Goal: Information Seeking & Learning: Compare options

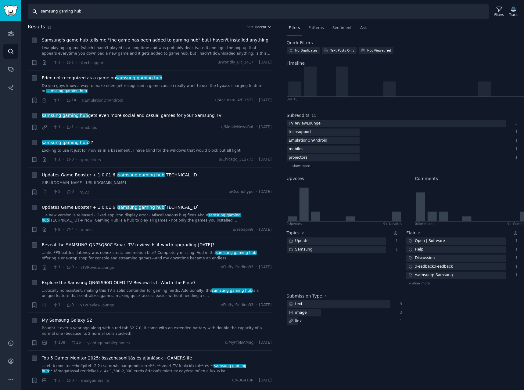
drag, startPoint x: 90, startPoint y: 13, endPoint x: 14, endPoint y: 4, distance: 76.5
click at [23, 4] on div "Search samsung gaming hub Filters Track" at bounding box center [272, 9] width 503 height 19
click at [14, 33] on link "Audiences" at bounding box center [10, 33] width 15 height 15
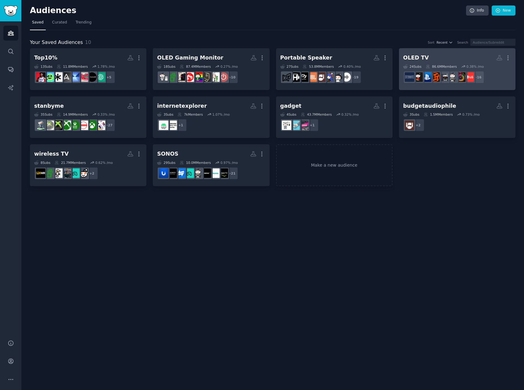
click at [465, 59] on h2 "OLED TV Custom Audience More" at bounding box center [457, 57] width 108 height 11
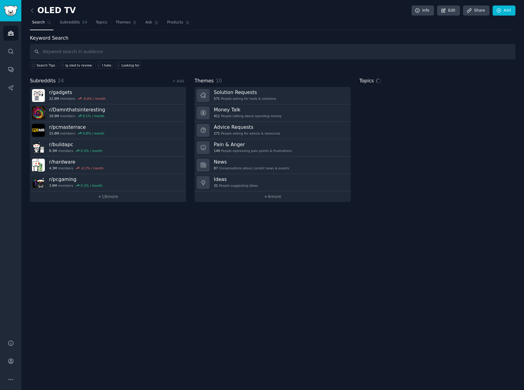
click at [108, 51] on input "text" at bounding box center [273, 52] width 486 height 16
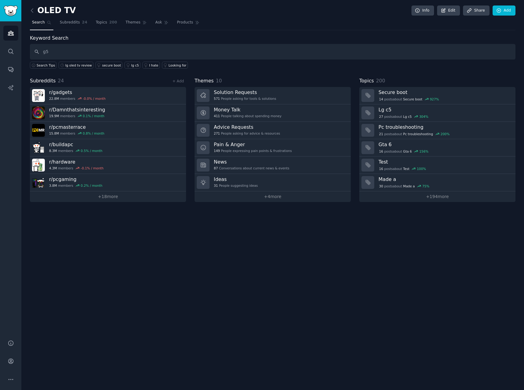
type input "g5"
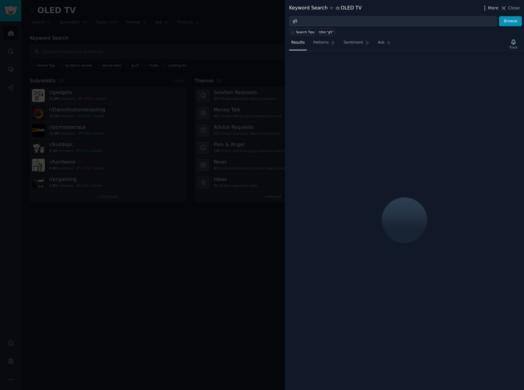
click at [495, 6] on span "More" at bounding box center [493, 8] width 11 height 6
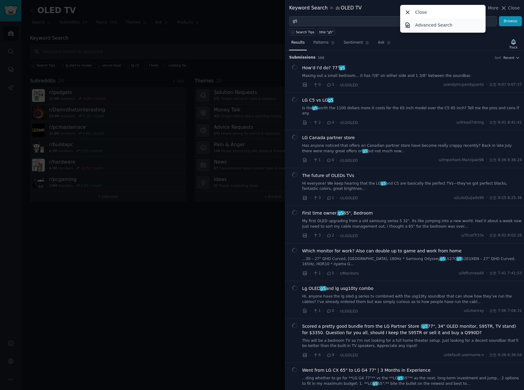
click at [434, 26] on p "Advanced Search" at bounding box center [433, 25] width 37 height 6
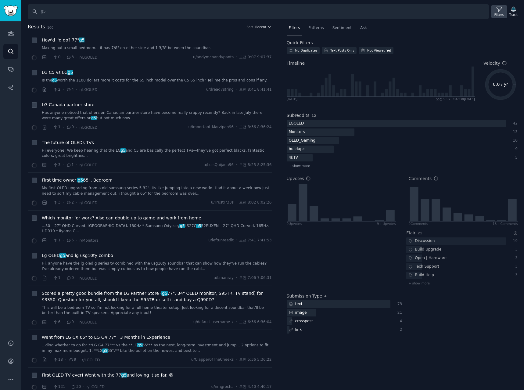
click at [498, 10] on icon at bounding box center [499, 9] width 6 height 6
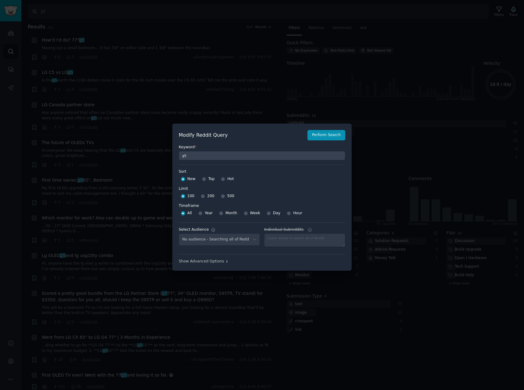
click at [227, 196] on span "500" at bounding box center [230, 195] width 7 height 5
click at [225, 196] on input "500" at bounding box center [223, 196] width 4 height 4
radio input "true"
select select "c7830b3eec"
click at [244, 212] on input "Week" at bounding box center [246, 213] width 4 height 4
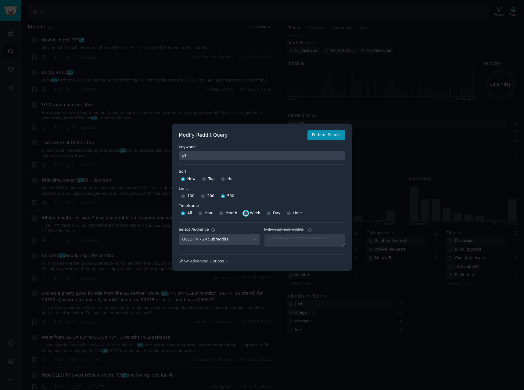
radio input "true"
click at [325, 131] on button "Perform Search" at bounding box center [327, 135] width 38 height 10
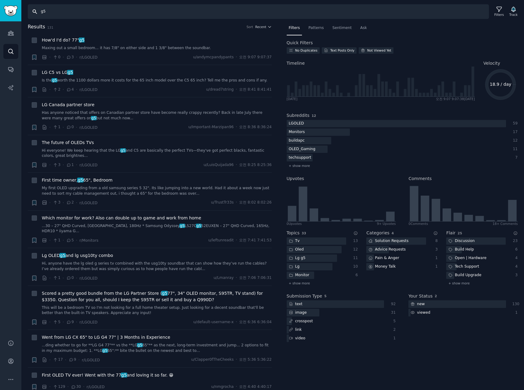
drag, startPoint x: 74, startPoint y: 12, endPoint x: -68, endPoint y: 9, distance: 142.8
click at [0, 9] on html "Account Audiences Search Conversations AI Reports Help Account More Search g5 F…" at bounding box center [262, 195] width 524 height 390
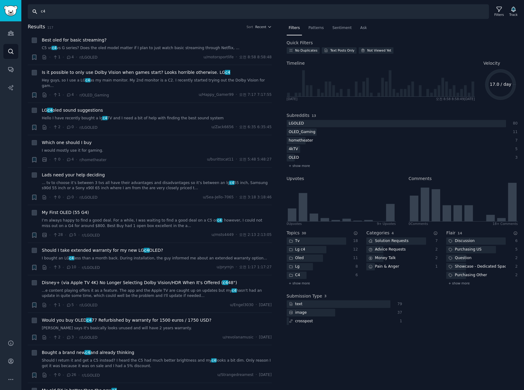
drag, startPoint x: 75, startPoint y: 14, endPoint x: -72, endPoint y: 8, distance: 147.1
click at [0, 8] on html "Account Audiences Search Conversations AI Reports Help Account More Search c4 F…" at bounding box center [262, 195] width 524 height 390
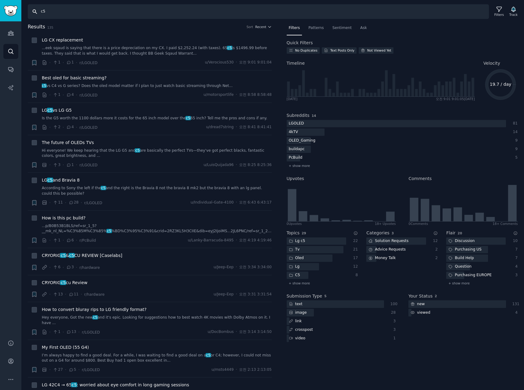
drag, startPoint x: 0, startPoint y: 7, endPoint x: -58, endPoint y: -1, distance: 58.7
click at [0, 0] on html "Account Audiences Search Conversations AI Reports Help Account More Search c5 F…" at bounding box center [262, 195] width 524 height 390
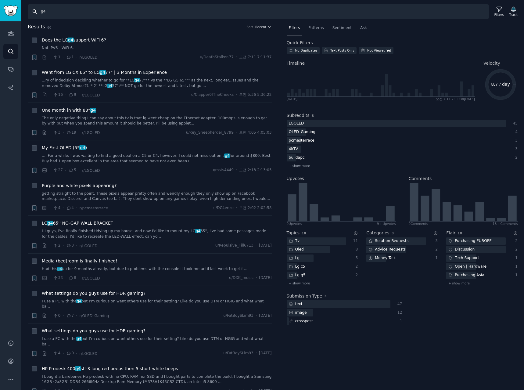
drag, startPoint x: 50, startPoint y: 13, endPoint x: -52, endPoint y: -1, distance: 103.5
click at [0, 0] on html "Advanced Search Audiences Search Conversations AI Reports Help Account More Sea…" at bounding box center [262, 195] width 524 height 390
type input "g"
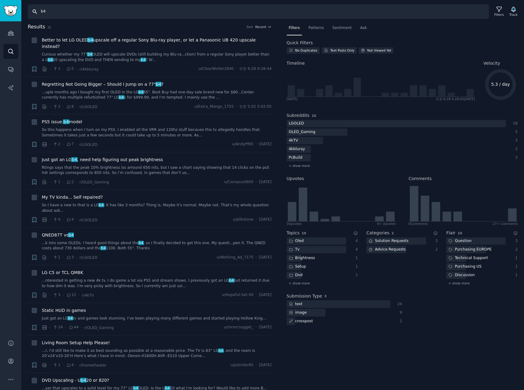
drag, startPoint x: 53, startPoint y: 11, endPoint x: 1, endPoint y: 14, distance: 52.6
click at [29, 10] on input "b4" at bounding box center [258, 11] width 461 height 15
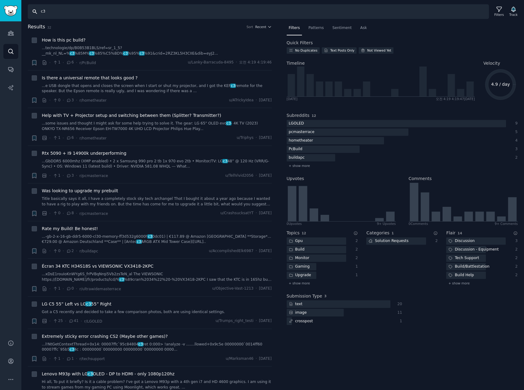
drag, startPoint x: 73, startPoint y: 10, endPoint x: -106, endPoint y: 1, distance: 179.3
click at [0, 1] on html "Advanced Search Audiences Search Conversations AI Reports Help Account More Sea…" at bounding box center [262, 195] width 524 height 390
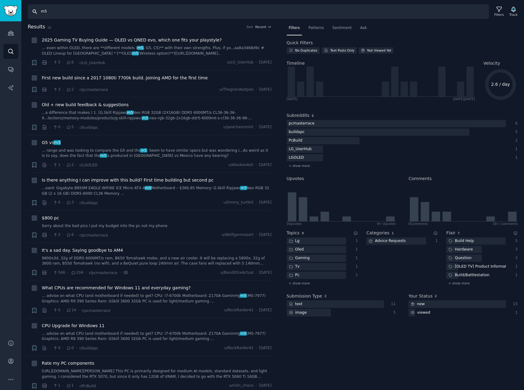
drag, startPoint x: 59, startPoint y: 12, endPoint x: -49, endPoint y: 5, distance: 109.1
click at [0, 5] on html "Advanced Search Audiences Search Conversations AI Reports Help Account More Sea…" at bounding box center [262, 195] width 524 height 390
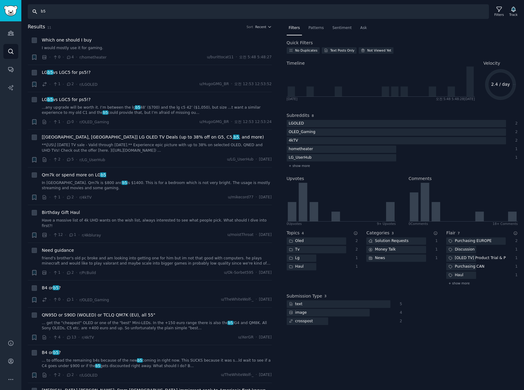
drag, startPoint x: 58, startPoint y: 14, endPoint x: 24, endPoint y: 11, distance: 34.3
click at [34, 13] on input "b5" at bounding box center [258, 11] width 461 height 15
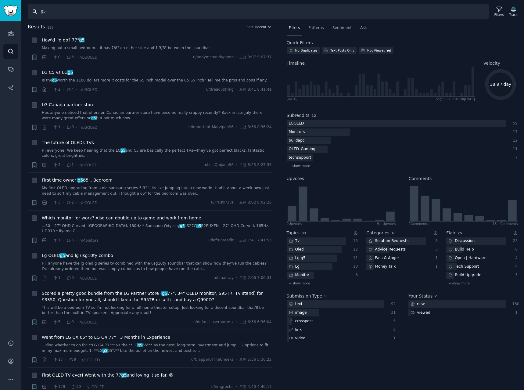
drag, startPoint x: 85, startPoint y: 14, endPoint x: 45, endPoint y: 4, distance: 40.6
click at [52, 4] on input "g5" at bounding box center [258, 11] width 461 height 15
type input "g"
type input "c5"
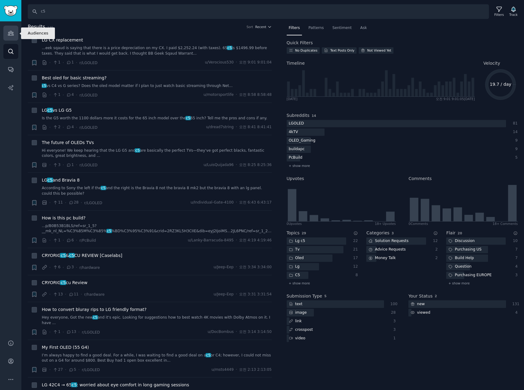
click at [9, 35] on icon "Sidebar" at bounding box center [10, 33] width 5 height 4
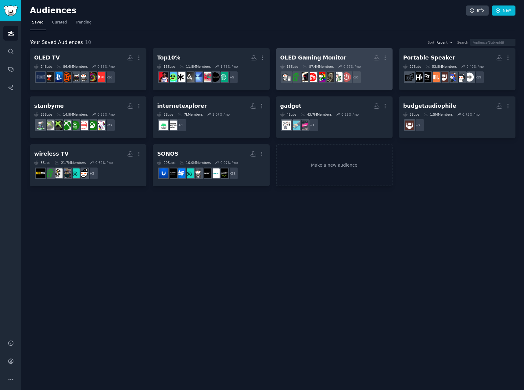
click at [334, 63] on div "OLED Gaming Monitor More 18 Sub s 87.4M Members 0.27 % /mo r/setups, r/Monitors…" at bounding box center [334, 68] width 108 height 33
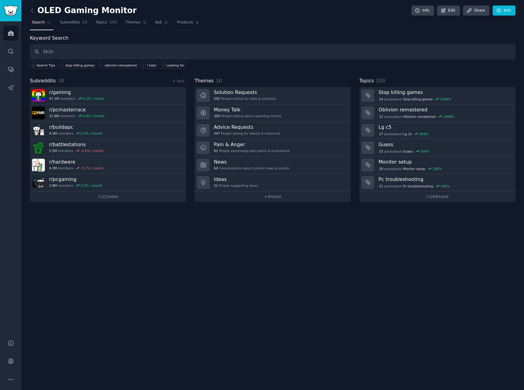
type input "5k2k"
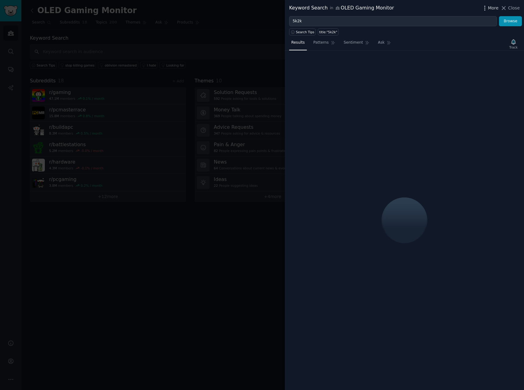
click at [493, 9] on span "More" at bounding box center [493, 8] width 11 height 6
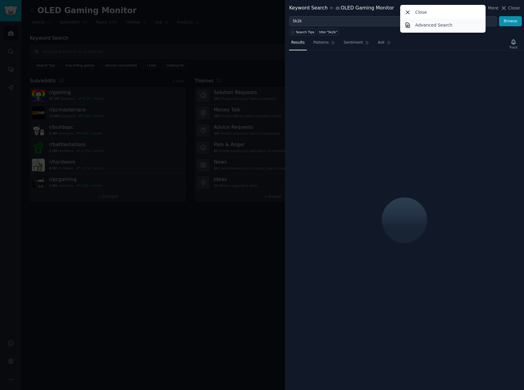
click at [442, 30] on link "Advanced Search" at bounding box center [442, 25] width 83 height 13
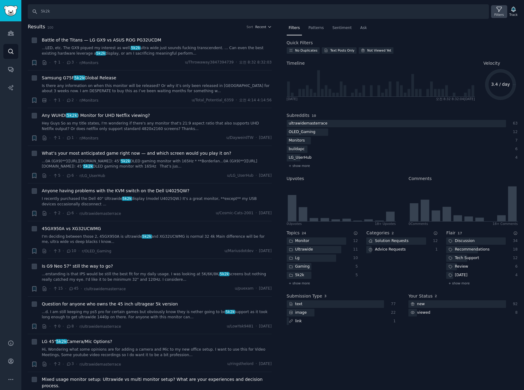
click at [498, 10] on icon at bounding box center [499, 9] width 6 height 6
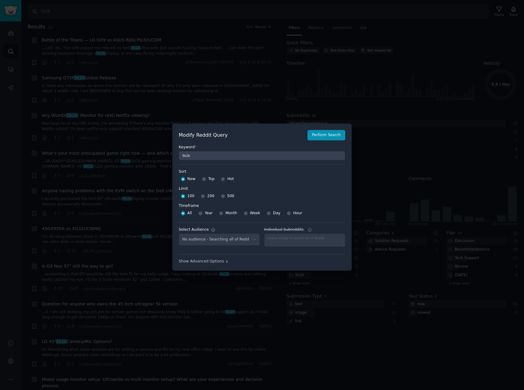
select select "a094687530"
click at [221, 195] on input "500" at bounding box center [223, 196] width 4 height 4
radio input "true"
click at [246, 213] on div "Week" at bounding box center [252, 213] width 17 height 10
click at [244, 213] on input "Week" at bounding box center [246, 213] width 4 height 4
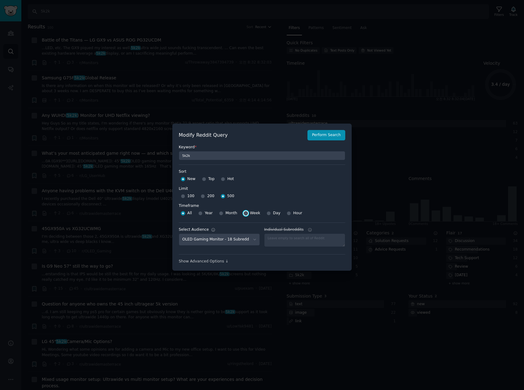
radio input "true"
drag, startPoint x: 326, startPoint y: 135, endPoint x: 341, endPoint y: 135, distance: 15.0
click at [326, 135] on button "Perform Search" at bounding box center [327, 135] width 38 height 10
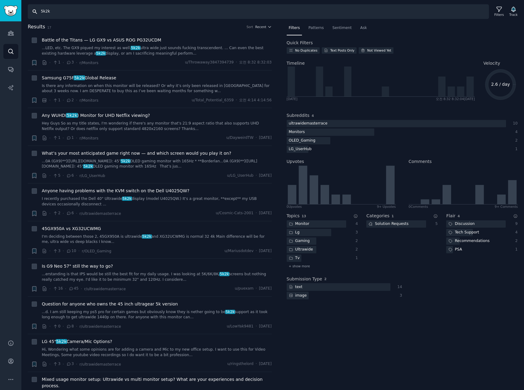
drag, startPoint x: 96, startPoint y: 13, endPoint x: -127, endPoint y: -7, distance: 224.2
click at [0, 0] on html "Audiences Search Conversations AI Reports Help Account More Search 5k2k Filters…" at bounding box center [262, 195] width 524 height 390
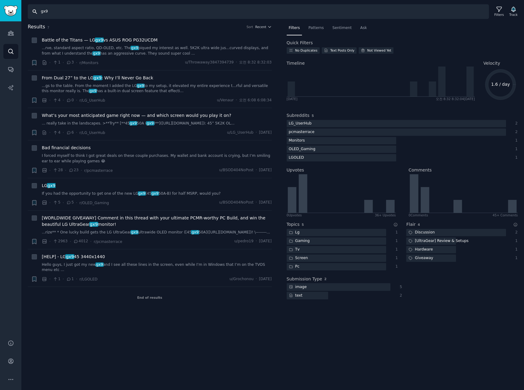
drag, startPoint x: 120, startPoint y: 16, endPoint x: -33, endPoint y: -2, distance: 153.9
click at [0, 0] on html "Audiences Search Conversations AI Reports Help Account More Search gx9 Filters …" at bounding box center [262, 195] width 524 height 390
paste input "27GX790A"
type input "27GX790A"
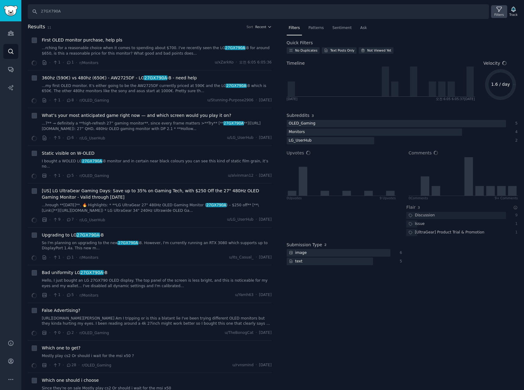
click at [501, 12] on icon at bounding box center [499, 9] width 6 height 6
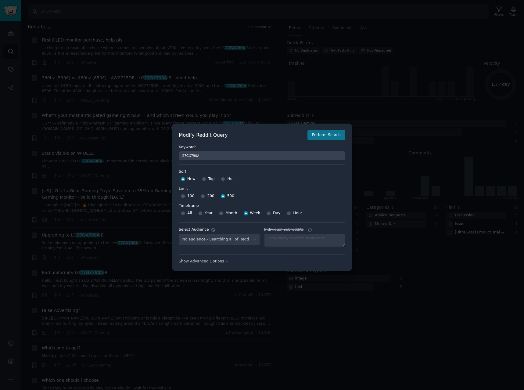
select select "a094687530"
click at [311, 89] on div at bounding box center [262, 195] width 524 height 390
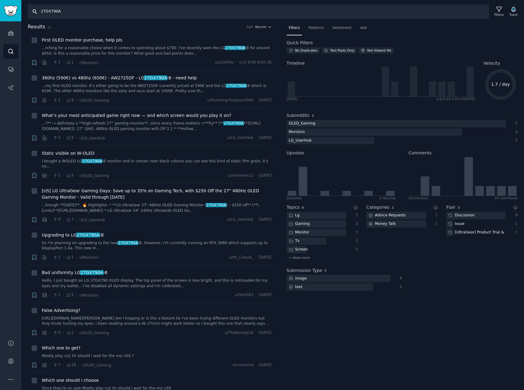
drag, startPoint x: 78, startPoint y: 10, endPoint x: -127, endPoint y: 7, distance: 205.0
click at [0, 7] on html "Audiences Search Conversations AI Reports Help Account More Search 27GX790A Fil…" at bounding box center [262, 195] width 524 height 390
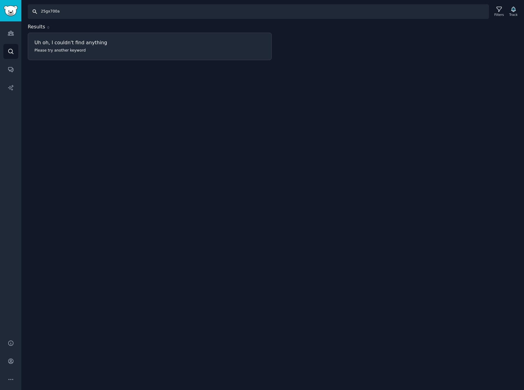
click at [45, 12] on input "25gx700a" at bounding box center [258, 11] width 461 height 15
type input "27gx700a"
click at [117, 14] on input "27gx700a" at bounding box center [258, 11] width 461 height 15
click at [10, 54] on icon "Sidebar" at bounding box center [11, 51] width 6 height 6
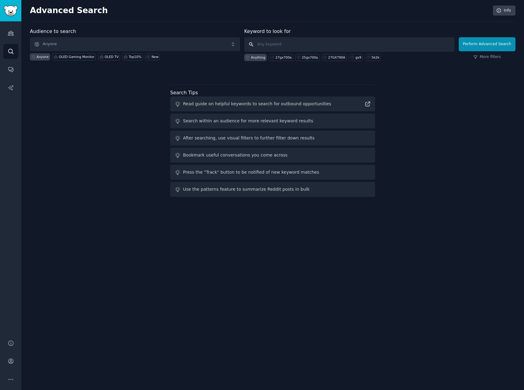
click at [338, 48] on input "text" at bounding box center [349, 44] width 210 height 15
paste input "27GX700A"
type input "27GX700A"
click button "Perform Advanced Search" at bounding box center [487, 44] width 57 height 14
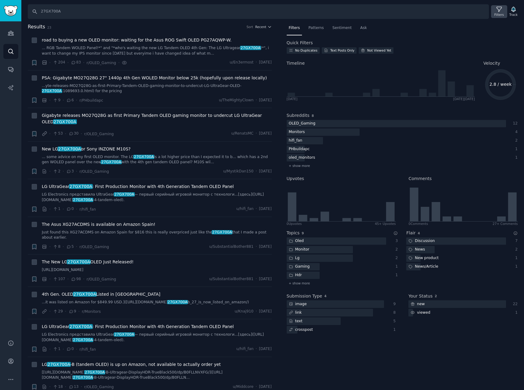
click at [502, 8] on icon at bounding box center [499, 9] width 6 height 6
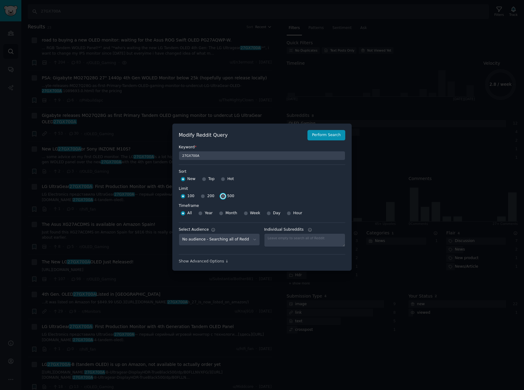
click at [222, 196] on input "500" at bounding box center [223, 196] width 4 height 4
radio input "true"
click at [244, 215] on input "Week" at bounding box center [246, 213] width 4 height 4
radio input "true"
click at [335, 132] on button "Perform Search" at bounding box center [327, 135] width 38 height 10
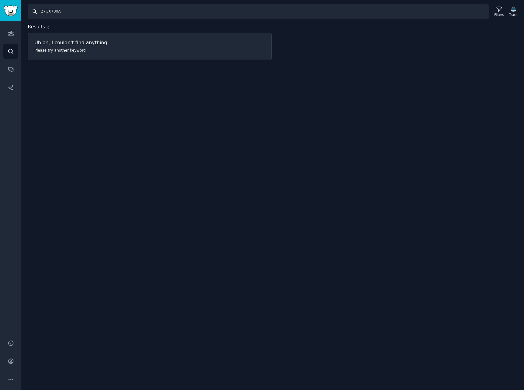
drag, startPoint x: 77, startPoint y: 12, endPoint x: -50, endPoint y: 2, distance: 127.0
click at [0, 2] on html "Audiences Search Conversations AI Reports Help Account More Search 27GX700A Fil…" at bounding box center [262, 195] width 524 height 390
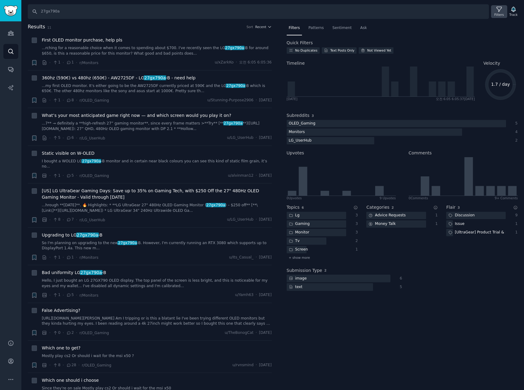
click at [501, 10] on icon at bounding box center [499, 9] width 6 height 6
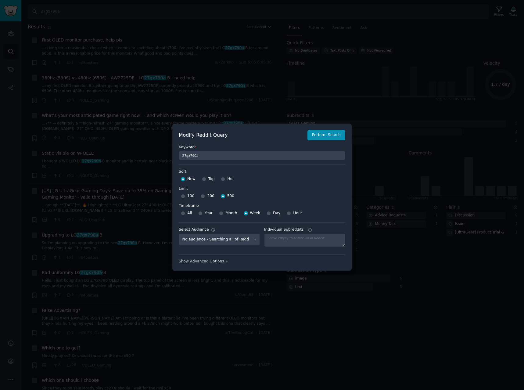
click at [370, 79] on div at bounding box center [262, 195] width 524 height 390
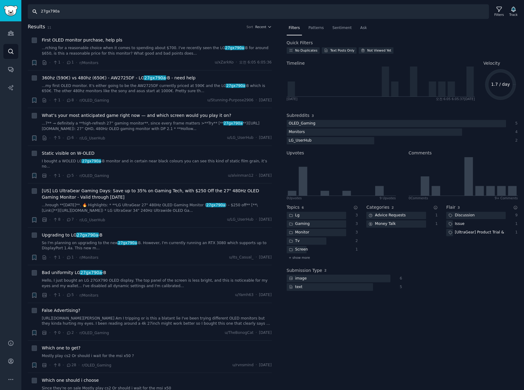
drag, startPoint x: 82, startPoint y: 12, endPoint x: -107, endPoint y: 5, distance: 189.6
click at [0, 5] on html "Audiences Search Conversations AI Reports Help Account More Search 27gx790a Fil…" at bounding box center [262, 195] width 524 height 390
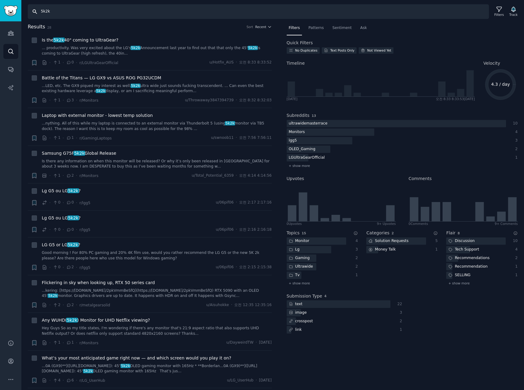
drag, startPoint x: 21, startPoint y: 7, endPoint x: -62, endPoint y: 1, distance: 82.6
click at [0, 1] on html "Conversations Audiences Search Conversations AI Reports Help Account More Searc…" at bounding box center [262, 195] width 524 height 390
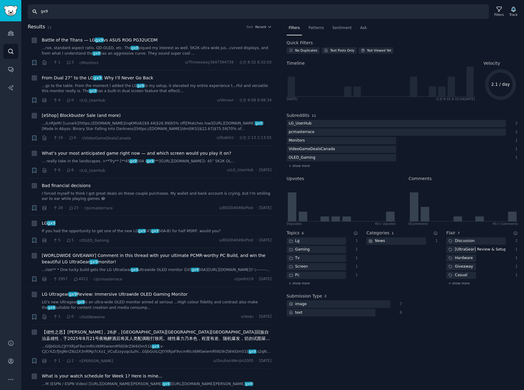
drag, startPoint x: 110, startPoint y: 12, endPoint x: -21, endPoint y: -5, distance: 131.6
click at [0, 0] on html "Conversations Audiences Search Conversations AI Reports Help Account More Searc…" at bounding box center [262, 195] width 524 height 390
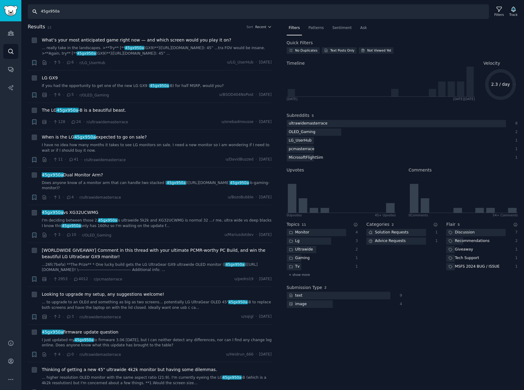
drag, startPoint x: 81, startPoint y: 14, endPoint x: -99, endPoint y: 2, distance: 180.1
click at [0, 2] on html "Conversations Audiences Search Conversations AI Reports Help Account More Searc…" at bounding box center [262, 195] width 524 height 390
paste input "27GS95QE"
type input "27GS95QE"
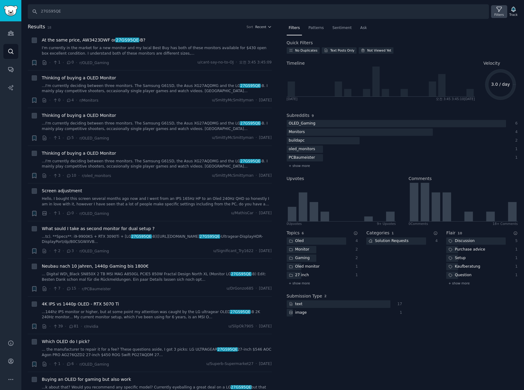
click at [504, 9] on div "Filters" at bounding box center [499, 11] width 16 height 13
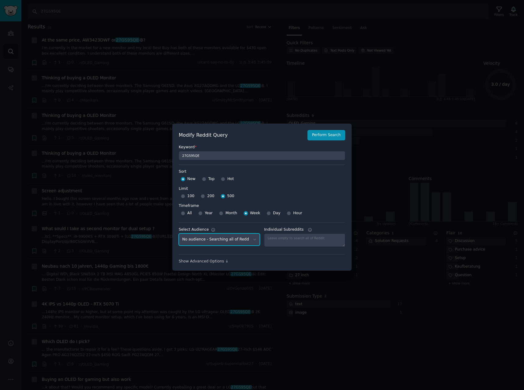
click at [216, 240] on select "No audience - Searching all of Reddit stanbyme - 35 Subreddits internetexplorer…" at bounding box center [219, 239] width 81 height 13
select select "a094687530"
click at [179, 233] on select "No audience - Searching all of Reddit stanbyme - 35 Subreddits internetexplorer…" at bounding box center [219, 239] width 81 height 13
click at [339, 139] on button "Perform Search" at bounding box center [327, 135] width 38 height 10
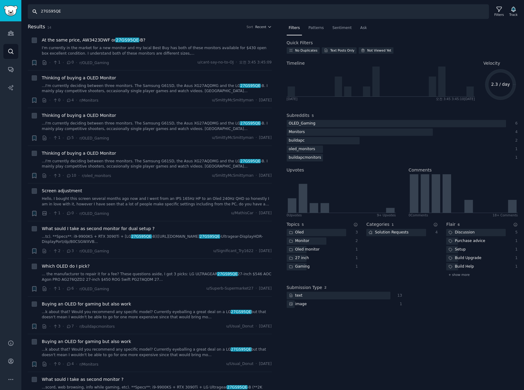
drag, startPoint x: 71, startPoint y: 9, endPoint x: -82, endPoint y: 1, distance: 153.0
click at [0, 1] on html "Conversations Audiences Search Conversations AI Reports Help Account More Searc…" at bounding box center [262, 195] width 524 height 390
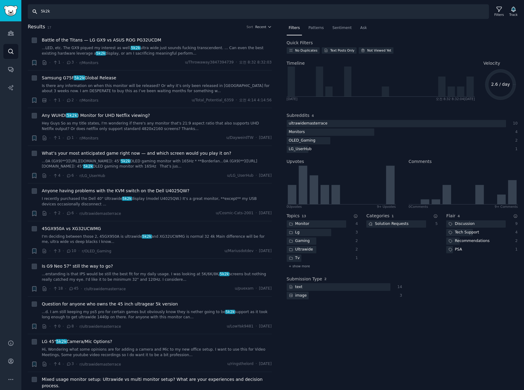
drag, startPoint x: 75, startPoint y: 17, endPoint x: -80, endPoint y: 1, distance: 155.8
click at [0, 1] on html "Conversations Audiences Search Conversations AI Reports Help Account More Searc…" at bounding box center [262, 195] width 524 height 390
paste input "34GS95QE"
type input "34GS95QE"
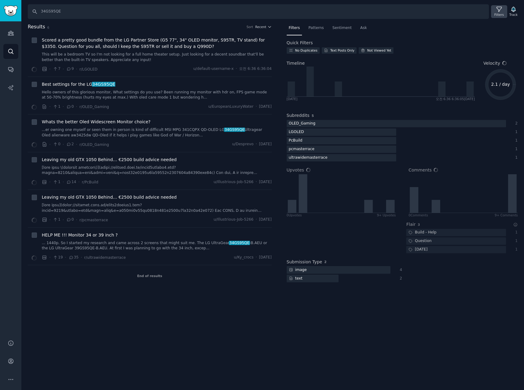
click at [497, 12] on icon at bounding box center [499, 9] width 6 height 6
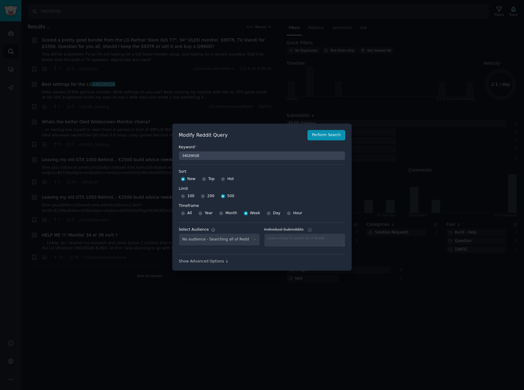
select select "a094687530"
click at [429, 28] on div at bounding box center [262, 195] width 524 height 390
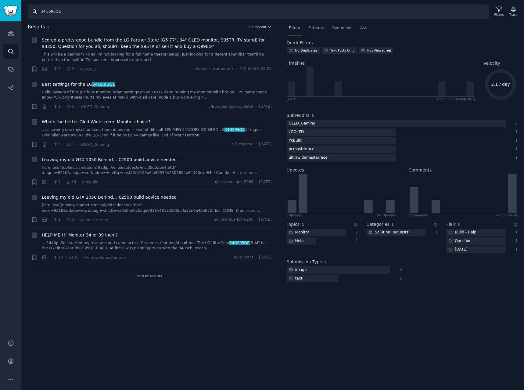
drag, startPoint x: 97, startPoint y: 8, endPoint x: -148, endPoint y: -3, distance: 245.2
click at [0, 0] on html "Conversations Audiences Search Conversations AI Reports Help Account More Searc…" at bounding box center [262, 195] width 524 height 390
paste input "2GS95U"
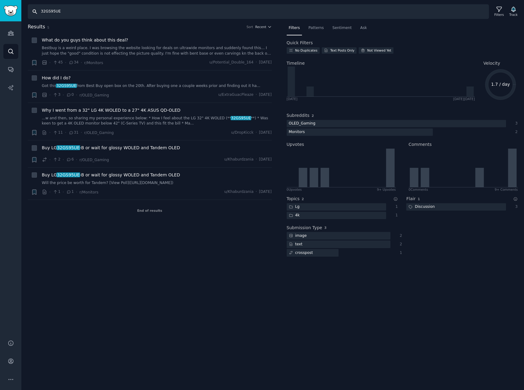
drag, startPoint x: 68, startPoint y: 8, endPoint x: -39, endPoint y: 4, distance: 107.1
click at [0, 4] on html "Conversations Audiences Search Conversations AI Reports Help Account More Searc…" at bounding box center [262, 195] width 524 height 390
paste input "45GS95Q"
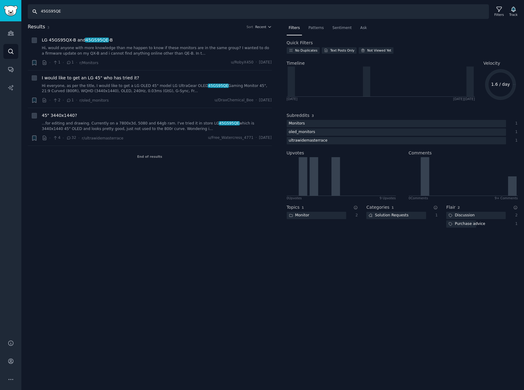
drag, startPoint x: 89, startPoint y: 18, endPoint x: -86, endPoint y: 1, distance: 176.3
click at [0, 1] on html "Conversations Audiences Search Conversations AI Reports Help Account More Searc…" at bounding box center [262, 195] width 524 height 390
paste input "27gx700a"
type input "27gx700a"
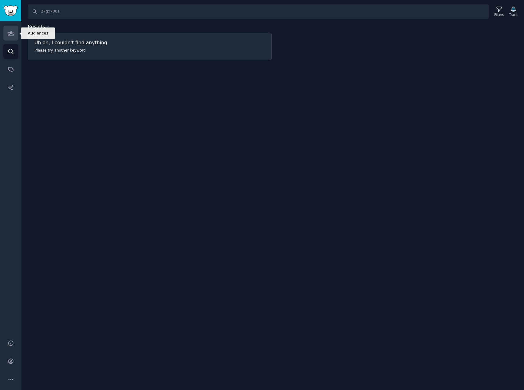
click at [13, 33] on icon "Sidebar" at bounding box center [10, 33] width 5 height 4
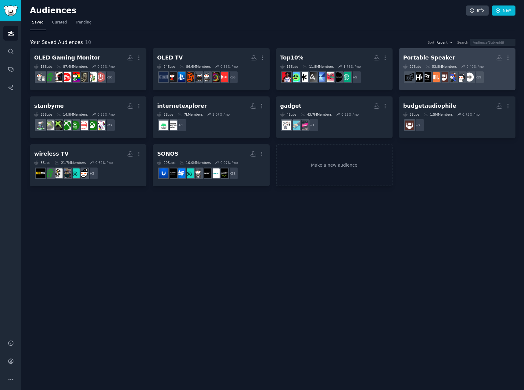
click at [450, 60] on h2 "Portable Speaker More" at bounding box center [457, 57] width 108 height 11
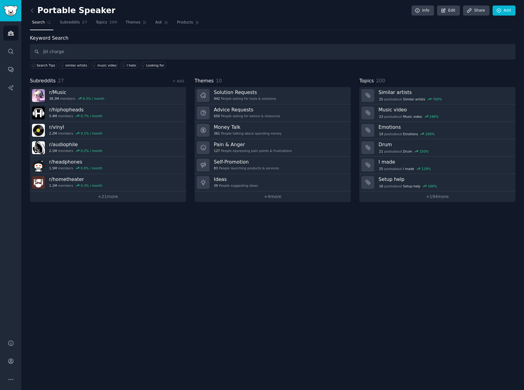
type input "jbl charge"
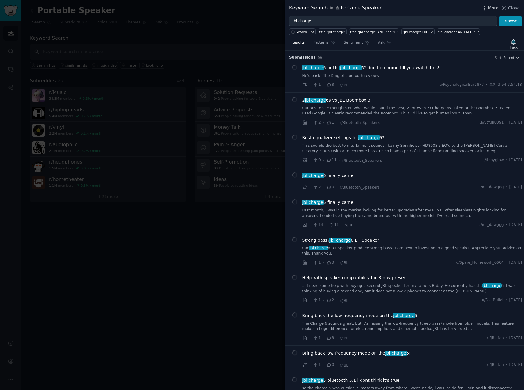
click at [494, 10] on span "More" at bounding box center [493, 8] width 11 height 6
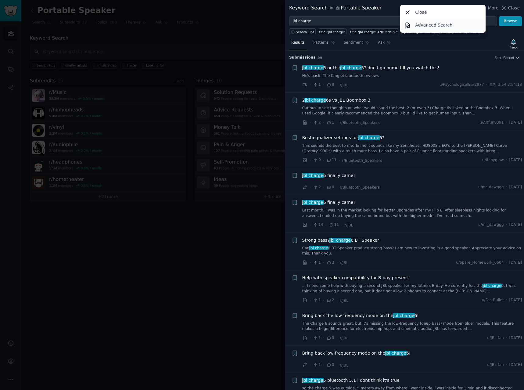
click at [439, 27] on p "Advanced Search" at bounding box center [433, 25] width 37 height 6
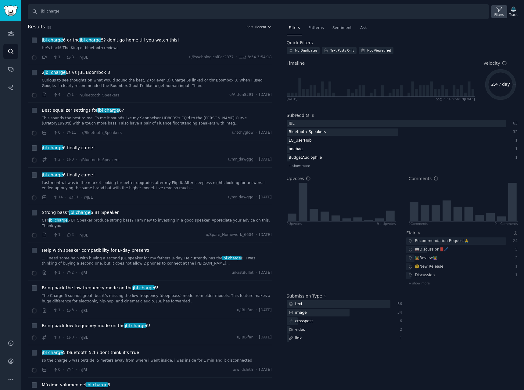
click at [502, 12] on icon at bounding box center [499, 9] width 6 height 6
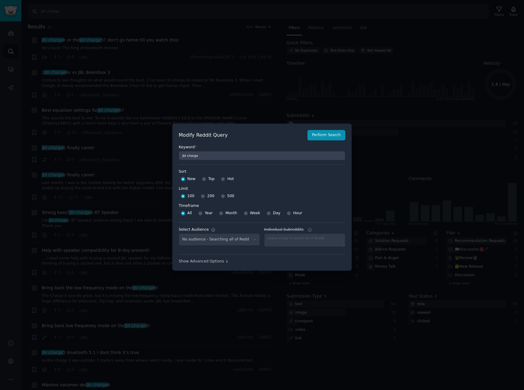
select select "d5641c5a1a"
click at [244, 213] on input "Week" at bounding box center [246, 213] width 4 height 4
radio input "true"
click at [221, 198] on input "500" at bounding box center [223, 196] width 4 height 4
radio input "true"
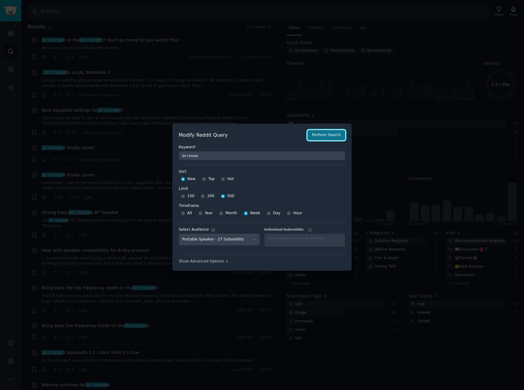
click at [318, 135] on button "Perform Search" at bounding box center [327, 135] width 38 height 10
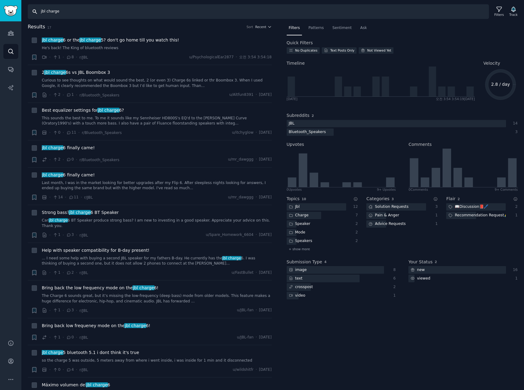
drag, startPoint x: 46, startPoint y: 11, endPoint x: 283, endPoint y: 50, distance: 240.5
click at [158, 35] on div "Search jbl charge Filters Track Results 17 Sort Recent + jbl charge 6 or the jb…" at bounding box center [272, 195] width 503 height 390
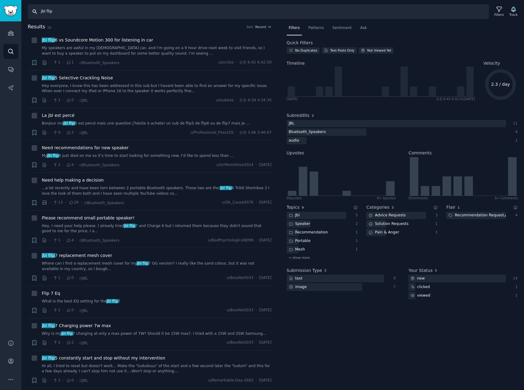
drag, startPoint x: 46, startPoint y: 11, endPoint x: 187, endPoint y: 27, distance: 141.9
click at [118, 20] on div "Search jbl flip Filters Track Results 16 Sort Recent + jbl flip 6 vs Soundcore …" at bounding box center [272, 195] width 503 height 390
type input "jbl partybox"
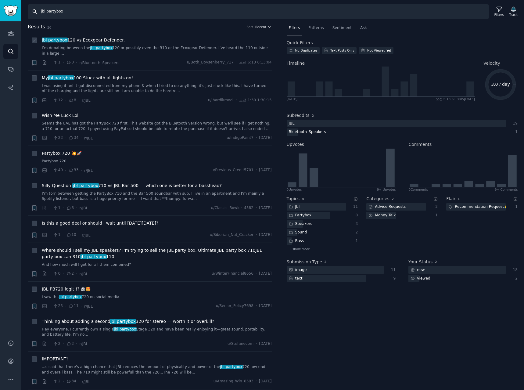
drag, startPoint x: 46, startPoint y: 11, endPoint x: 258, endPoint y: 33, distance: 213.2
click at [257, 33] on div "Search jbl partybox Filters Track Results 20 Sort Recent + jbl partybox 120 vs …" at bounding box center [272, 195] width 503 height 390
click at [11, 53] on icon "Sidebar" at bounding box center [10, 51] width 5 height 5
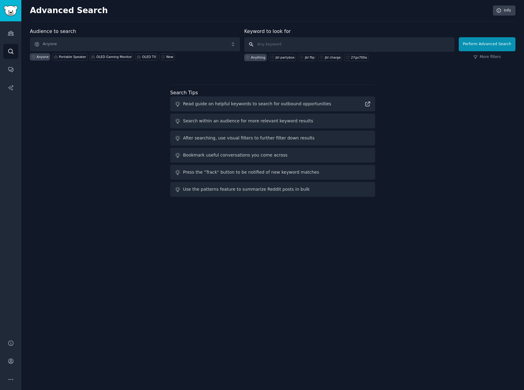
click at [282, 40] on input "text" at bounding box center [349, 44] width 210 height 15
type input "xboom bounce"
click button "Perform Advanced Search" at bounding box center [487, 44] width 57 height 14
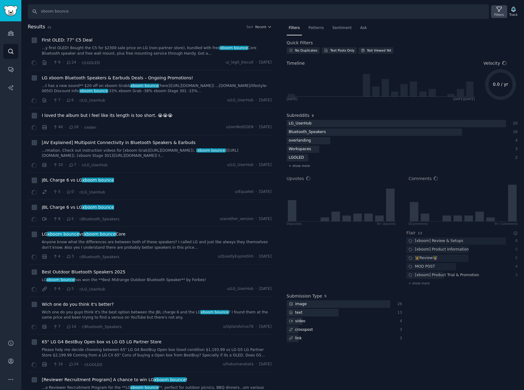
click at [498, 13] on div "Filters" at bounding box center [499, 15] width 9 height 4
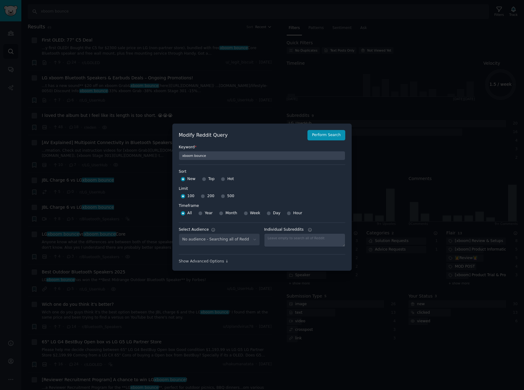
click at [246, 214] on div "Week" at bounding box center [252, 213] width 17 height 10
click at [221, 197] on input "500" at bounding box center [223, 196] width 4 height 4
radio input "true"
click at [244, 213] on input "Week" at bounding box center [246, 213] width 4 height 4
radio input "true"
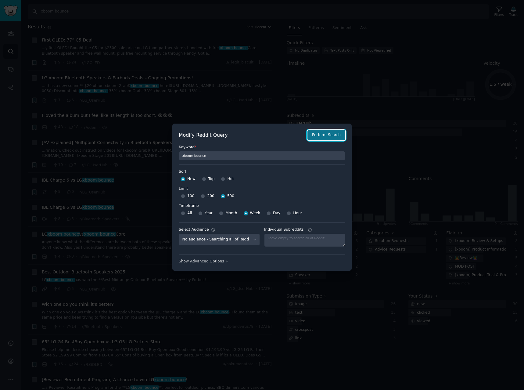
click at [318, 136] on button "Perform Search" at bounding box center [327, 135] width 38 height 10
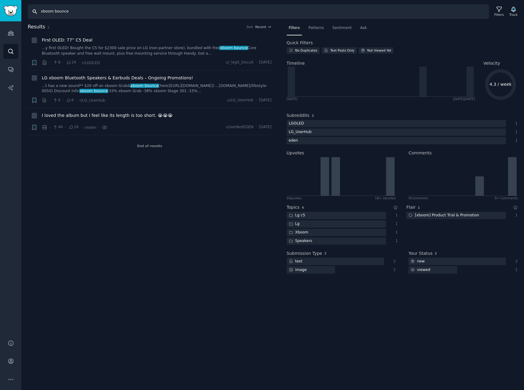
drag, startPoint x: 54, startPoint y: 13, endPoint x: 204, endPoint y: 27, distance: 150.8
click at [143, 20] on div "Search xboom bounce Filters Track Results 3 Sort Recent + First OLED: 77” C5 De…" at bounding box center [272, 195] width 503 height 390
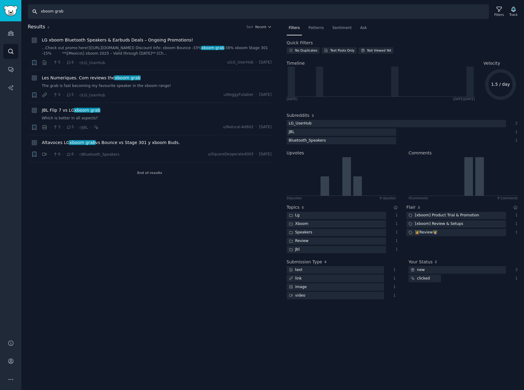
drag, startPoint x: 54, startPoint y: 13, endPoint x: 274, endPoint y: 35, distance: 221.3
click at [201, 27] on div "Search xboom grab Filters Track Results 4 Sort Recent + LG xboom Bluetooth Spea…" at bounding box center [272, 195] width 503 height 390
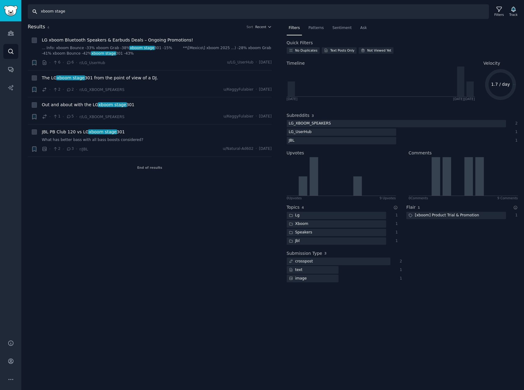
drag, startPoint x: 74, startPoint y: 16, endPoint x: -13, endPoint y: 8, distance: 86.7
click at [0, 8] on html "Audiences Search Conversations AI Reports Help Account More Search xboom stage …" at bounding box center [262, 195] width 524 height 390
click at [66, 12] on input "xboom stage" at bounding box center [258, 11] width 461 height 15
drag, startPoint x: 53, startPoint y: 12, endPoint x: 205, endPoint y: 17, distance: 151.4
click at [162, 20] on div "Search xboom stage Filters Track Results 4 Sort Recent + LG xboom Bluetooth Spe…" at bounding box center [272, 195] width 503 height 390
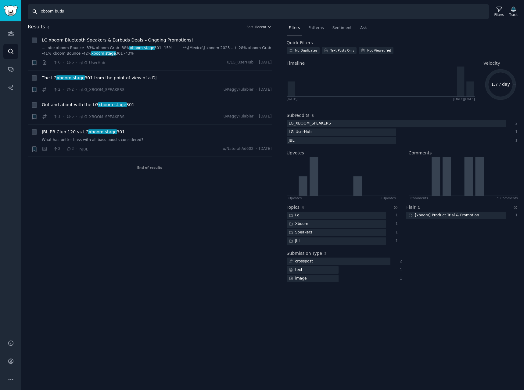
type input "xboom buds"
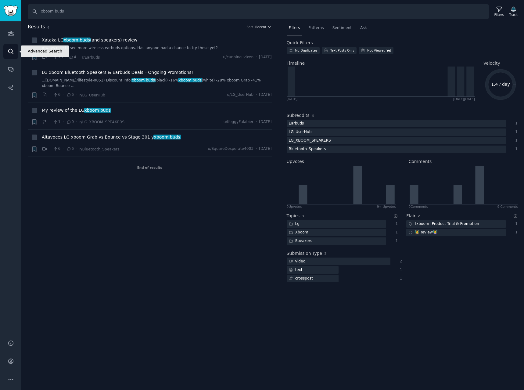
click at [10, 52] on icon "Sidebar" at bounding box center [11, 51] width 6 height 6
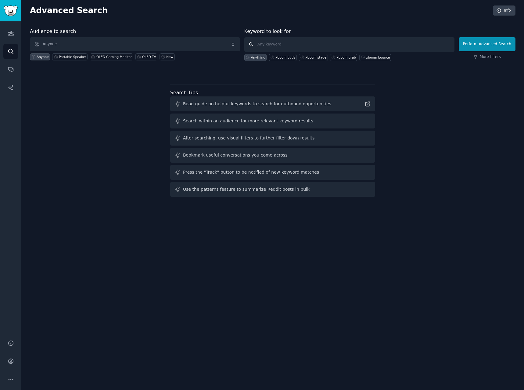
click at [302, 43] on input "text" at bounding box center [349, 44] width 210 height 15
type input "the frame"
click button "Perform Advanced Search" at bounding box center [487, 44] width 57 height 14
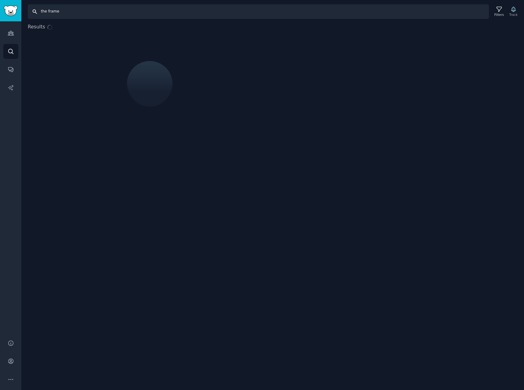
click at [40, 13] on input "the frame" at bounding box center [258, 11] width 461 height 15
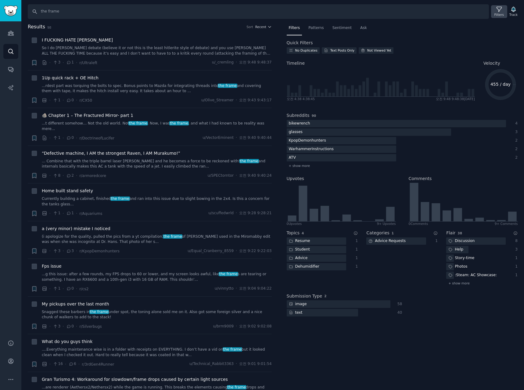
click at [501, 14] on div "Filters" at bounding box center [499, 15] width 9 height 4
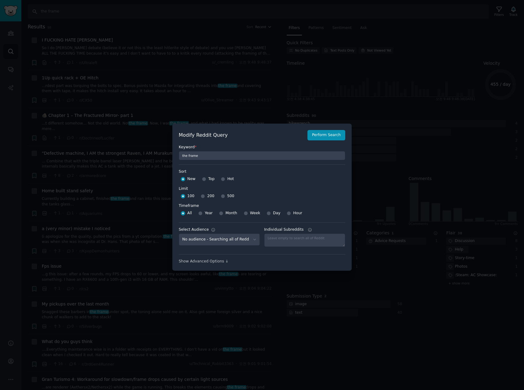
click at [222, 196] on div "500" at bounding box center [227, 196] width 13 height 10
click at [221, 197] on input "500" at bounding box center [223, 196] width 4 height 4
radio input "true"
drag, startPoint x: 242, startPoint y: 212, endPoint x: 259, endPoint y: 212, distance: 17.1
click at [244, 212] on input "Week" at bounding box center [246, 213] width 4 height 4
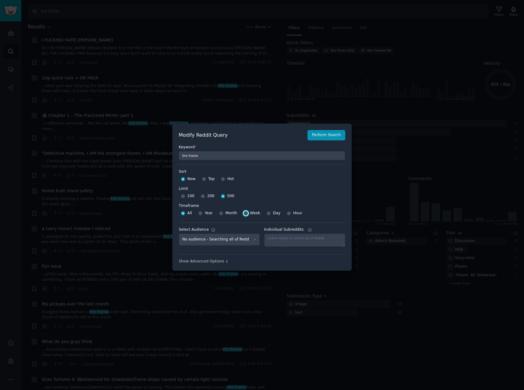
radio input "true"
click at [327, 133] on button "Perform Search" at bounding box center [327, 135] width 38 height 10
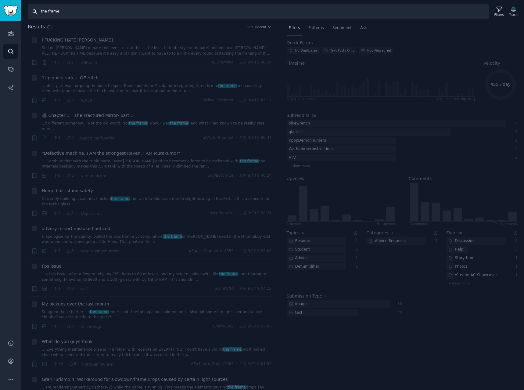
click at [41, 12] on input "the frame" at bounding box center [258, 11] width 461 height 15
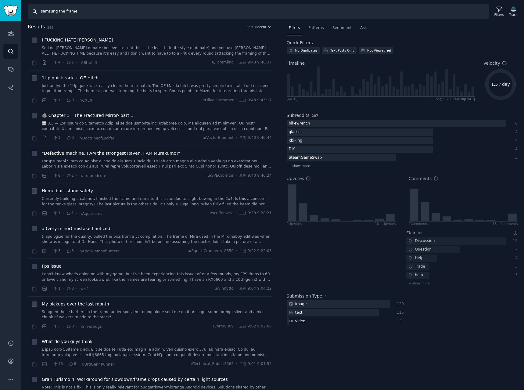
click at [103, 13] on input "samsung the frame" at bounding box center [258, 11] width 461 height 15
click at [500, 9] on icon at bounding box center [499, 9] width 6 height 6
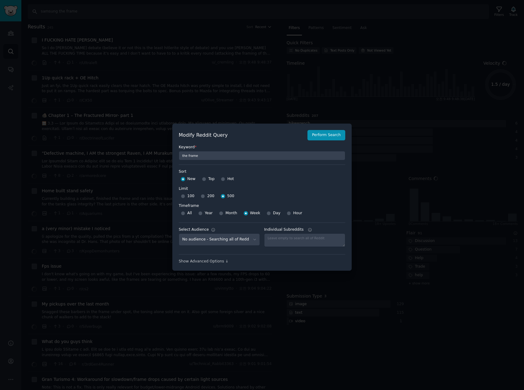
click at [272, 63] on div at bounding box center [262, 195] width 524 height 390
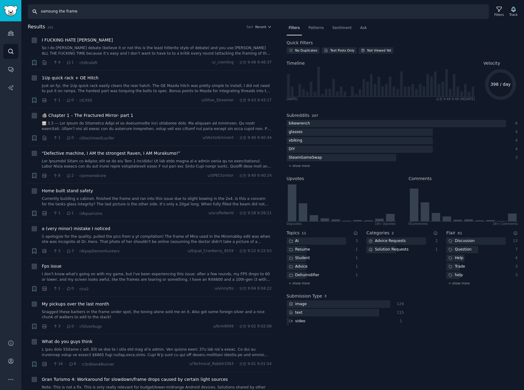
drag, startPoint x: 88, startPoint y: 12, endPoint x: -150, endPoint y: 3, distance: 238.7
click at [0, 3] on html "Audiences Search Conversations AI Reports Help Account More Search samsung the …" at bounding box center [262, 195] width 524 height 390
click at [498, 13] on div "Filters" at bounding box center [499, 15] width 9 height 4
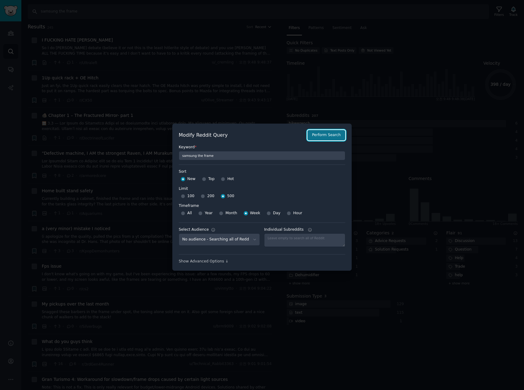
click at [325, 136] on button "Perform Search" at bounding box center [327, 135] width 38 height 10
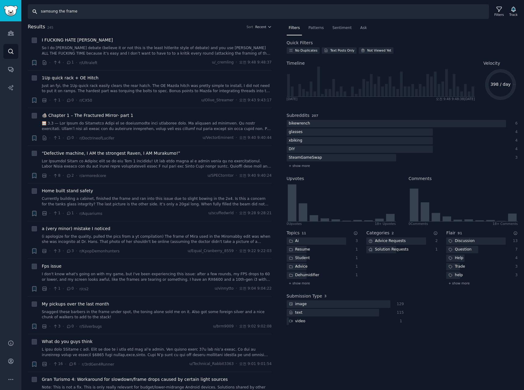
click at [95, 11] on input "samsung the frame" at bounding box center [258, 11] width 461 height 15
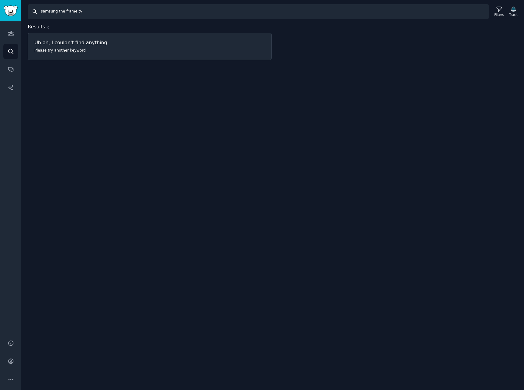
drag, startPoint x: 55, startPoint y: 12, endPoint x: -27, endPoint y: 5, distance: 82.7
click at [0, 5] on html "Audiences Audiences Search Conversations AI Reports Help Account More Search sa…" at bounding box center [262, 195] width 524 height 390
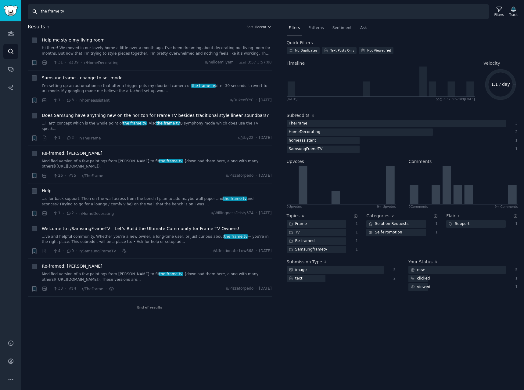
drag, startPoint x: 122, startPoint y: 6, endPoint x: 122, endPoint y: 11, distance: 5.2
click at [122, 9] on input "the frame tv" at bounding box center [258, 11] width 461 height 15
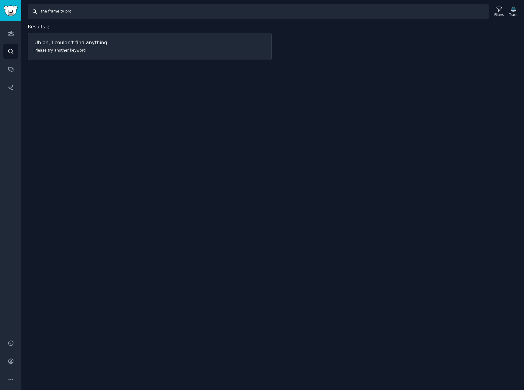
drag, startPoint x: 47, startPoint y: 11, endPoint x: -15, endPoint y: 10, distance: 62.5
click at [0, 10] on html "Audiences Audiences Search Conversations AI Reports Help Account More Search th…" at bounding box center [262, 195] width 524 height 390
drag, startPoint x: 79, startPoint y: 8, endPoint x: -77, endPoint y: 0, distance: 156.1
click at [0, 0] on html "Audiences Audiences Search Conversations AI Reports Help Account More Search fr…" at bounding box center [262, 195] width 524 height 390
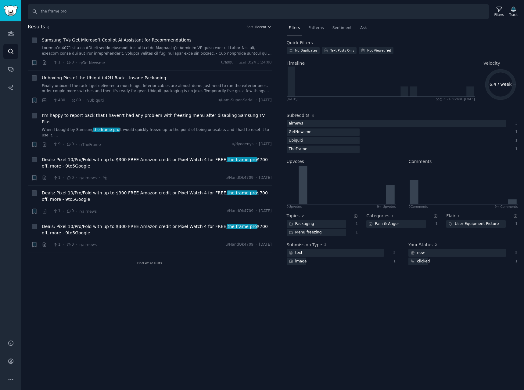
click at [194, 287] on div "Search the frame pro Filters Track Results 6 Sort Recent + Samsung TVs Get Micr…" at bounding box center [272, 195] width 503 height 390
drag, startPoint x: 96, startPoint y: 12, endPoint x: -139, endPoint y: -4, distance: 235.5
click at [0, 0] on html "Audiences Audiences Search Conversations AI Reports Help Account More Search th…" at bounding box center [262, 195] width 524 height 390
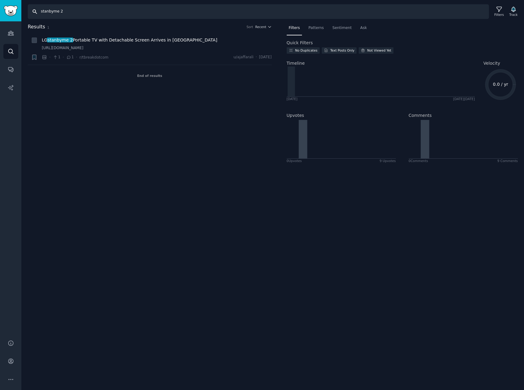
click at [83, 12] on input "stanbyme 2" at bounding box center [258, 11] width 461 height 15
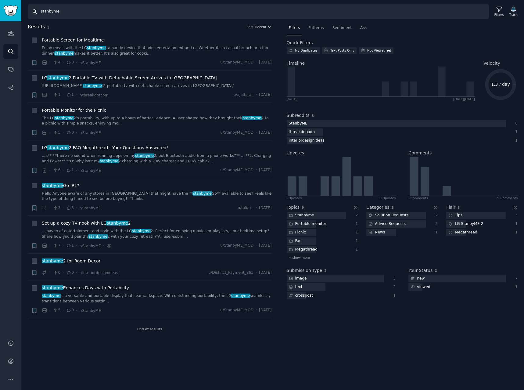
click at [83, 12] on input "stanbyme" at bounding box center [258, 11] width 461 height 15
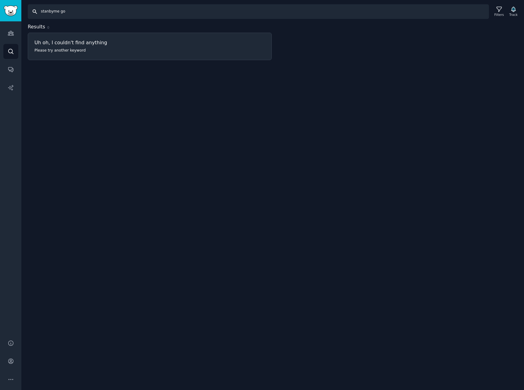
drag, startPoint x: 111, startPoint y: 10, endPoint x: -104, endPoint y: 2, distance: 215.3
click at [0, 2] on html "Audiences Audiences Search Conversations AI Reports Help Account More Search st…" at bounding box center [262, 195] width 524 height 390
click at [83, 10] on input "stanbyme go" at bounding box center [258, 11] width 461 height 15
drag, startPoint x: 83, startPoint y: 10, endPoint x: -70, endPoint y: -2, distance: 153.4
click at [0, 0] on html "Audiences Audiences Search Conversations AI Reports Help Account More Search st…" at bounding box center [262, 195] width 524 height 390
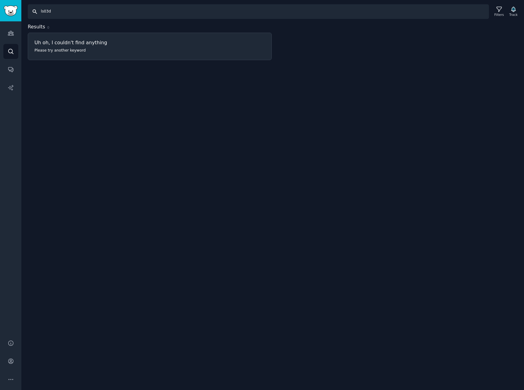
drag, startPoint x: 102, startPoint y: 13, endPoint x: -141, endPoint y: 2, distance: 243.4
click at [0, 2] on html "Audiences Audiences Search Conversations AI Reports Help Account More Search ls…" at bounding box center [262, 195] width 524 height 390
drag, startPoint x: 94, startPoint y: 19, endPoint x: -56, endPoint y: 1, distance: 151.1
click at [0, 1] on html "Audiences Audiences Search Conversations AI Reports Help Account More Search ls…" at bounding box center [262, 195] width 524 height 390
click at [141, 18] on input "ls03fw" at bounding box center [258, 11] width 461 height 15
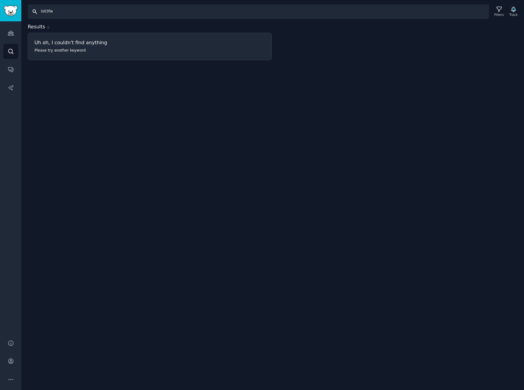
drag, startPoint x: 105, startPoint y: 13, endPoint x: -100, endPoint y: 2, distance: 205.3
click at [0, 2] on html "Audiences Audiences Search Conversations AI Reports Help Account More Search ls…" at bounding box center [262, 195] width 524 height 390
type input "ls03fa"
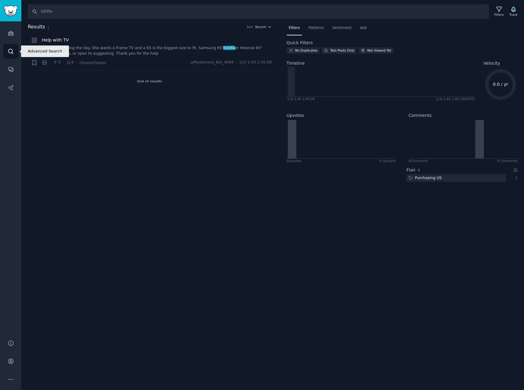
click at [10, 52] on icon "Sidebar" at bounding box center [11, 51] width 6 height 6
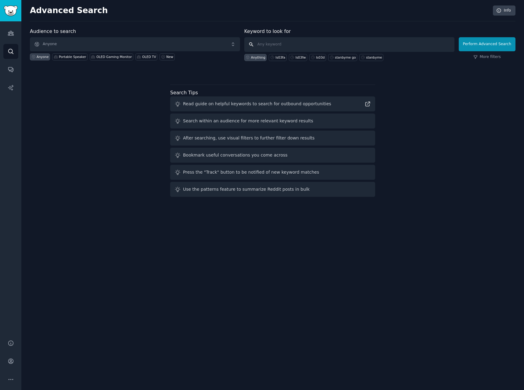
click at [300, 45] on input "text" at bounding box center [349, 44] width 210 height 15
type input "27lx6tdga"
click button "Perform Advanced Search" at bounding box center [487, 44] width 57 height 14
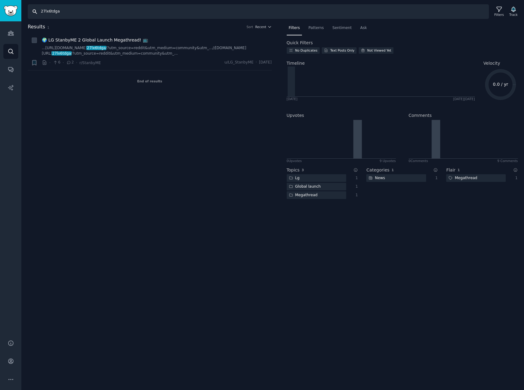
drag, startPoint x: 99, startPoint y: 13, endPoint x: -169, endPoint y: -21, distance: 270.0
click at [0, 0] on html "Audiences Search Conversations AI Reports Help Account More Search 27lx6tdga Fi…" at bounding box center [262, 195] width 524 height 390
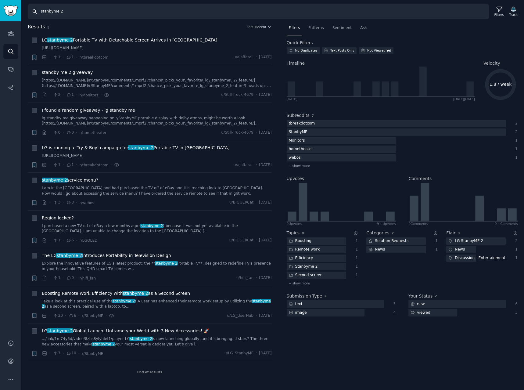
click at [74, 8] on input "stanbyme 2" at bounding box center [258, 11] width 461 height 15
type input "stanbyme"
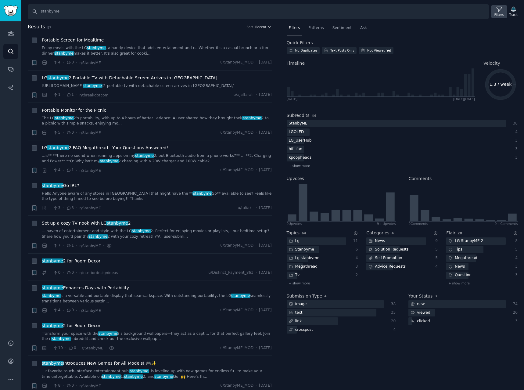
click at [502, 11] on icon at bounding box center [499, 9] width 6 height 6
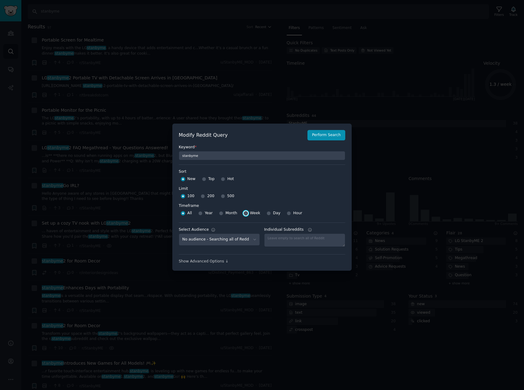
click at [244, 215] on input "Week" at bounding box center [246, 213] width 4 height 4
radio input "true"
click at [221, 196] on input "500" at bounding box center [223, 196] width 4 height 4
radio input "true"
click at [321, 135] on button "Perform Search" at bounding box center [327, 135] width 38 height 10
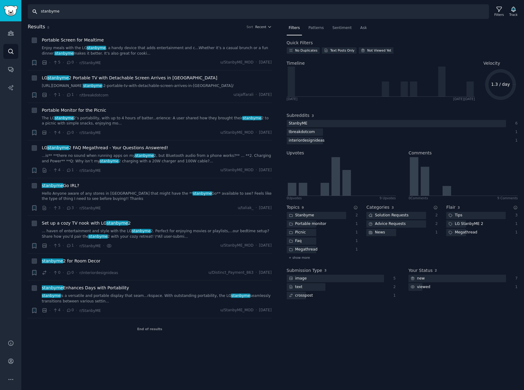
click at [109, 10] on input "stanbyme" at bounding box center [258, 11] width 461 height 15
click at [143, 12] on input "stanbyme" at bounding box center [258, 11] width 461 height 15
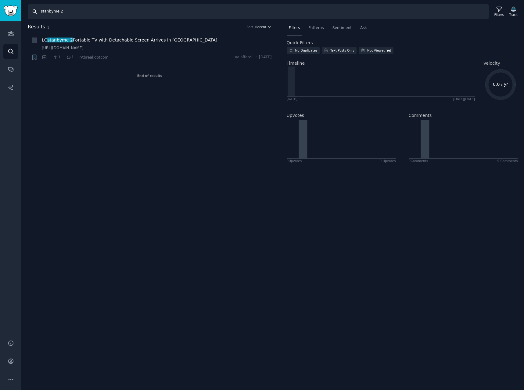
drag, startPoint x: 91, startPoint y: 11, endPoint x: -54, endPoint y: 10, distance: 144.3
click at [0, 10] on html "Audiences Search Conversations AI Reports Help Account More Search stanbyme 2 F…" at bounding box center [262, 195] width 524 height 390
paste input "LG StanbyME 2"
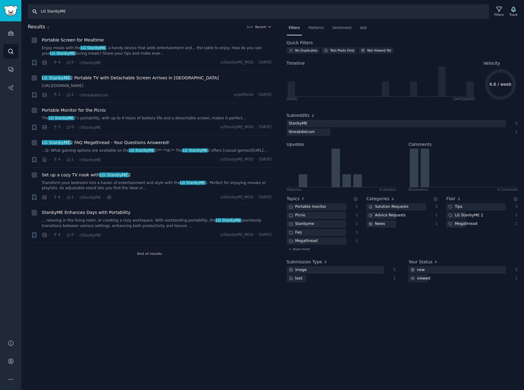
drag, startPoint x: 46, startPoint y: 11, endPoint x: -34, endPoint y: 16, distance: 80.4
click at [0, 16] on html "Audiences Search Conversations AI Reports Help Account More Search LG StanbyME …" at bounding box center [262, 195] width 524 height 390
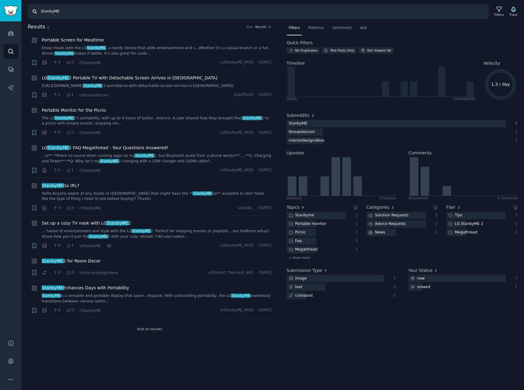
click at [128, 12] on input "StanbyME" at bounding box center [258, 11] width 461 height 15
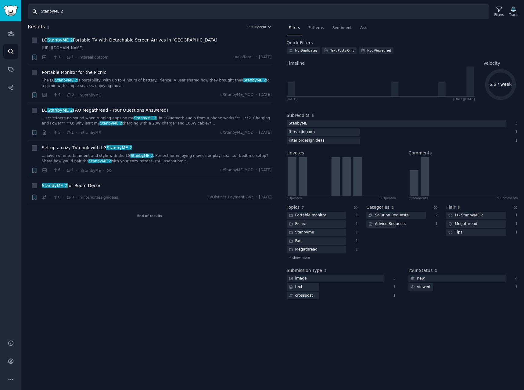
type input "StanbyME"
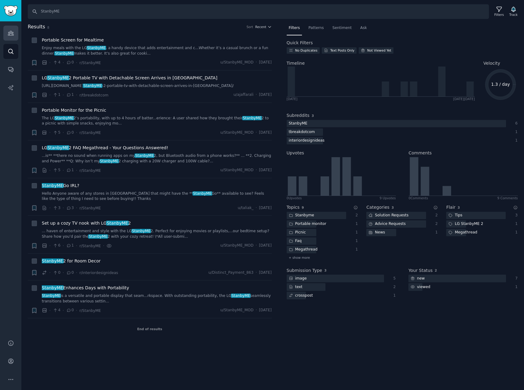
click at [5, 33] on link "Audiences" at bounding box center [10, 33] width 15 height 15
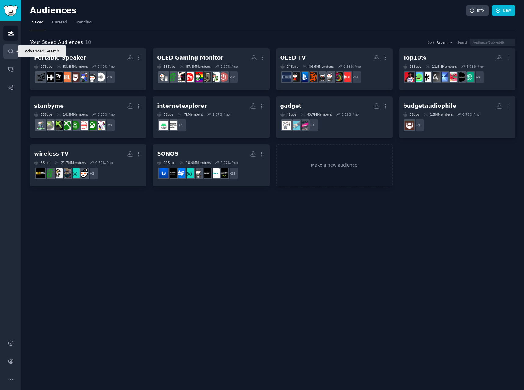
click at [4, 52] on link "Search" at bounding box center [10, 51] width 15 height 15
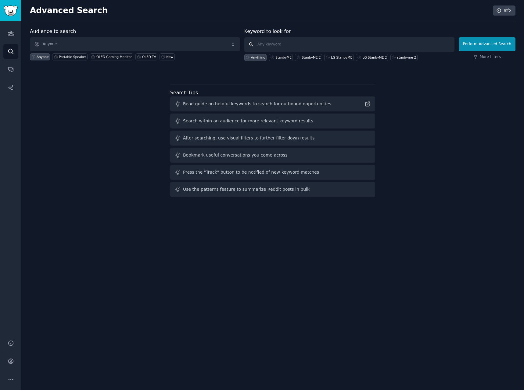
click at [310, 46] on input "text" at bounding box center [349, 44] width 210 height 15
type input "27gs95qe"
click button "Perform Advanced Search" at bounding box center [487, 44] width 57 height 14
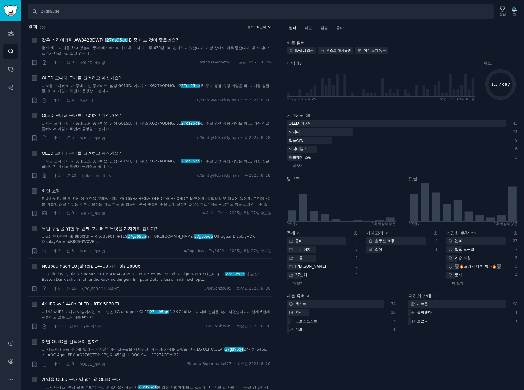
click at [263, 25] on font "최근의" at bounding box center [261, 27] width 10 height 4
click at [233, 50] on p "Upvotes" at bounding box center [231, 49] width 15 height 5
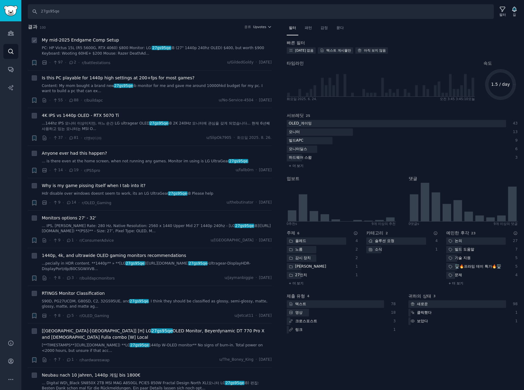
click at [97, 41] on span "My mid-2025 Endgame Comp Setup" at bounding box center [80, 40] width 77 height 6
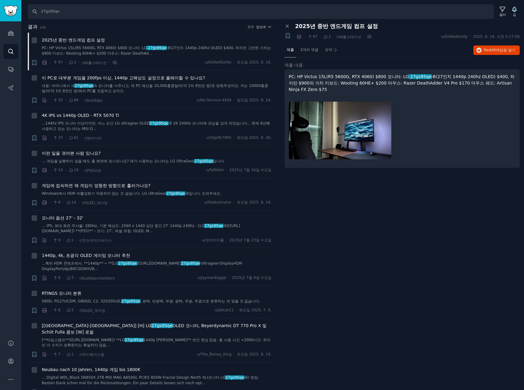
click at [420, 78] on font "-B(27인치 1440p 240hz OLED) $400, 하지만 $900의 가치 키보드: Wooting 60HE+ $200 마우스: Razer…" at bounding box center [402, 83] width 226 height 18
click at [419, 77] on font "‎ 27gs95qe" at bounding box center [420, 76] width 23 height 5
drag, startPoint x: 419, startPoint y: 76, endPoint x: 401, endPoint y: 76, distance: 17.4
click at [409, 76] on font "‎ 27gs95qe" at bounding box center [420, 76] width 23 height 5
copy p "27gs95qe"
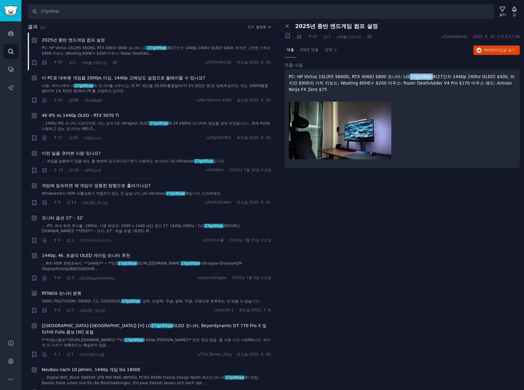
click at [71, 292] on font "RTINGS 모니터 분류" at bounding box center [62, 293] width 40 height 5
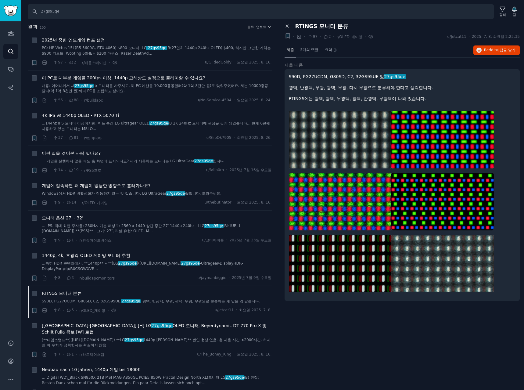
click at [285, 26] on icon at bounding box center [287, 25] width 5 height 5
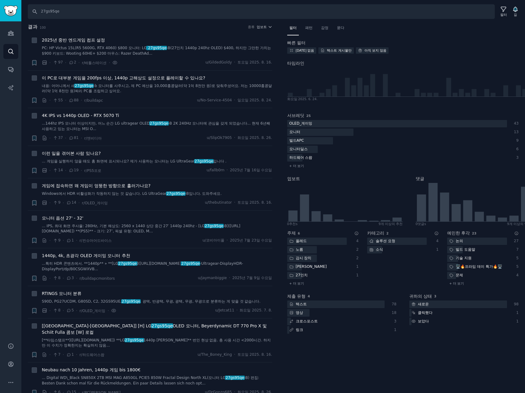
drag, startPoint x: 308, startPoint y: 25, endPoint x: 318, endPoint y: 29, distance: 10.0
click at [309, 26] on font "패턴" at bounding box center [308, 28] width 7 height 4
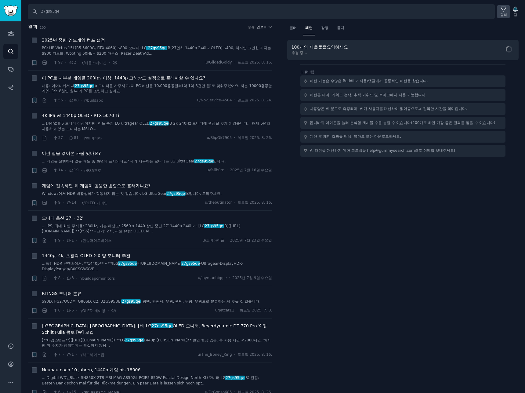
click at [502, 13] on font "필터" at bounding box center [503, 15] width 7 height 4
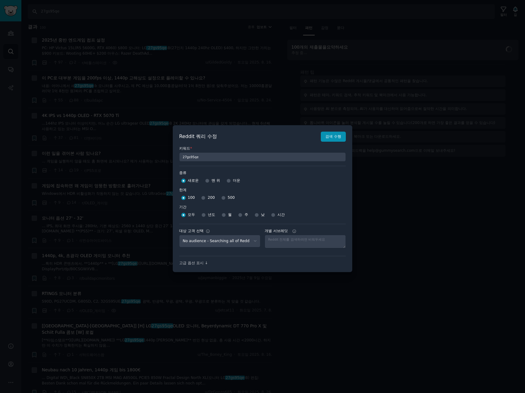
click at [240, 70] on div at bounding box center [262, 196] width 525 height 393
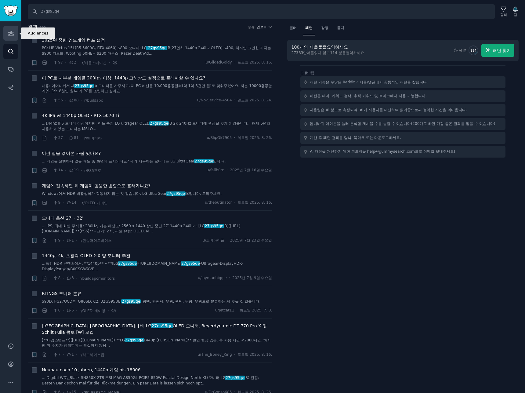
click at [8, 34] on icon "사이드바" at bounding box center [10, 33] width 5 height 4
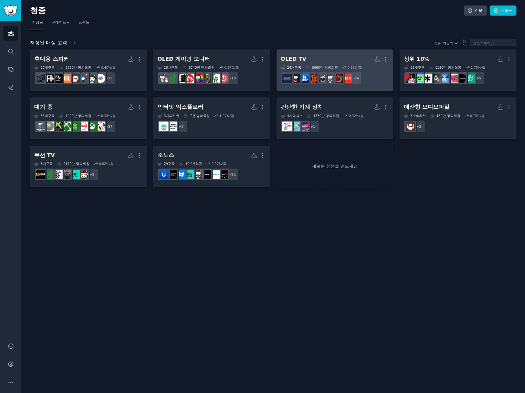
click at [317, 56] on h2 "OLED TV 더" at bounding box center [335, 59] width 108 height 11
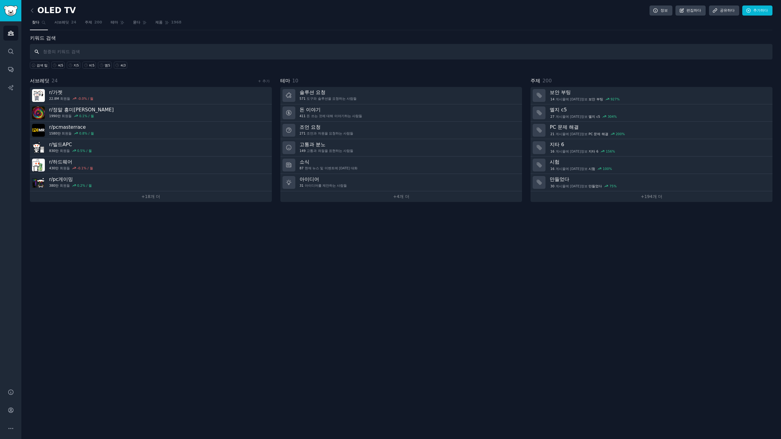
click at [140, 54] on input "text" at bounding box center [401, 52] width 743 height 16
type input "lg oled tv, g5, c5, m5"
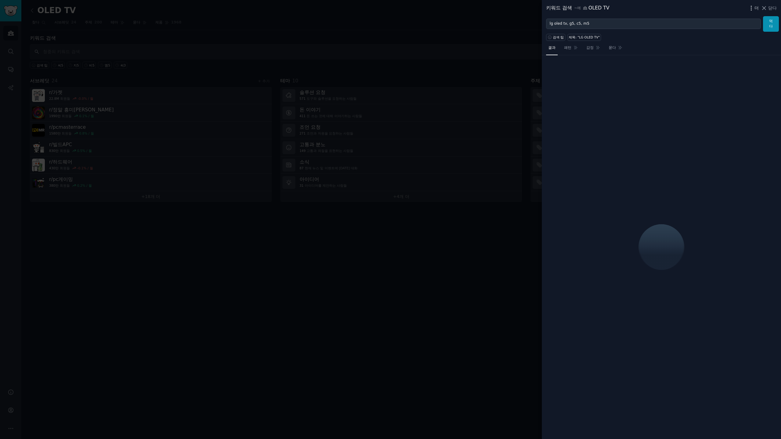
click at [756, 9] on font "더" at bounding box center [756, 7] width 4 height 5
click at [676, 25] on p "Advanced Search" at bounding box center [693, 25] width 37 height 6
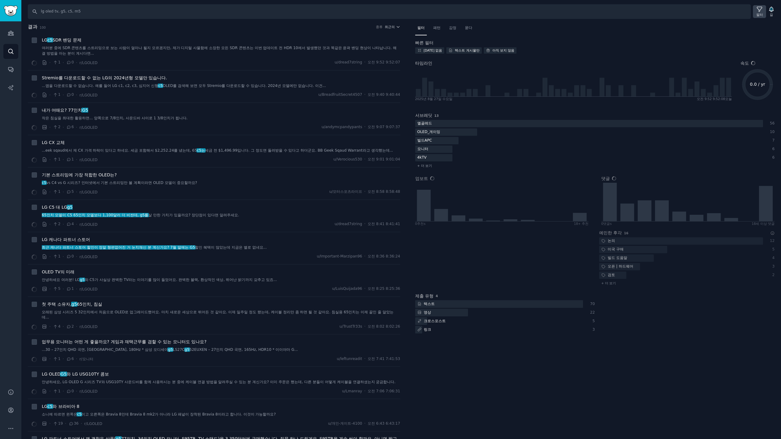
click at [758, 13] on font "필터" at bounding box center [759, 15] width 7 height 4
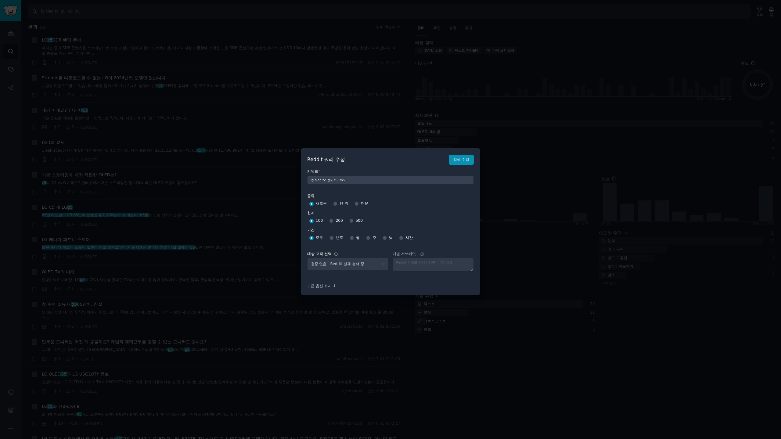
select select "c7830b3eec"
click at [349, 220] on input "500" at bounding box center [351, 221] width 4 height 4
radio input "true"
click at [368, 239] on input "주" at bounding box center [368, 238] width 4 height 4
radio input "true"
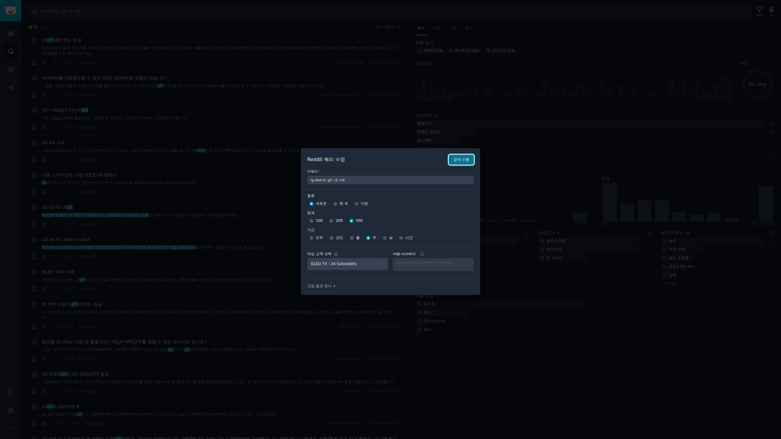
click at [460, 157] on font "검색 수행" at bounding box center [461, 159] width 16 height 4
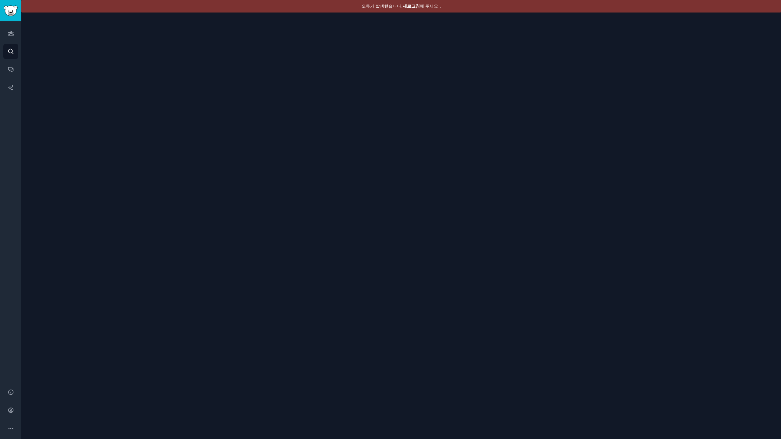
click at [414, 5] on font "새로고침" at bounding box center [411, 6] width 17 height 5
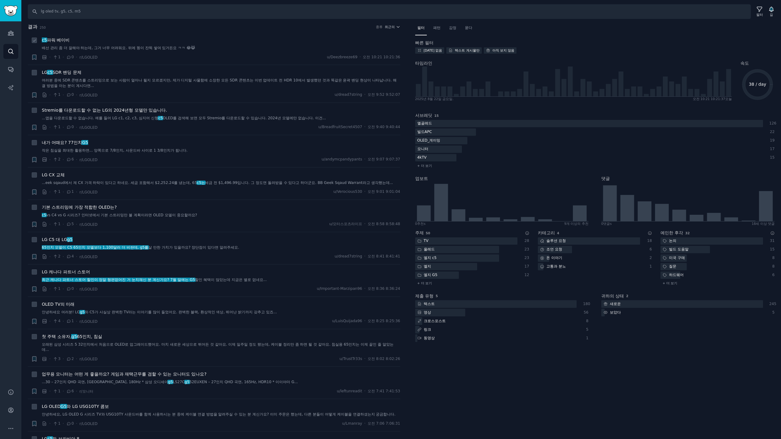
click at [134, 48] on font "배선 관리 좀 더 잘해야 하는데, 그거 너무 어려워요. 뒤에 똥이 잔뜩 쌓여 있거든요 ㅋㅋ 😂😹" at bounding box center [118, 48] width 153 height 4
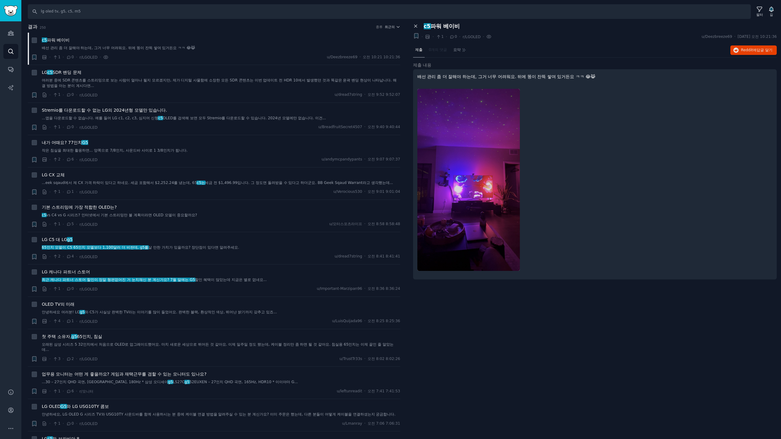
click at [415, 25] on icon at bounding box center [415, 25] width 5 height 5
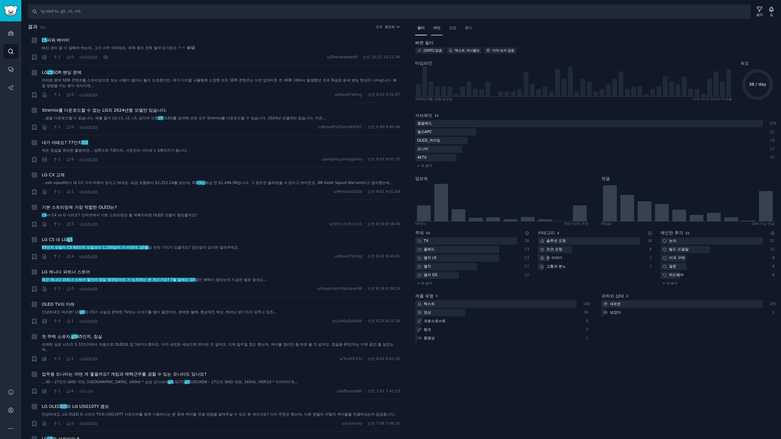
click at [437, 28] on font "패턴" at bounding box center [436, 28] width 7 height 4
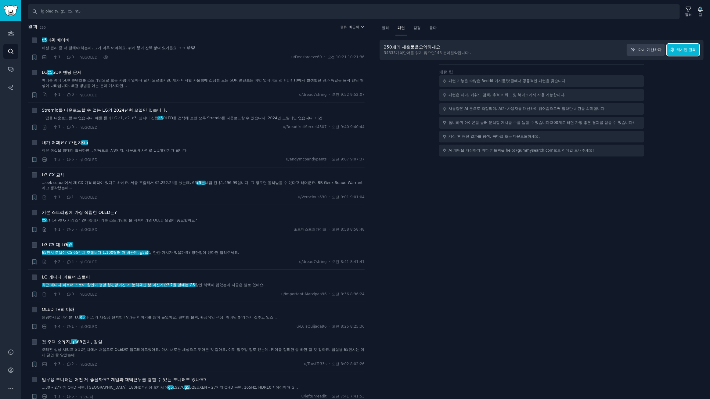
drag, startPoint x: 687, startPoint y: 45, endPoint x: 688, endPoint y: 48, distance: 3.1
click at [687, 45] on button "캐시된 결과" at bounding box center [683, 50] width 32 height 12
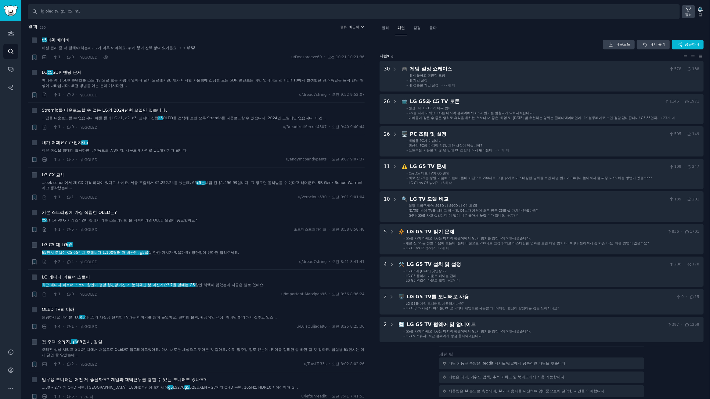
click at [688, 11] on icon at bounding box center [688, 9] width 5 height 5
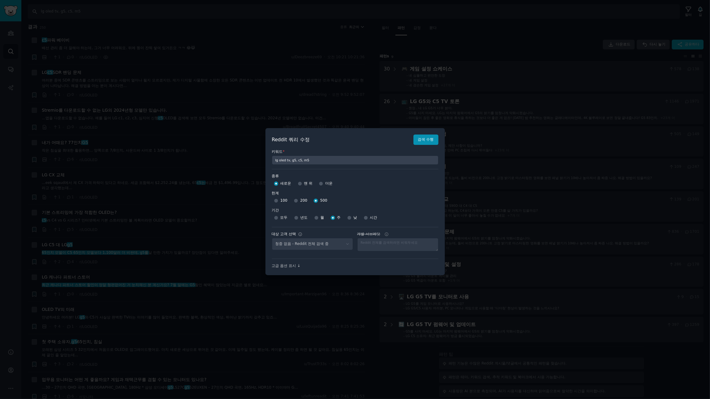
select select "c7830b3eec"
click at [282, 267] on font "고급 옵션 표시 ↓" at bounding box center [286, 266] width 29 height 4
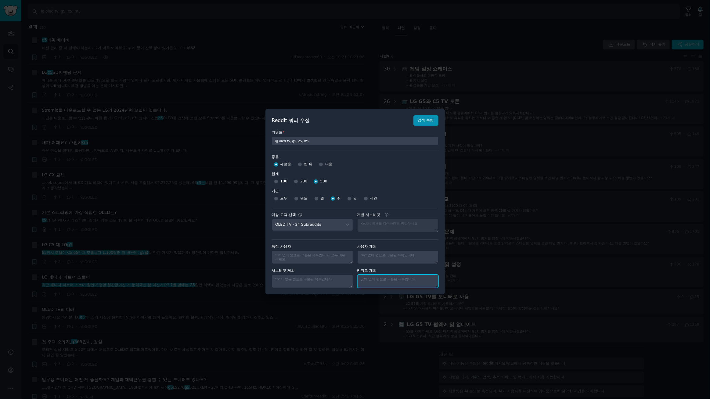
click at [379, 283] on textarea "개별 서브레딧" at bounding box center [397, 281] width 81 height 13
type textarea "odyssey"
click at [416, 118] on button "검색 수행" at bounding box center [425, 120] width 25 height 10
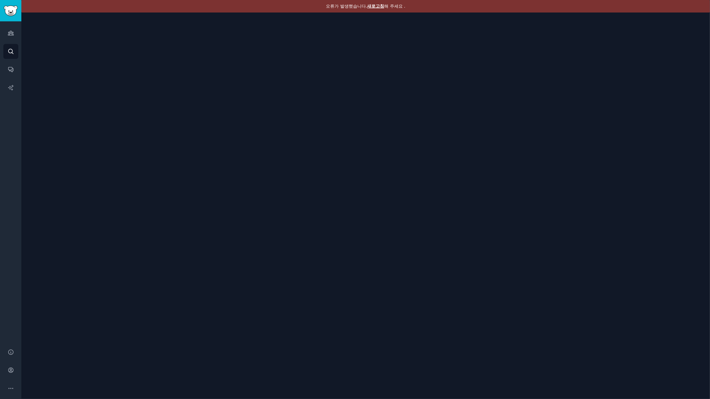
click at [377, 7] on font "새로고침" at bounding box center [375, 6] width 17 height 5
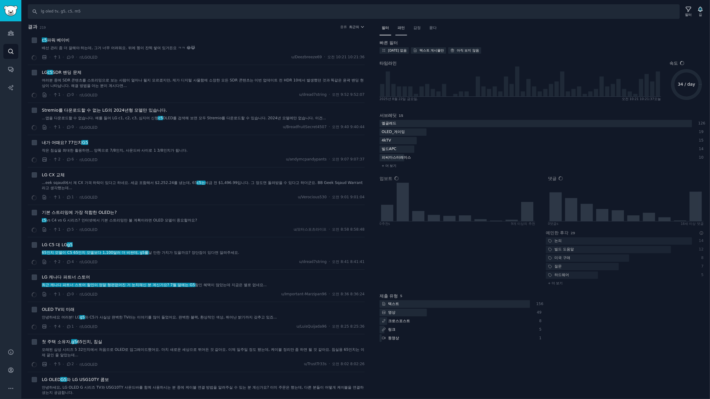
click at [403, 27] on font "패턴" at bounding box center [401, 28] width 7 height 4
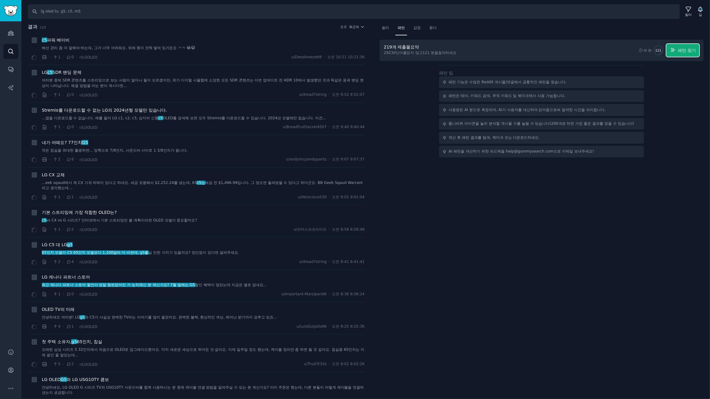
click at [689, 49] on font "패턴 찾기" at bounding box center [687, 50] width 18 height 5
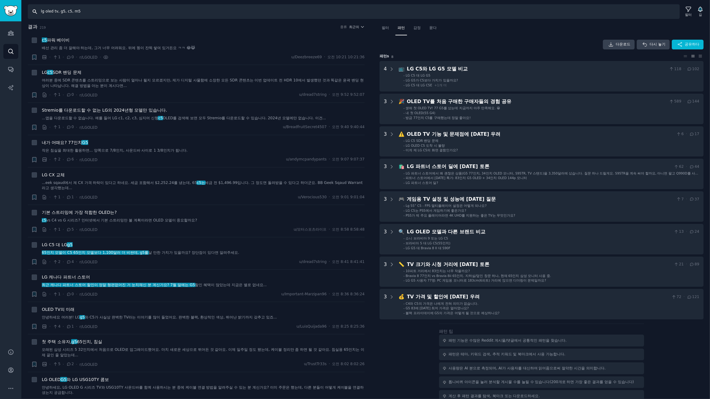
click at [105, 11] on input "lg oled tv, g5, c5, m5" at bounding box center [354, 11] width 652 height 15
type input "lg oled tv, g5, c5"
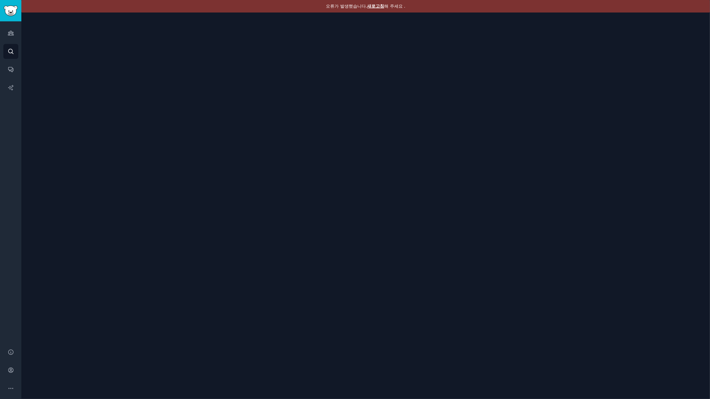
drag, startPoint x: 372, startPoint y: 4, endPoint x: 376, endPoint y: 7, distance: 4.6
click at [372, 4] on font "새로고침" at bounding box center [375, 6] width 17 height 5
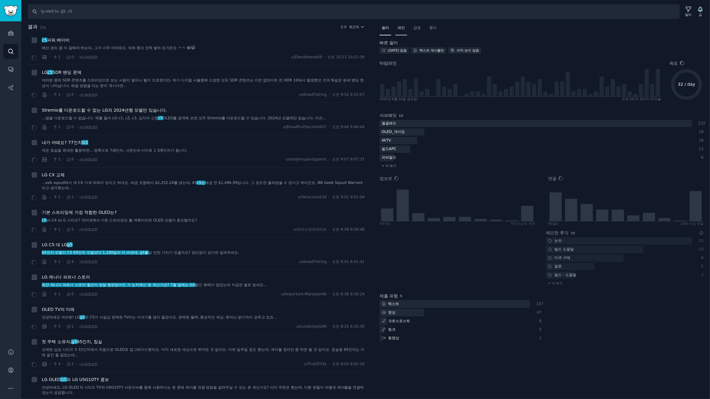
drag, startPoint x: 399, startPoint y: 28, endPoint x: 409, endPoint y: 34, distance: 11.9
click at [399, 28] on font "패턴" at bounding box center [401, 28] width 7 height 4
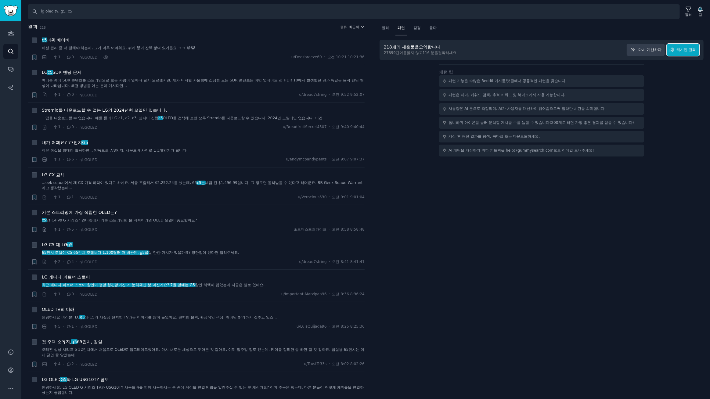
click at [685, 50] on font "캐시된 결과" at bounding box center [687, 50] width 20 height 4
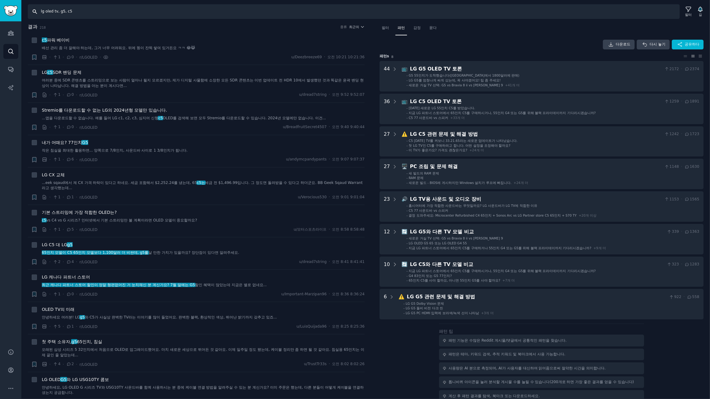
click at [108, 13] on input "lg oled tv, g5, c5" at bounding box center [354, 11] width 652 height 15
type input "lg oled tv, g5, c5, b5, m5"
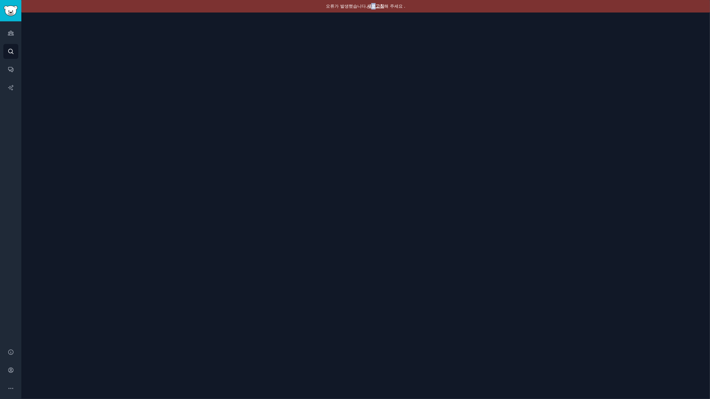
click at [373, 5] on font "새로고침" at bounding box center [375, 6] width 17 height 5
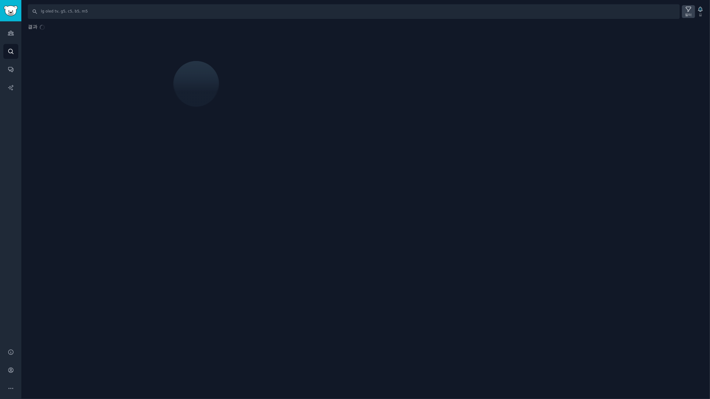
click at [686, 11] on icon at bounding box center [688, 9] width 6 height 6
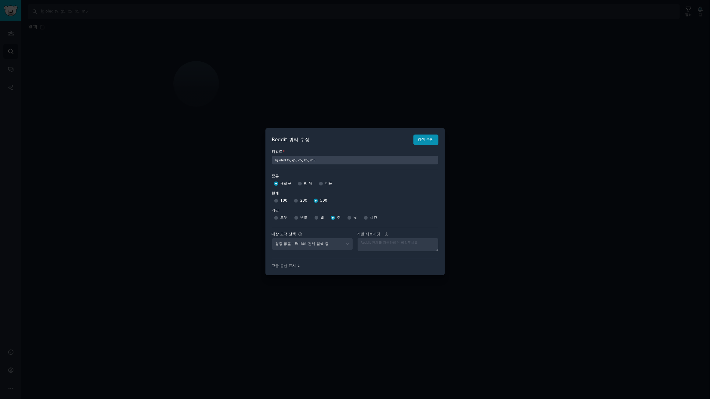
select select "c7830b3eec"
click at [421, 137] on font "검색 수행" at bounding box center [426, 139] width 16 height 4
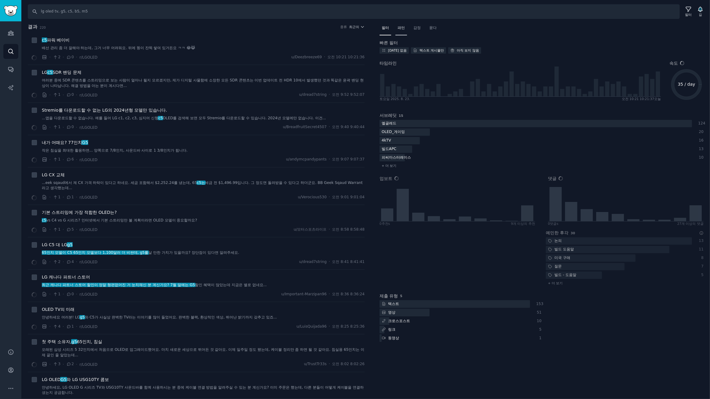
click at [401, 27] on font "패턴" at bounding box center [401, 28] width 7 height 4
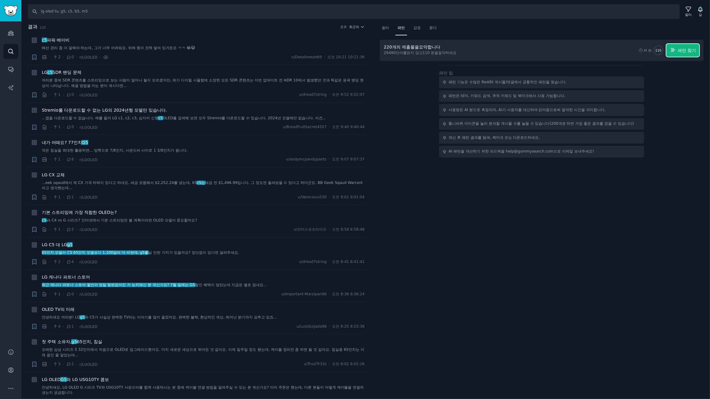
click at [681, 51] on font "패턴 찾기" at bounding box center [687, 50] width 18 height 5
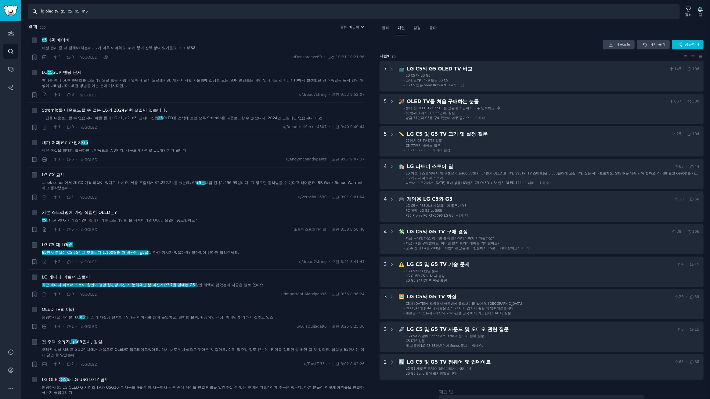
click at [104, 14] on input "lg oled tv, g5, c5, b5, m5" at bounding box center [354, 11] width 652 height 15
type input "lg oled tv, g5, c5, c4"
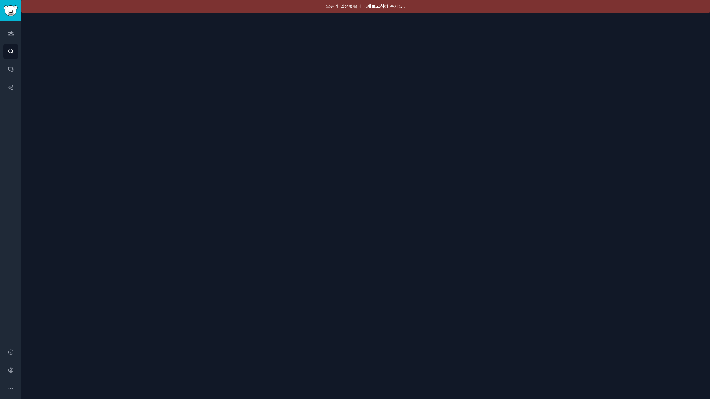
click at [370, 4] on font "새로고침" at bounding box center [375, 6] width 17 height 5
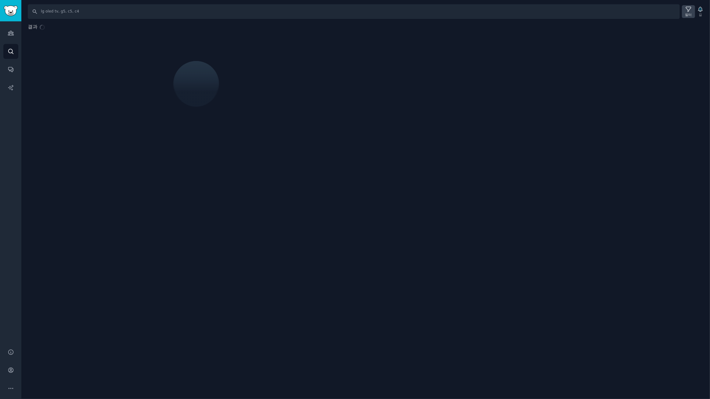
click at [688, 13] on font "필터" at bounding box center [688, 15] width 7 height 4
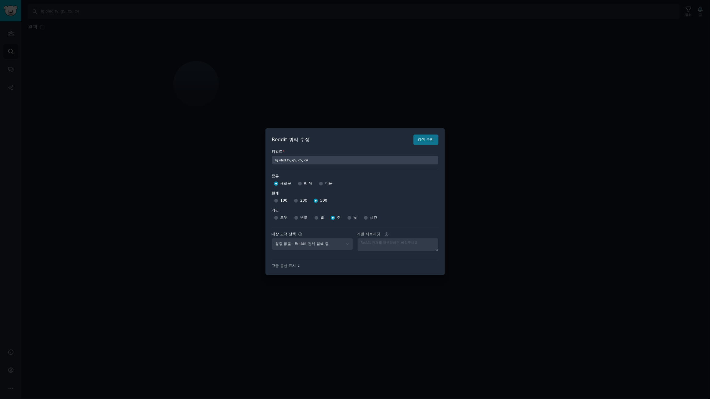
select select "c7830b3eec"
click at [429, 138] on font "검색 수행" at bounding box center [426, 139] width 16 height 4
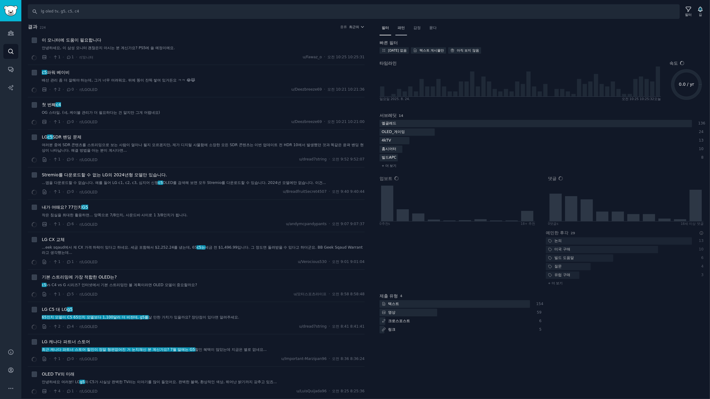
click at [404, 31] on div "패턴" at bounding box center [401, 29] width 12 height 13
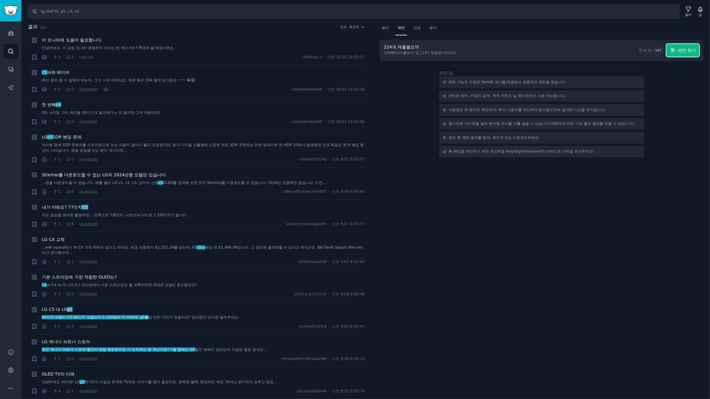
click at [686, 49] on font "패턴 찾기" at bounding box center [687, 50] width 18 height 5
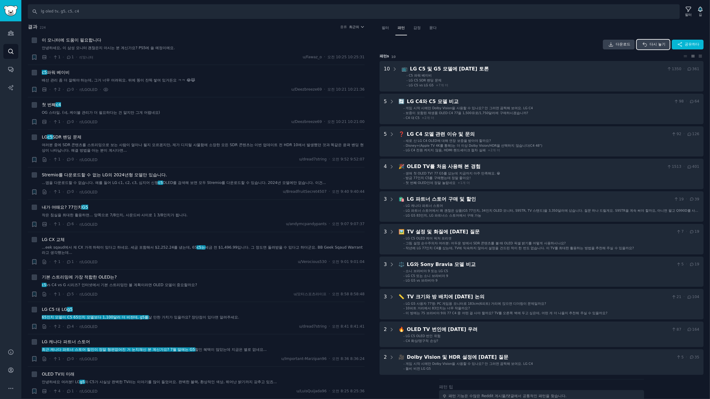
click at [658, 48] on button "다시 놓기" at bounding box center [653, 45] width 33 height 10
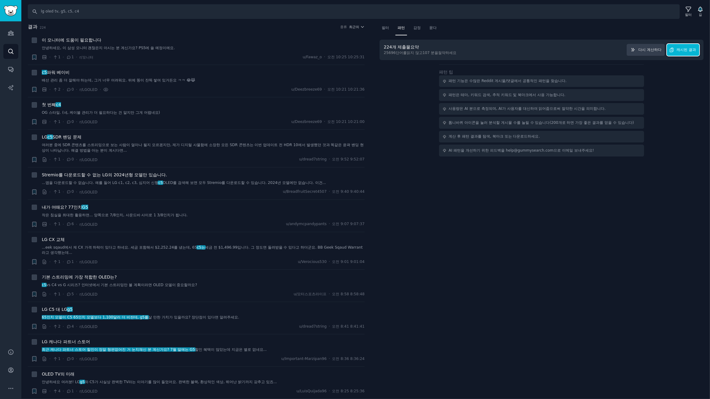
click at [693, 50] on font "캐시된 결과" at bounding box center [687, 50] width 20 height 4
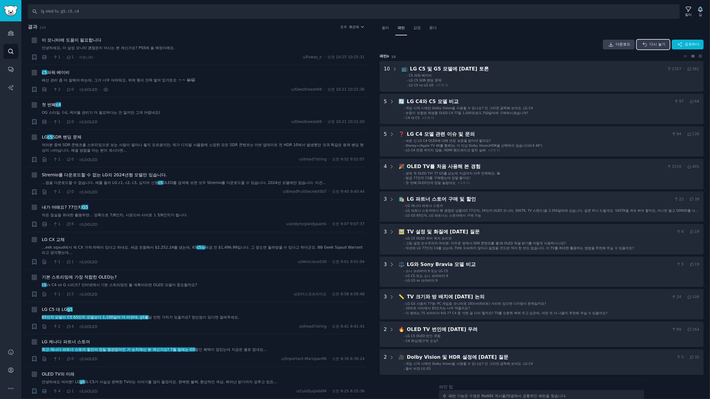
click at [650, 44] on font "다시 놓기" at bounding box center [658, 44] width 16 height 4
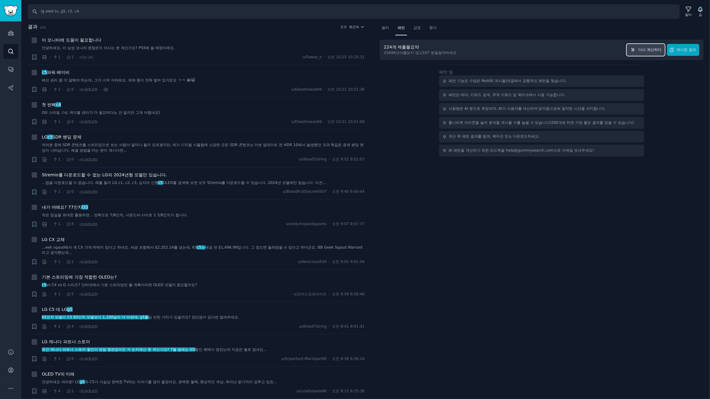
click at [642, 50] on font "다시 계산하다" at bounding box center [650, 50] width 23 height 4
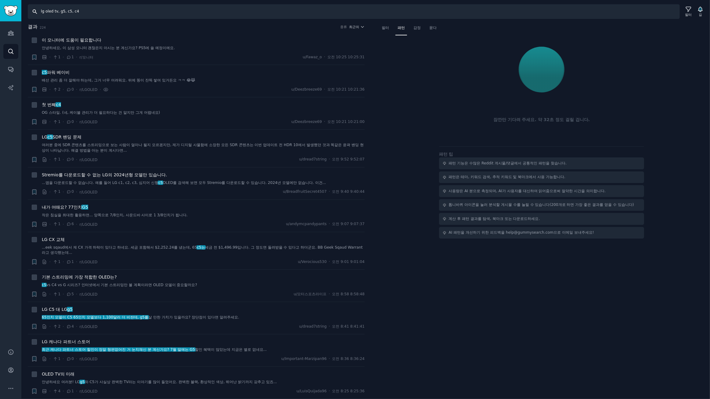
click at [103, 14] on input "lg oled tv, g5, c5, c4" at bounding box center [354, 11] width 652 height 15
drag, startPoint x: 70, startPoint y: 12, endPoint x: 170, endPoint y: 16, distance: 100.8
click at [170, 16] on input "lg oled tv, g5, c5, c4" at bounding box center [354, 11] width 652 height 15
type input "lg oled tv, g5, c5, g4, c4"
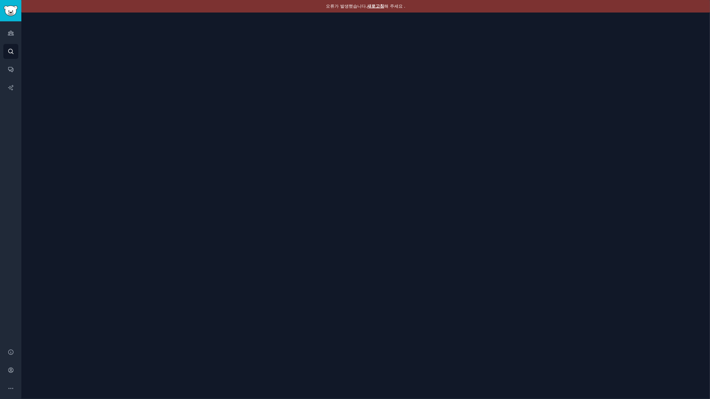
click at [370, 6] on font "새로고침" at bounding box center [375, 6] width 17 height 5
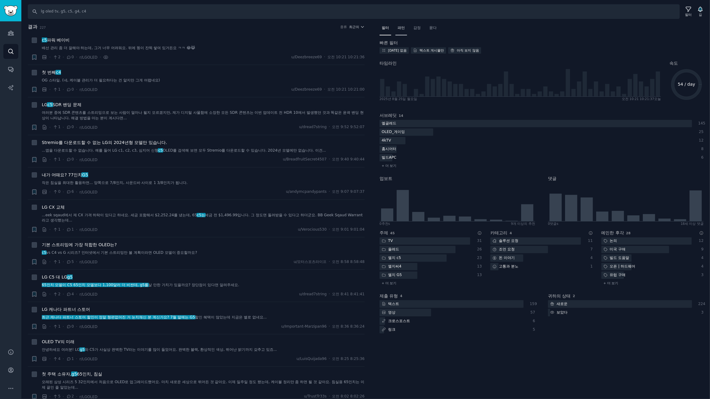
click at [398, 28] on font "패턴" at bounding box center [401, 28] width 7 height 4
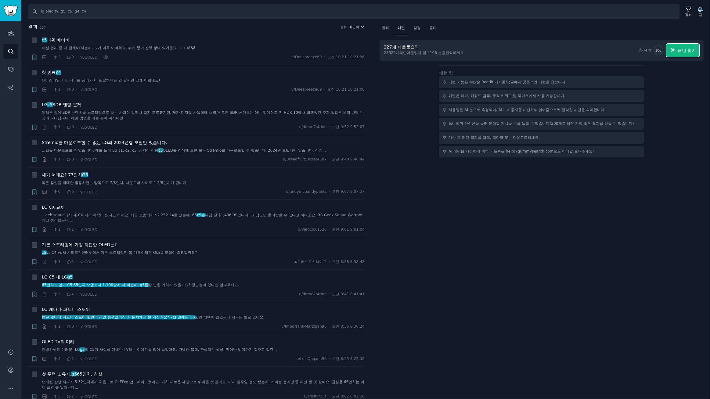
click at [689, 49] on font "패턴 찾기" at bounding box center [687, 50] width 18 height 5
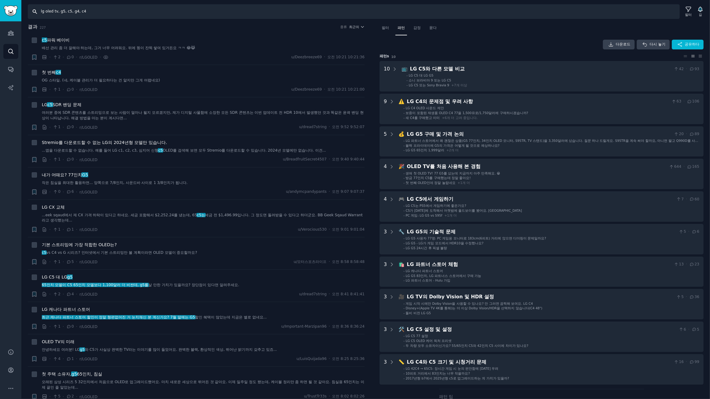
drag, startPoint x: 87, startPoint y: 12, endPoint x: 77, endPoint y: 11, distance: 9.5
click at [77, 11] on input "lg oled tv, g5, c5, g4, c4" at bounding box center [354, 11] width 652 height 15
type input "lg oled tv, g5, c5, g4,"
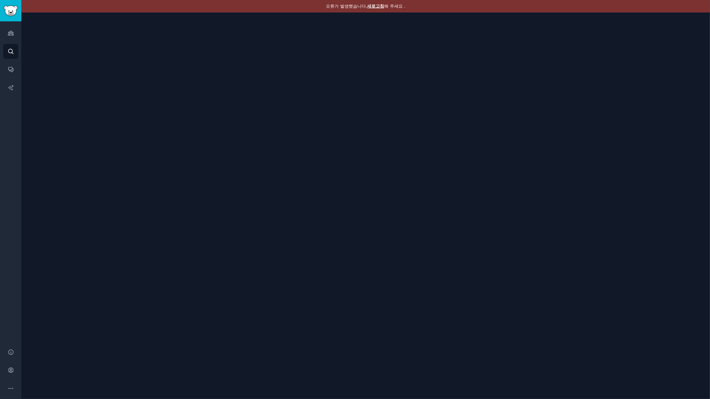
click at [374, 4] on font "새로고침" at bounding box center [375, 6] width 17 height 5
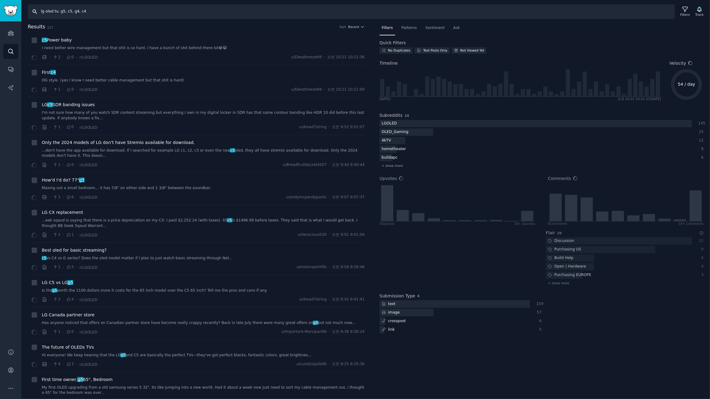
click at [0, 7] on div "Audiences Search Conversations AI Reports Help Account More Search lg oled tv, …" at bounding box center [355, 199] width 710 height 399
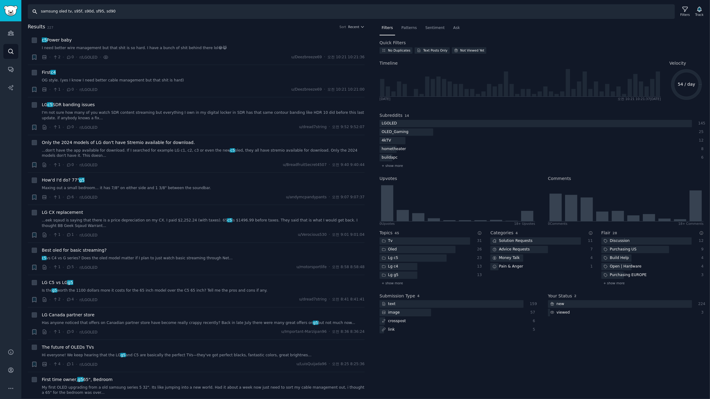
type input "samsung oled tv, s95f, s90d, sf95, sd90"
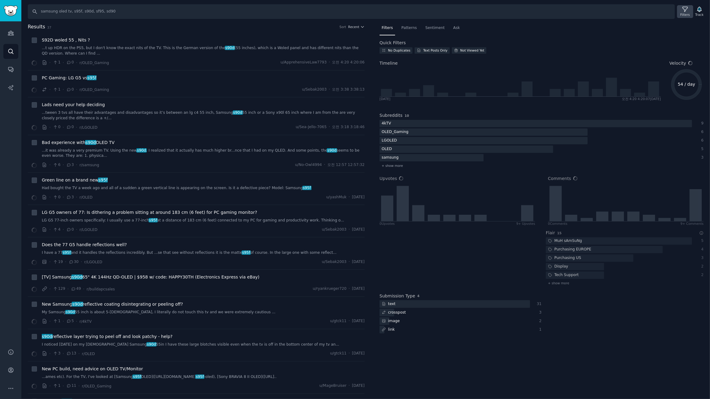
click at [683, 11] on div "Filters" at bounding box center [685, 11] width 16 height 13
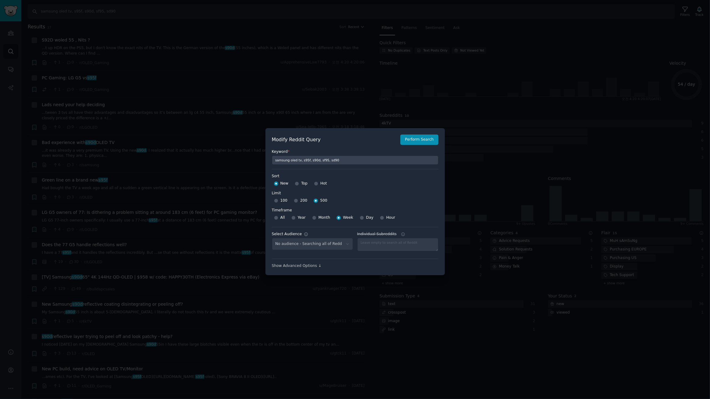
select select "c7830b3eec"
click at [418, 140] on button "Perform Search" at bounding box center [419, 140] width 38 height 10
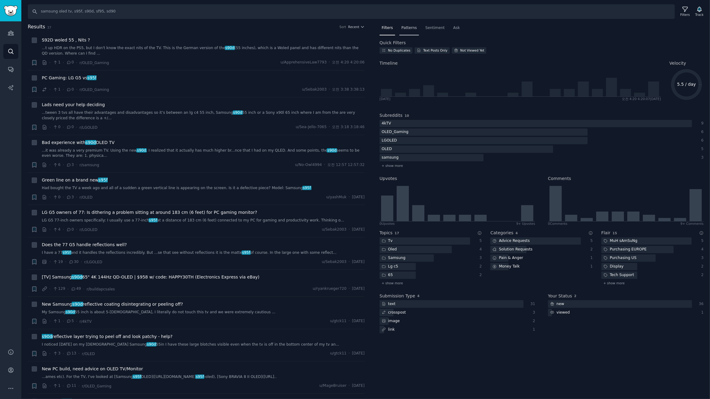
click at [412, 29] on span "Patterns" at bounding box center [408, 27] width 15 height 5
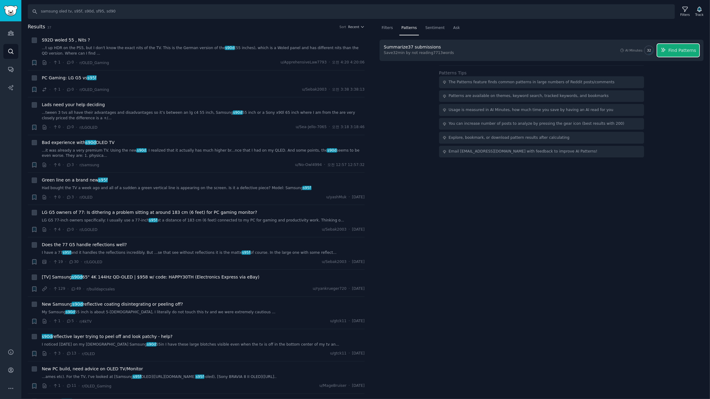
drag, startPoint x: 689, startPoint y: 50, endPoint x: 682, endPoint y: 49, distance: 7.1
click at [689, 50] on span "Find Patterns" at bounding box center [682, 50] width 28 height 6
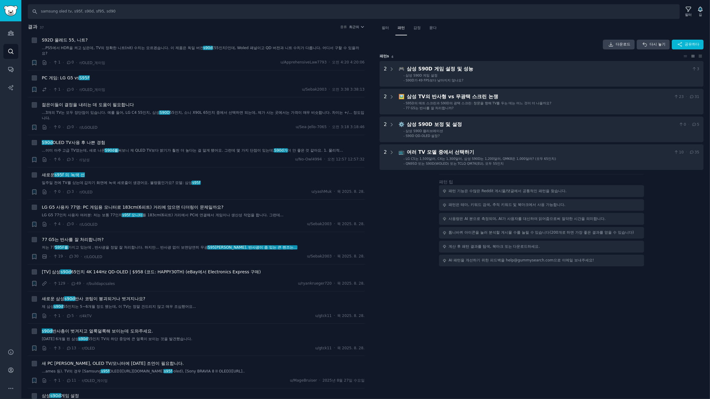
click at [425, 296] on div "필터 패턴 감정 묻다 다운로드 다시 놓기 공유하다 패턴 s 4 2 🎮 삼성 S90D 게임 설정 및 성능 3 - 삼성 S90D 게임 설정 - S…" at bounding box center [541, 211] width 337 height 376
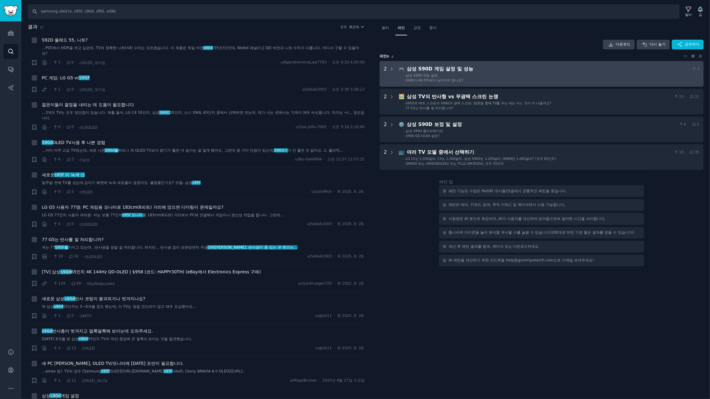
click at [503, 65] on div "삼성 S90D 게임 설정 및 성능" at bounding box center [548, 69] width 282 height 8
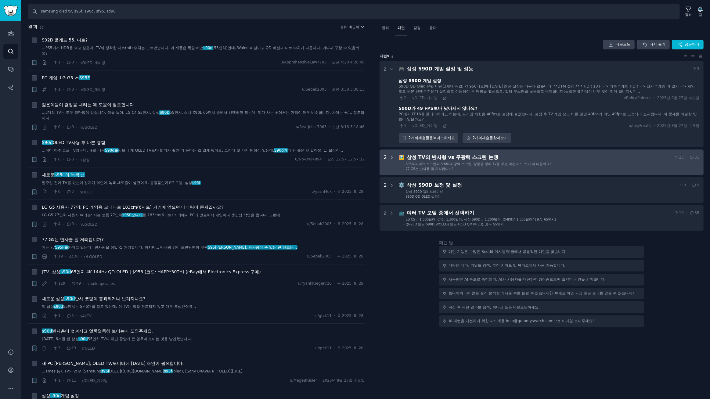
click at [574, 157] on div "삼성 TV의 반사형 vs 무광택 스크린 논쟁" at bounding box center [539, 158] width 264 height 8
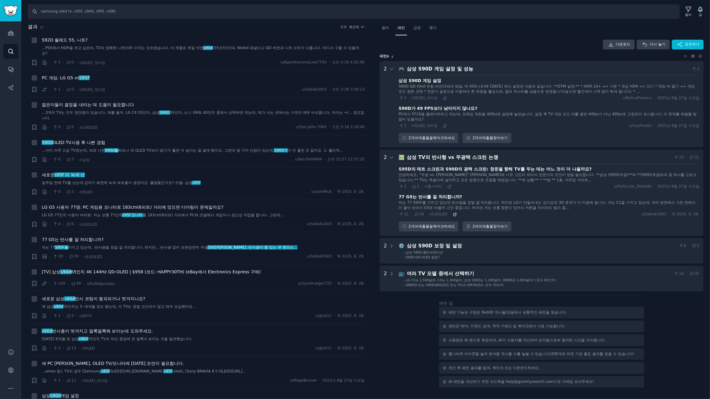
click at [453, 215] on icon at bounding box center [455, 214] width 4 height 4
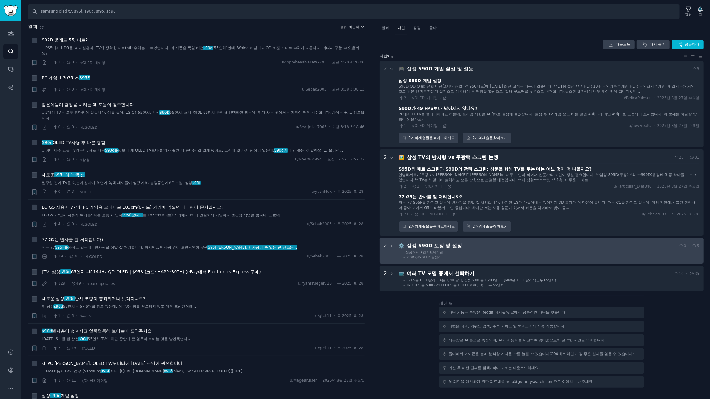
click at [539, 251] on li "- 삼성 S90D 캘리브레이션" at bounding box center [551, 252] width 296 height 4
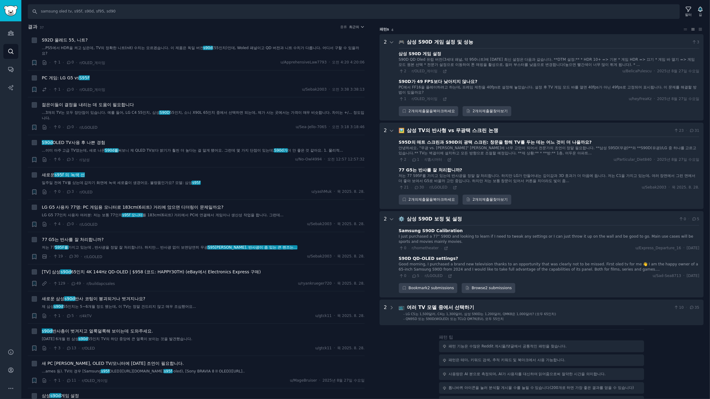
scroll to position [51, 0]
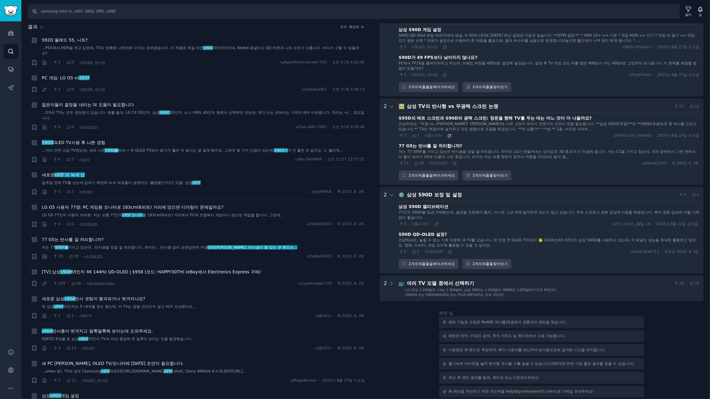
click at [448, 135] on icon at bounding box center [449, 135] width 3 height 3
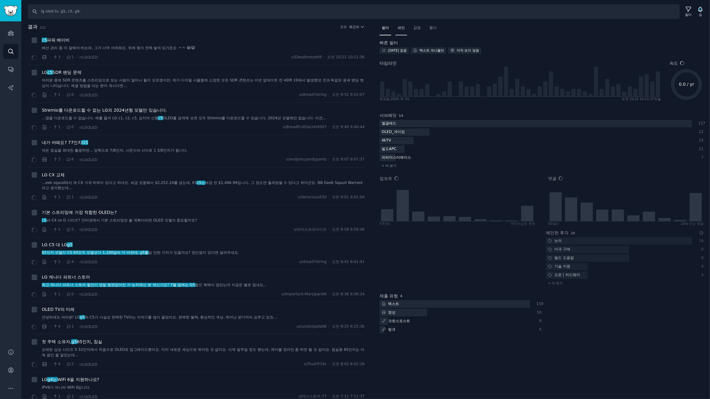
click at [401, 29] on font "패턴" at bounding box center [401, 28] width 7 height 4
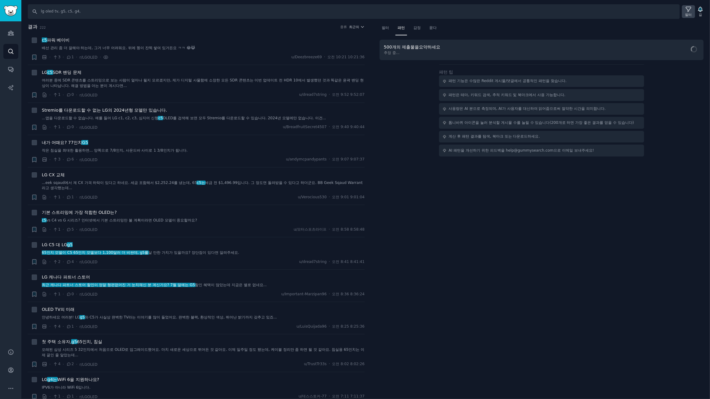
click at [689, 10] on icon at bounding box center [688, 9] width 5 height 5
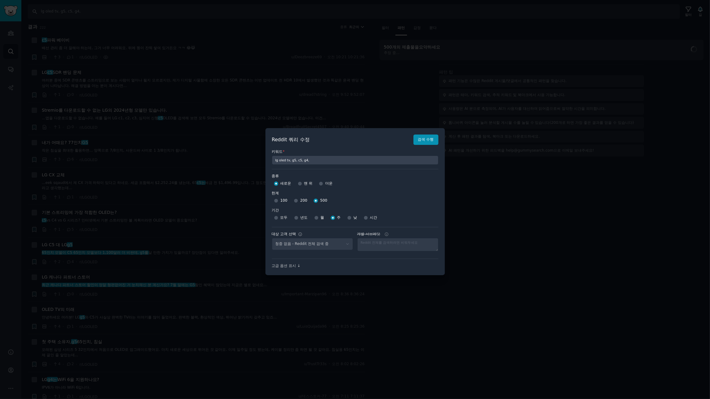
select select "c7830b3eec"
click at [517, 41] on div at bounding box center [355, 199] width 710 height 399
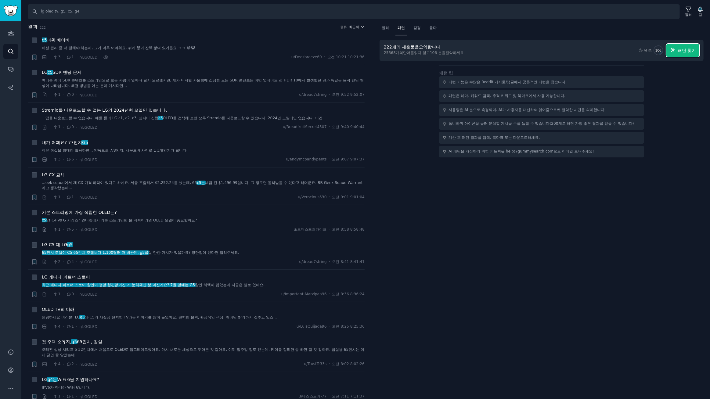
click at [682, 50] on font "패턴 찾기" at bounding box center [687, 50] width 18 height 5
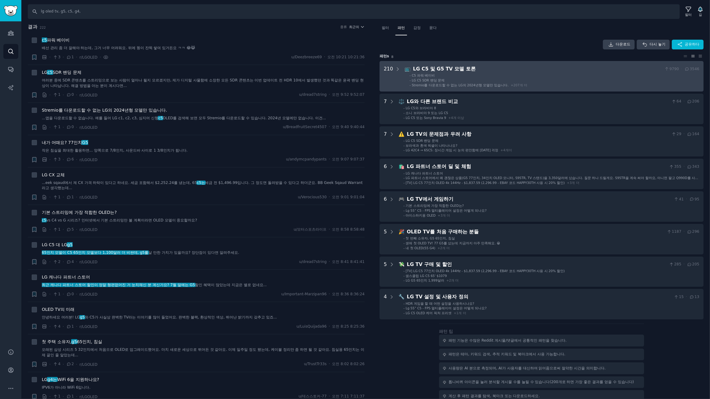
click at [539, 74] on li "- C5 파워 베이비" at bounding box center [554, 75] width 290 height 4
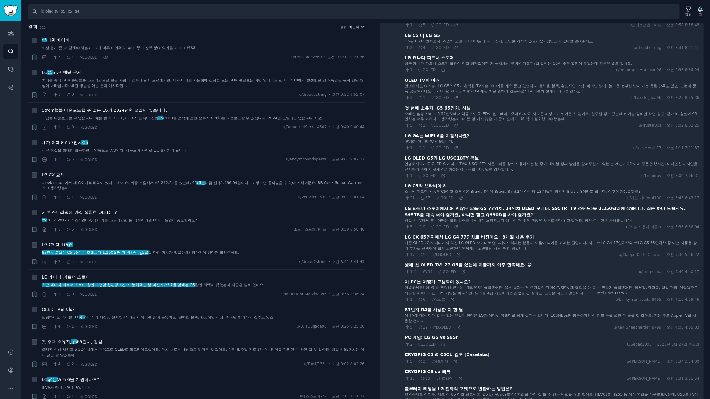
scroll to position [315, 0]
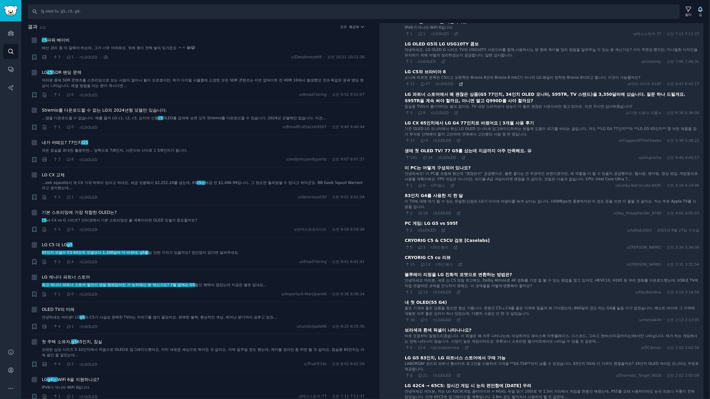
click at [459, 82] on icon at bounding box center [461, 84] width 4 height 4
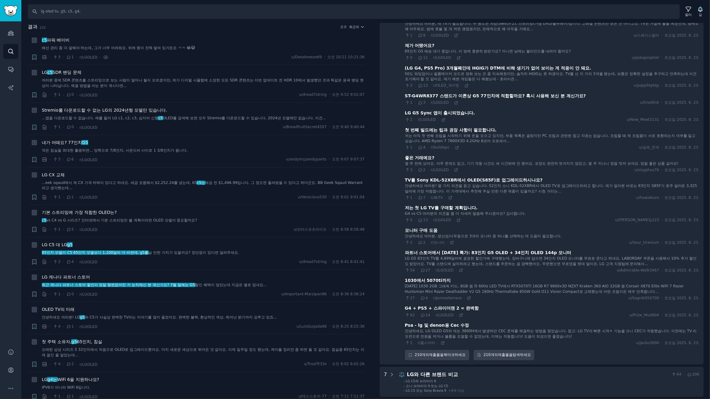
scroll to position [5079, 0]
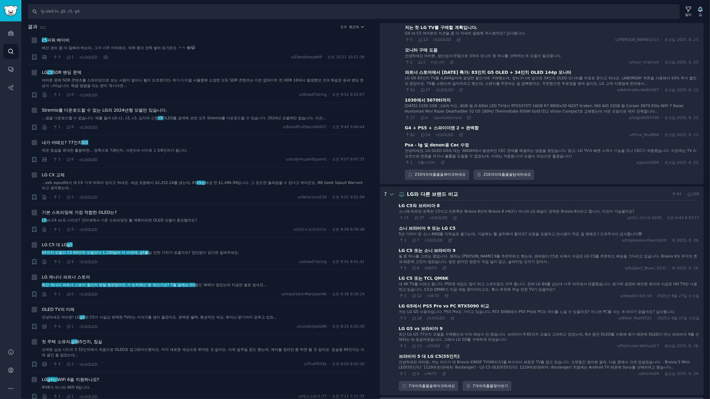
scroll to position [5312, 0]
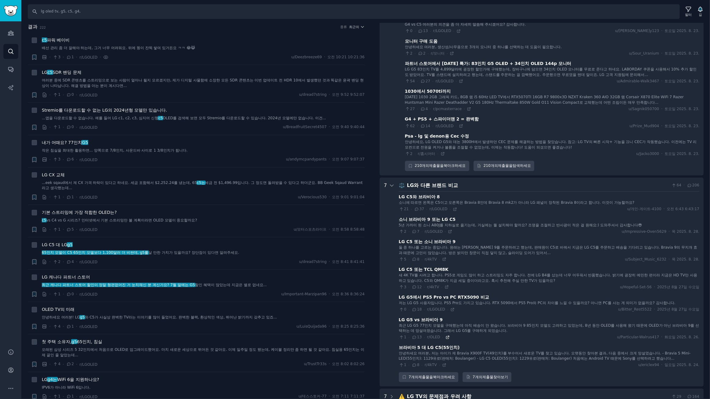
click at [446, 336] on icon at bounding box center [447, 337] width 3 height 3
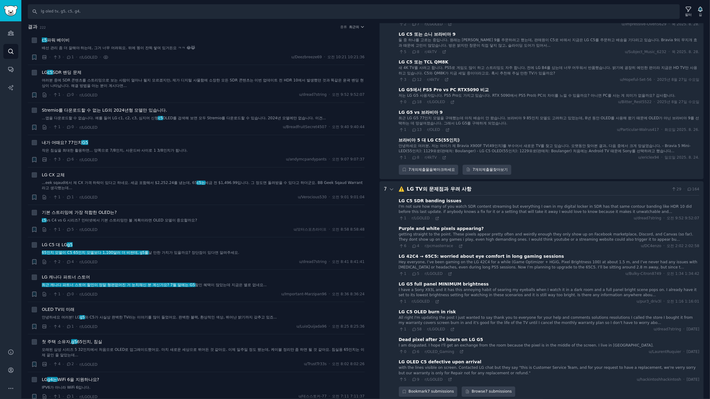
scroll to position [5523, 0]
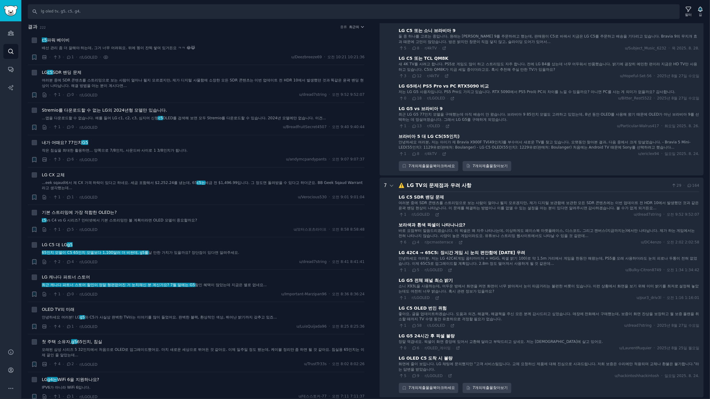
click at [517, 201] on font "여러분 중에 SDR 콘텐츠를 스트리밍으로 보는 사람이 얼마나 될지 모르겠지만, 제가 디지털 보관함에 보관한 모든 SDR 콘텐츠에는 이번 업데이…" at bounding box center [549, 206] width 300 height 10
click at [451, 324] on icon at bounding box center [452, 325] width 3 height 3
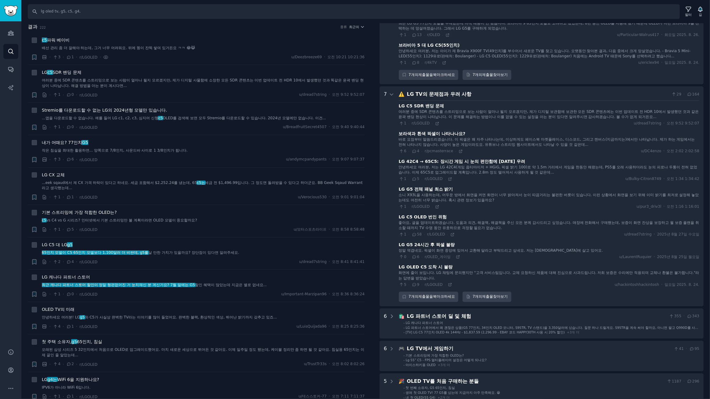
scroll to position [5616, 0]
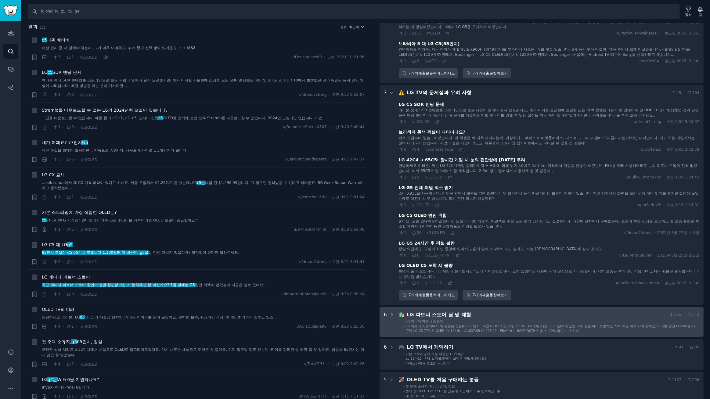
click at [497, 319] on li "- LG 캐나다 파트너 스토어" at bounding box center [551, 321] width 296 height 4
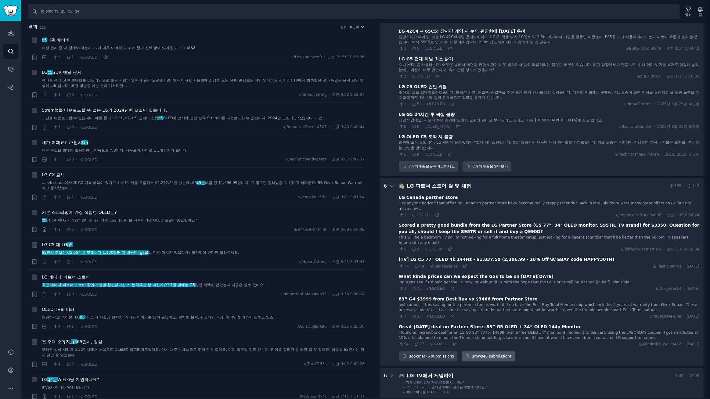
scroll to position [5745, 0]
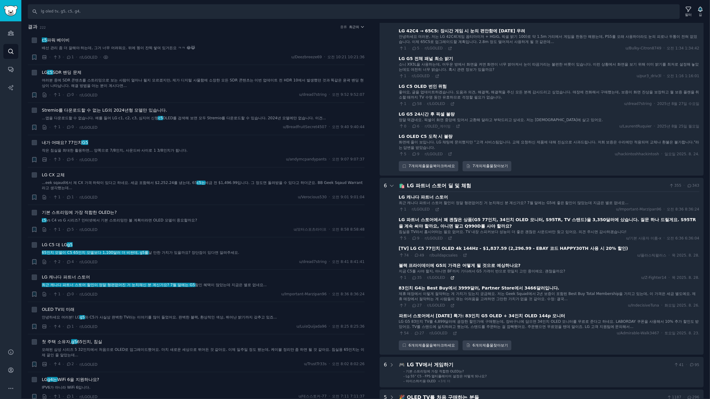
click at [450, 276] on icon at bounding box center [452, 278] width 4 height 4
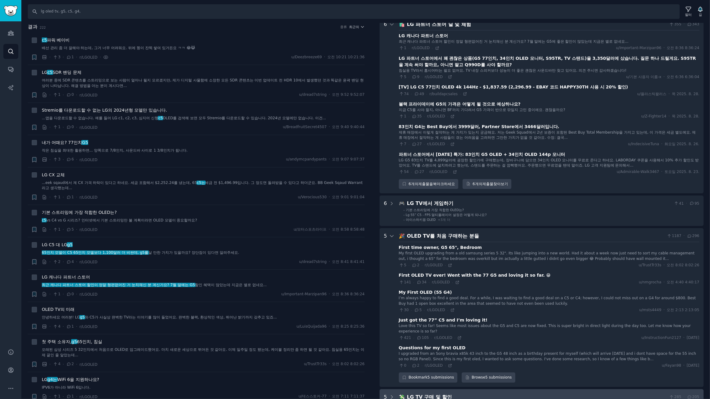
scroll to position [5901, 0]
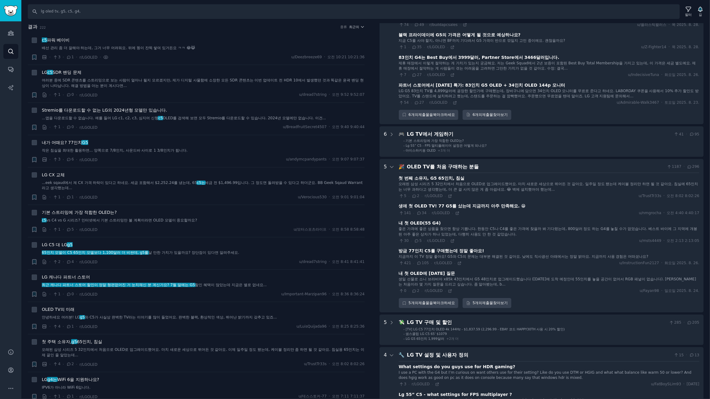
scroll to position [5996, 0]
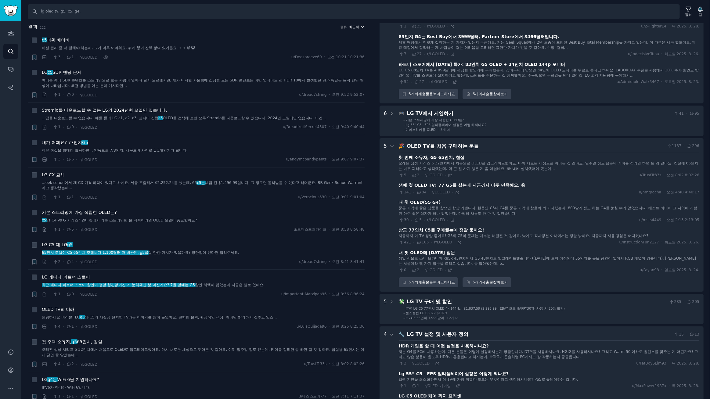
click at [358, 27] on font "최근의" at bounding box center [354, 27] width 10 height 4
click at [319, 51] on p "Upvotes" at bounding box center [323, 49] width 15 height 5
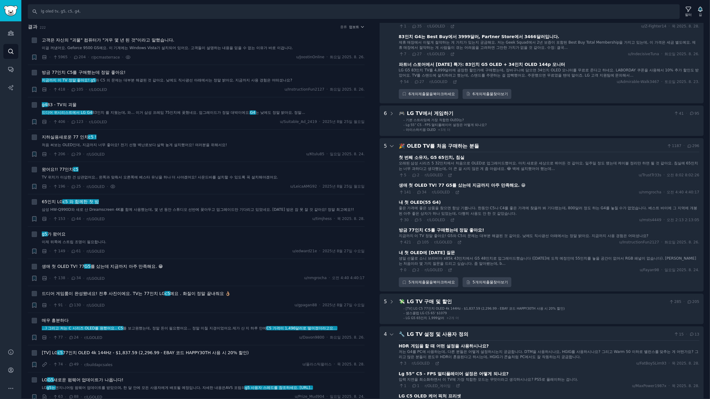
click at [81, 137] on font "새로운 77 인치" at bounding box center [74, 137] width 30 height 5
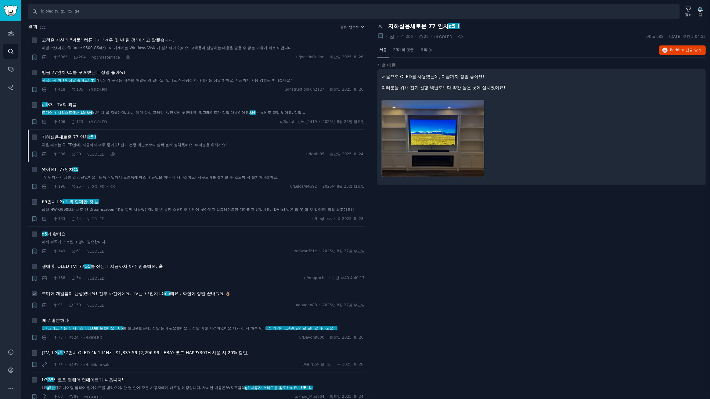
click at [119, 293] on font "드디어 게임룸이 완성됐네요! 전후 사진이에요. TV는 77인치 LG" at bounding box center [103, 293] width 123 height 5
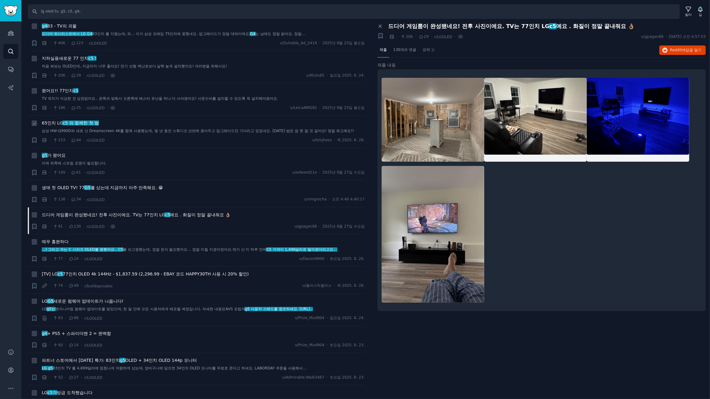
scroll to position [92, 0]
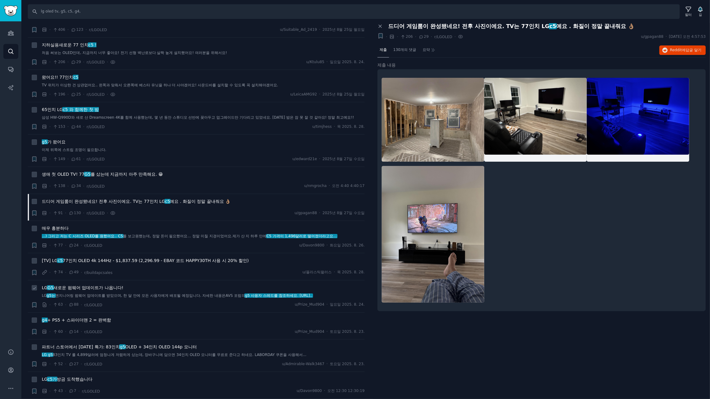
click at [113, 287] on font "새로운 펌웨어 업데이트가 나옵니다!" at bounding box center [88, 287] width 70 height 5
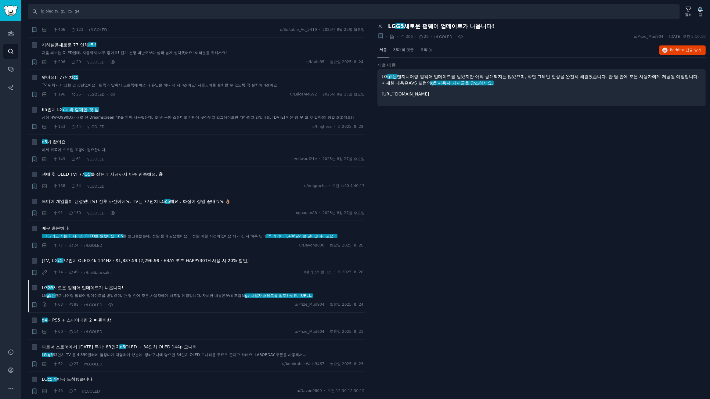
click at [429, 93] on font "https://www.avsforum.com/posts/64159368/" at bounding box center [406, 94] width 48 height 5
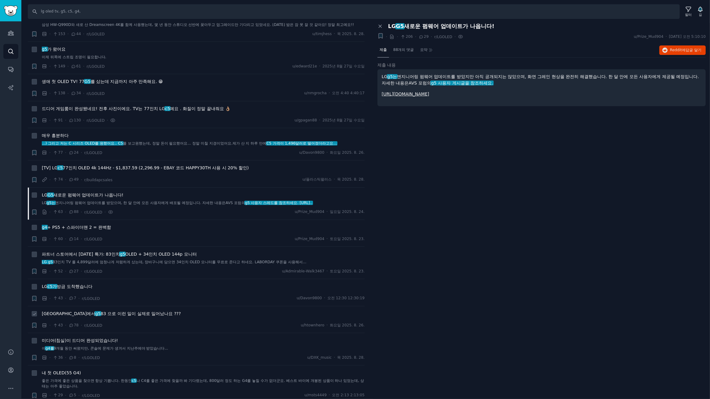
click at [140, 313] on font "83 으로 이런 일이 실제로 일어났나요 ???" at bounding box center [141, 313] width 80 height 5
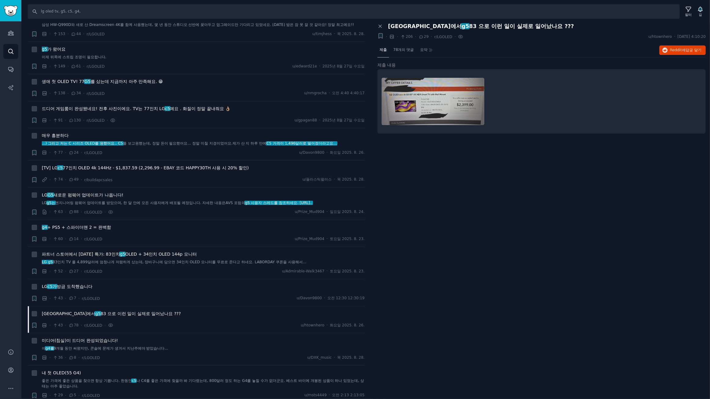
scroll to position [647, 0]
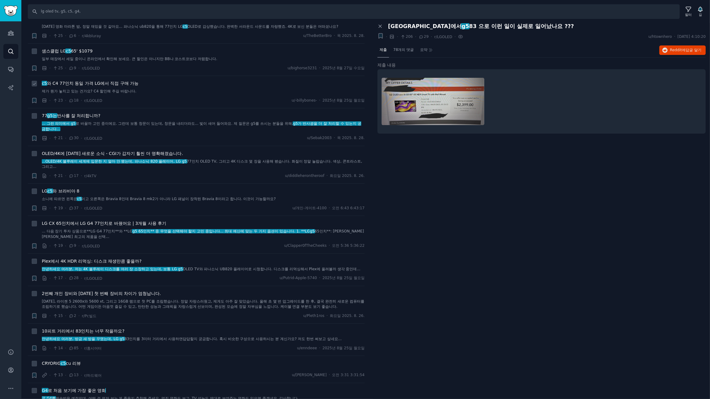
click at [99, 81] on font "와 C4 77인치 동일 가격 LG에서 직접 구매 가능" at bounding box center [93, 83] width 92 height 5
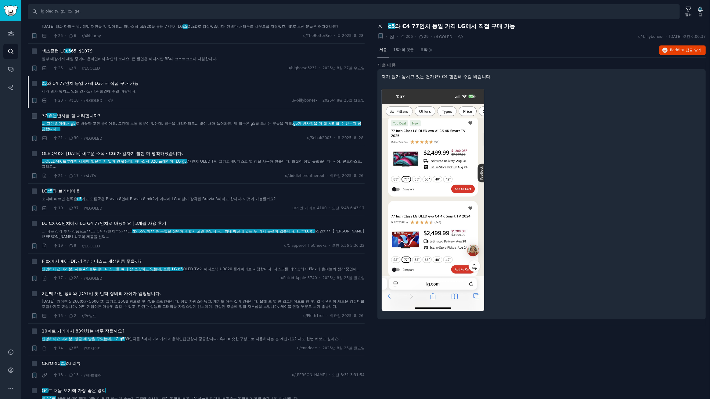
click at [381, 25] on icon at bounding box center [380, 26] width 3 height 3
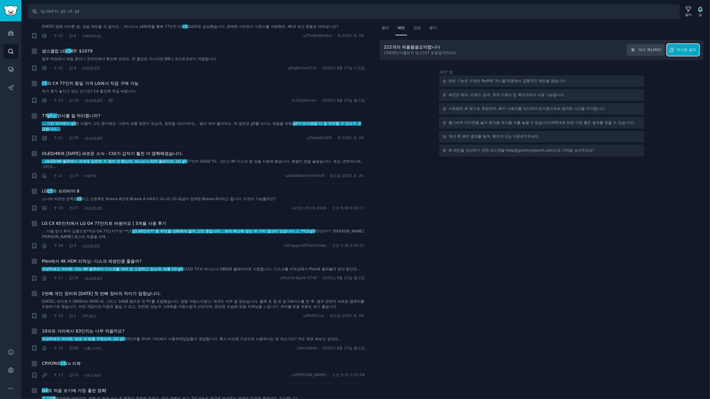
drag, startPoint x: 686, startPoint y: 51, endPoint x: 652, endPoint y: 63, distance: 36.1
click at [686, 51] on font "캐시된 결과" at bounding box center [687, 50] width 20 height 4
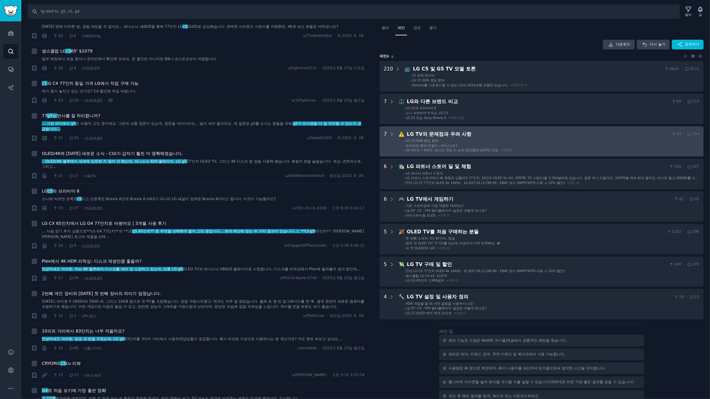
click at [520, 139] on li "- LG C5 SDR 밴딩 문제" at bounding box center [551, 141] width 296 height 4
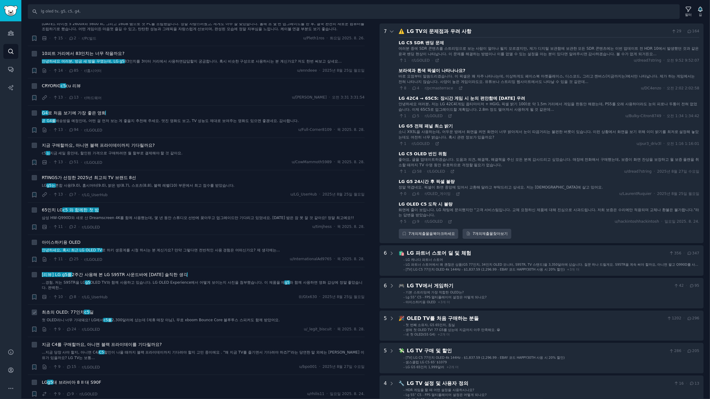
scroll to position [1017, 0]
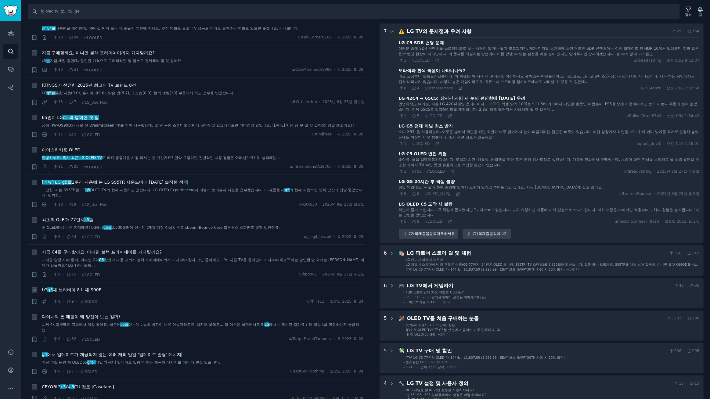
click at [85, 287] on font "대 브라비아 8 II 대 S90F" at bounding box center [77, 289] width 48 height 5
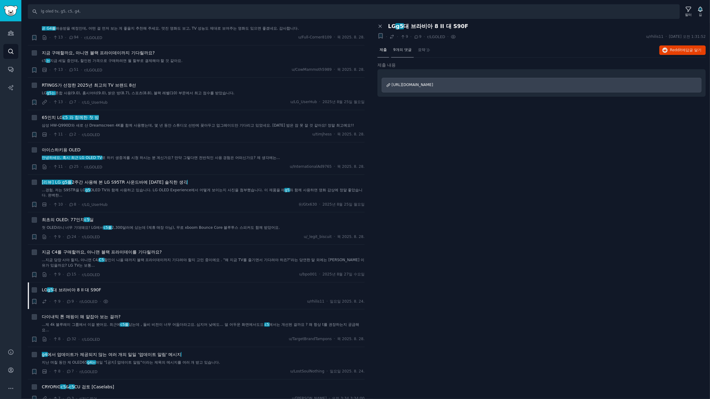
click at [405, 48] on font "9개의 댓글" at bounding box center [402, 50] width 18 height 4
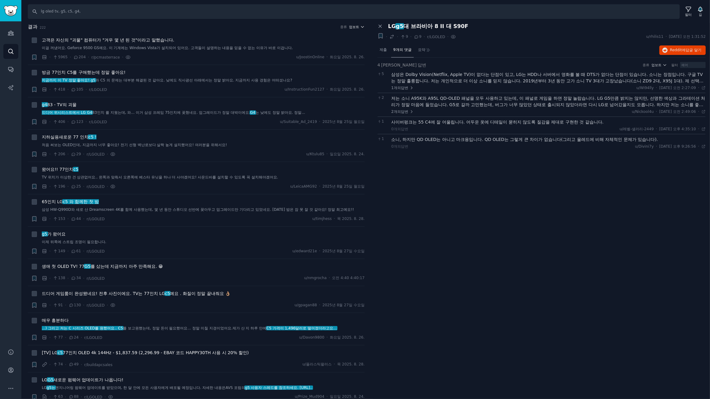
click at [353, 26] on font "업보트" at bounding box center [354, 27] width 10 height 4
click at [316, 59] on font "댓글" at bounding box center [319, 60] width 7 height 4
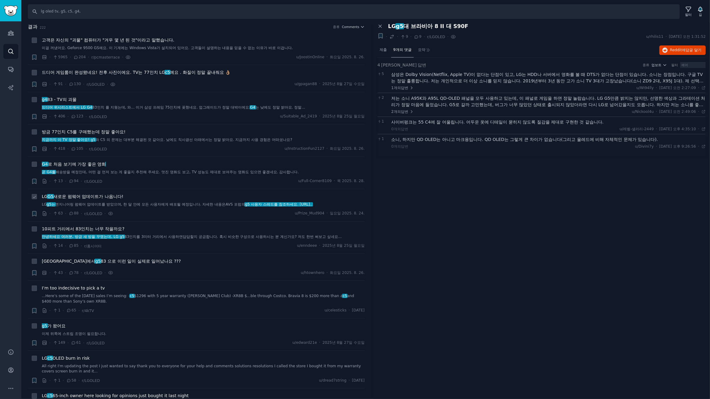
drag, startPoint x: 112, startPoint y: 195, endPoint x: 125, endPoint y: 191, distance: 13.5
click at [112, 195] on font "새로운 펌웨어 업데이트가 나옵니다!" at bounding box center [88, 196] width 70 height 5
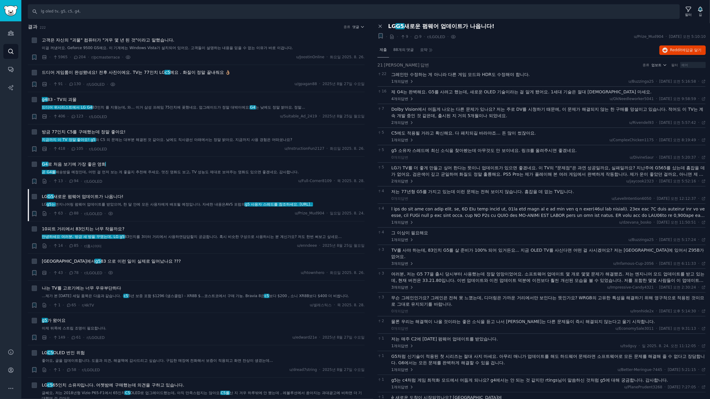
click at [383, 49] on font "제출" at bounding box center [383, 50] width 7 height 4
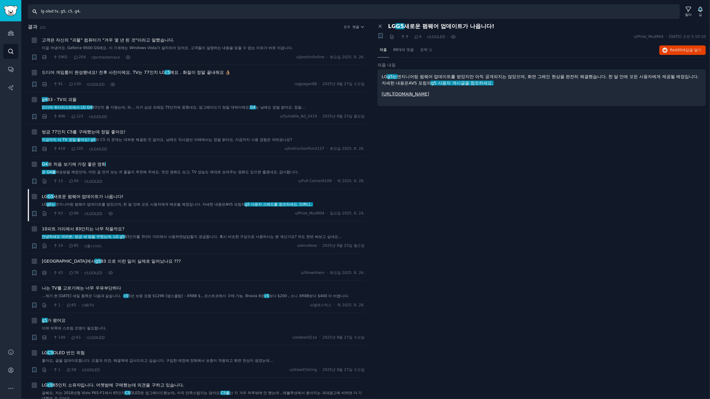
drag, startPoint x: 96, startPoint y: 12, endPoint x: 0, endPoint y: -19, distance: 100.8
click at [0, 0] on html "청중 찾다 대화 AI 보고서 돕다 계정 더 찾다 lg oled tv, g5, c5, g4, 필터 길 결과 222 종류 댓글 + 고객은 자신의 …" at bounding box center [355, 199] width 710 height 399
type input "5"
type input "ㅣ"
click at [381, 26] on icon at bounding box center [379, 25] width 5 height 5
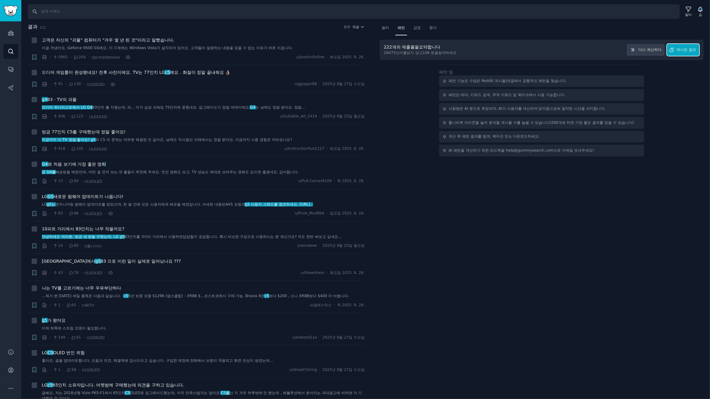
click at [688, 51] on font "캐시된 결과" at bounding box center [687, 50] width 20 height 4
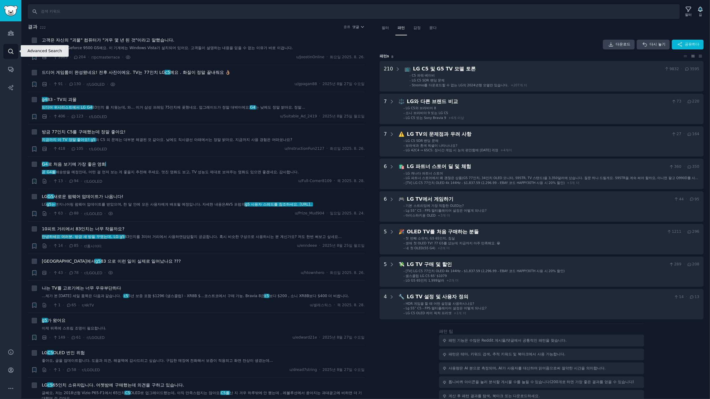
click at [9, 52] on icon "사이드바" at bounding box center [11, 51] width 6 height 6
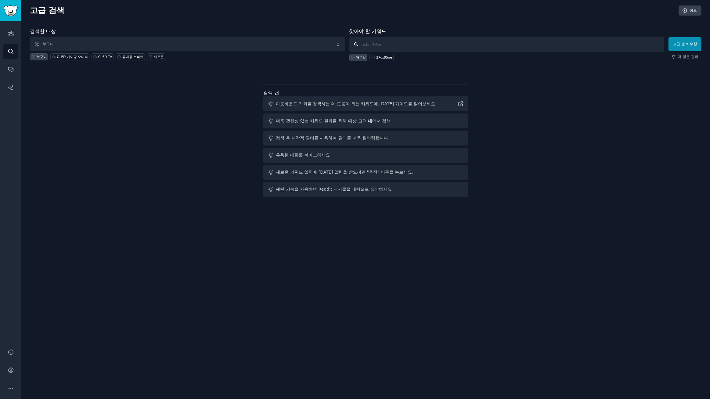
click at [369, 43] on input "text" at bounding box center [506, 44] width 315 height 15
type input "jbl partybox, jbl charge, jbl flip"
click button "고급 검색 수행" at bounding box center [684, 44] width 33 height 14
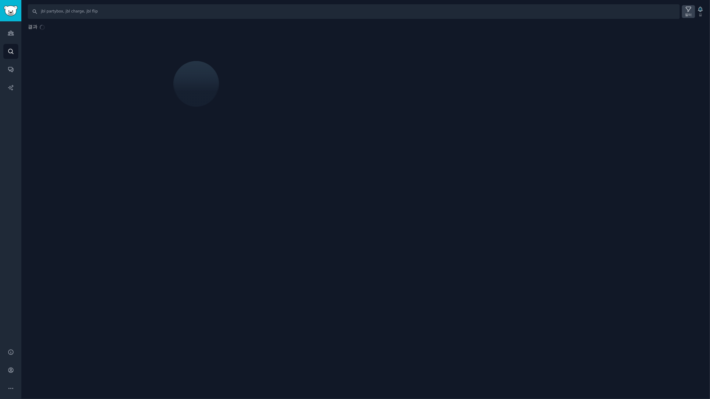
click at [689, 13] on font "필터" at bounding box center [688, 15] width 7 height 4
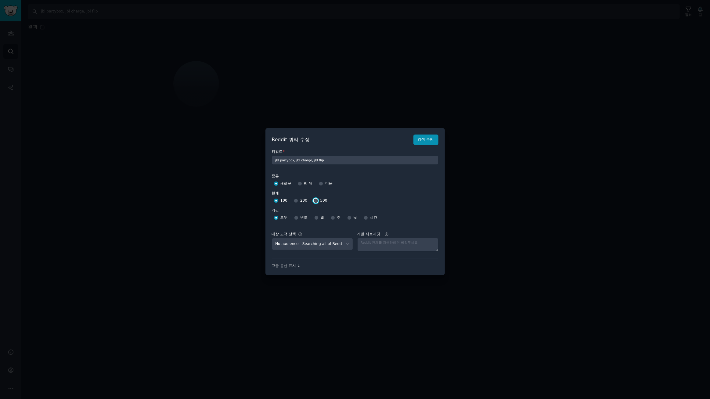
click at [315, 201] on input "500" at bounding box center [316, 201] width 4 height 4
radio input "true"
drag, startPoint x: 333, startPoint y: 217, endPoint x: 336, endPoint y: 247, distance: 30.1
click at [333, 217] on input "주" at bounding box center [333, 218] width 4 height 4
radio input "true"
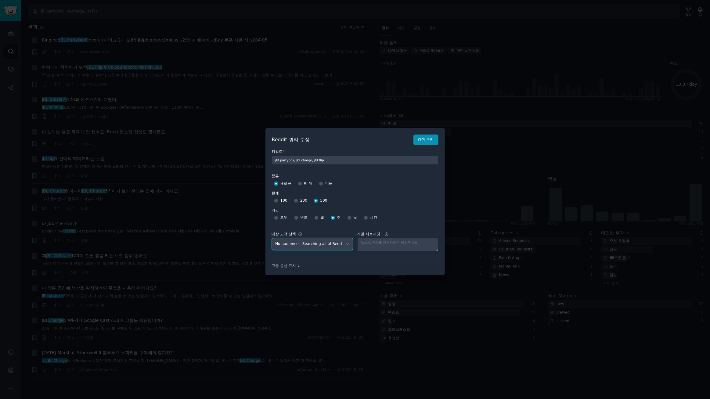
click at [340, 246] on select "No audience - Searching all of Reddit stanbyme - 35 Subreddits internetexplorer…" at bounding box center [312, 244] width 81 height 13
select select "d5641c5a1a"
click at [272, 238] on select "No audience - Searching all of Reddit stanbyme - 35 Subreddits internetexplorer…" at bounding box center [312, 244] width 81 height 13
click at [424, 139] on font "검색 수행" at bounding box center [426, 139] width 16 height 4
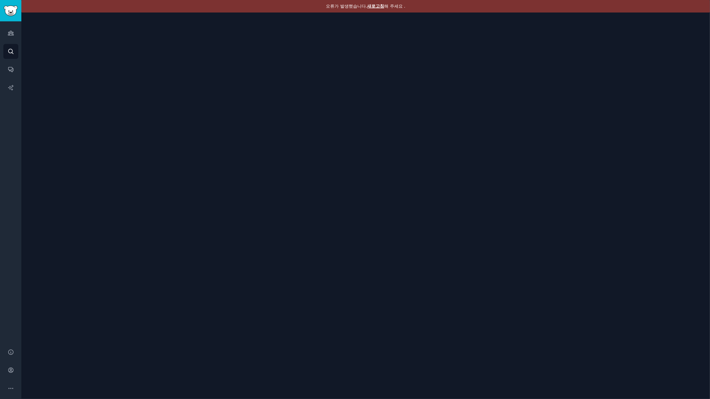
click at [375, 7] on font "새로고침" at bounding box center [375, 6] width 17 height 5
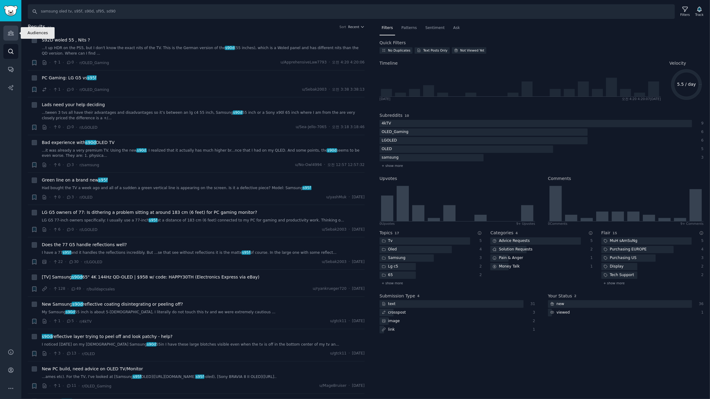
click at [9, 32] on icon "Sidebar" at bounding box center [10, 33] width 5 height 4
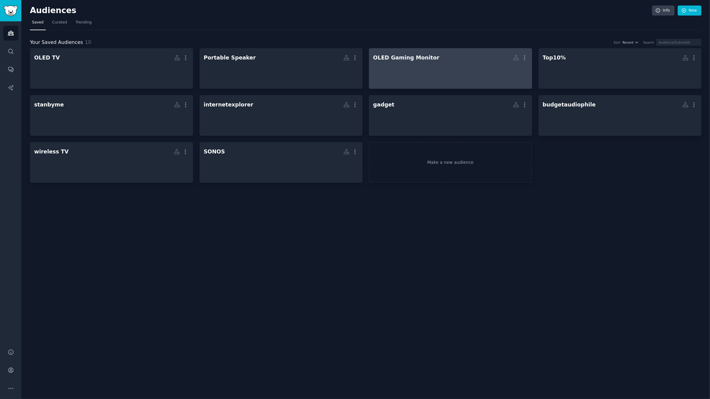
click at [460, 63] on h2 "OLED Gaming Monitor More" at bounding box center [450, 57] width 155 height 11
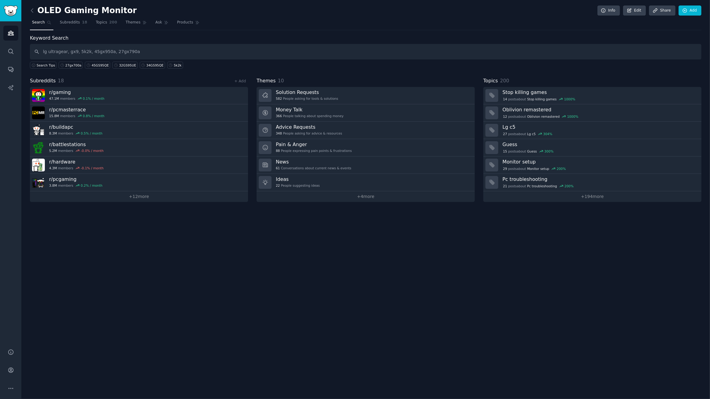
type input "lg ultragear, gx9, 5k2k, 45gx950a, 27gx790a"
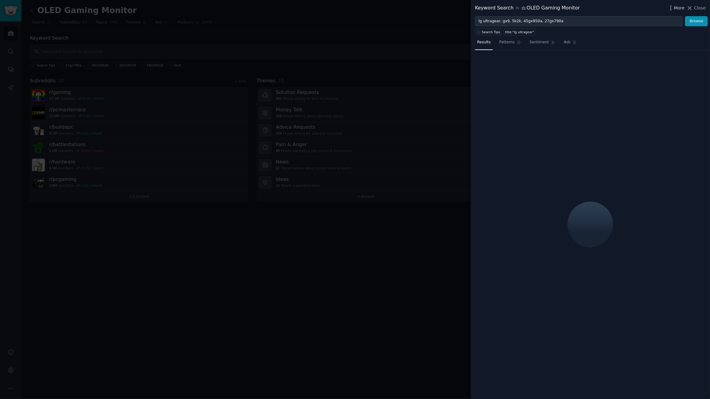
click at [682, 11] on span "More" at bounding box center [679, 8] width 11 height 6
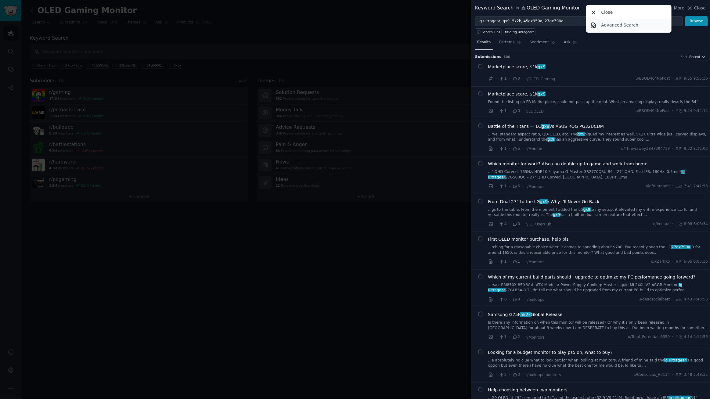
click at [631, 24] on p "Advanced Search" at bounding box center [619, 25] width 37 height 6
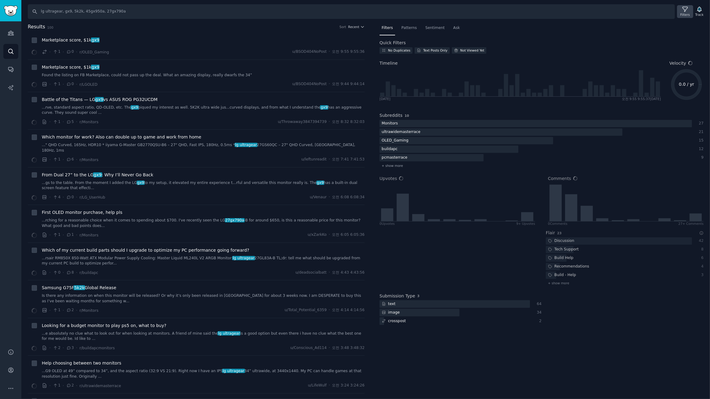
click at [685, 13] on div "Filters" at bounding box center [684, 15] width 9 height 4
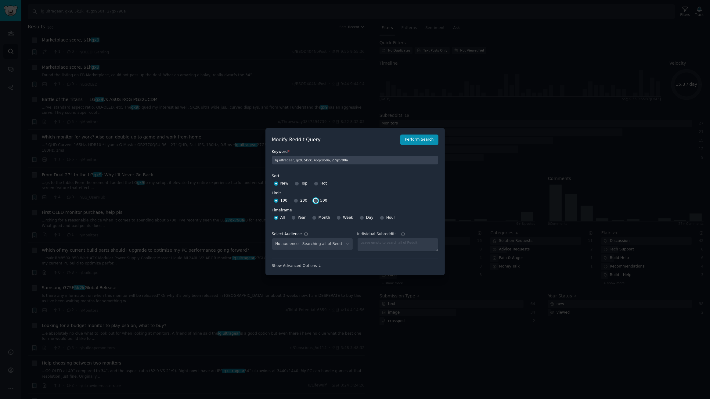
click at [314, 201] on input "500" at bounding box center [316, 201] width 4 height 4
radio input "true"
select select "a094687530"
click at [337, 217] on input "Week" at bounding box center [338, 218] width 4 height 4
radio input "true"
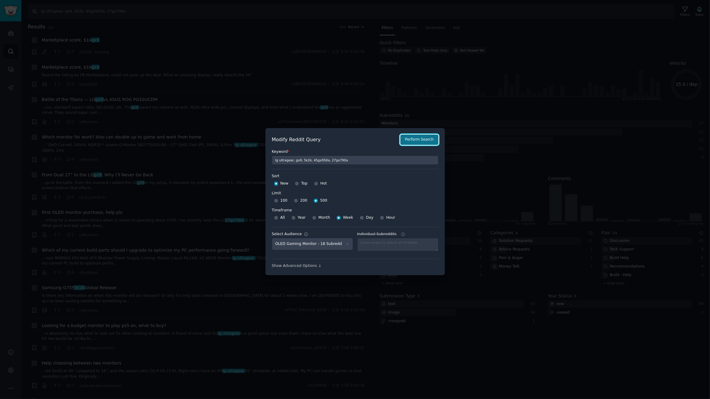
click at [418, 140] on button "Perform Search" at bounding box center [419, 140] width 38 height 10
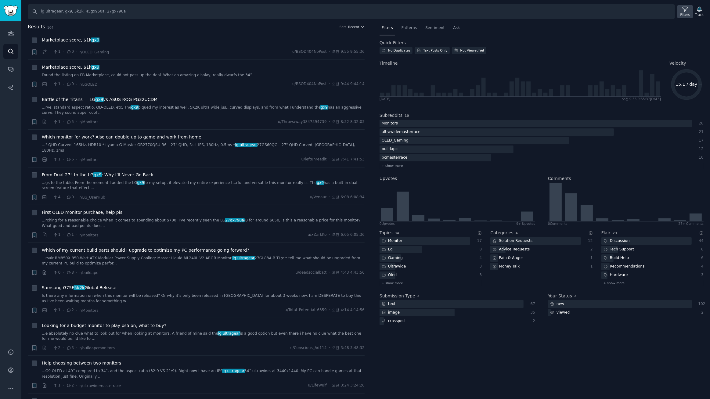
click at [685, 10] on icon at bounding box center [685, 9] width 6 height 6
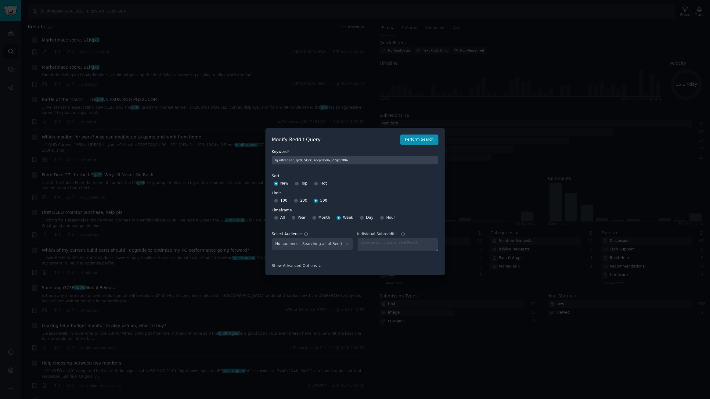
select select "a094687530"
click at [413, 76] on div at bounding box center [355, 199] width 710 height 399
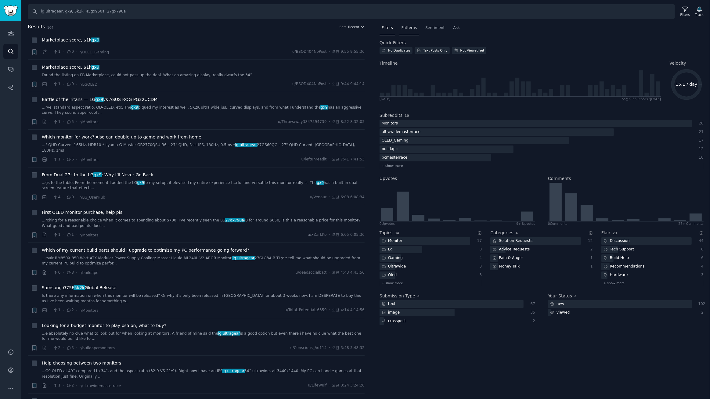
click at [405, 27] on span "Patterns" at bounding box center [408, 27] width 15 height 5
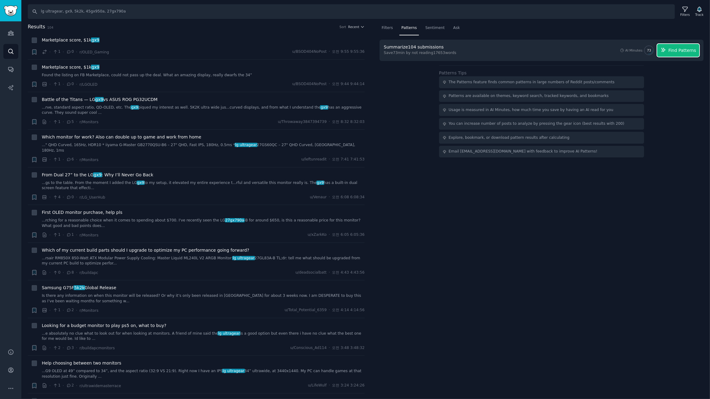
click at [677, 48] on button "Find Patterns" at bounding box center [678, 50] width 42 height 13
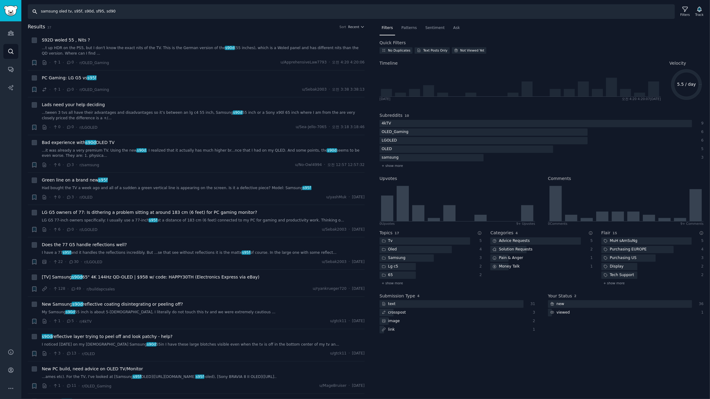
click at [129, 14] on input "samsung oled tv, s95f, s90d, sf95, sd90" at bounding box center [351, 11] width 647 height 15
drag, startPoint x: 66, startPoint y: 12, endPoint x: 233, endPoint y: 14, distance: 167.8
click at [233, 14] on input "samsung oled tv, s95f, s90d, sf95, sd90" at bounding box center [351, 11] width 647 height 15
type input "samsung odyssey, g9, g8, g7"
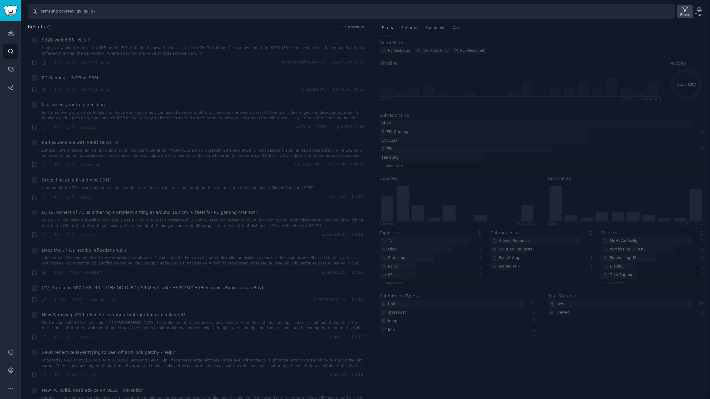
click at [682, 11] on div "Filters" at bounding box center [685, 11] width 16 height 13
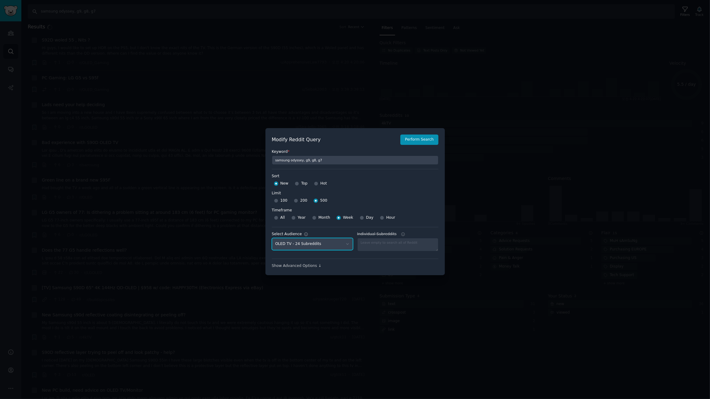
click at [329, 243] on select "No audience - Searching all of Reddit stanbyme - 35 Subreddits internetexplorer…" at bounding box center [312, 244] width 81 height 13
select select "a094687530"
click at [272, 238] on select "No audience - Searching all of Reddit stanbyme - 35 Subreddits internetexplorer…" at bounding box center [312, 244] width 81 height 13
click at [420, 138] on button "Perform Search" at bounding box center [419, 140] width 38 height 10
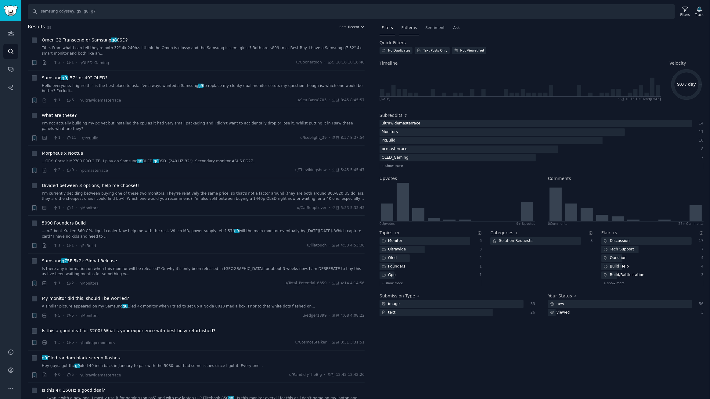
click at [409, 26] on span "Patterns" at bounding box center [408, 27] width 15 height 5
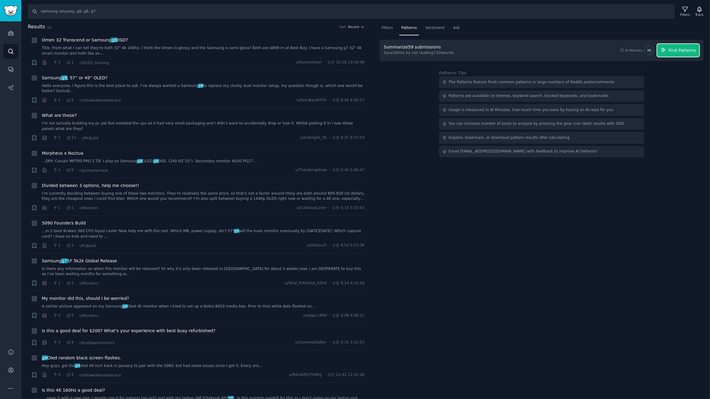
click at [679, 49] on span "Find Patterns" at bounding box center [682, 50] width 28 height 6
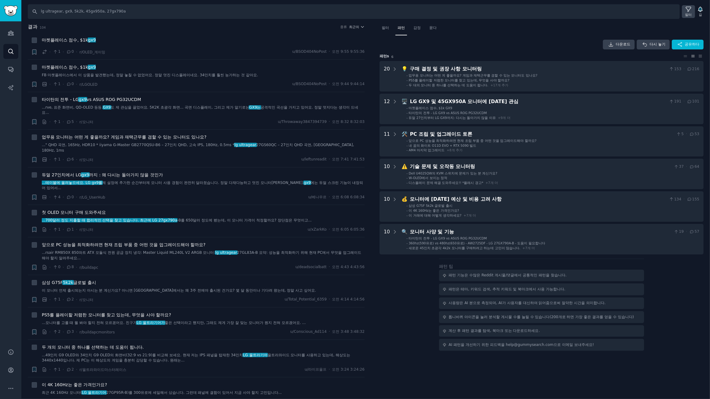
click at [687, 9] on icon at bounding box center [688, 9] width 6 height 6
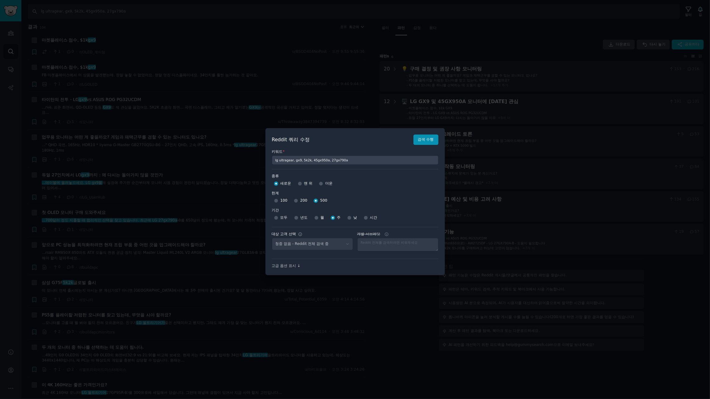
select select "a094687530"
click at [415, 46] on div at bounding box center [355, 199] width 710 height 399
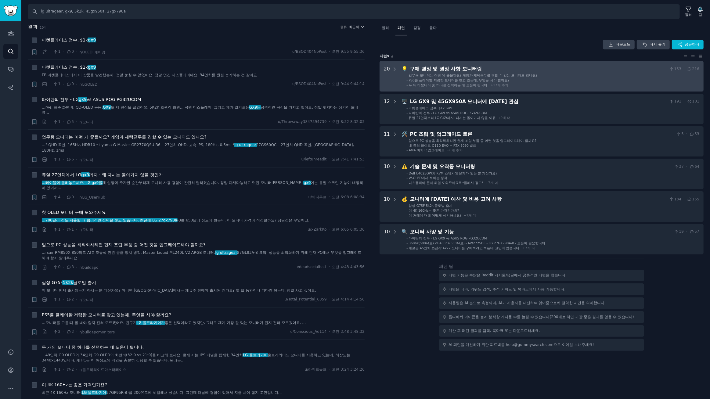
click at [558, 76] on li "- 업무용 모니터는 어떤 게 좋을까요? 게임과 재택근무를 겸할 수 있는 모니터도 있나요?" at bounding box center [552, 75] width 293 height 4
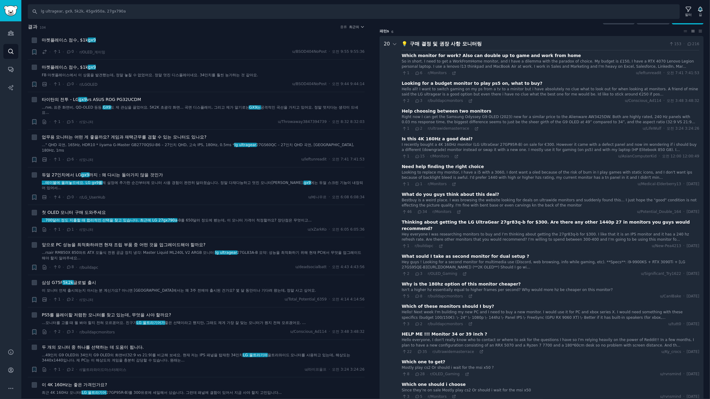
scroll to position [38, 0]
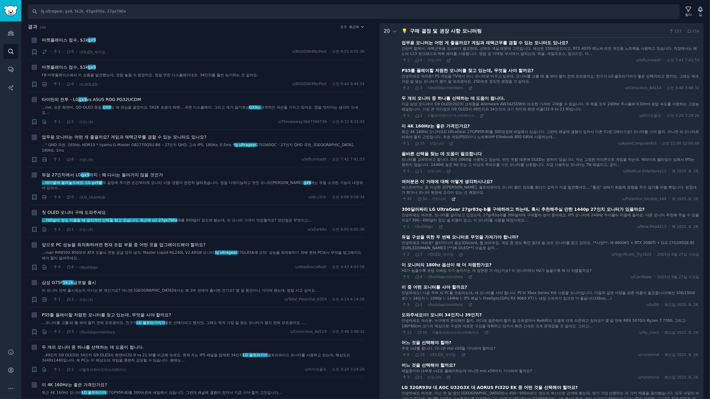
click at [452, 197] on icon at bounding box center [454, 199] width 4 height 4
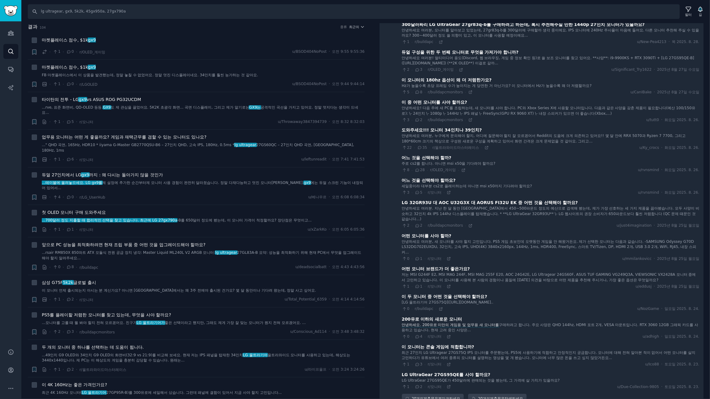
scroll to position [408, 0]
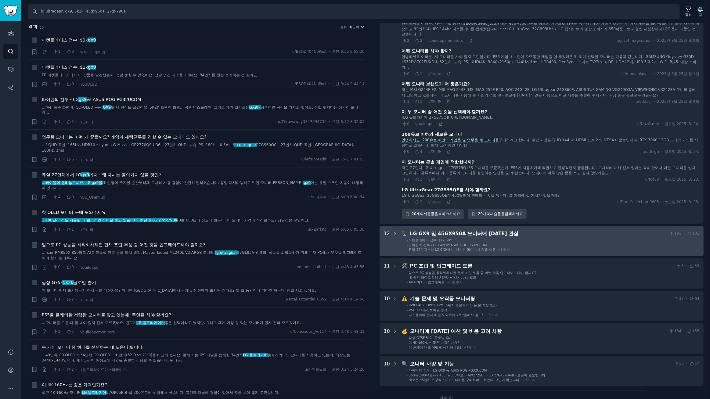
click at [549, 243] on li "- 타이탄의 전투 - LG GX9 vs ASUS ROG PG32UCDM" at bounding box center [552, 245] width 293 height 4
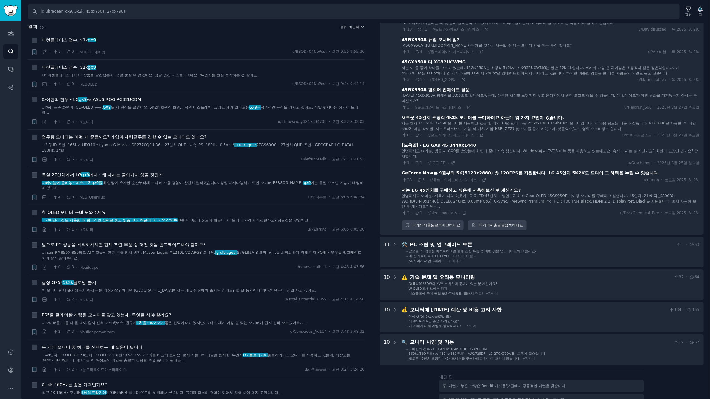
scroll to position [776, 0]
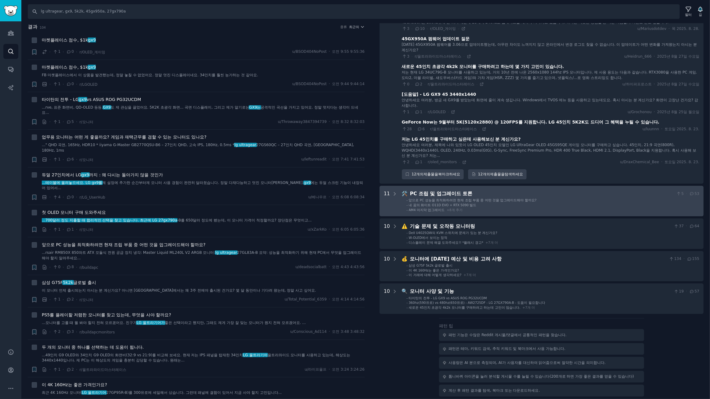
click at [568, 198] on li "- 앞으로 PC 성능을 최적화하려면 현재 조립 부품 중 어떤 것을 업그레이드해야 할까요?" at bounding box center [552, 200] width 293 height 4
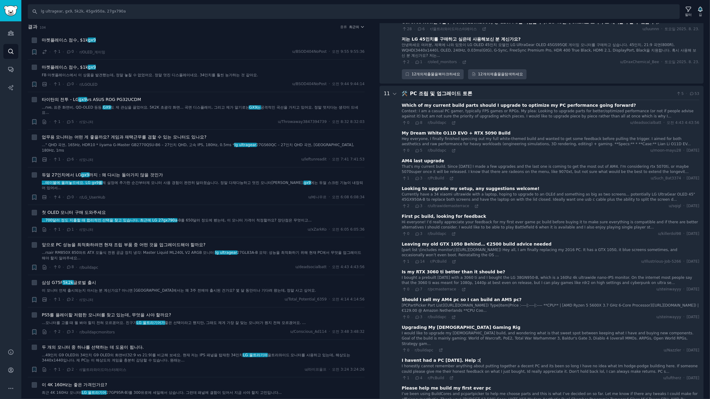
scroll to position [922, 0]
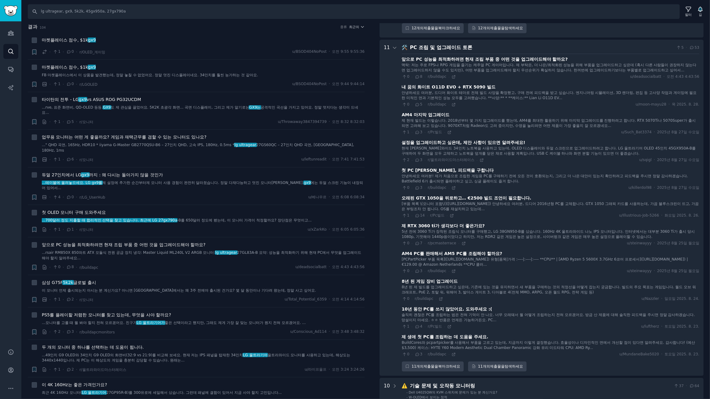
click at [462, 278] on div "8년 된 게임 장비 업그레이드" at bounding box center [550, 281] width 297 height 6
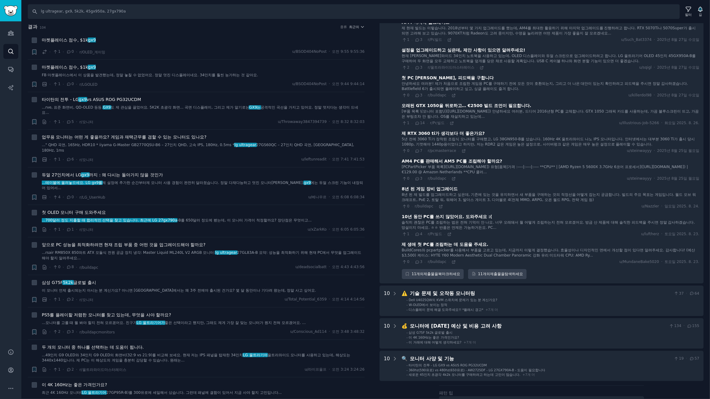
click at [533, 220] on font "솔직히 괜찮은 PC를 조립하는 법은 전혀 기억이 안 나요. 너무 오래돼서 뭘 어떻게 조립하는지 전혀 모르겠어요. 방금 산 제품에 대해 솔직한 …" at bounding box center [548, 225] width 293 height 10
click at [517, 214] on div "10년 동안 PC를 쓰지 않았어요. 도와주세요 :(" at bounding box center [550, 217] width 297 height 6
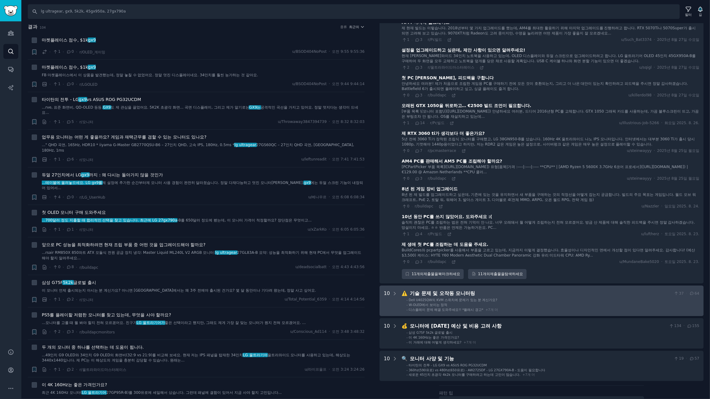
click at [523, 290] on div "기술 문제 및 오작동 모니터링" at bounding box center [540, 294] width 261 height 8
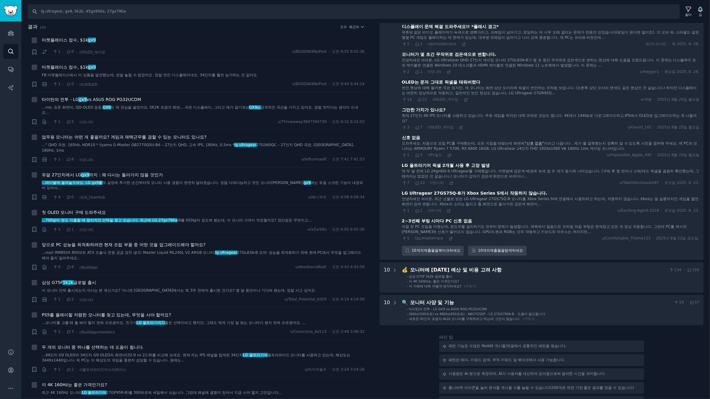
scroll to position [1353, 0]
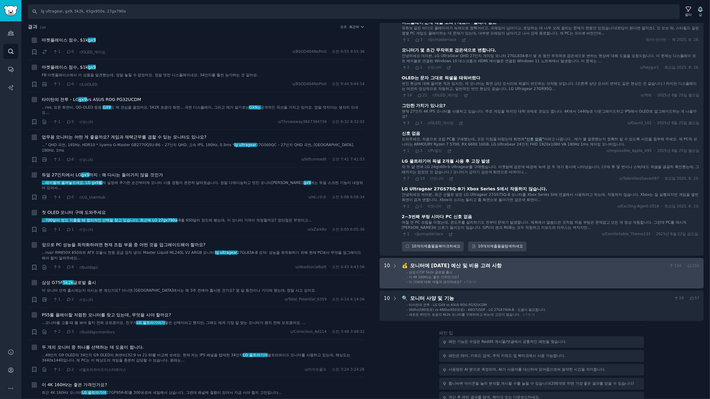
click at [532, 270] on li "- 삼성 G75F 5k2k 글로벌 출시" at bounding box center [552, 272] width 293 height 4
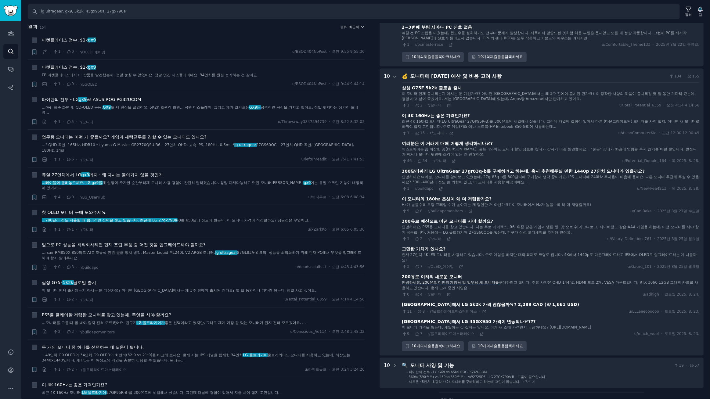
scroll to position [1571, 0]
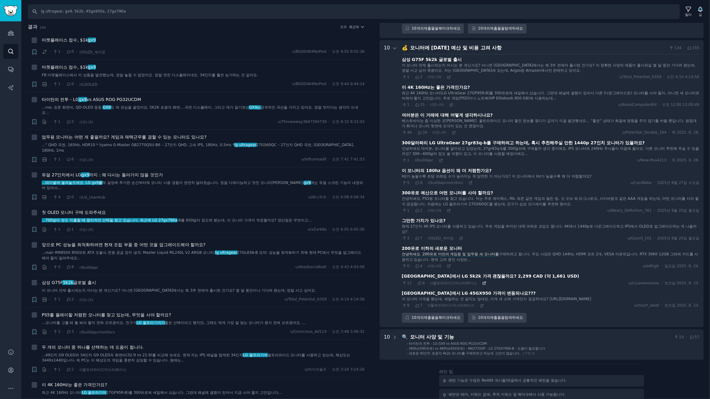
click at [482, 281] on icon at bounding box center [484, 283] width 4 height 4
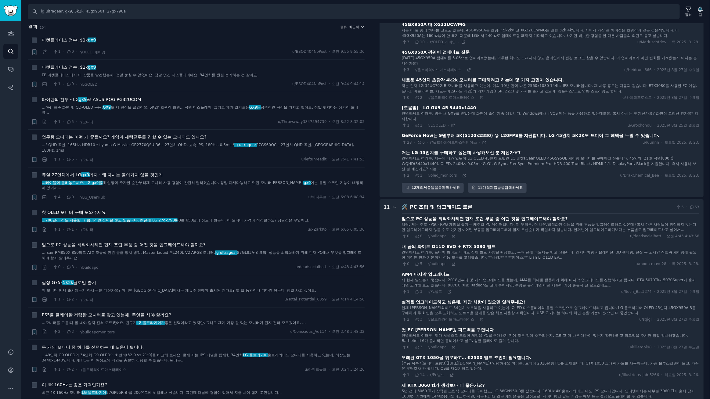
scroll to position [692, 0]
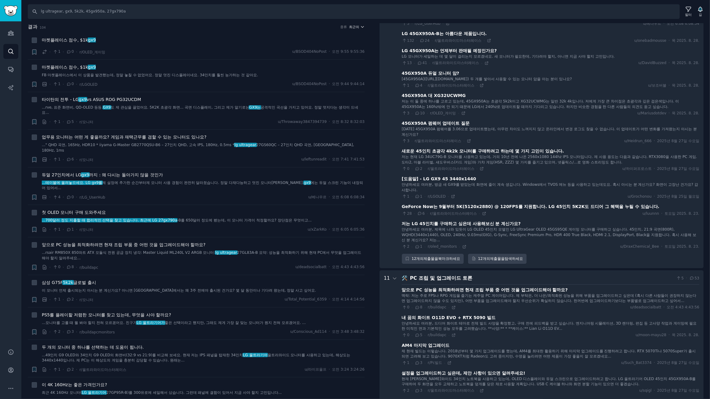
click at [360, 27] on icon "button" at bounding box center [362, 27] width 4 height 4
click at [320, 49] on p "Upvotes" at bounding box center [323, 49] width 15 height 5
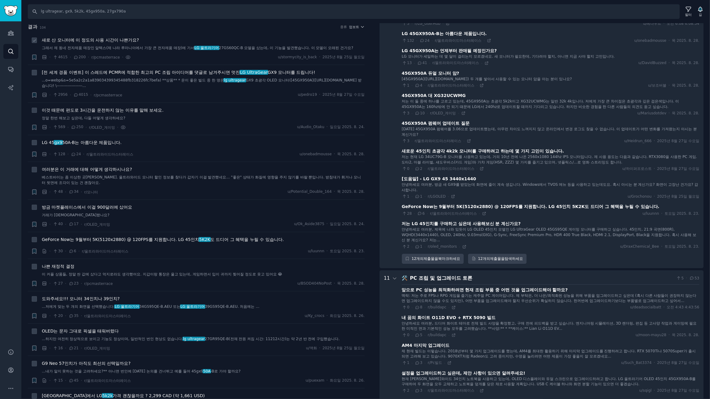
click at [163, 38] on div "새로 산 모니터에 이 정도의 사용 시간이 나쁜가요?" at bounding box center [203, 40] width 323 height 6
click at [162, 56] on div "· 4615 · 200 · r/pcmasterrace · u/stormycity_is_back · 2025년 8월 25일 월요일" at bounding box center [203, 57] width 323 height 6
click at [167, 40] on div "새로 산 모니터에 이 정도의 사용 시간이 나쁜가요?" at bounding box center [203, 40] width 323 height 6
click at [169, 58] on div "· 4615 · 200 · r/pcmasterrace · u/stormycity_is_back · 2025년 8월 25일 월요일" at bounding box center [203, 57] width 323 height 6
click at [167, 56] on div "· 4615 · 200 · r/pcmasterrace · u/stormycity_is_back · 2025년 8월 25일 월요일" at bounding box center [203, 57] width 323 height 6
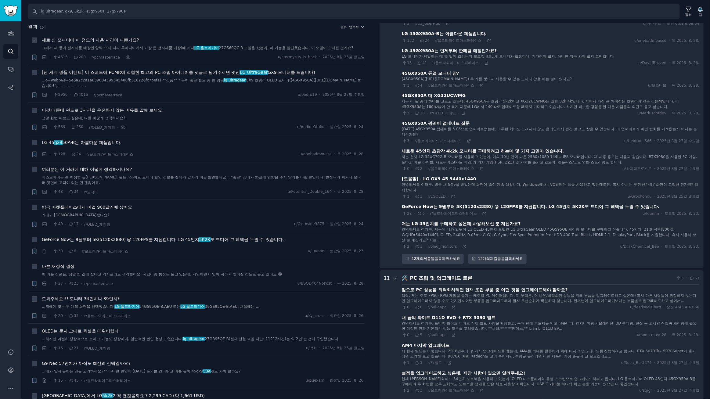
click at [166, 56] on div "· 4615 · 200 · r/pcmasterrace · u/stormycity_is_back · 2025년 8월 25일 월요일" at bounding box center [203, 57] width 323 height 6
click at [167, 55] on div "· 4615 · 200 · r/pcmasterrace · u/stormycity_is_back · 2025년 8월 25일 월요일" at bounding box center [203, 57] width 323 height 6
click at [106, 144] on font "50A-B는 아름다운 제품입니다." at bounding box center [91, 142] width 59 height 5
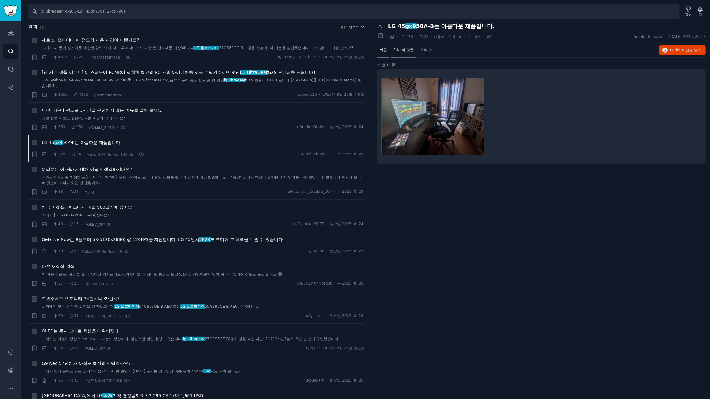
click at [411, 51] on font "24개의 댓글" at bounding box center [403, 50] width 20 height 4
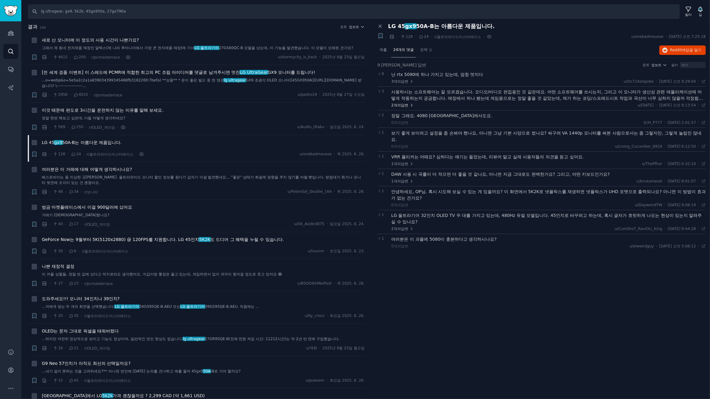
click at [394, 103] on font "2개의" at bounding box center [396, 105] width 10 height 4
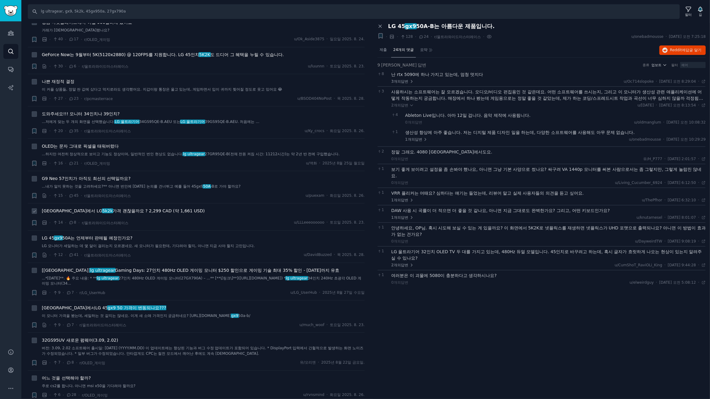
scroll to position [277, 0]
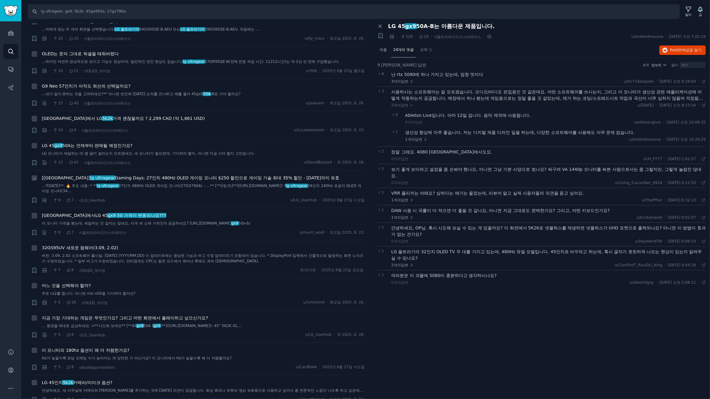
click at [172, 177] on font "Gaming Days: 27인치 480Hz OLED 게이밍 모니터 $250 할인으로 게이밍 기술 최대 35% 할인 - 2025년 8월 31일까…" at bounding box center [227, 177] width 225 height 5
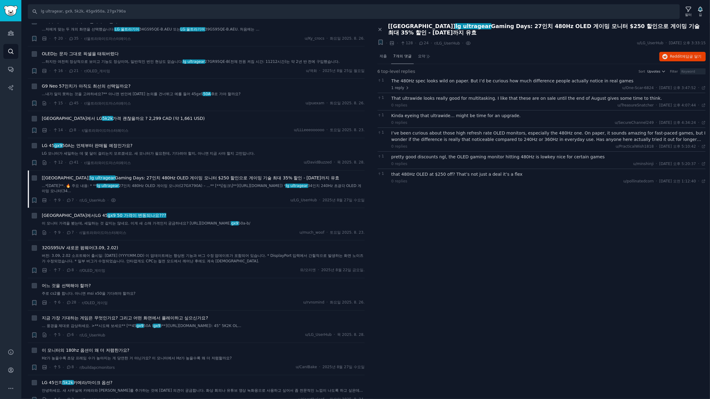
click at [403, 55] on font "7개의 댓글" at bounding box center [402, 56] width 18 height 4
click at [464, 205] on div "패널 닫기 [미국] lg ultragear Gaming Days: 27인치 480Hz OLED 게이밍 모니터 $250 할인으로 게이밍 기술 최…" at bounding box center [541, 211] width 337 height 376
click at [488, 194] on div "패널 닫기 [미국] lg ultragear Gaming Days: 27인치 480Hz OLED 게이밍 모니터 $250 할인으로 게이밍 기술 최…" at bounding box center [541, 211] width 337 height 376
click at [447, 196] on div "패널 닫기 [미국] lg ultragear Gaming Days: 27인치 480Hz OLED 게이밍 모니터 $250 할인으로 게이밍 기술 최…" at bounding box center [541, 211] width 337 height 376
click at [471, 206] on div "패널 닫기 [미국] lg ultragear Gaming Days: 27인치 480Hz OLED 게이밍 모니터 $250 할인으로 게이밍 기술 최…" at bounding box center [541, 211] width 337 height 376
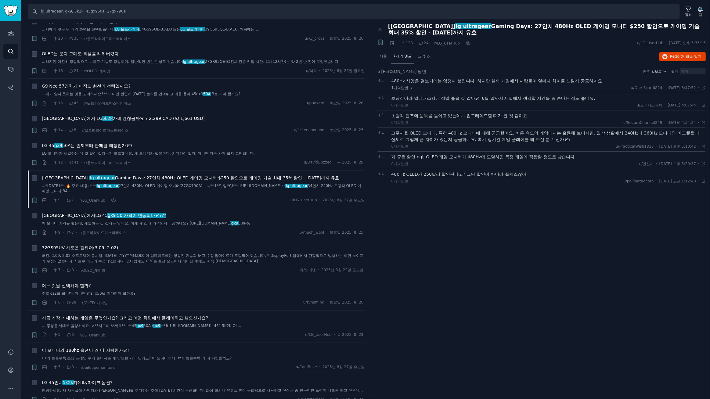
click at [471, 206] on div "패널 닫기 [미국] lg ultragear Gaming Days: 27인치 480Hz OLED 게이밍 모니터 $250 할인으로 게이밍 기술 최…" at bounding box center [541, 211] width 337 height 376
click at [475, 203] on div "패널 닫기 [미국] lg ultragear Gaming Days: 27인치 480Hz OLED 게이밍 모니터 $250 할인으로 게이밍 기술 최…" at bounding box center [541, 211] width 337 height 376
click at [484, 201] on div "패널 닫기 [미국] lg ultragear Gaming Days: 27인치 480Hz OLED 게이밍 모니터 $250 할인으로 게이밍 기술 최…" at bounding box center [541, 211] width 337 height 376
click at [419, 183] on div "1 480Hz OLED가 250달러 할인된다고? 그냥 할인이 아니라 플렉스잖아 0개의 답변 u/pollinatedcorn · 2025. 8. …" at bounding box center [541, 177] width 328 height 17
click at [459, 220] on div "패널 닫기 [미국] lg ultragear Gaming Days: 27인치 480Hz OLED 게이밍 모니터 $250 할인으로 게이밍 기술 최…" at bounding box center [541, 211] width 337 height 376
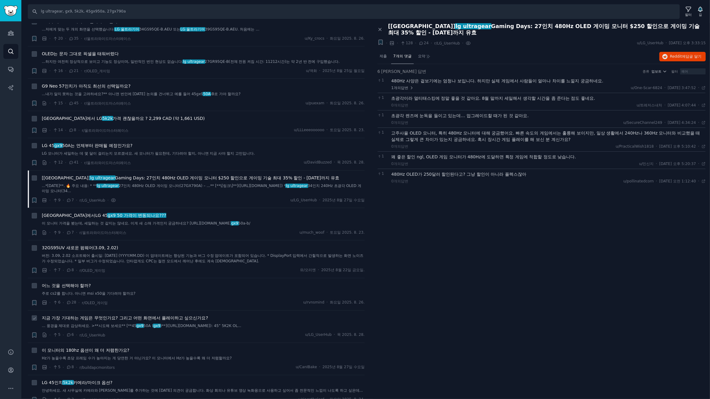
click at [185, 319] on font "지금 가장 기대하는 게임은 무엇인가요? 그리고 어떤 화면에서 플레이하고 싶으신가요?" at bounding box center [125, 317] width 166 height 5
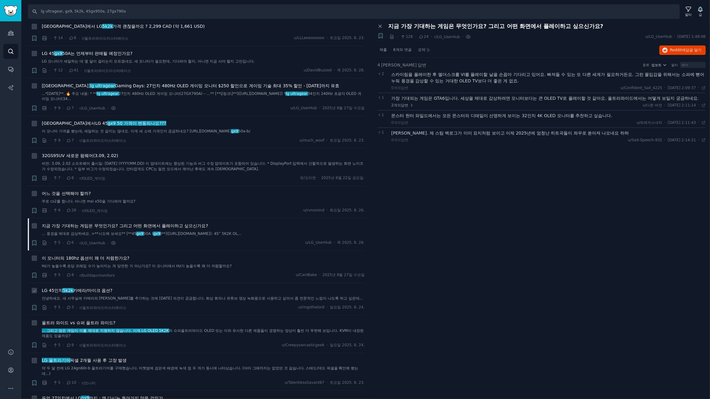
scroll to position [462, 0]
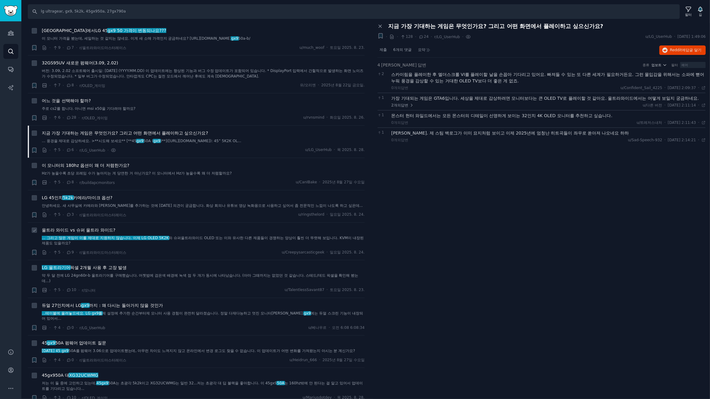
click at [178, 248] on div "울트라 와이드 vs 슈퍼 울트라 와이드? ... 그리고 많은 게임이 이를 제대로 지원하지 않습니다. 이제 LG OLED 5K2K 와 슈퍼울트라…" at bounding box center [203, 241] width 323 height 29
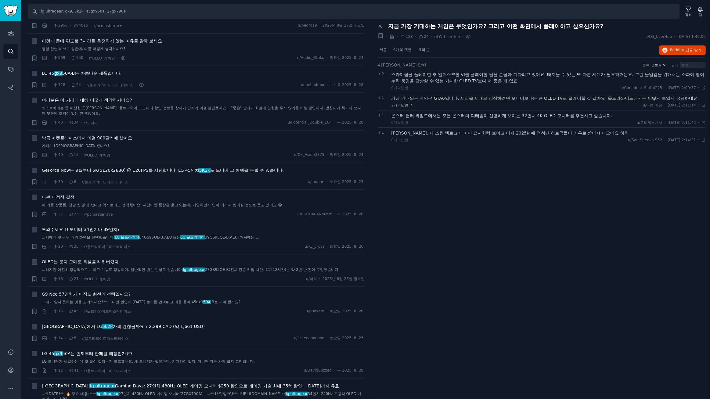
scroll to position [0, 0]
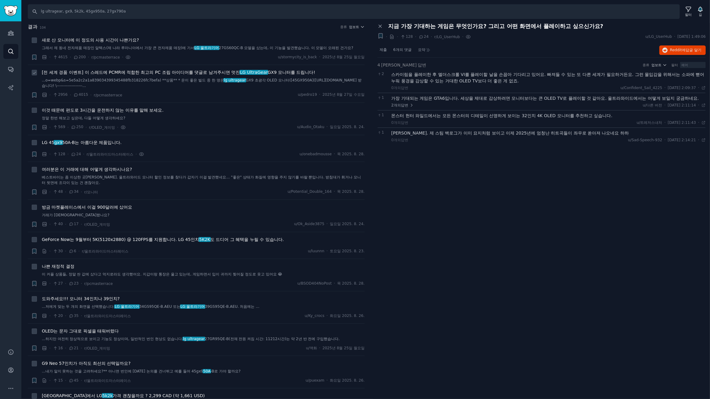
click at [153, 72] on font "[전 세계 경품 이벤트] 이 스레드에 PCMR에 적합한 최고의 PC 조립 아이디어를 댓글로 남겨주시면 멋진" at bounding box center [141, 72] width 198 height 5
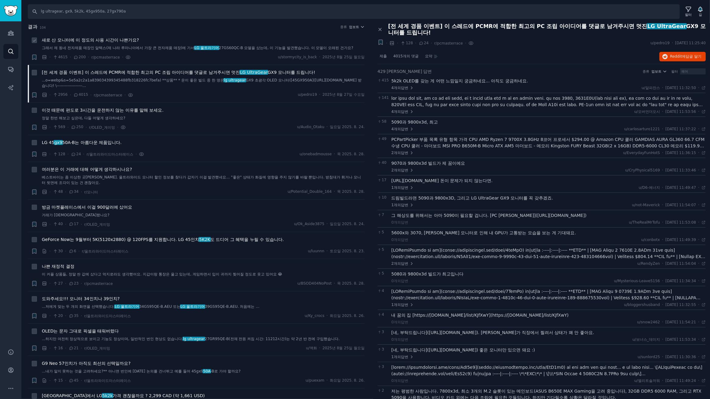
click at [123, 40] on font "새로 산 모니터에 이 정도의 사용 시간이 나쁜가요?" at bounding box center [90, 40] width 97 height 5
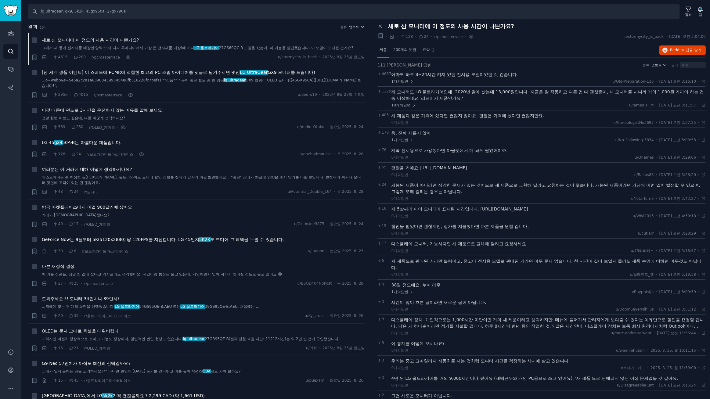
click at [384, 48] on font "제출" at bounding box center [383, 50] width 7 height 4
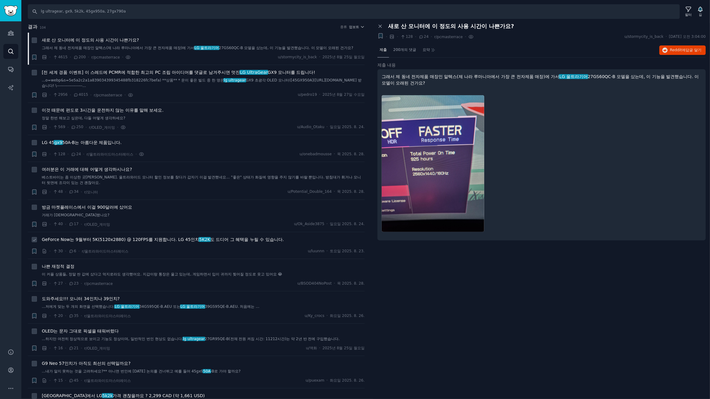
click at [181, 245] on div "GeForce Now는 9월부터 5K(5120x2880) @ 120FPS를 지원합니다. LG 45인치 5K2K 도 드디어 그 혜택을 누릴 수 …" at bounding box center [203, 245] width 323 height 18
click at [186, 241] on font "GeForce Now는 9월부터 5K(5120x2880) @ 120FPS를 지원합니다. LG 45인치" at bounding box center [120, 239] width 157 height 5
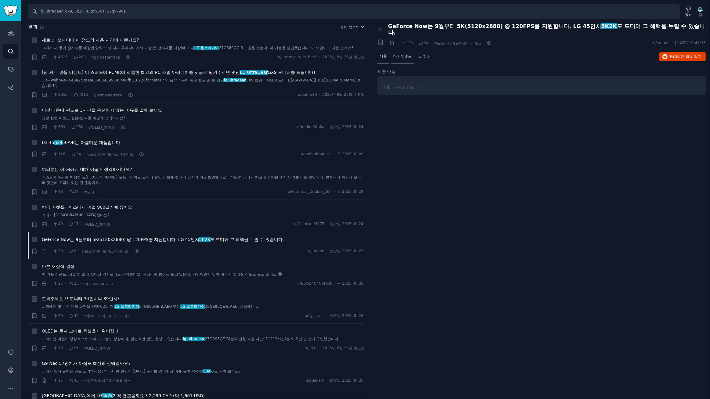
click at [405, 54] on font "6개의 댓글" at bounding box center [402, 56] width 18 height 4
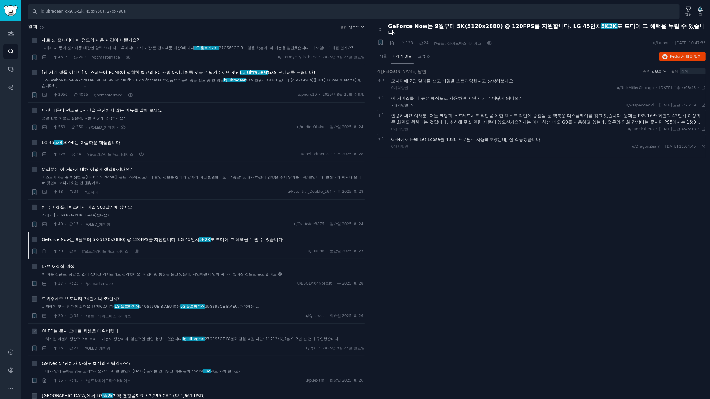
drag, startPoint x: 104, startPoint y: 331, endPoint x: 107, endPoint y: 331, distance: 3.1
click at [104, 331] on font "OLED는 문자 그대로 픽셀을 태워버렸다" at bounding box center [80, 331] width 77 height 5
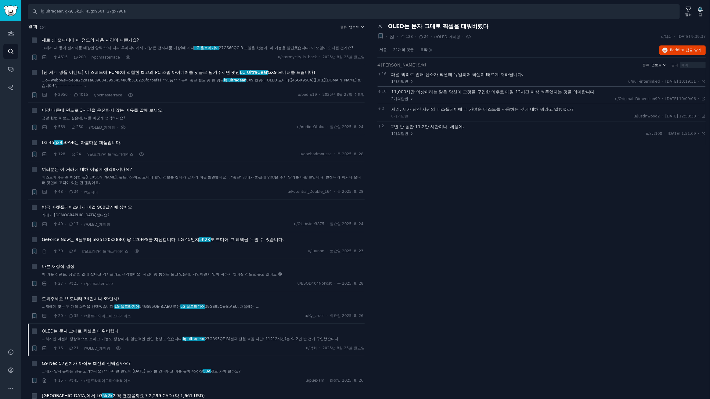
click at [430, 154] on div "패널 닫기 OLED는 문자 그대로 픽셀을 태워버렸다 + · · 128 · 24 · r/OLED_게이밍 · u/액화 · 2025. 8. 25. …" at bounding box center [541, 211] width 337 height 376
click at [431, 152] on div "패널 닫기 OLED는 문자 그대로 픽셀을 태워버렸다 + · · 128 · 24 · r/OLED_게이밍 · u/액화 · 2025. 8. 25. …" at bounding box center [541, 211] width 337 height 376
click at [428, 153] on div "패널 닫기 OLED는 문자 그대로 픽셀을 태워버렸다 + · · 128 · 24 · r/OLED_게이밍 · u/액화 · 2025. 8. 25. …" at bounding box center [541, 211] width 337 height 376
drag, startPoint x: 455, startPoint y: 160, endPoint x: 480, endPoint y: 127, distance: 41.8
click at [480, 127] on div "패널 닫기 OLED는 문자 그대로 픽셀을 태워버렸다 + · · 128 · 24 · r/OLED_게이밍 · u/액화 · 2025. 8. 25. …" at bounding box center [541, 211] width 337 height 376
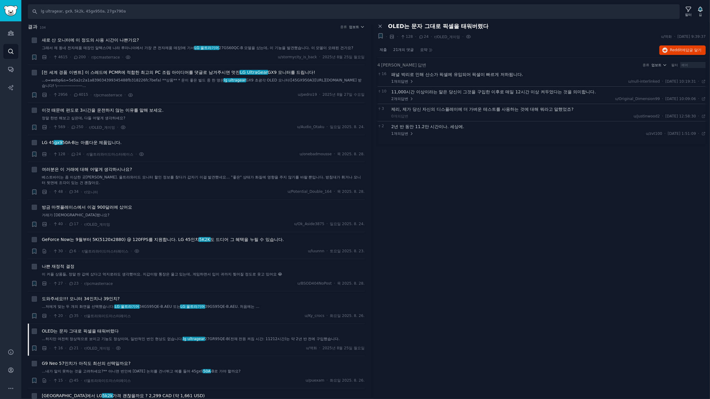
click at [484, 143] on div "4 최상위 답변 종류 업보트 필터 16 패널 박리로 인해 산소가 픽셀에 유입되어 픽셀이 빠르게 저하됩니다. 1개의 답변 u/null-inter…" at bounding box center [541, 102] width 328 height 88
click at [385, 49] on font "제출" at bounding box center [383, 50] width 7 height 4
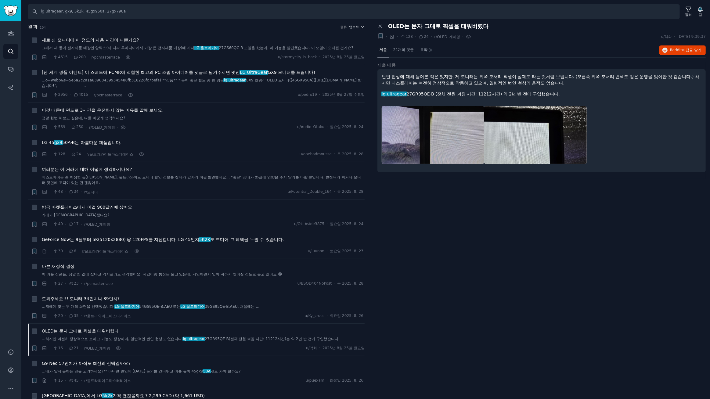
click at [496, 192] on div "패널 닫기 OLED는 문자 그대로 픽셀을 태워버렸다 + · · 128 · 24 · r/OLED_게이밍 · u/액화 · 2025. 8. 25. …" at bounding box center [541, 211] width 337 height 376
click at [500, 191] on div "패널 닫기 OLED는 문자 그대로 픽셀을 태워버렸다 + · · 128 · 24 · r/OLED_게이밍 · u/액화 · 2025. 8. 25. …" at bounding box center [541, 211] width 337 height 376
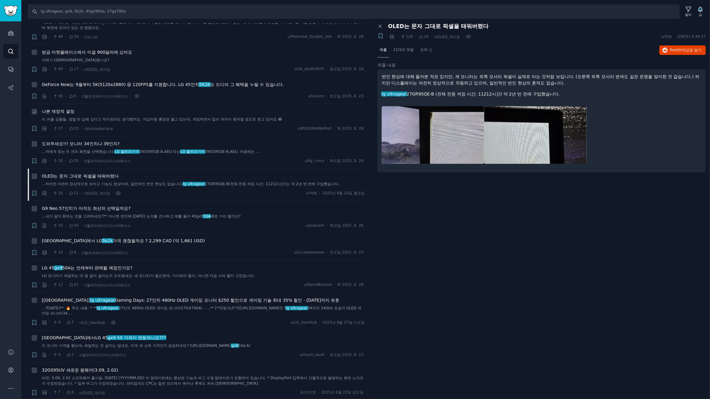
scroll to position [185, 0]
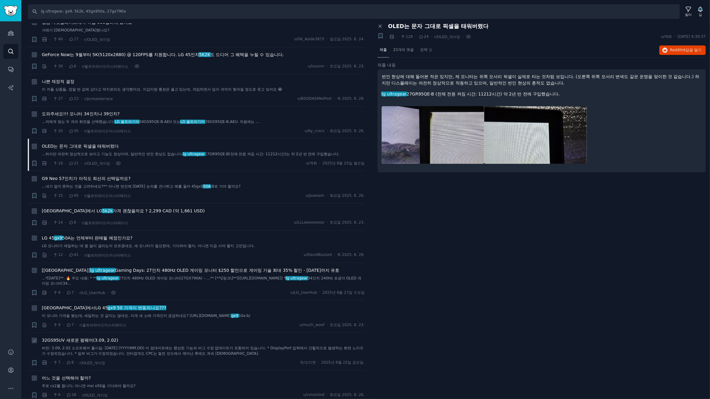
drag, startPoint x: 82, startPoint y: 341, endPoint x: 128, endPoint y: 338, distance: 45.9
click at [82, 341] on font "32GS95UV 새로운 펌웨어(3.09, 2.02)" at bounding box center [80, 340] width 76 height 5
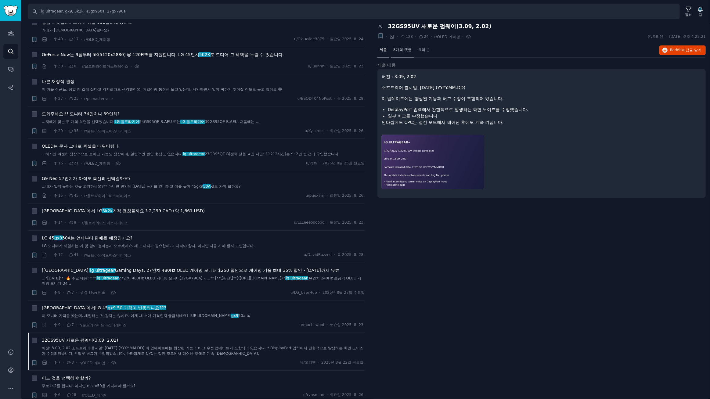
click at [401, 50] on font "8개의 댓글" at bounding box center [402, 50] width 18 height 4
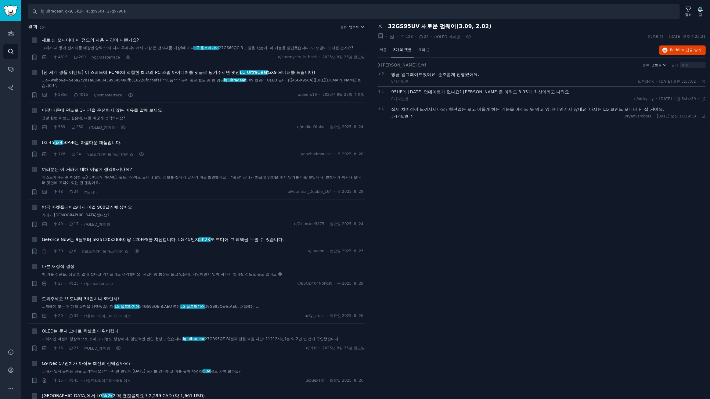
click at [410, 115] on icon at bounding box center [411, 116] width 4 height 4
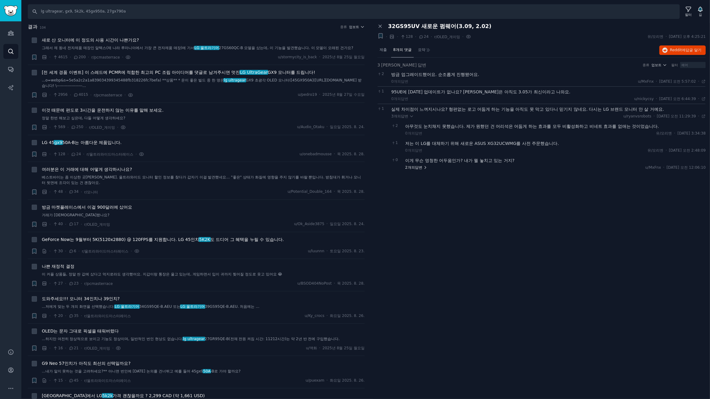
click at [412, 168] on font "2개의" at bounding box center [410, 167] width 10 height 4
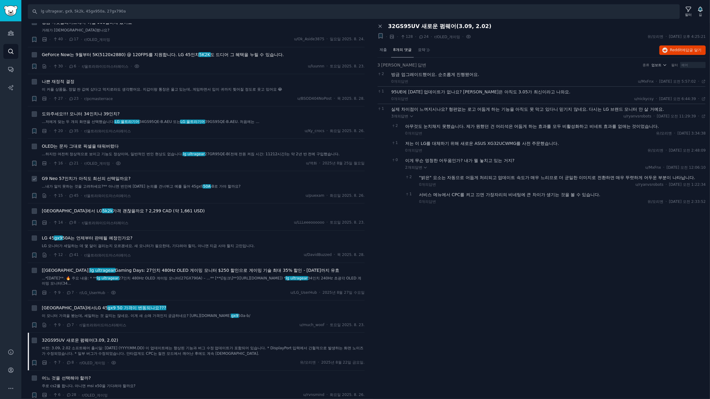
scroll to position [555, 0]
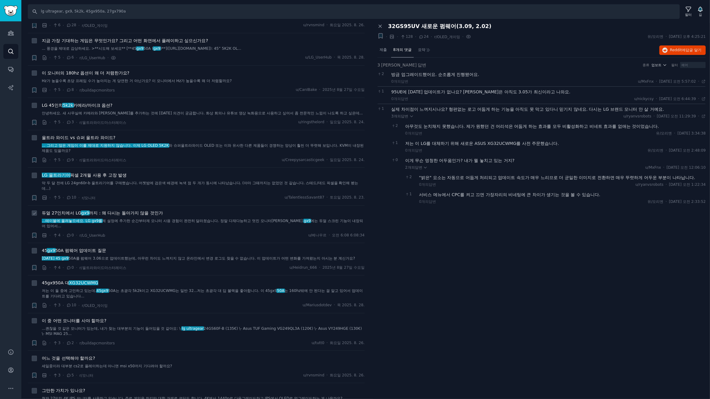
click at [137, 211] on font "까지 : 왜 다시는 돌아가지 않을 것인가" at bounding box center [126, 213] width 74 height 5
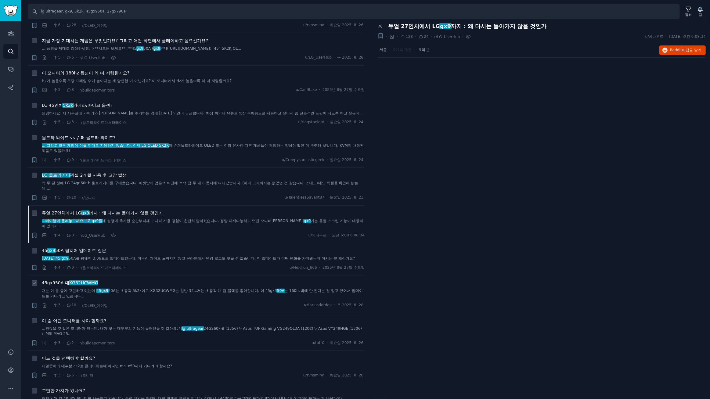
click at [88, 280] on font "XG32UCWMG" at bounding box center [83, 282] width 29 height 5
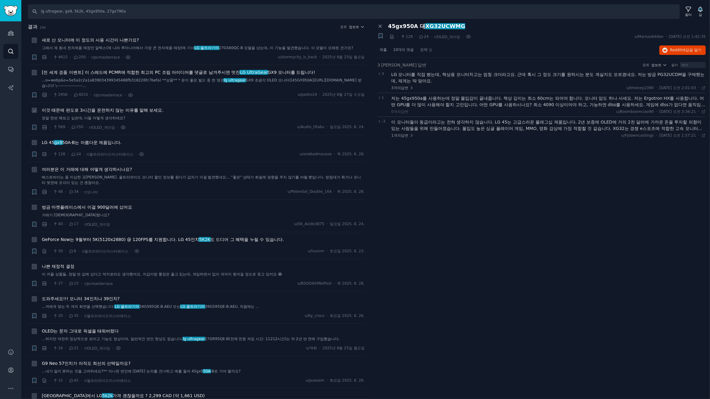
click at [221, 125] on div "· 569 · 250 · r/OLED_게이밍 · u/Audio_Otaku · 일요일 2025. 8. 24." at bounding box center [203, 127] width 323 height 6
click at [377, 24] on icon at bounding box center [379, 25] width 5 height 5
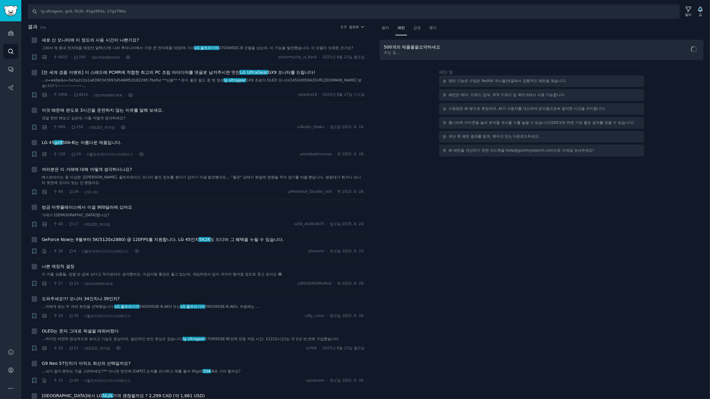
drag, startPoint x: 513, startPoint y: 268, endPoint x: 515, endPoint y: 264, distance: 4.8
click at [513, 267] on div "필터 패턴 감정 묻다 500개의 제출물을 요약하세요 추정 중... 패턴 팁 패턴 기능은 수많은 Reddit 게시물/댓글에서 공통적인 패턴을 찾…" at bounding box center [541, 211] width 337 height 376
click at [683, 50] on font "캐시된 결과" at bounding box center [687, 50] width 20 height 4
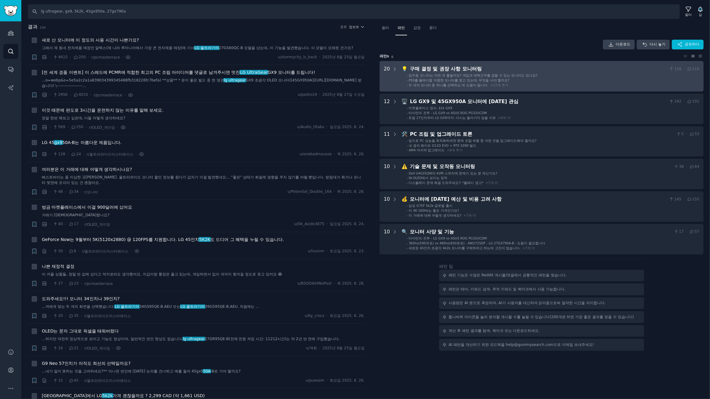
click at [518, 67] on div "구매 결정 및 권장 사항 모니터링" at bounding box center [538, 69] width 257 height 8
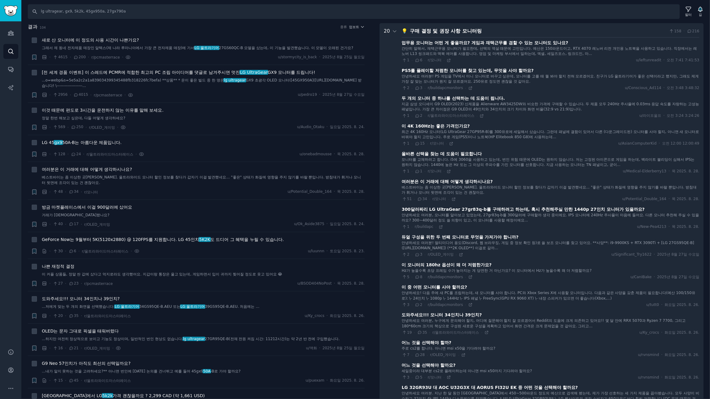
scroll to position [408, 0]
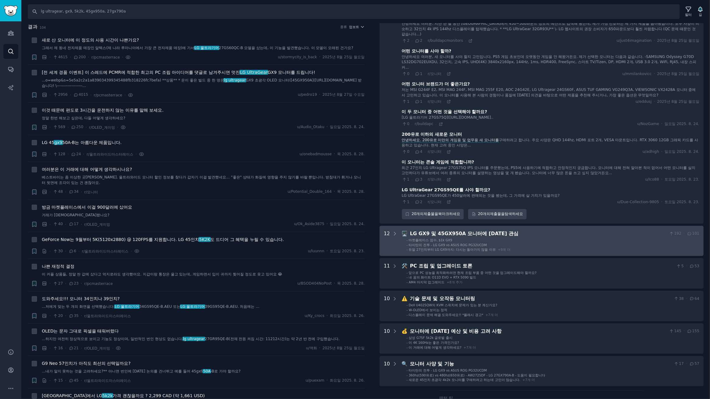
click at [555, 238] on li "- 마켓플레이스 점수, $1k GX9" at bounding box center [552, 240] width 293 height 4
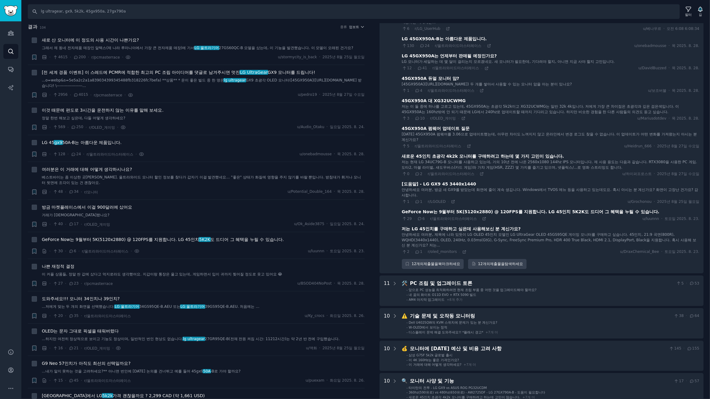
scroll to position [776, 0]
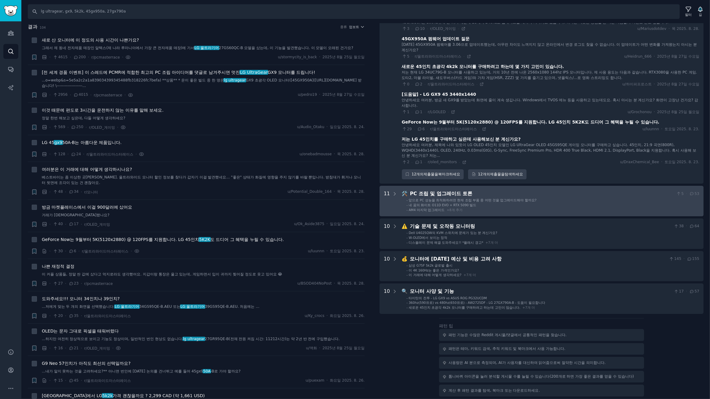
click at [528, 190] on div "PC 조립 및 업그레이드 토론" at bounding box center [542, 194] width 264 height 8
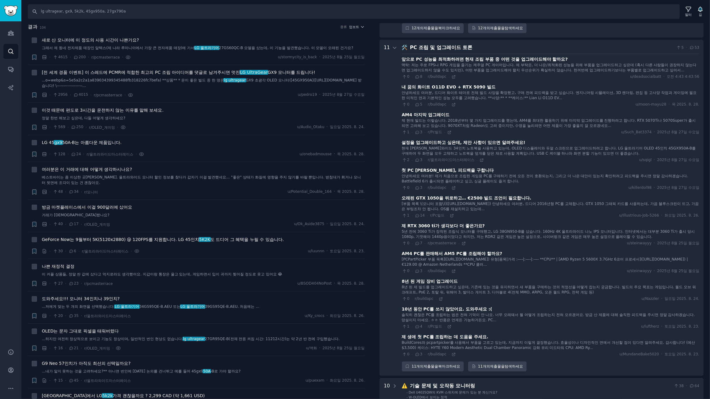
scroll to position [1081, 0]
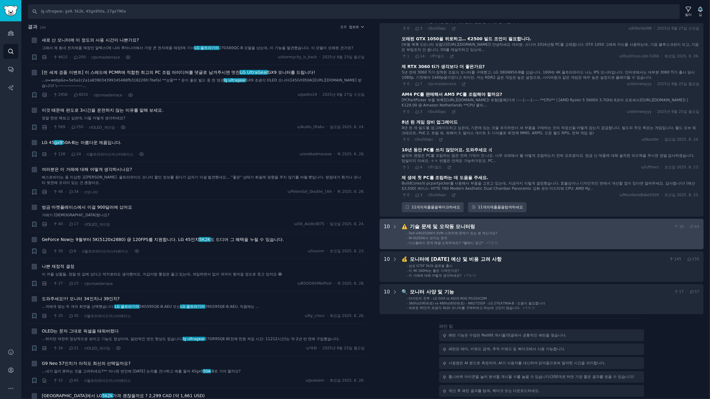
click at [521, 231] on li "- Dell U4025QW의 KVM 스위치에 문제가 있는 분 계신가요?" at bounding box center [552, 233] width 293 height 4
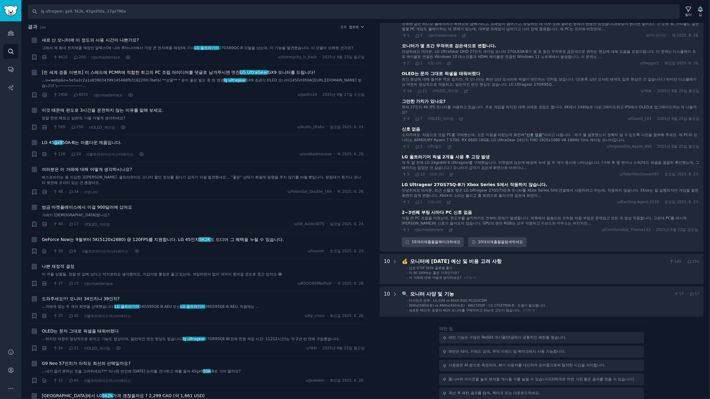
scroll to position [1359, 0]
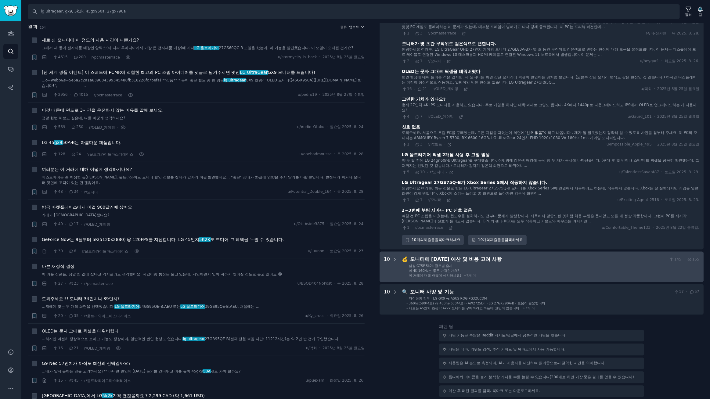
drag, startPoint x: 495, startPoint y: 245, endPoint x: 510, endPoint y: 241, distance: 15.4
click at [495, 256] on div "모니터에 대한 예산 및 비용 고려 사항" at bounding box center [538, 260] width 257 height 8
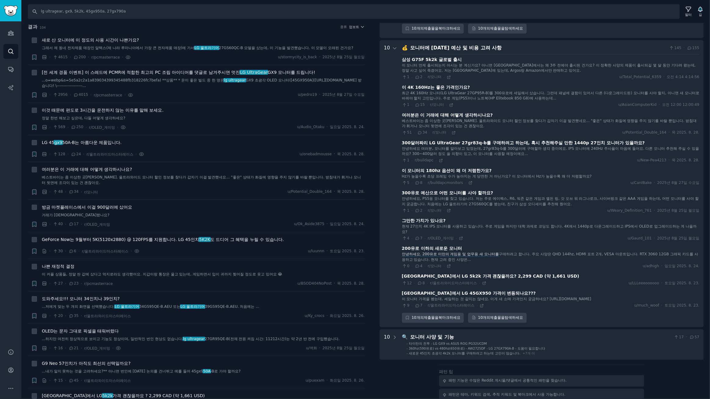
scroll to position [1616, 0]
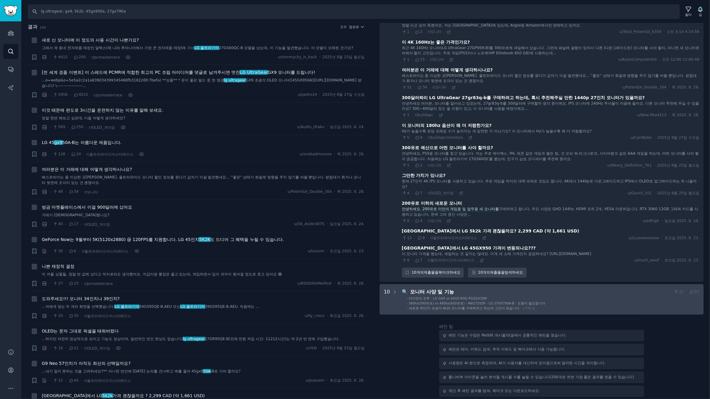
click at [576, 306] on li "- 새로운 45인치 초광각 4k2k 모니터를 구매하려고 하는데 고민이 많습니다. + 7 개 더" at bounding box center [552, 308] width 293 height 4
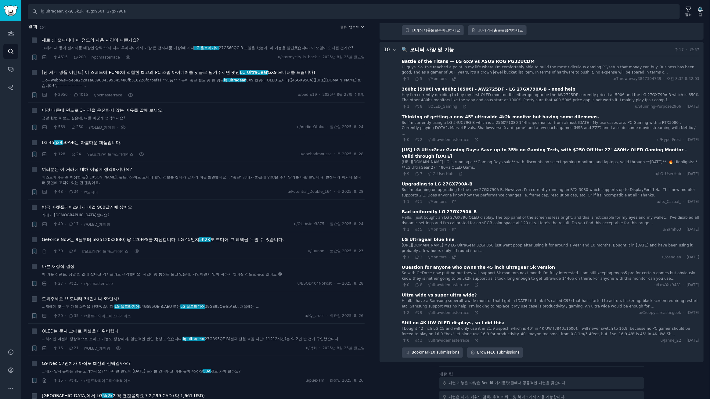
scroll to position [1860, 0]
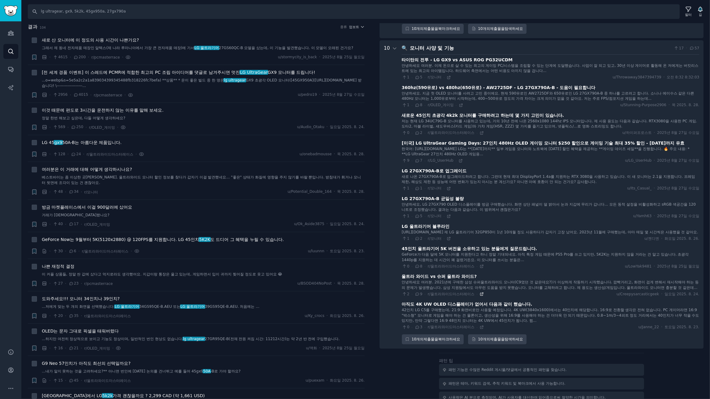
click at [480, 292] on icon at bounding box center [482, 294] width 4 height 4
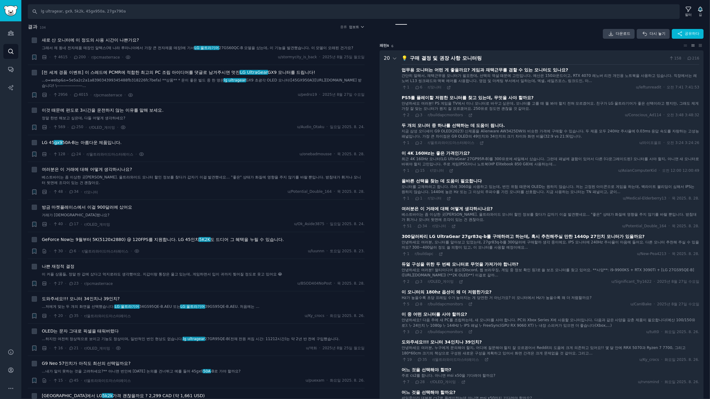
scroll to position [0, 0]
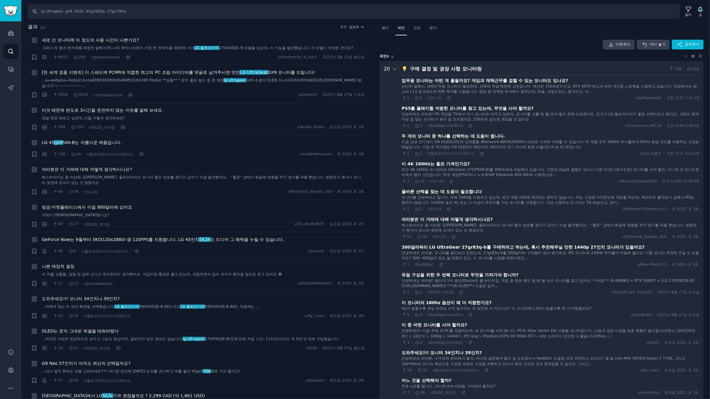
click at [430, 48] on div "다운로드 다시 놓기 공유하다" at bounding box center [542, 45] width 324 height 10
click at [445, 44] on div "다운로드 다시 놓기 공유하다" at bounding box center [542, 45] width 324 height 10
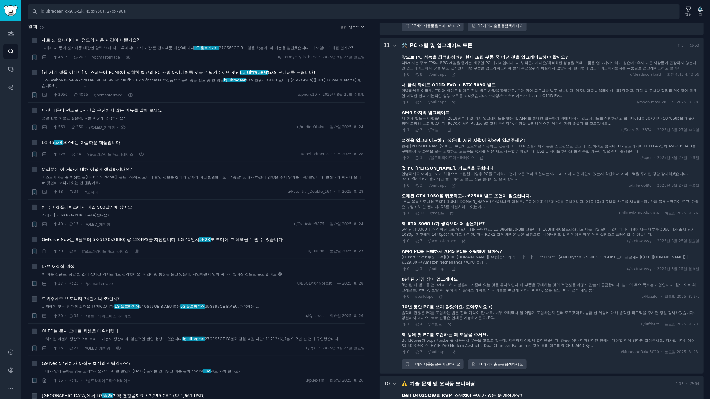
scroll to position [1202, 0]
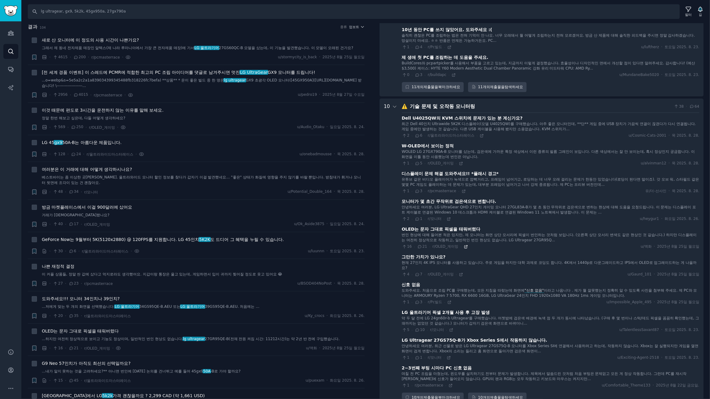
click at [464, 245] on icon at bounding box center [466, 247] width 4 height 4
drag, startPoint x: 395, startPoint y: 90, endPoint x: 414, endPoint y: 123, distance: 37.6
click at [395, 104] on icon at bounding box center [394, 106] width 5 height 5
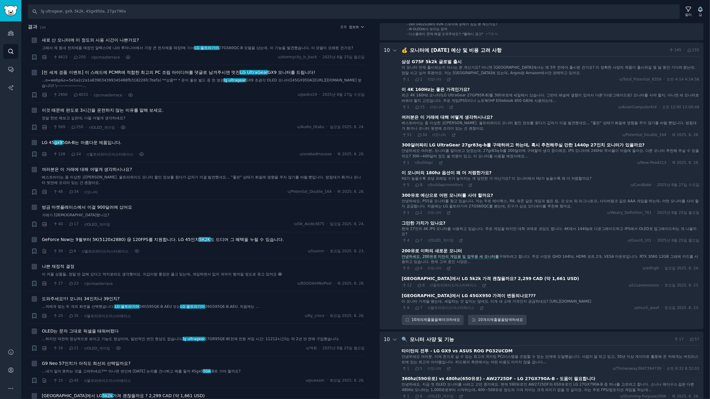
scroll to position [1294, 0]
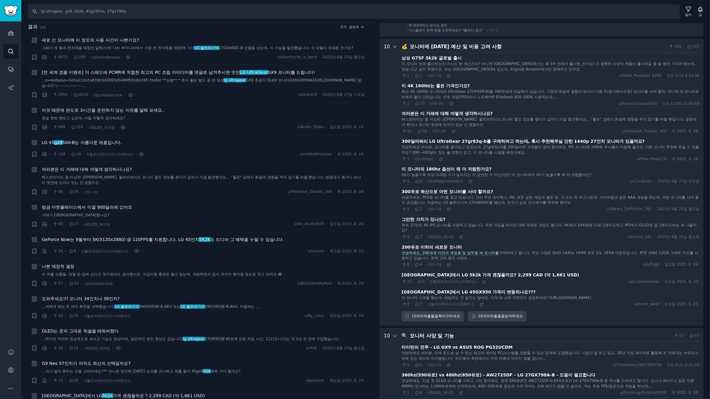
click at [392, 44] on icon at bounding box center [394, 46] width 5 height 5
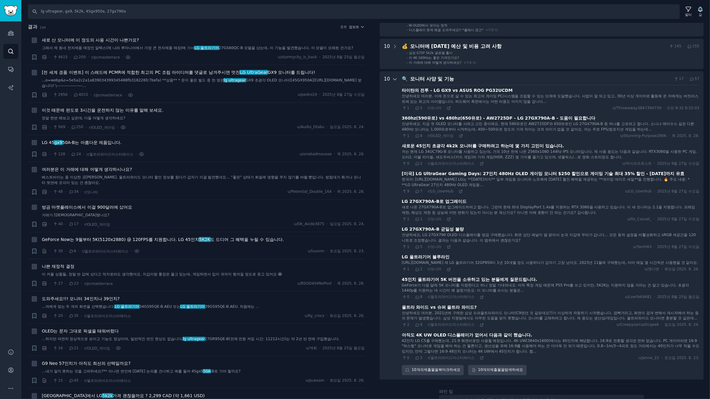
click at [394, 77] on icon at bounding box center [394, 79] width 5 height 5
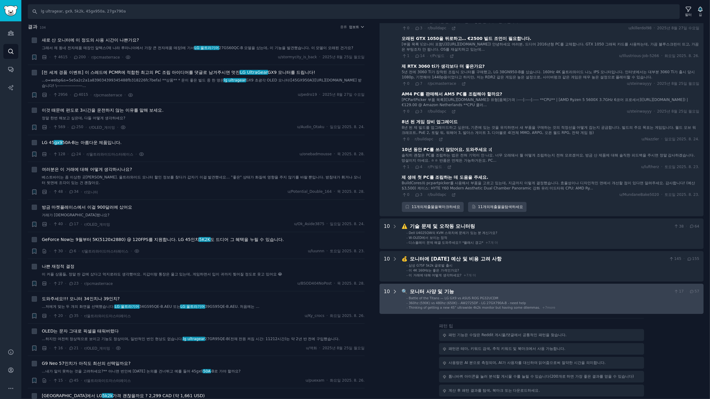
click at [394, 62] on div at bounding box center [394, 48] width 5 height 328
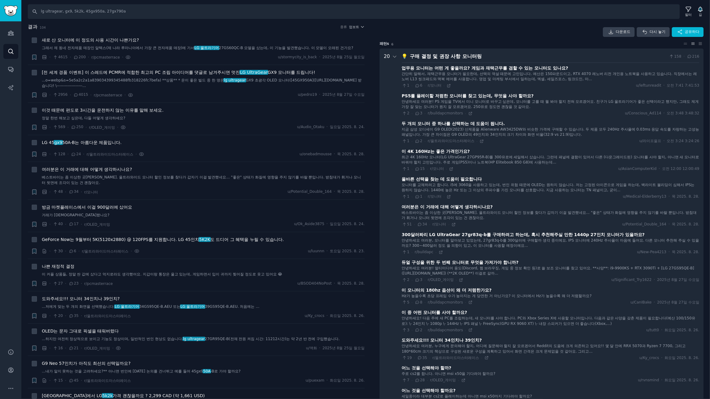
scroll to position [0, 0]
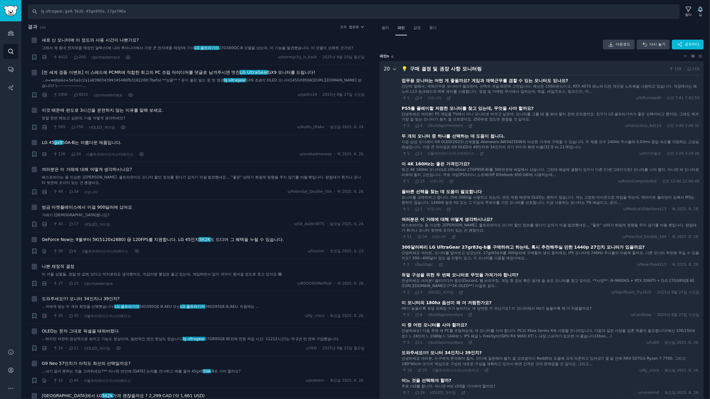
click at [394, 67] on icon at bounding box center [394, 69] width 5 height 5
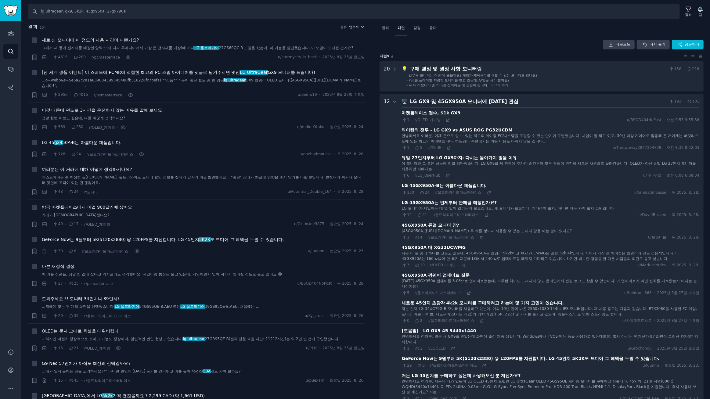
click at [677, 101] on font "192" at bounding box center [677, 101] width 7 height 4
click at [506, 100] on div "LG GX9 및 45GX950A 모니터에 대한 관심" at bounding box center [538, 102] width 257 height 8
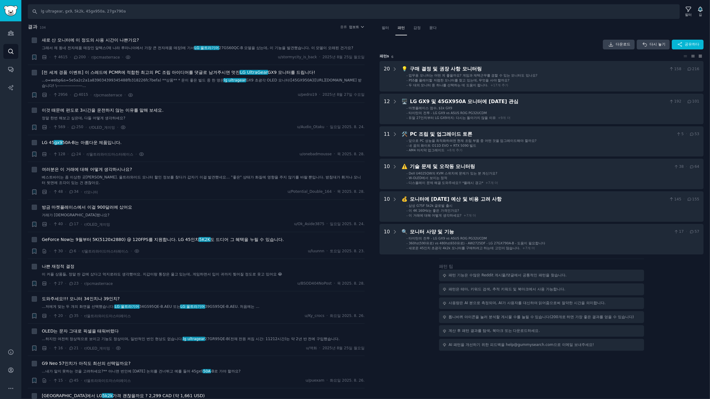
click at [700, 55] on icon at bounding box center [700, 56] width 6 height 4
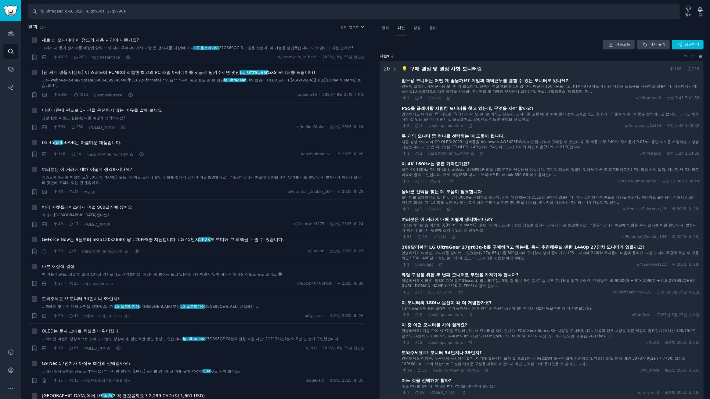
click at [394, 68] on icon at bounding box center [394, 69] width 5 height 5
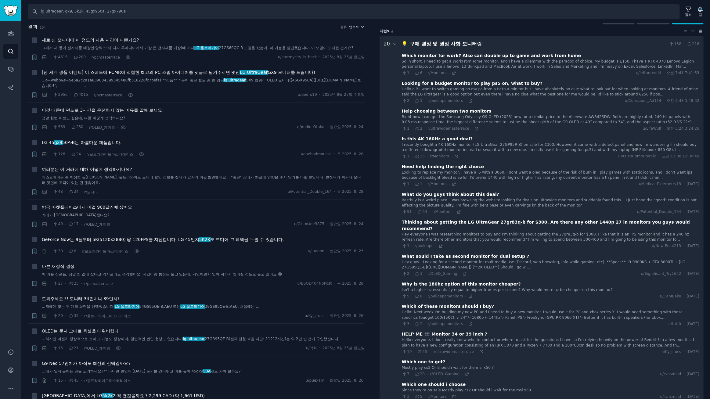
scroll to position [38, 0]
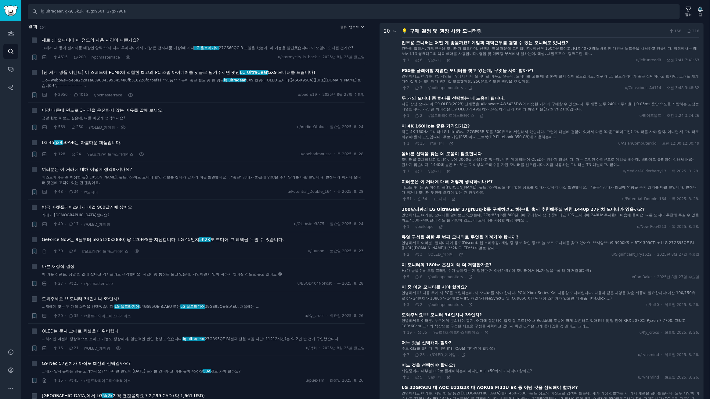
click at [395, 31] on icon at bounding box center [394, 31] width 5 height 5
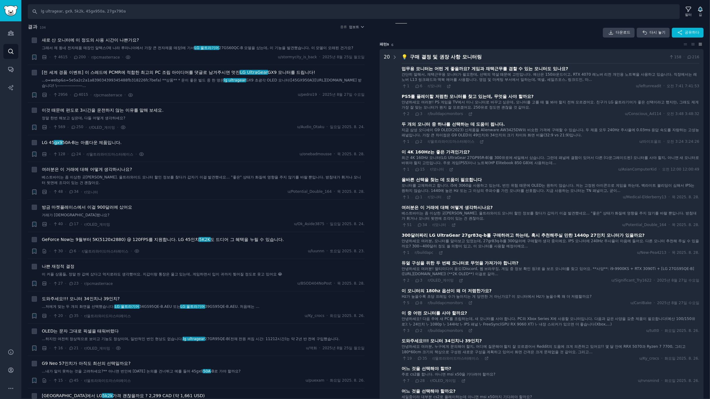
scroll to position [0, 0]
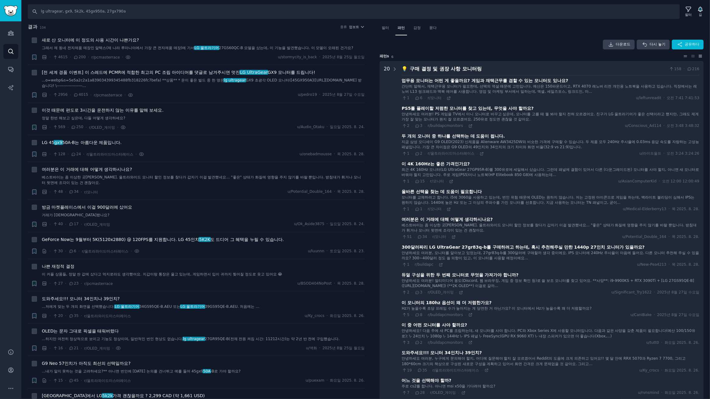
click at [686, 56] on icon at bounding box center [685, 56] width 6 height 4
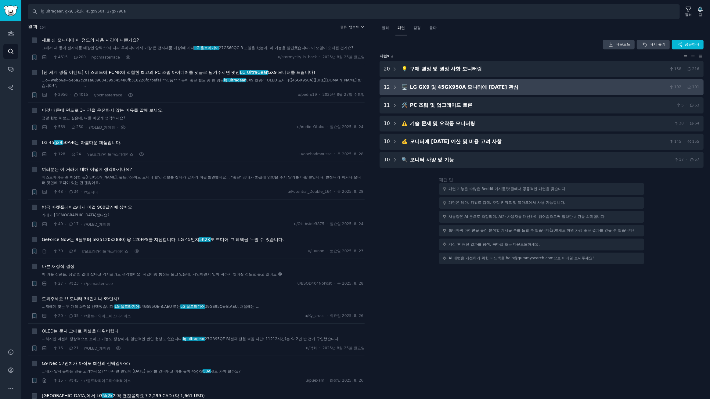
click at [423, 84] on font "LG GX9 및 45GX950A 모니터에 대한 관심" at bounding box center [464, 87] width 109 height 6
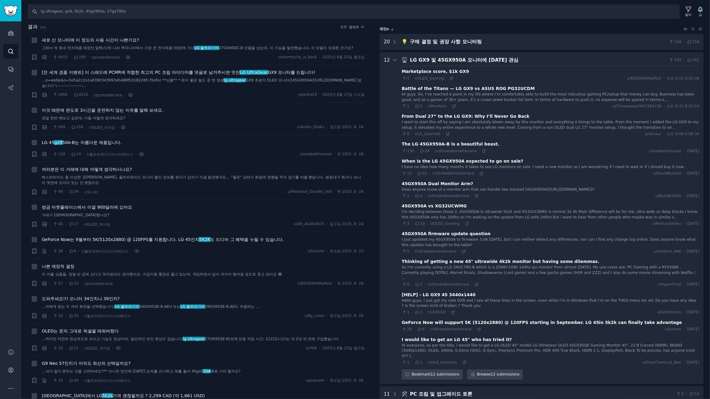
scroll to position [56, 0]
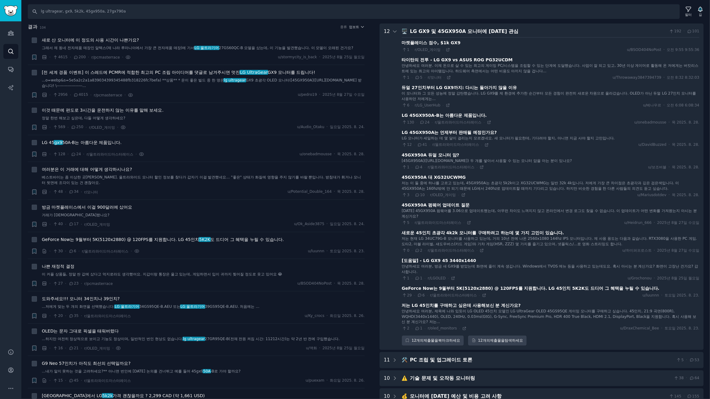
click at [512, 294] on div "29 · 6 · r/울트라와이드마스터레이스 · u/luunnn · 토요일 2025. 8. 23." at bounding box center [550, 295] width 297 height 5
click at [108, 12] on input "lg ultragear, gx9, 5k2k, 45gx950a, 27gx790a" at bounding box center [354, 11] width 652 height 15
type input "lg ultragear, gx9, 5k2k, 45gx950a, 27gs95qe"
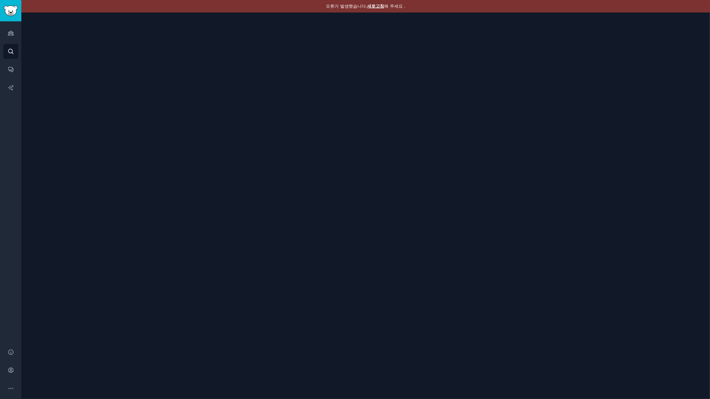
click at [378, 7] on font "새로고침" at bounding box center [375, 6] width 17 height 5
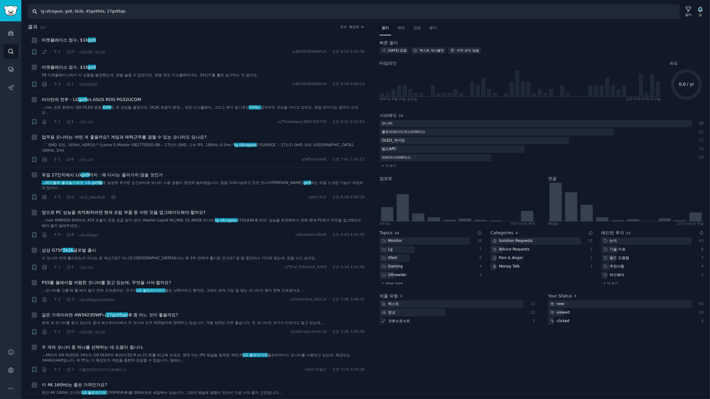
drag, startPoint x: 141, startPoint y: 12, endPoint x: 0, endPoint y: -3, distance: 142.0
click at [0, 0] on html "청중 찾다 대화 AI 보고서 돕다 계정 더 찾다 lg ultragear, gx9, 5k2k, 45gx950a, 27gs95qe 필터 길 결과 …" at bounding box center [355, 199] width 710 height 399
type input "g"
type input "27gs95qe"
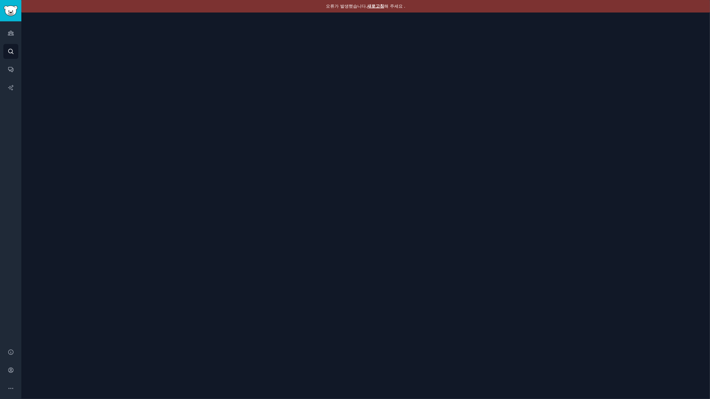
click at [379, 7] on font "새로고침" at bounding box center [375, 6] width 17 height 5
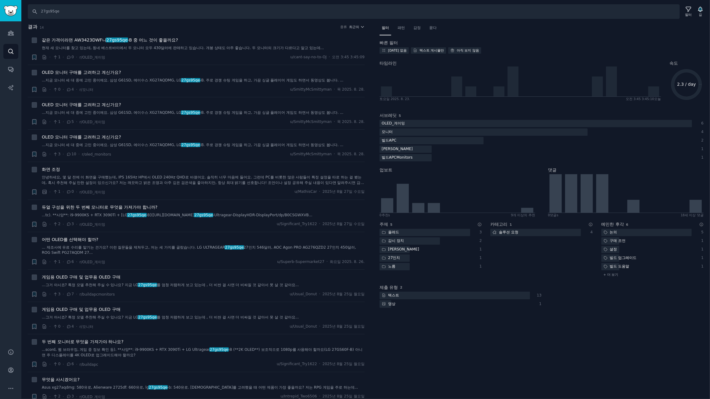
click at [224, 26] on h2 "결과 14 종류 최근의" at bounding box center [196, 27] width 337 height 8
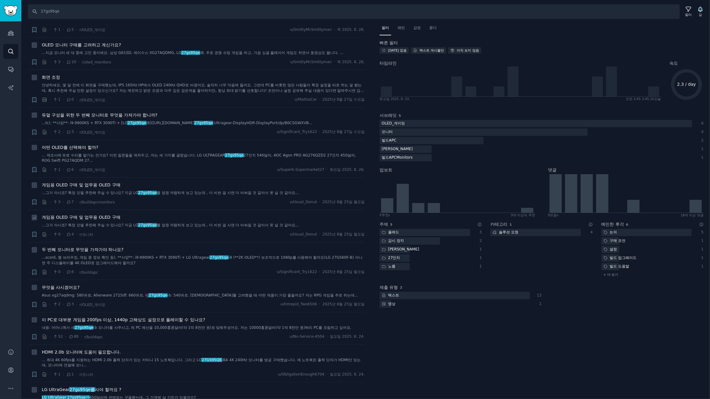
click at [149, 225] on font "27gs95qe" at bounding box center [147, 225] width 19 height 4
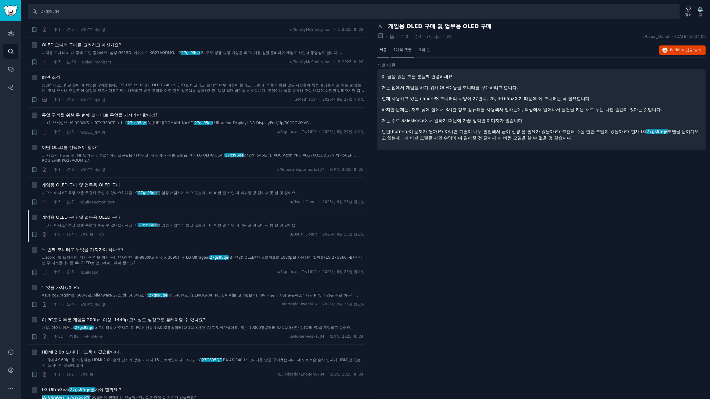
click at [403, 49] on font "4개의 댓글" at bounding box center [402, 50] width 18 height 4
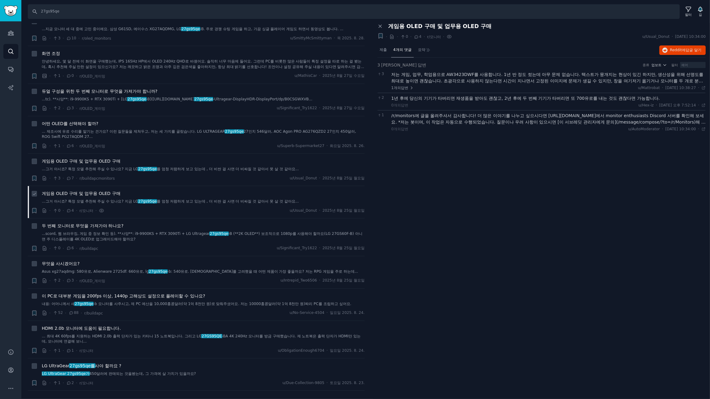
scroll to position [128, 0]
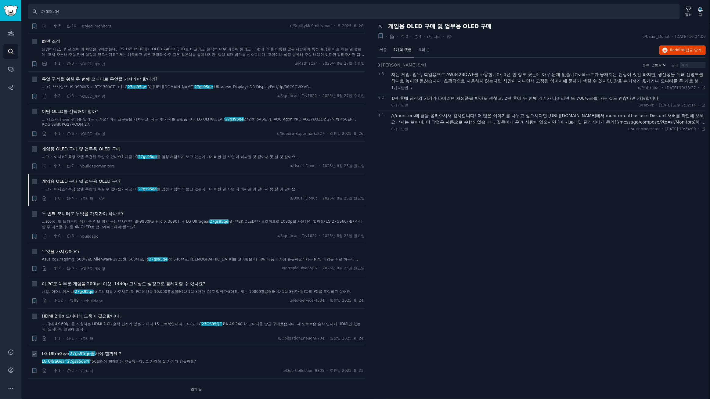
click at [84, 352] on font "27gs95qe를" at bounding box center [82, 353] width 25 height 5
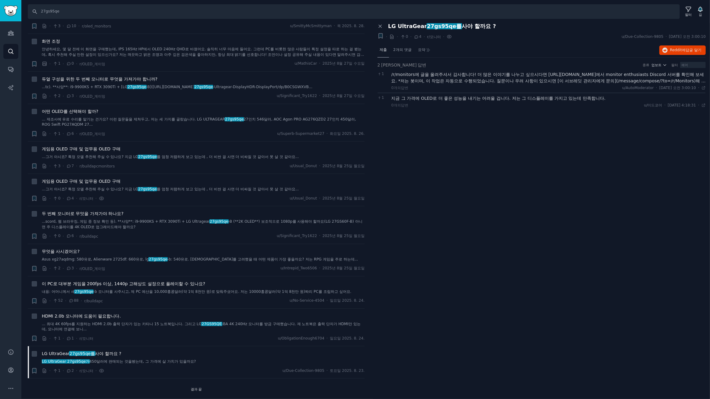
click at [386, 52] on font "제출" at bounding box center [383, 50] width 7 height 4
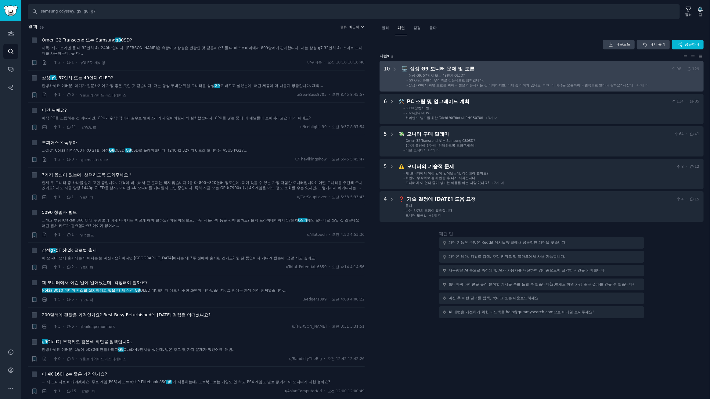
click at [503, 73] on li "- 삼성 G9, 57인치 또는 49인치 OLED?" at bounding box center [552, 75] width 293 height 4
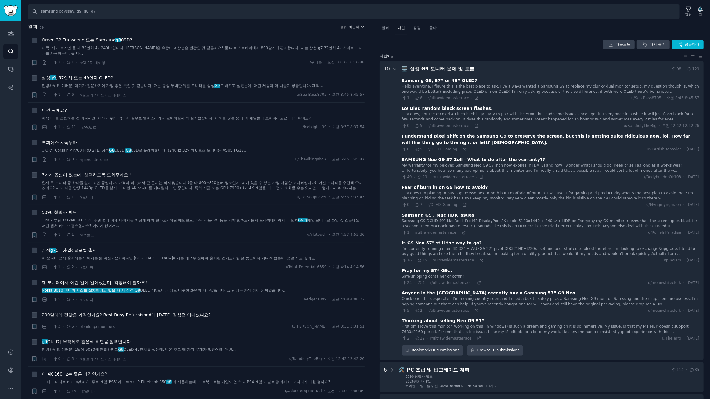
scroll to position [38, 0]
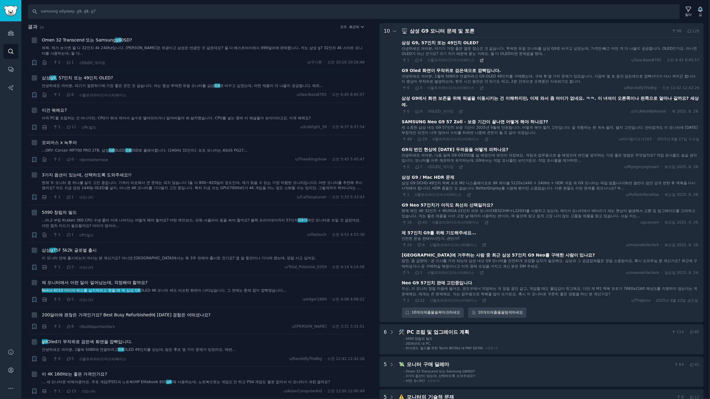
click at [480, 61] on icon at bounding box center [481, 60] width 3 height 3
click at [484, 139] on icon at bounding box center [486, 139] width 4 height 4
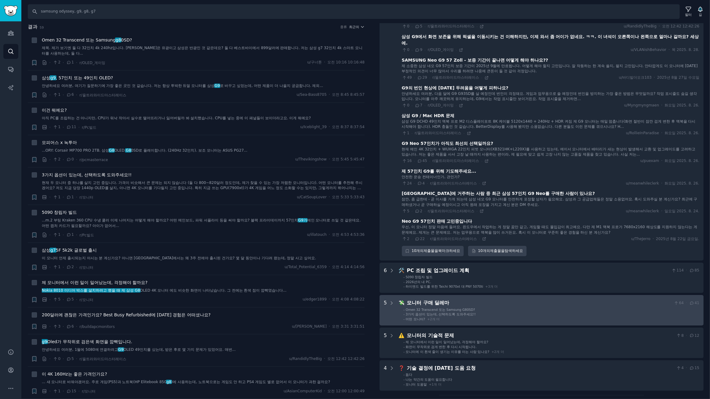
scroll to position [130, 0]
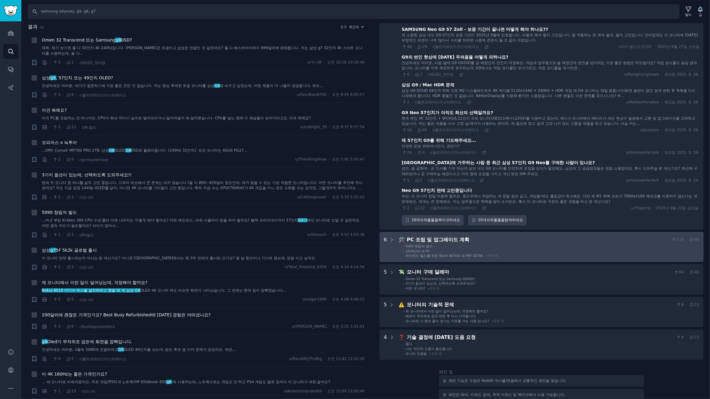
click at [534, 244] on li "- 5090 창립자 빌드" at bounding box center [551, 246] width 296 height 4
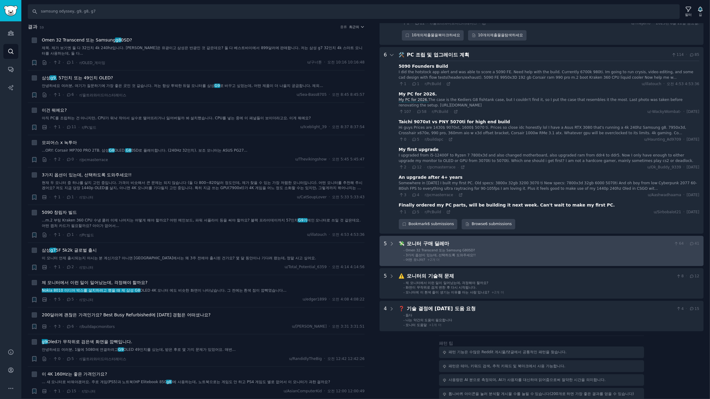
scroll to position [339, 0]
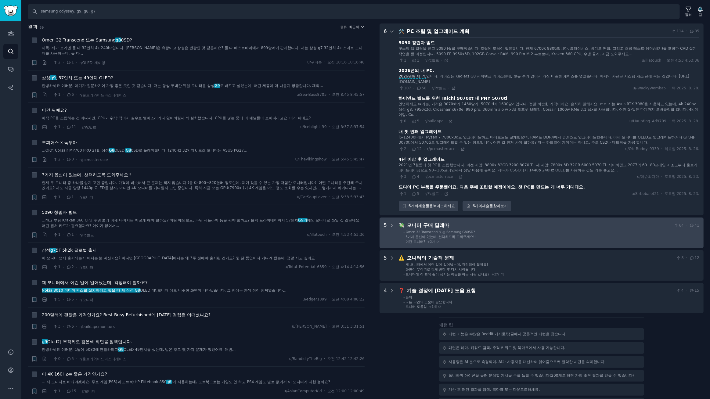
click at [532, 223] on div "모니터 구매 딜레마" at bounding box center [539, 226] width 264 height 8
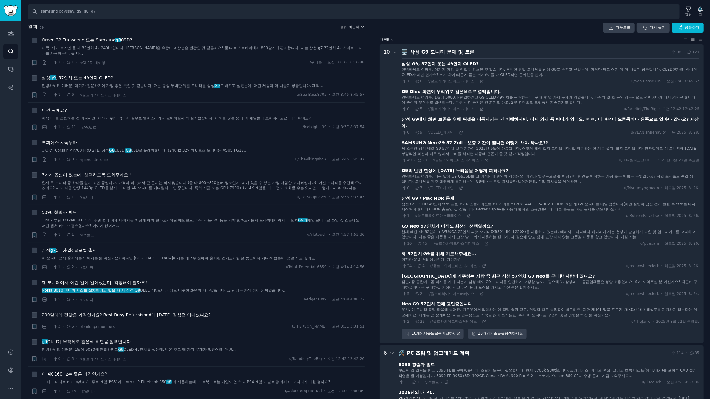
scroll to position [0, 0]
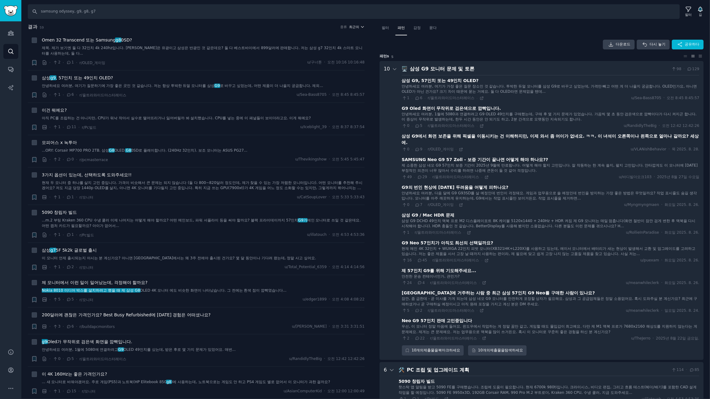
click at [360, 26] on icon "button" at bounding box center [362, 27] width 4 height 4
click at [329, 47] on div "Upvotes" at bounding box center [334, 49] width 57 height 11
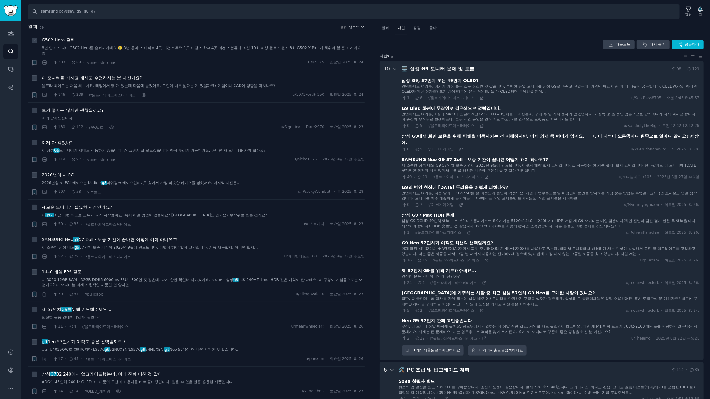
drag, startPoint x: 153, startPoint y: 34, endPoint x: 131, endPoint y: 33, distance: 22.9
click at [131, 33] on li "+ G502 Hero 은퇴 8년 만에 드디어 G502 Hero를 은퇴시키네요 🥹 8년 통계: • 아파트 4곳 이전 • 주택 1곳 이전 • 학교…" at bounding box center [196, 52] width 337 height 38
click at [200, 86] on font "울트라 와이드는 처음 써보네요. 매장에서 몇 개 봤는데 마음에 들었어요. 그런데 너무 넓다는 게 있을까요? 게임이나 CAD에 영향을 미치나요?" at bounding box center [158, 86] width 233 height 4
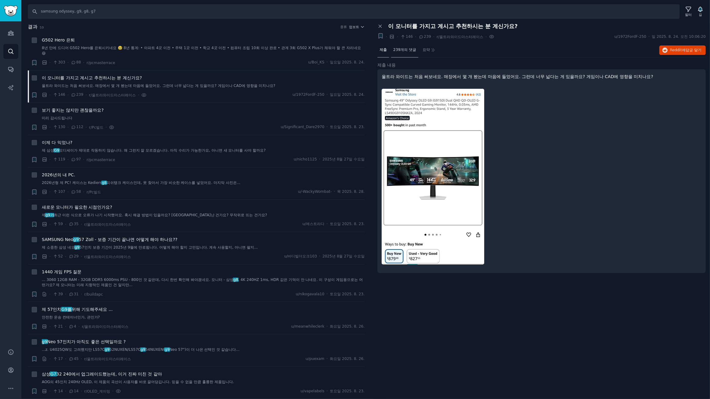
click at [402, 52] on span "239개의 댓글" at bounding box center [404, 49] width 23 height 5
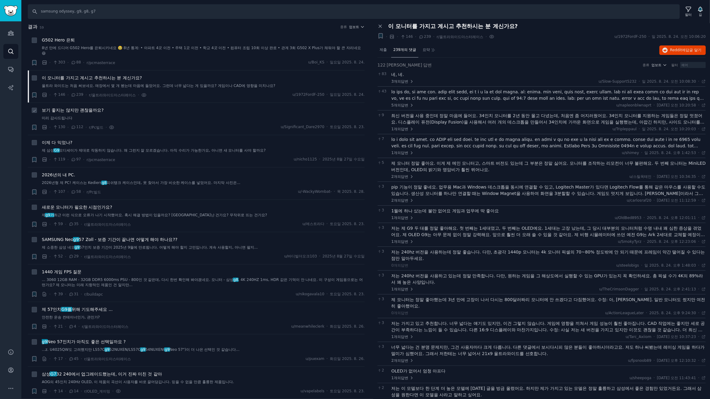
click at [120, 112] on div "보기 좋지는 않지만 괜찮을까요?" at bounding box center [203, 110] width 323 height 6
drag, startPoint x: 94, startPoint y: 109, endPoint x: 128, endPoint y: 110, distance: 34.2
click at [94, 109] on font "보기 좋지는 않지만 괜찮을까요?" at bounding box center [73, 110] width 62 height 5
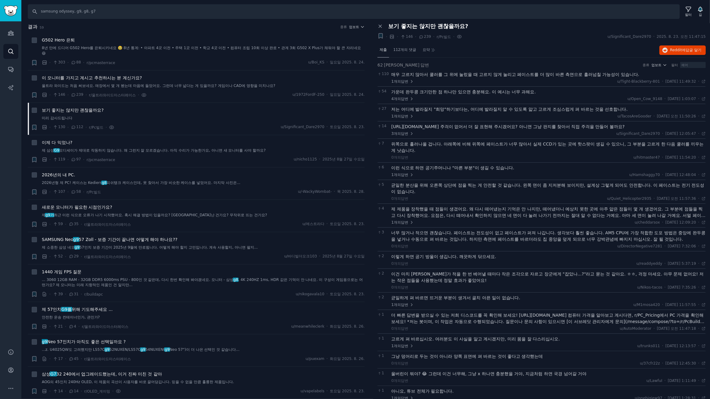
click at [383, 49] on font "제출" at bounding box center [383, 50] width 7 height 4
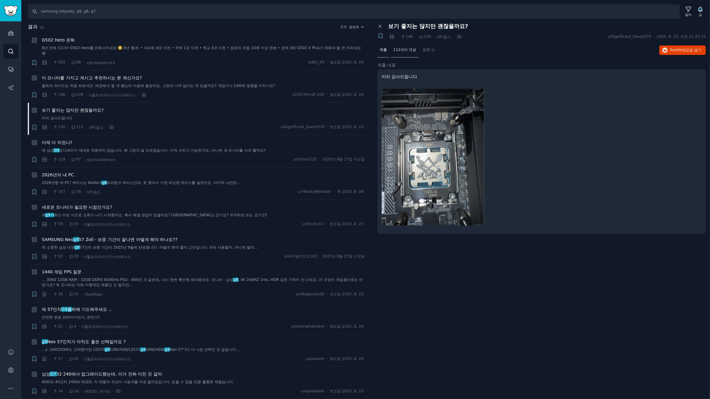
click at [404, 49] on font "112개의 댓글" at bounding box center [404, 50] width 23 height 4
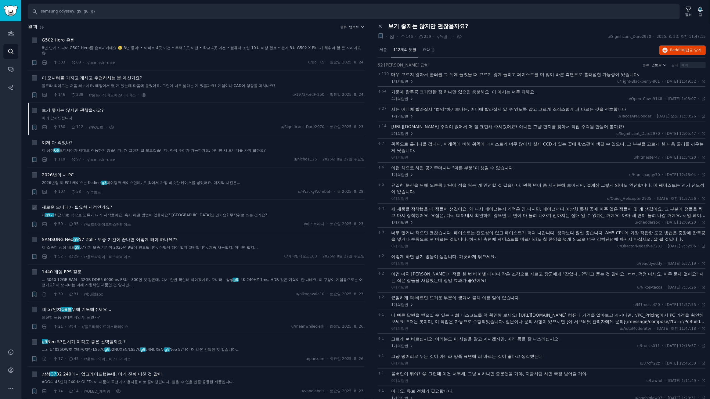
click at [81, 206] on font "새로운 모니터가 필요한 시점인가요?" at bounding box center [77, 207] width 70 height 5
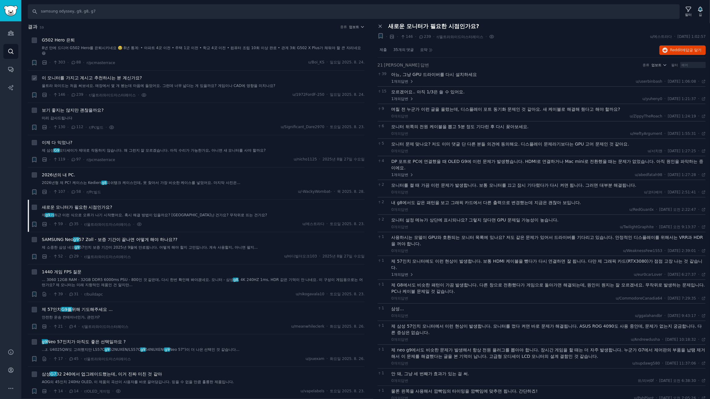
click at [95, 77] on font "이 모니터를 가지고 계시고 추천하시는 분 계신가요?" at bounding box center [92, 77] width 100 height 5
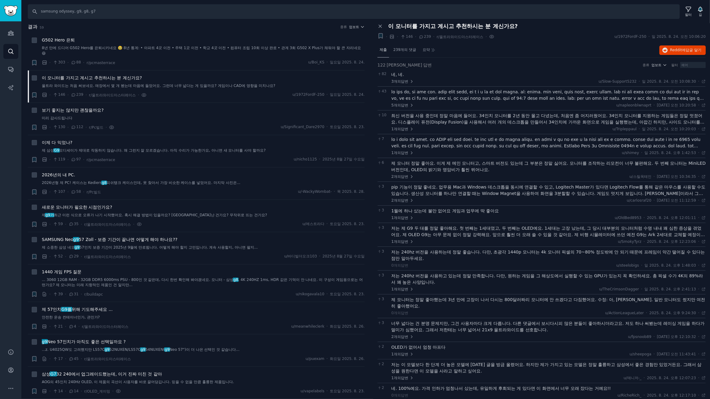
click at [381, 52] on font "제출" at bounding box center [383, 50] width 7 height 4
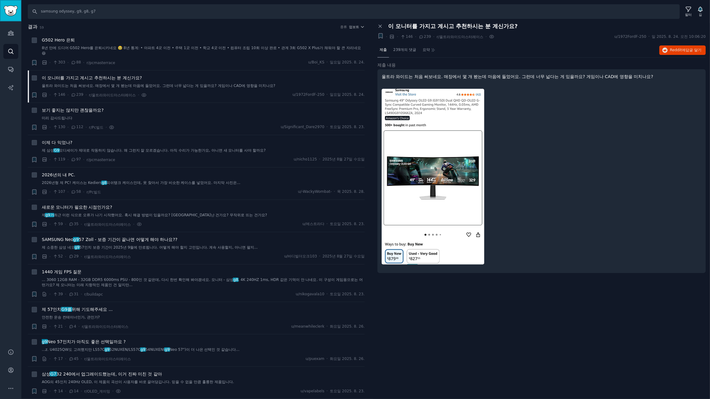
click at [11, 12] on img "사이드바" at bounding box center [11, 10] width 14 height 11
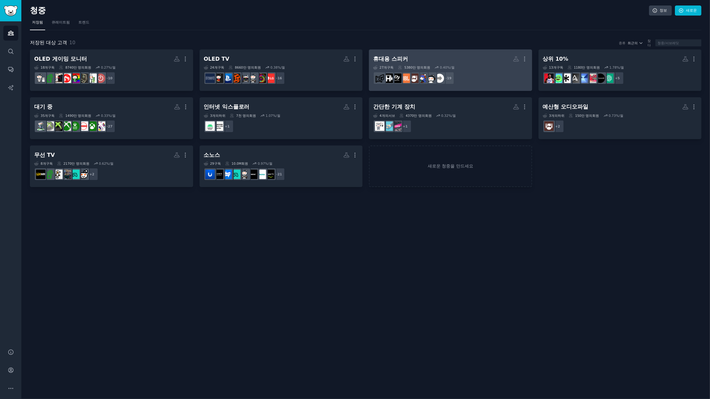
click at [466, 61] on h2 "휴대용 스피커 사용자 정의 대상 더" at bounding box center [450, 59] width 155 height 11
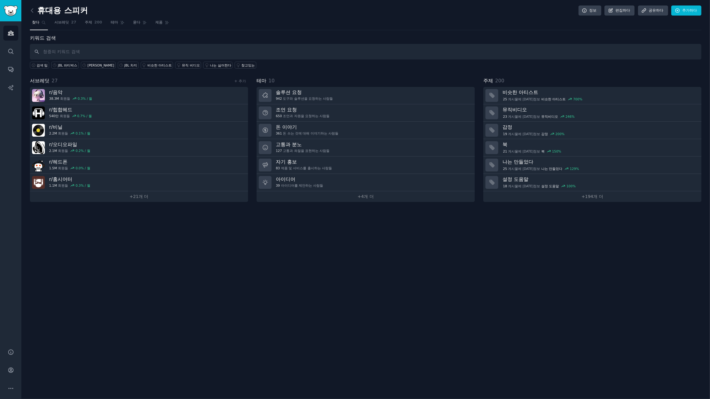
click at [91, 48] on input "text" at bounding box center [365, 52] width 671 height 16
type input "jbl flip, jbl charge, jbl partybox"
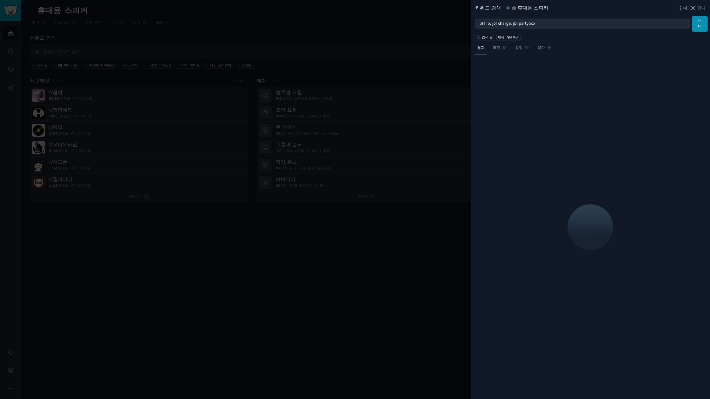
click at [686, 8] on font "더" at bounding box center [685, 7] width 4 height 5
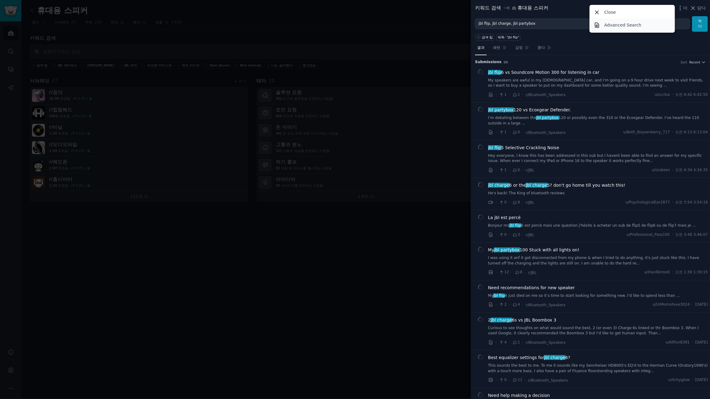
click at [615, 24] on p "Advanced Search" at bounding box center [622, 25] width 37 height 6
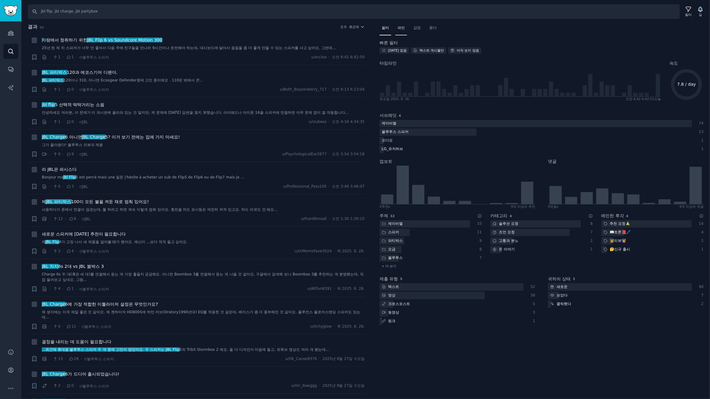
click at [406, 28] on div "패턴" at bounding box center [401, 29] width 12 height 13
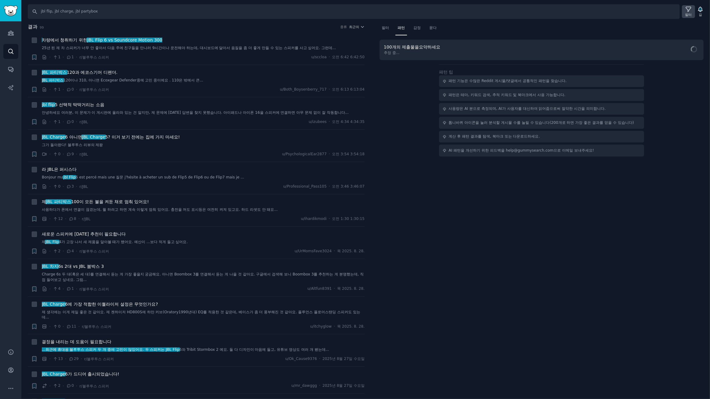
click at [690, 9] on icon at bounding box center [688, 9] width 5 height 5
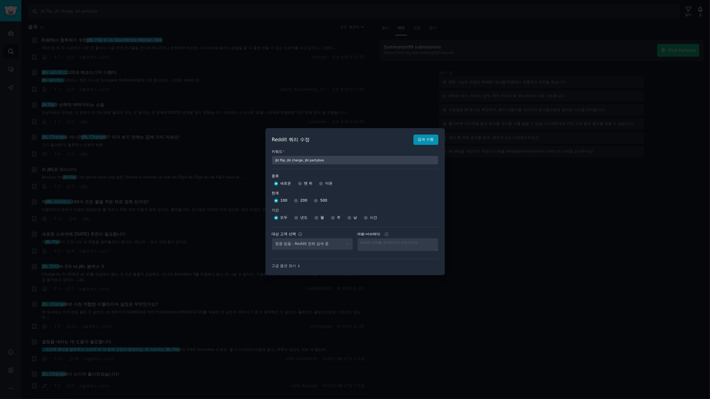
select select "d5641c5a1a"
click at [314, 201] on input "500" at bounding box center [316, 201] width 4 height 4
radio input "true"
click at [332, 219] on input "주" at bounding box center [333, 218] width 4 height 4
radio input "true"
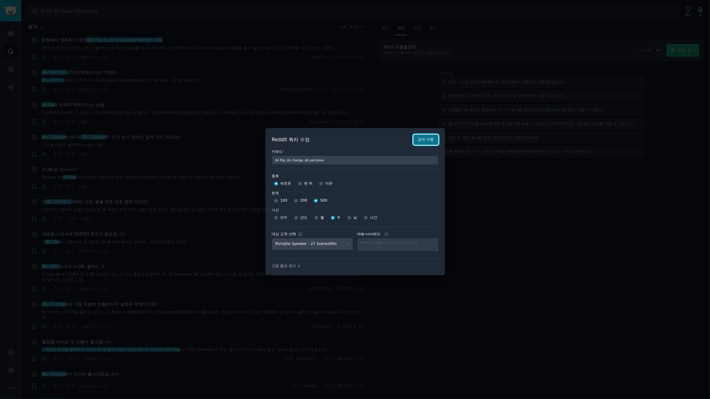
click at [429, 142] on font "검색 수행" at bounding box center [426, 139] width 16 height 4
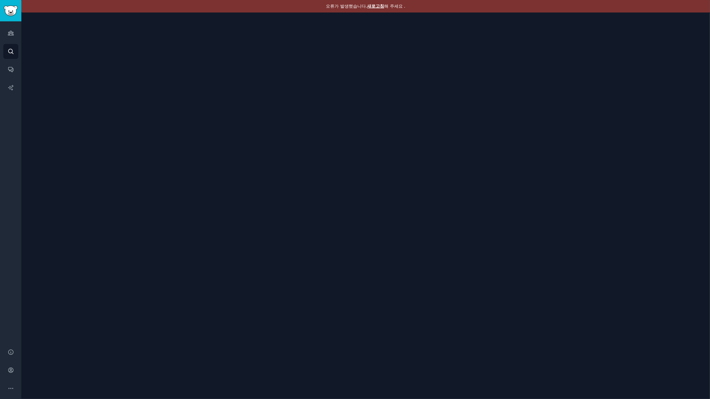
click at [381, 6] on font "새로고침" at bounding box center [375, 6] width 17 height 5
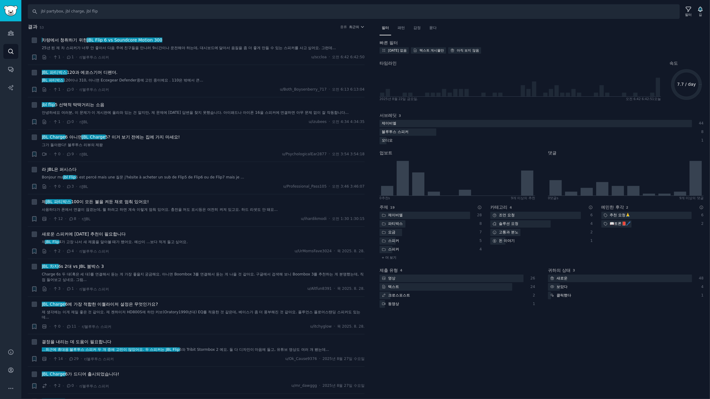
click at [505, 36] on div "필터 패턴 감정 묻다 빠른 필터 [DATE] 없음 텍스트 게시물만 아직 보지 않음 타임라인 [DATE]. 오전 6:42 6:42:51 [DAT…" at bounding box center [542, 169] width 324 height 292
click at [185, 25] on h2 "결과 53 종류 최근의" at bounding box center [196, 27] width 337 height 8
click at [400, 29] on font "패턴" at bounding box center [401, 28] width 7 height 4
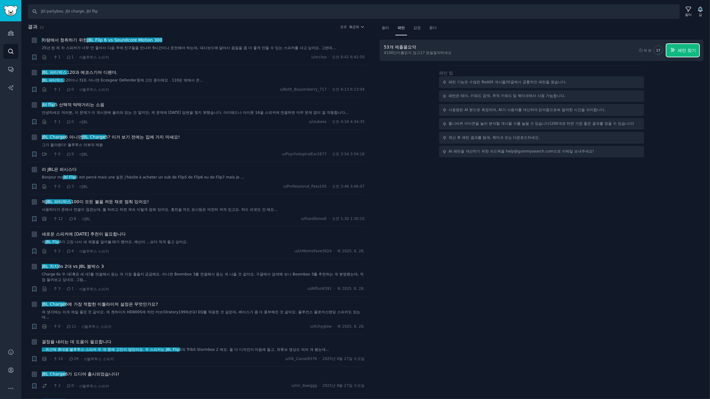
click at [678, 53] on span "패턴 찾기" at bounding box center [687, 50] width 18 height 6
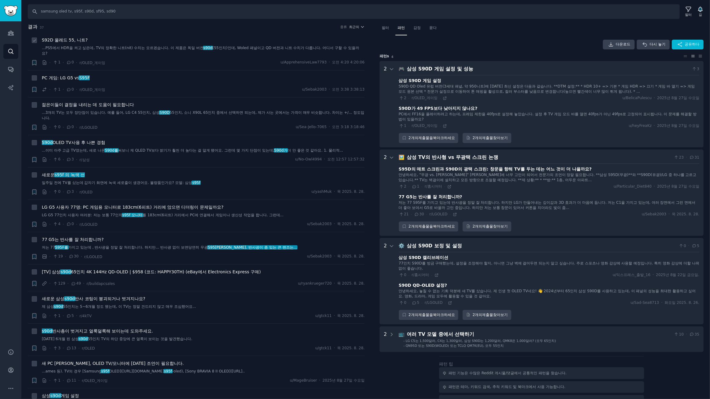
scroll to position [51, 0]
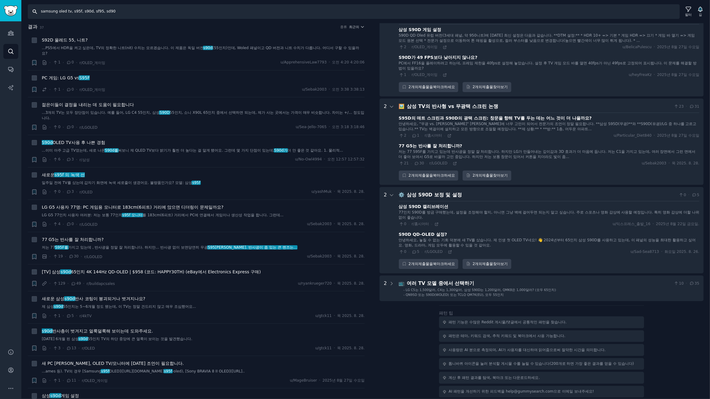
drag, startPoint x: 0, startPoint y: 3, endPoint x: 0, endPoint y: -8, distance: 10.7
click at [0, 0] on html "청중 찾다 대화 AI 보고서 돕다 계정 더 찾다 samsung oled tv, s95f, s90d, sf95, sd90 필터 길 결과 37 종…" at bounding box center [355, 199] width 710 height 399
type input "x"
type input "lg xboom, xboom, xboom grab, xboom bounce, xboom stage, xboom buds"
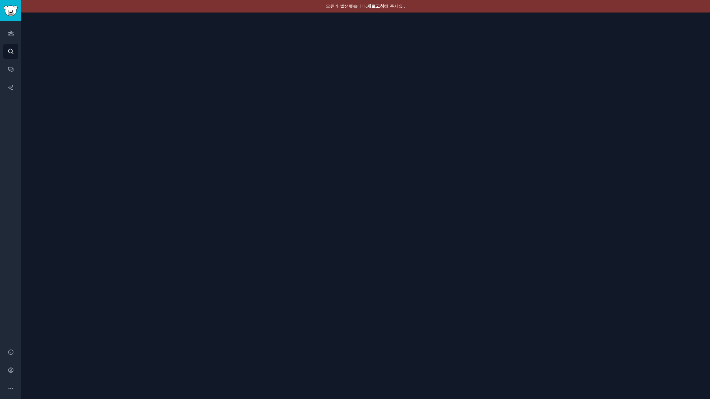
click at [371, 6] on font "새로고침" at bounding box center [375, 6] width 17 height 5
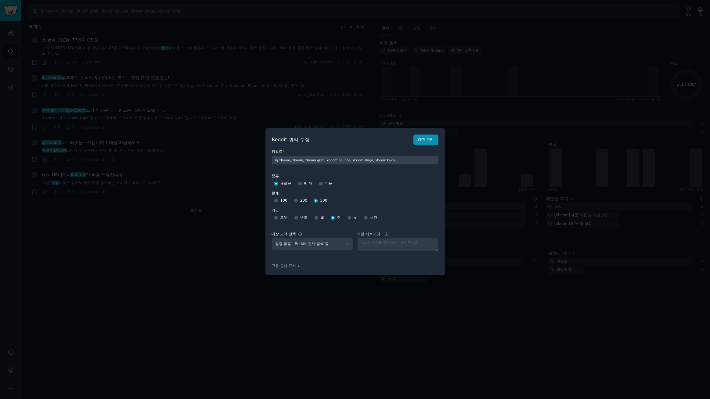
select select "c7830b3eec"
click at [320, 244] on select "No audience - Searching all of Reddit stanbyme - 35 Subreddits internetexplorer…" at bounding box center [312, 244] width 81 height 13
select select
click at [272, 238] on select "No audience - Searching all of Reddit stanbyme - 35 Subreddits internetexplorer…" at bounding box center [312, 244] width 81 height 13
click at [427, 139] on font "검색 수행" at bounding box center [426, 139] width 16 height 4
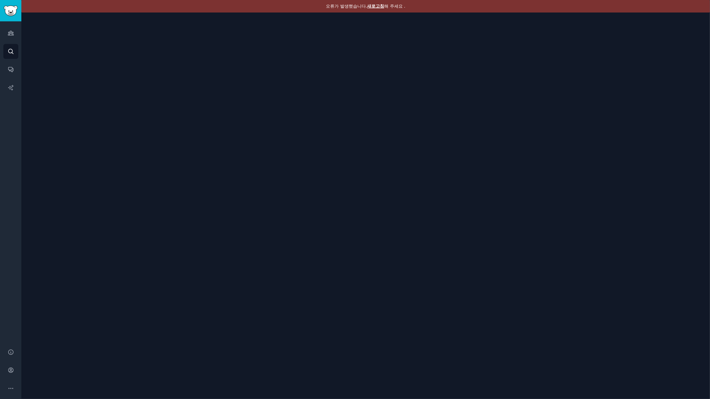
click at [381, 4] on font "새로고침" at bounding box center [375, 6] width 17 height 5
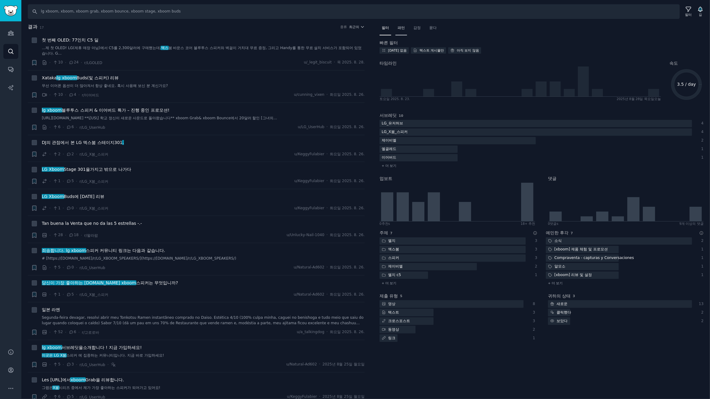
click at [404, 28] on font "패턴" at bounding box center [401, 28] width 7 height 4
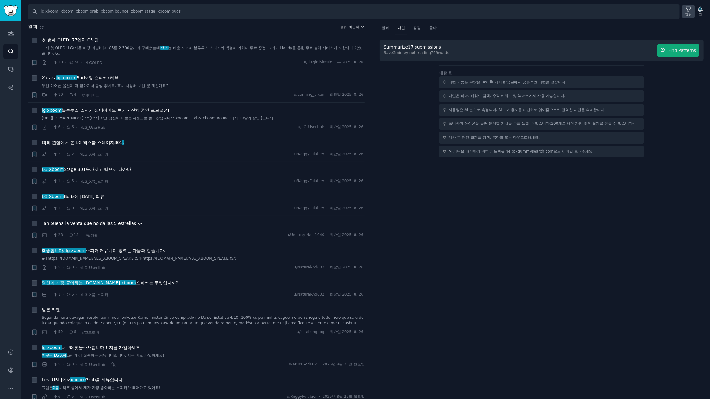
click at [689, 13] on font "필터" at bounding box center [688, 15] width 7 height 4
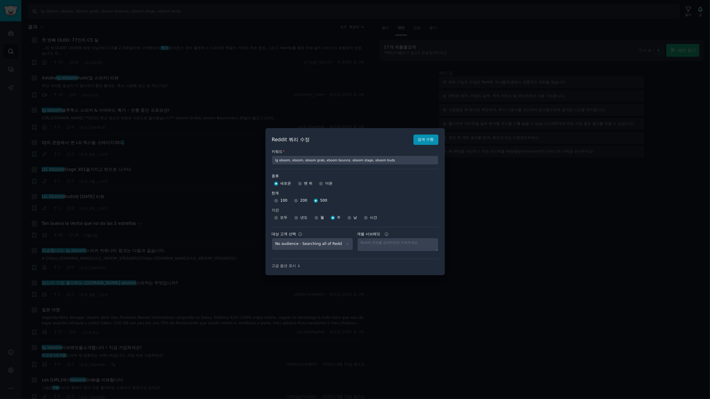
click at [398, 55] on div at bounding box center [355, 199] width 710 height 399
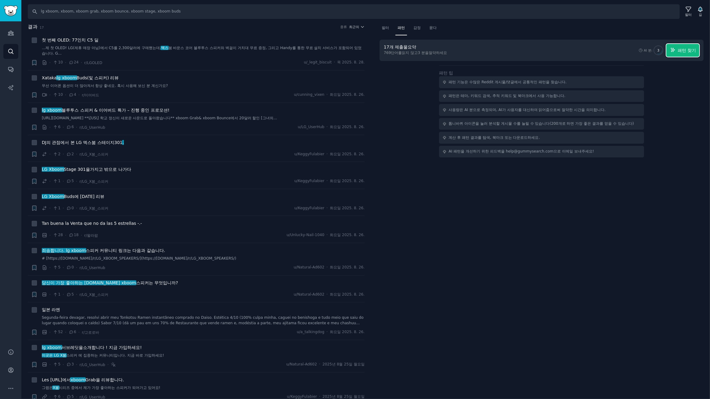
click at [690, 51] on font "패턴 찾기" at bounding box center [687, 50] width 18 height 5
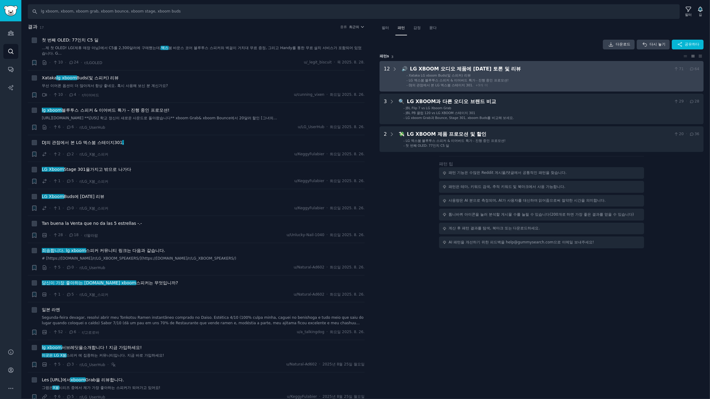
click at [549, 77] on li "- Xataka LG xboom Buds(및 스피커) 리뷰" at bounding box center [552, 75] width 293 height 4
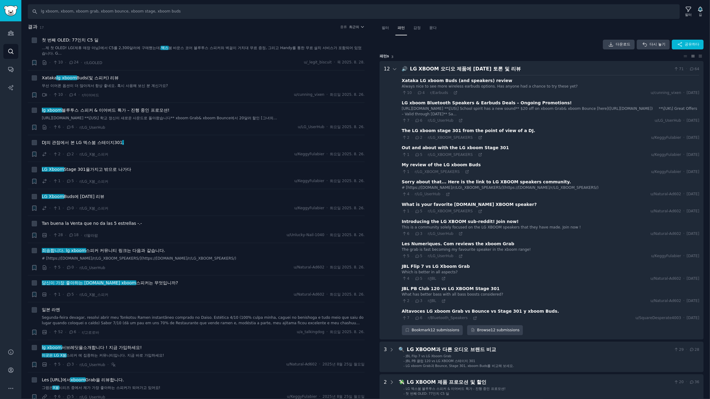
scroll to position [38, 0]
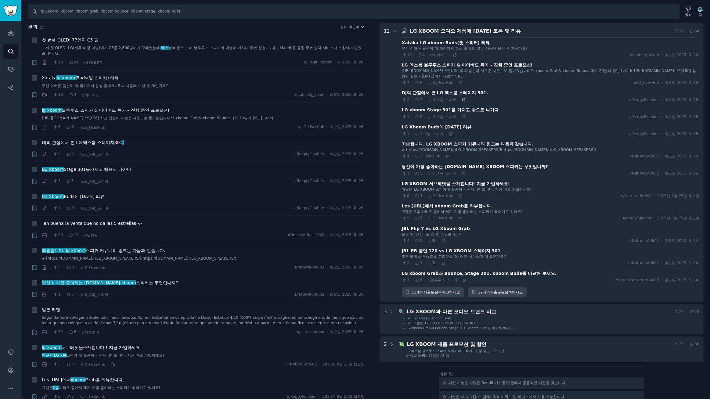
click at [462, 99] on icon at bounding box center [463, 100] width 3 height 3
click at [446, 155] on icon at bounding box center [447, 156] width 3 height 3
click at [441, 241] on icon at bounding box center [443, 241] width 4 height 4
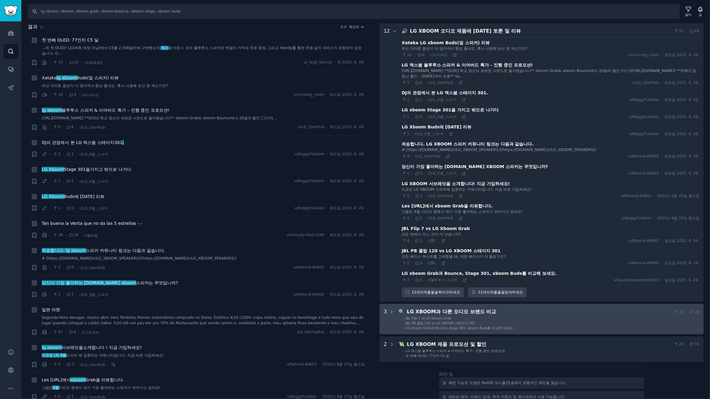
click at [534, 314] on div "LG XBOOM과 다른 오디오 브랜드 비교" at bounding box center [539, 312] width 264 height 8
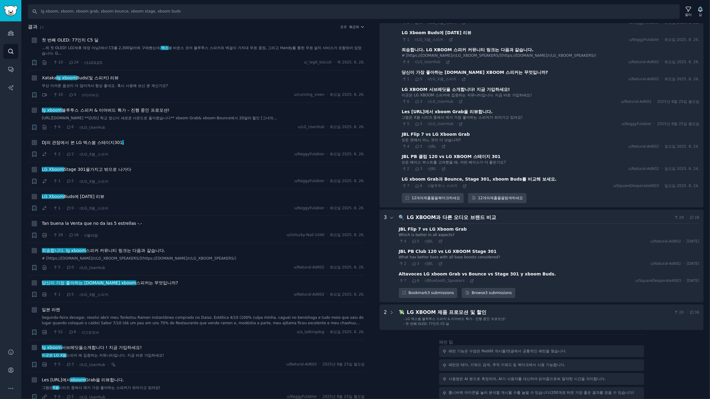
scroll to position [161, 0]
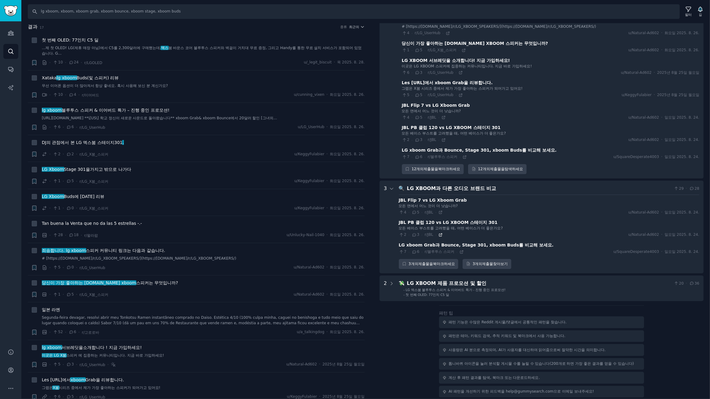
click at [438, 234] on icon at bounding box center [440, 235] width 4 height 4
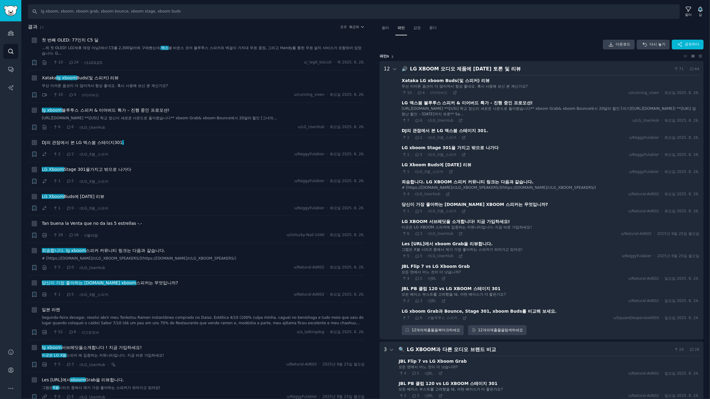
click at [436, 51] on div "다운로드 다시 놓기 공유하다 패턴 s 3 12 🔊 LG XBOOM 오디오 제품에 [DATE] 토론 및 리뷰 71 · 64 Xataka LG x…" at bounding box center [542, 251] width 324 height 423
click at [393, 69] on icon at bounding box center [394, 69] width 3 height 2
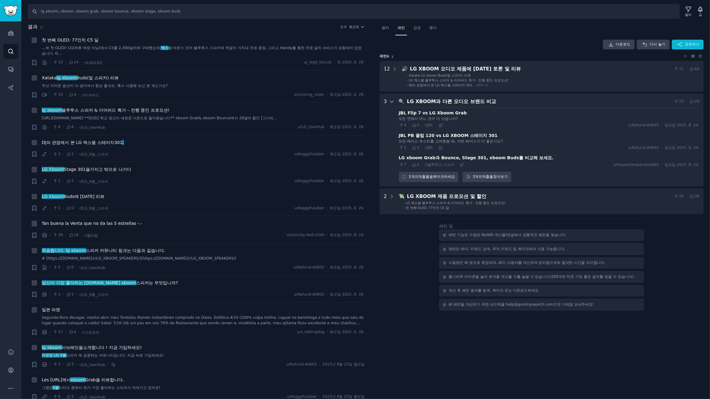
click at [392, 101] on icon at bounding box center [391, 102] width 3 height 2
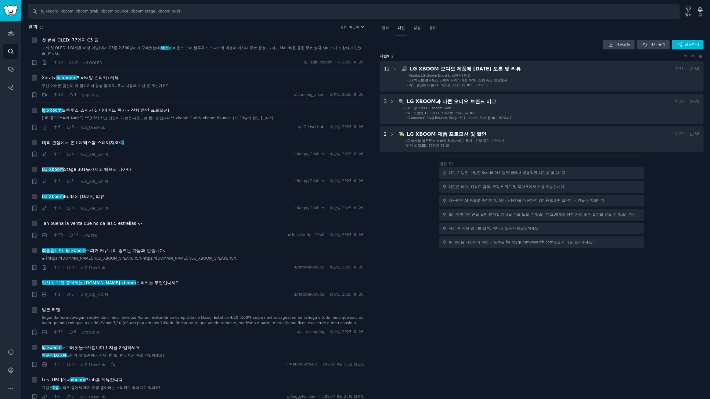
click at [478, 40] on div "다운로드 다시 놓기 공유하다" at bounding box center [542, 45] width 324 height 10
click at [357, 26] on font "최근의" at bounding box center [354, 27] width 10 height 4
click at [321, 49] on p "Upvotes" at bounding box center [323, 49] width 15 height 5
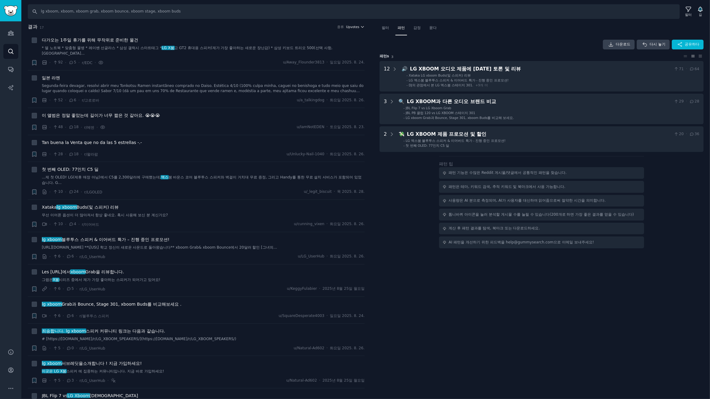
click at [356, 26] on span "Upvotes" at bounding box center [352, 27] width 13 height 4
click at [319, 58] on font "댓글" at bounding box center [319, 60] width 7 height 4
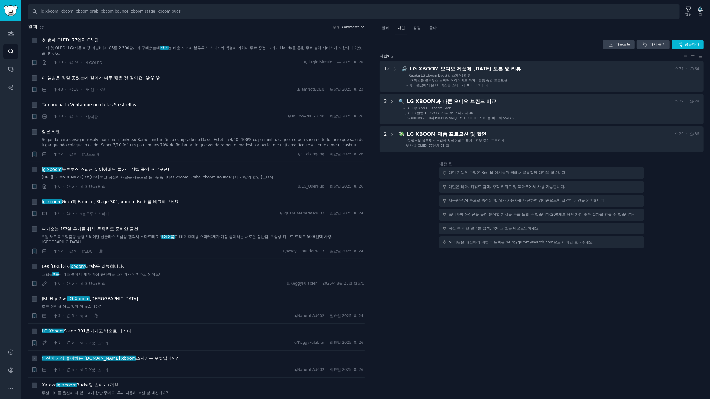
click at [137, 360] on font "스피커는 무엇입니까" at bounding box center [156, 358] width 40 height 5
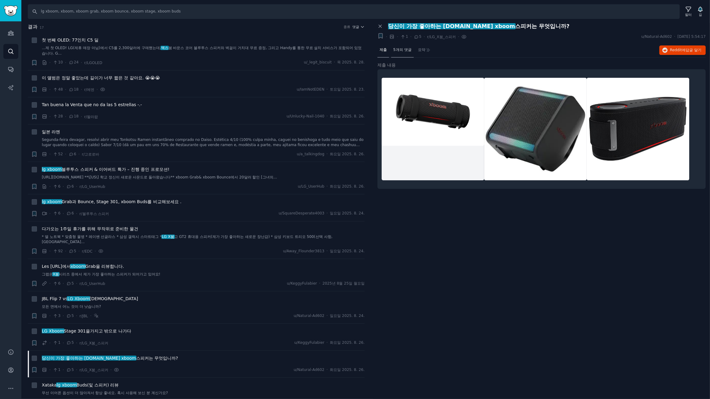
click at [401, 49] on font "5개의 댓글" at bounding box center [402, 50] width 18 height 4
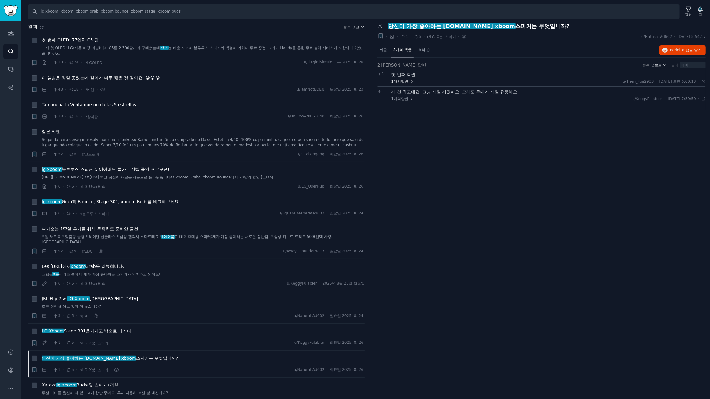
click at [407, 82] on font "답변" at bounding box center [404, 81] width 7 height 4
click at [403, 116] on font "답변" at bounding box center [404, 118] width 7 height 4
click at [141, 169] on font "블루투스 스피커 & 이어버드 특가 – 진행 중인 프로모션!" at bounding box center [116, 169] width 108 height 5
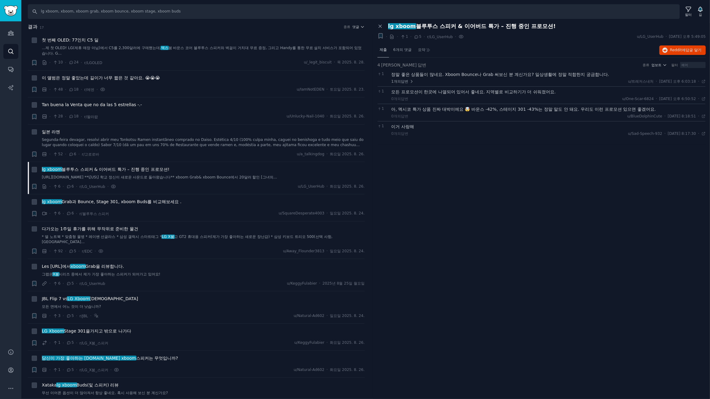
click at [384, 49] on font "제출" at bounding box center [383, 50] width 7 height 4
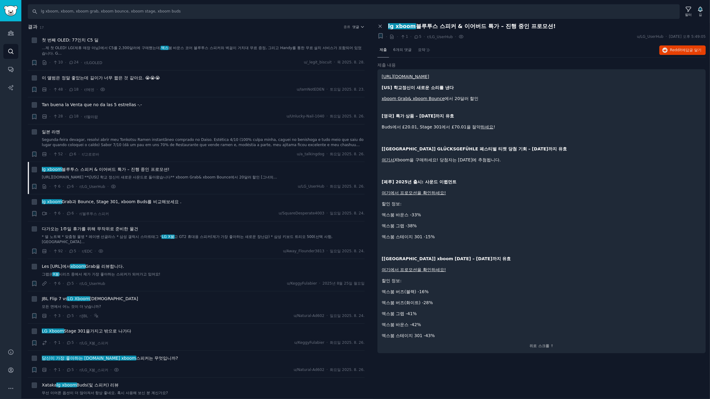
click at [429, 76] on font "[URL][DOMAIN_NAME]" at bounding box center [406, 76] width 48 height 5
click at [609, 165] on div "[URL][DOMAIN_NAME] [US] 학교정신이 새로운 소리를 낸다 xboom Grab& xboom Bounce 에서 20달러 할인 [영…" at bounding box center [542, 206] width 320 height 265
drag, startPoint x: 116, startPoint y: 235, endPoint x: 134, endPoint y: 236, distance: 18.0
click at [116, 231] on font "다가오는 1주일 휴가를 위해 무작위로 준비한 물건" at bounding box center [90, 228] width 96 height 5
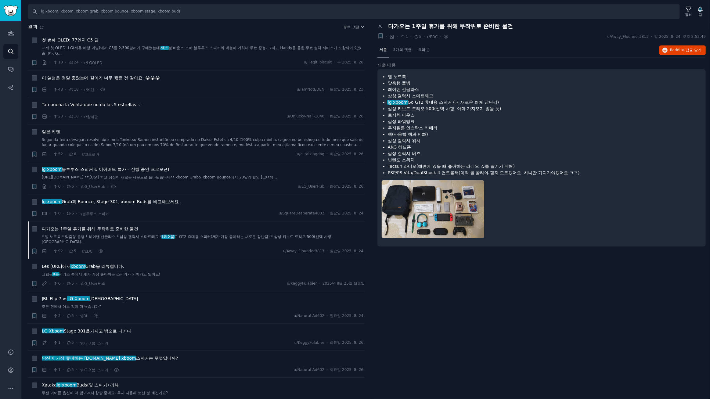
click at [498, 295] on div "패널 닫기 다가오는 1주일 휴가를 위해 무작위로 준비한 물건 + · · 1 · 5 · r/EDC · u/Away_Flounder3813 · […" at bounding box center [541, 211] width 337 height 376
click at [379, 25] on icon at bounding box center [380, 26] width 3 height 3
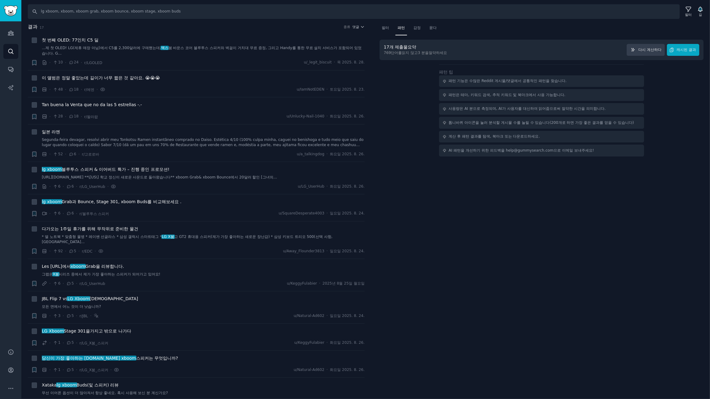
click at [458, 306] on div "필터 패턴 감정 묻다 17개 제출물 요약 769 단어를 읽지 않고 3 분을 절약하세요 다시 계산하다 캐시된 결과 패턴 팁 패턴 기능은 수많은 …" at bounding box center [541, 211] width 337 height 376
click at [356, 27] on font "댓글" at bounding box center [356, 27] width 7 height 4
click at [319, 50] on font "업보트" at bounding box center [321, 49] width 11 height 4
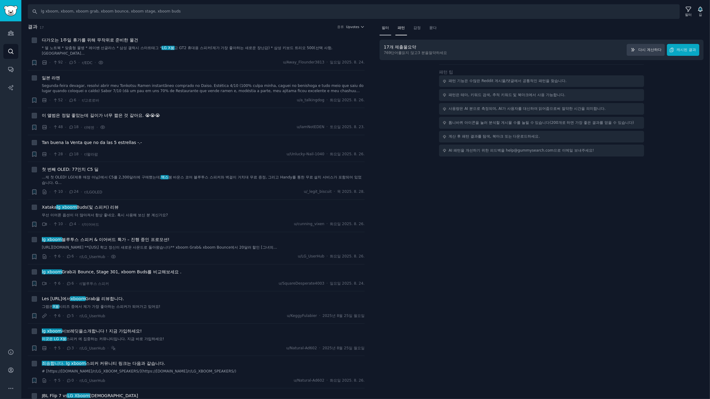
click at [383, 28] on font "필터" at bounding box center [385, 28] width 7 height 4
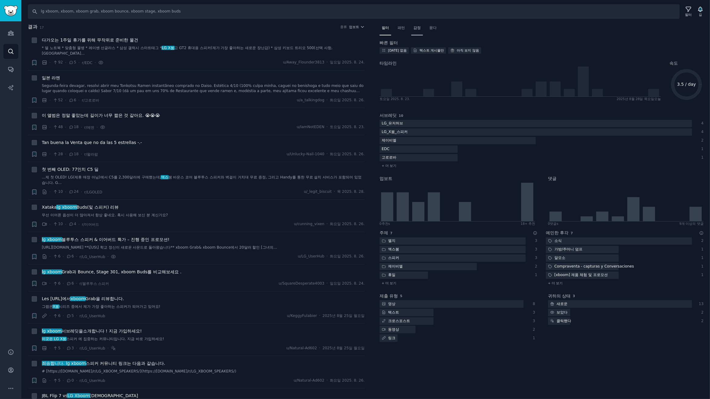
click at [418, 30] on font "감정" at bounding box center [416, 28] width 7 height 4
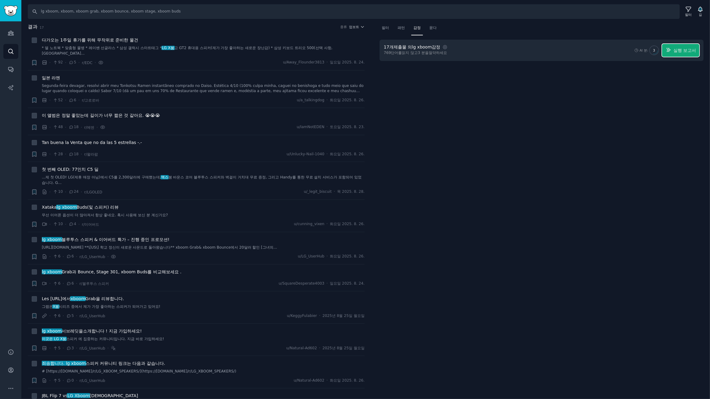
click at [686, 49] on font "실행 보고서" at bounding box center [684, 50] width 23 height 5
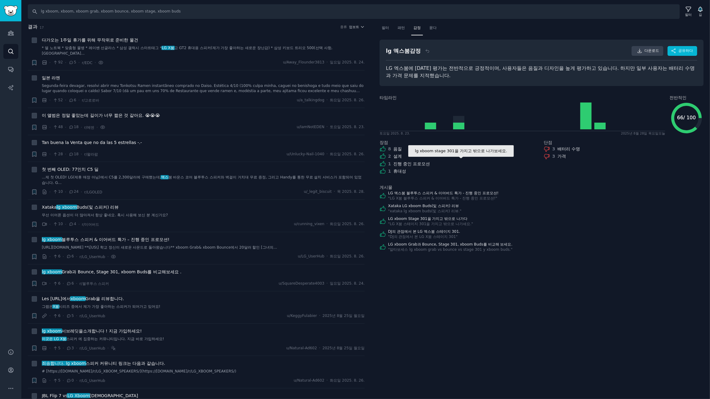
click at [418, 165] on font "진행 중인 프로모션" at bounding box center [411, 163] width 37 height 5
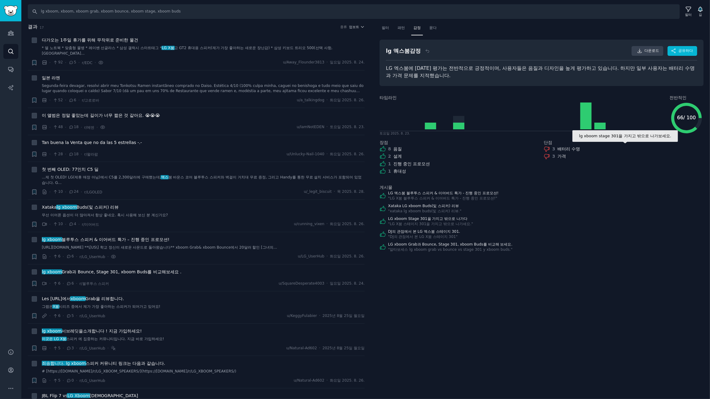
click at [557, 149] on font "배터리 수명" at bounding box center [568, 148] width 23 height 5
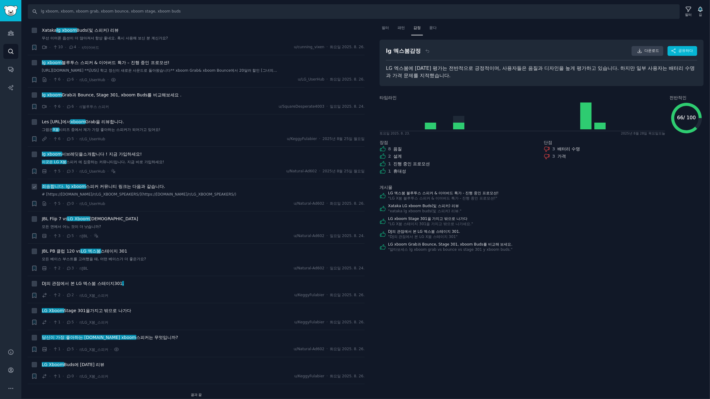
scroll to position [182, 0]
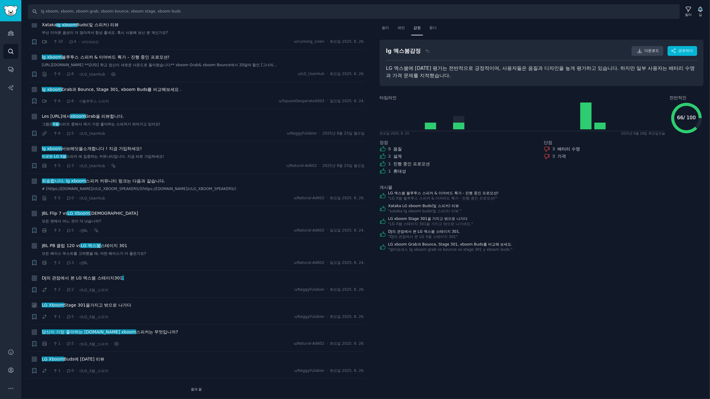
click at [111, 304] on font "가지고 밖으로 나가다" at bounding box center [110, 305] width 41 height 5
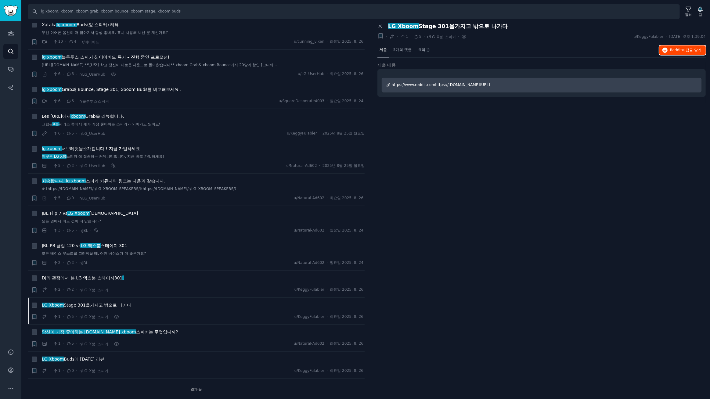
click at [680, 51] on font "Reddit에" at bounding box center [678, 50] width 16 height 4
click at [472, 166] on div "패널 닫기 LG Xboom Stage 301을 가지고 밖으로 나가다 + · · 1 · 5 · r/LG_X붐_스피커 · u/KeggyFulabi…" at bounding box center [541, 211] width 337 height 376
drag, startPoint x: 187, startPoint y: 13, endPoint x: 0, endPoint y: -13, distance: 188.8
click at [0, 0] on html "청중 찾다 대화 AI 보고서 돕다 계정 더 찾다 lg xboom, xboom, xboom grab, xboom bounce, xboom sta…" at bounding box center [355, 199] width 710 height 399
type input "s"
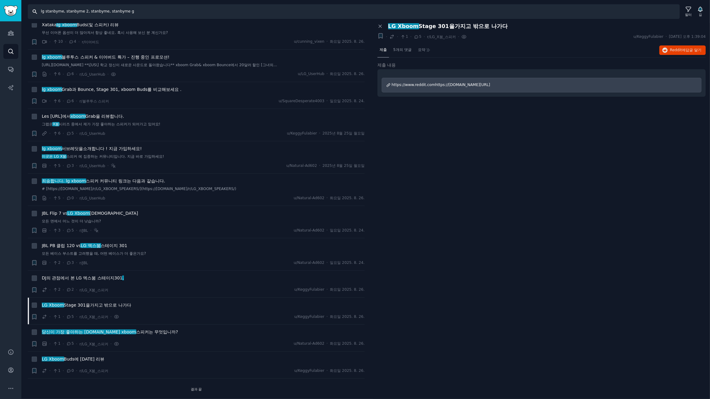
type input "lg stanbyme, stanbyme 2, stanbyme, stanbyme go"
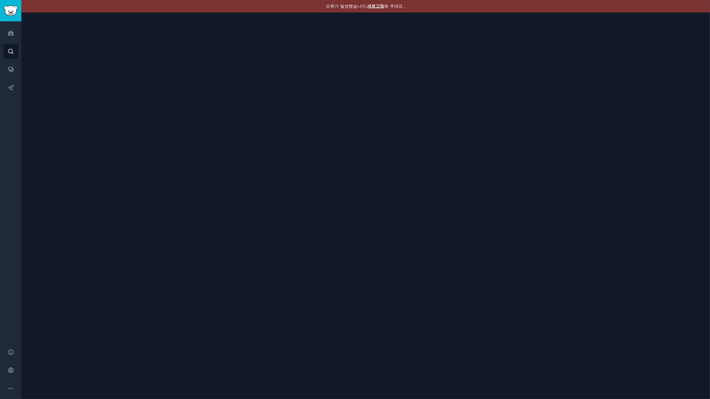
click at [375, 4] on font "새로고침" at bounding box center [375, 6] width 17 height 5
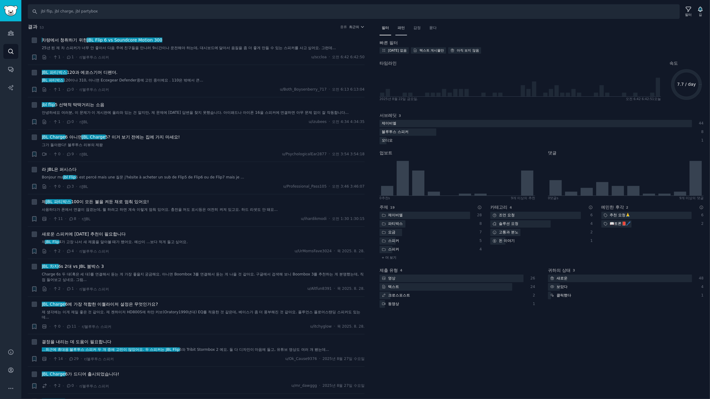
click at [405, 30] on font "패턴" at bounding box center [401, 28] width 7 height 4
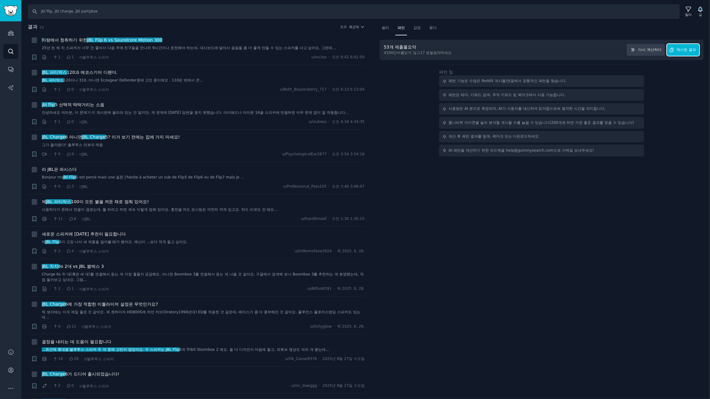
click at [682, 50] on font "캐시된 결과" at bounding box center [687, 50] width 20 height 4
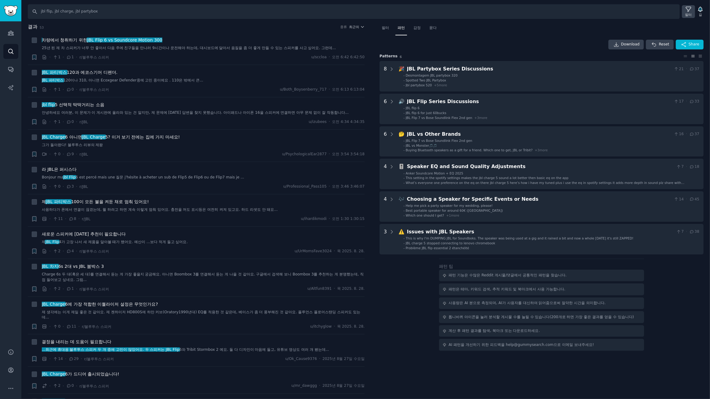
click at [688, 13] on font "필터" at bounding box center [688, 15] width 7 height 4
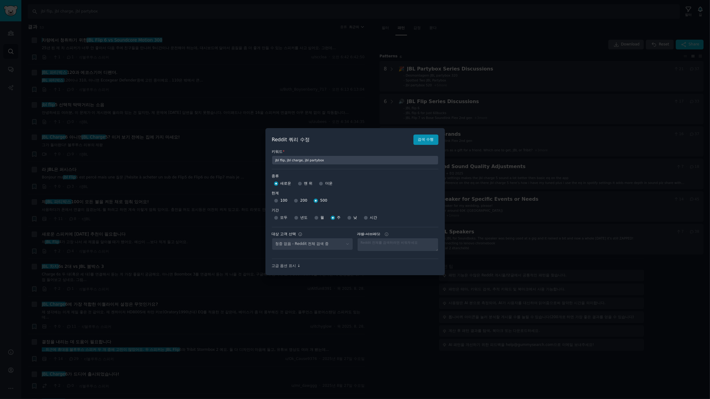
select select "d5641c5a1a"
click at [451, 39] on div at bounding box center [355, 199] width 710 height 399
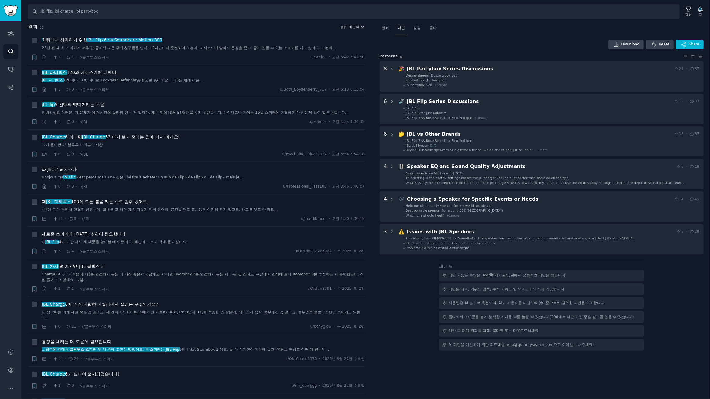
click at [547, 50] on div "Download Reset Share Pattern s 6 8 🎉 JBL Partybox Series Discussions 21 · 37 - …" at bounding box center [542, 147] width 324 height 215
click at [531, 52] on div "Download Reset Share Pattern s 6 8 🎉 JBL Partybox Series Discussions 21 · 37 - …" at bounding box center [542, 147] width 324 height 215
click at [500, 44] on div "다운로드 다시 놓기 공유하다" at bounding box center [542, 45] width 324 height 10
click at [124, 12] on input "jbl flip, jbl charge, jbl partybox" at bounding box center [354, 11] width 652 height 15
drag, startPoint x: 52, startPoint y: 13, endPoint x: 66, endPoint y: 22, distance: 16.8
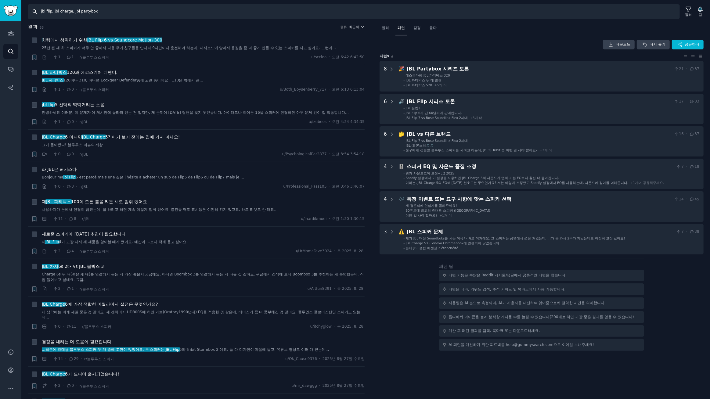
click at [53, 13] on input "jbl flip, jbl charge, jbl partybox" at bounding box center [354, 11] width 652 height 15
type input "jbl flip 7, jbl charge 6, jbl partybox"
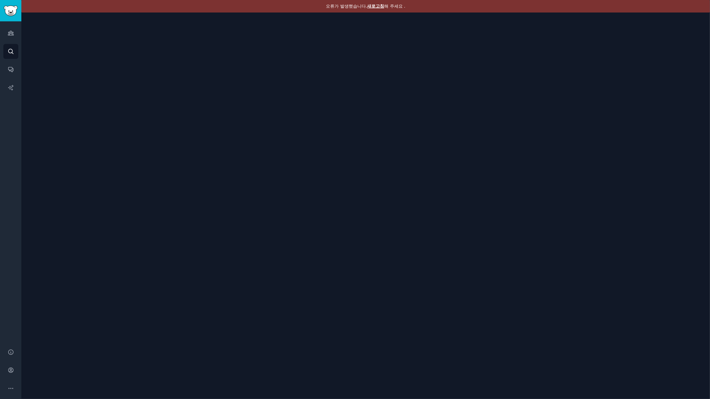
click at [375, 5] on font "새로고침" at bounding box center [375, 6] width 17 height 5
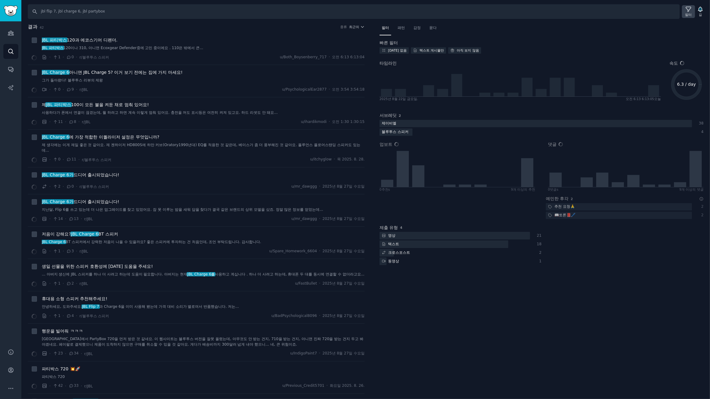
click at [688, 11] on icon at bounding box center [688, 9] width 5 height 5
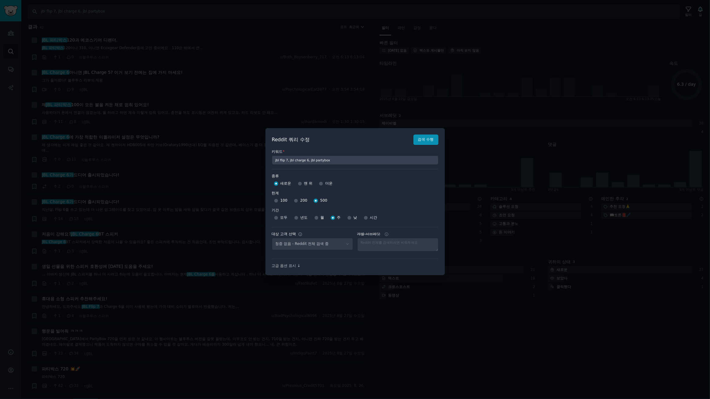
select select "d5641c5a1a"
drag, startPoint x: 427, startPoint y: 140, endPoint x: 430, endPoint y: 138, distance: 3.6
click at [427, 140] on font "검색 수행" at bounding box center [426, 139] width 16 height 4
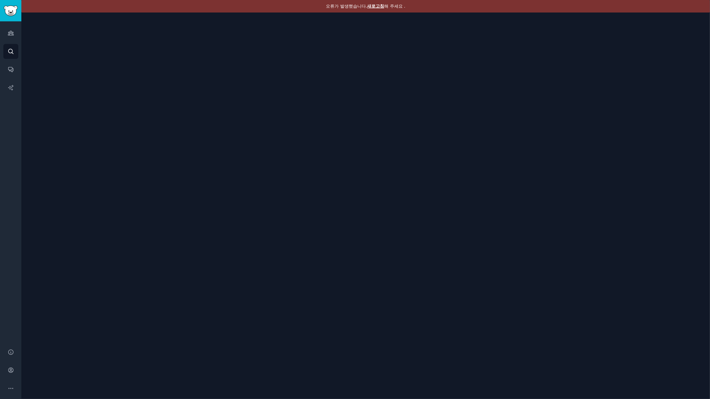
click at [376, 6] on font "새로고침" at bounding box center [375, 6] width 17 height 5
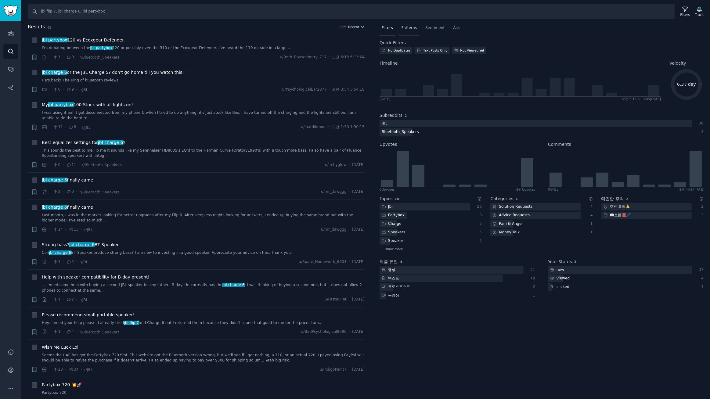
click at [407, 30] on div "Patterns" at bounding box center [409, 29] width 20 height 13
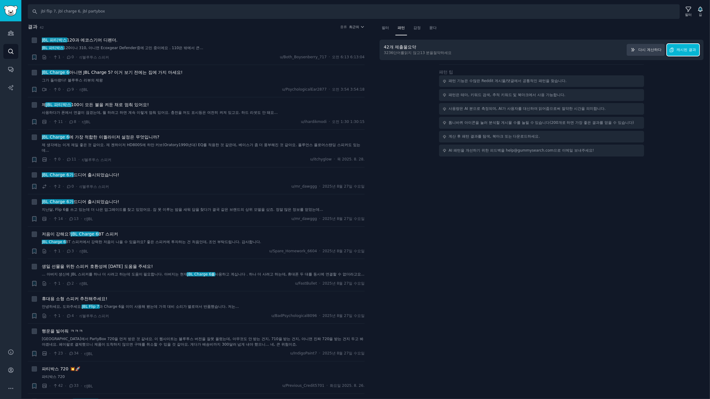
click at [688, 50] on font "캐시된 결과" at bounding box center [687, 50] width 20 height 4
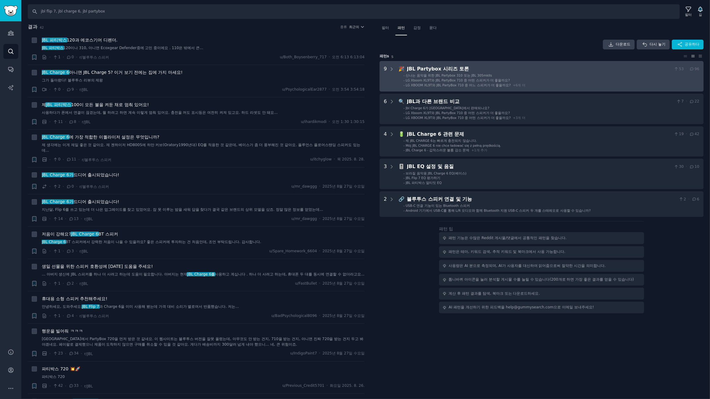
click at [582, 83] on li "- LG XBOOM XL9T와 JBL PartyBox 710 중 어느 스피커가 더 좋을까요? + 6 개 더" at bounding box center [551, 85] width 296 height 4
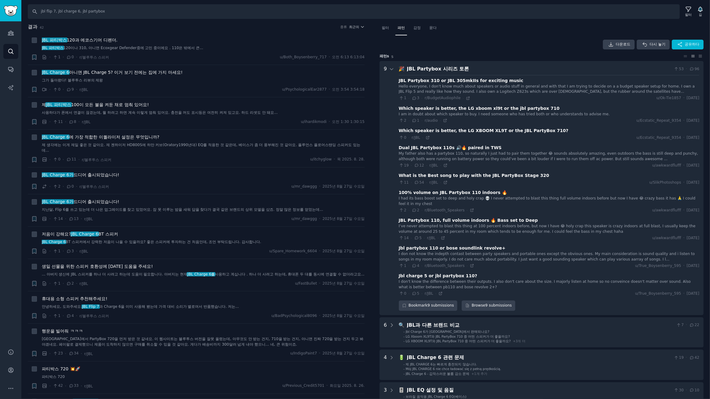
scroll to position [38, 0]
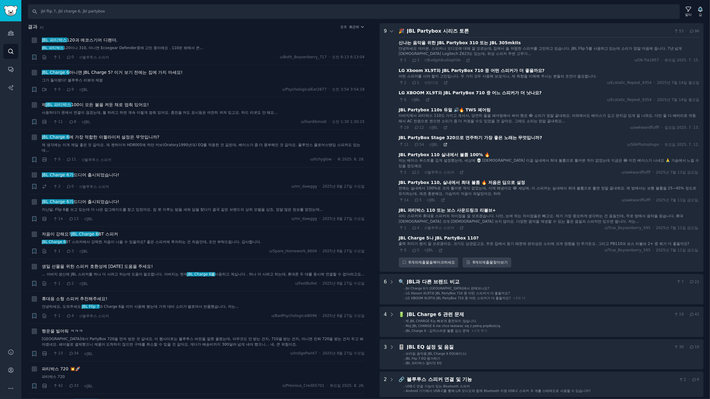
click at [444, 146] on icon at bounding box center [445, 144] width 3 height 3
click at [443, 126] on icon at bounding box center [445, 127] width 4 height 4
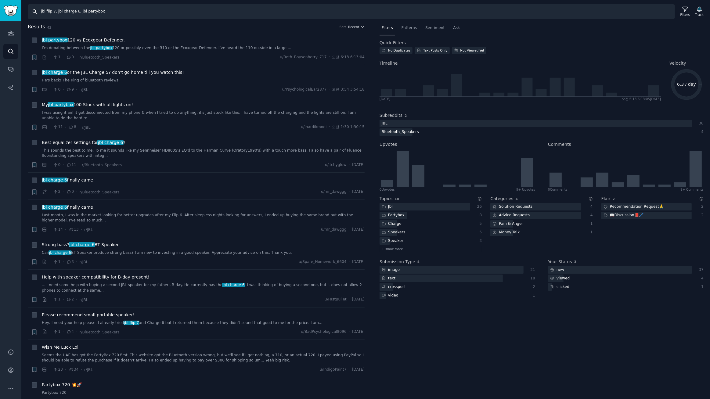
drag, startPoint x: 38, startPoint y: 12, endPoint x: 0, endPoint y: -2, distance: 40.3
click at [0, 0] on html "Audiences Search Conversations AI Reports Help Account More Search jbl flip 7, …" at bounding box center [355, 199] width 710 height 399
type input "samsung the frame, is30d, is03fa, is03fw, the frame pro, the frame tv"
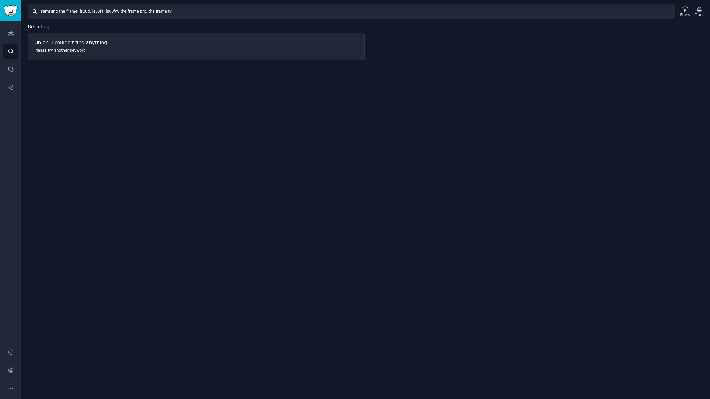
drag, startPoint x: 198, startPoint y: 15, endPoint x: 0, endPoint y: -10, distance: 199.9
click at [0, 0] on html "Audiences Search Conversations AI Reports Help Account More Search samsung the …" at bounding box center [355, 199] width 710 height 399
click at [200, 82] on div "Search samsung the frame, is30d, is03fa, is03fw, the frame pro, the frame tv Fi…" at bounding box center [365, 199] width 689 height 399
click at [95, 13] on input "samsung the frame, is30d, is03fa, is03fw, the frame pro, the frame tv" at bounding box center [351, 11] width 647 height 15
click at [174, 11] on input "samsung the frame, is30d, is03fa, is03fw, the frame pro, the frame tv" at bounding box center [351, 11] width 647 height 15
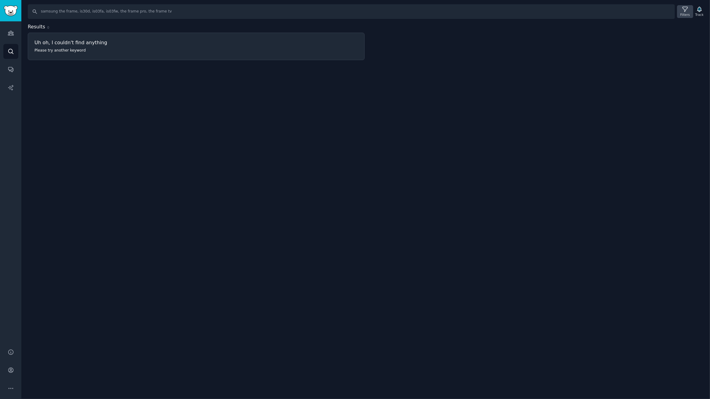
click at [685, 14] on div "Filters" at bounding box center [684, 15] width 9 height 4
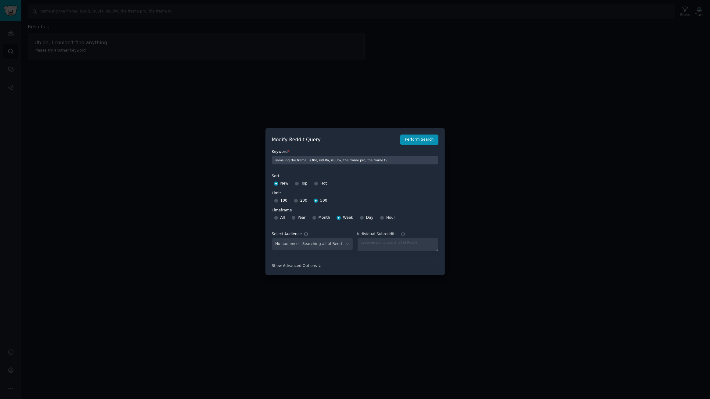
select select "d5641c5a1a"
click at [335, 243] on select "No audience - Searching all of Reddit stanbyme - 35 Subreddits internetexplorer…" at bounding box center [312, 244] width 81 height 13
select select
click at [272, 238] on select "No audience - Searching all of Reddit stanbyme - 35 Subreddits internetexplorer…" at bounding box center [312, 244] width 81 height 13
click at [418, 142] on button "Perform Search" at bounding box center [419, 140] width 38 height 10
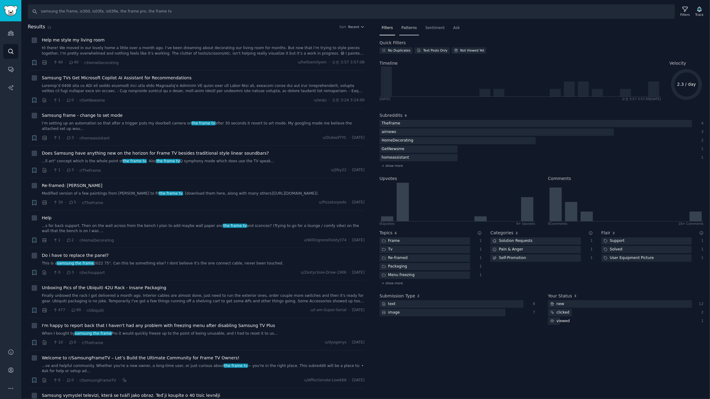
click at [406, 27] on span "Patterns" at bounding box center [408, 27] width 15 height 5
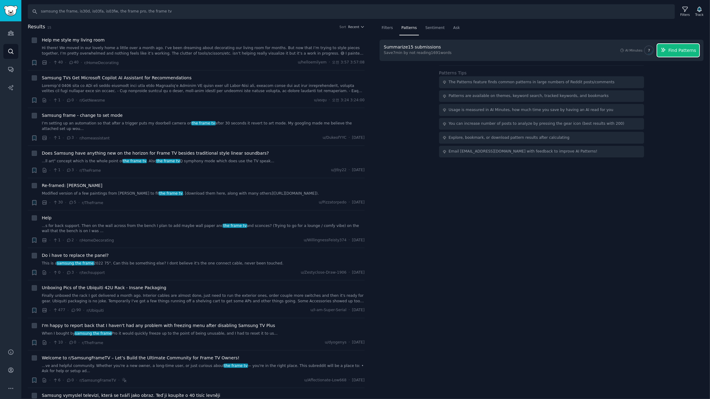
click at [677, 49] on span "Find Patterns" at bounding box center [682, 50] width 28 height 6
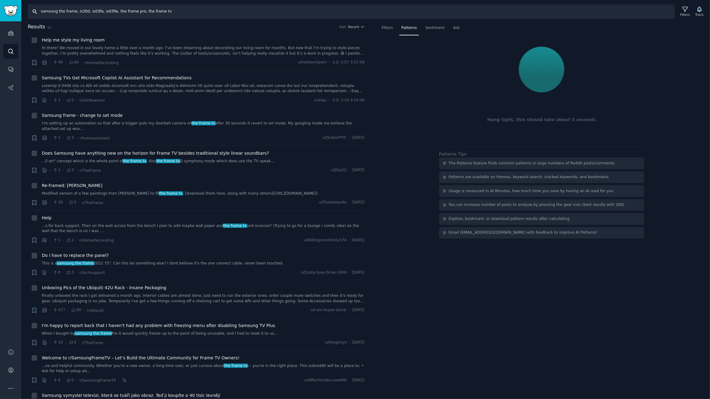
drag, startPoint x: 170, startPoint y: 12, endPoint x: 0, endPoint y: -34, distance: 176.0
click at [0, 0] on html "Audiences Search Conversations AI Reports Help Account More Search samsung the …" at bounding box center [355, 199] width 710 height 399
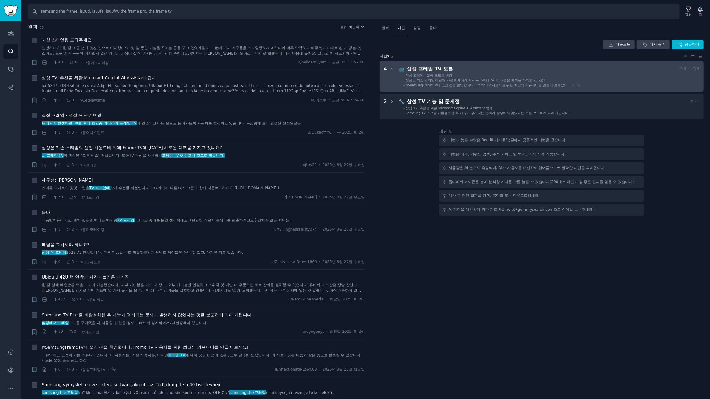
click at [543, 72] on div "삼성 프레임 TV 토론" at bounding box center [541, 69] width 269 height 8
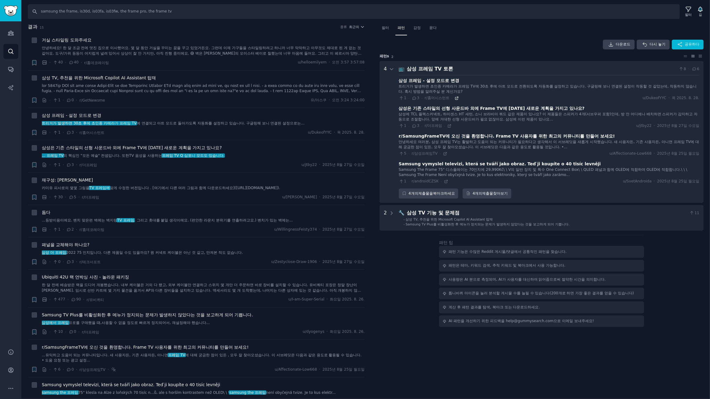
click at [455, 100] on icon at bounding box center [457, 98] width 4 height 4
click at [448, 125] on icon at bounding box center [449, 126] width 4 height 4
click at [444, 153] on icon at bounding box center [445, 154] width 4 height 4
click at [444, 180] on icon at bounding box center [446, 181] width 4 height 4
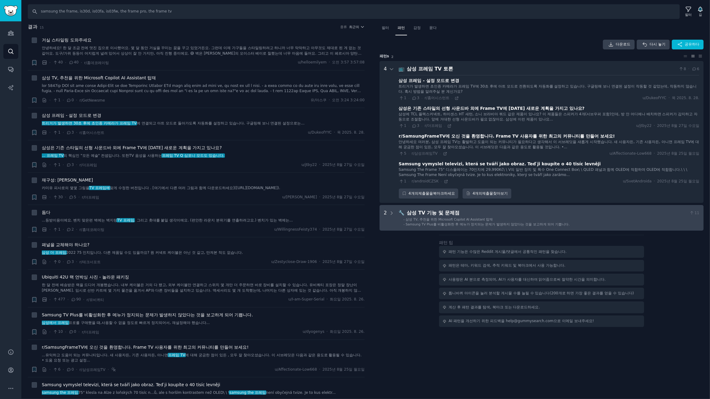
click at [460, 211] on div "삼성 TV 기능 및 문제점" at bounding box center [547, 213] width 280 height 8
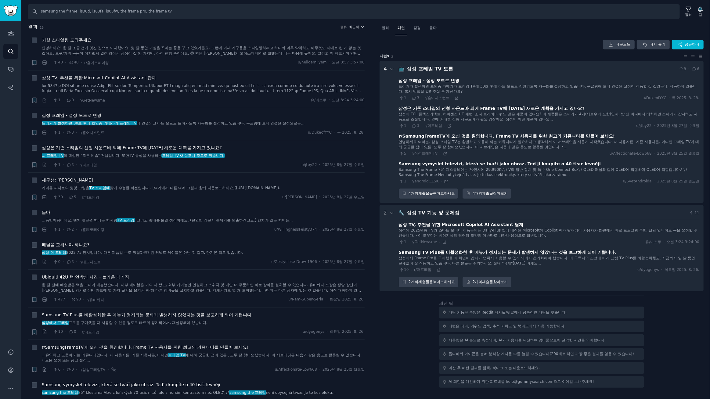
click at [470, 46] on div "다운로드 다시 놓기 공유하다" at bounding box center [542, 45] width 324 height 10
drag, startPoint x: 174, startPoint y: 13, endPoint x: 0, endPoint y: -6, distance: 174.6
click at [0, 0] on html "청중 찾다 대화 AI 보고서 돕다 계정 더 찾다 samsung the frame, is30d, is03fa, is03fw, the frame …" at bounding box center [355, 199] width 710 height 399
type input "samsung gaming hub"
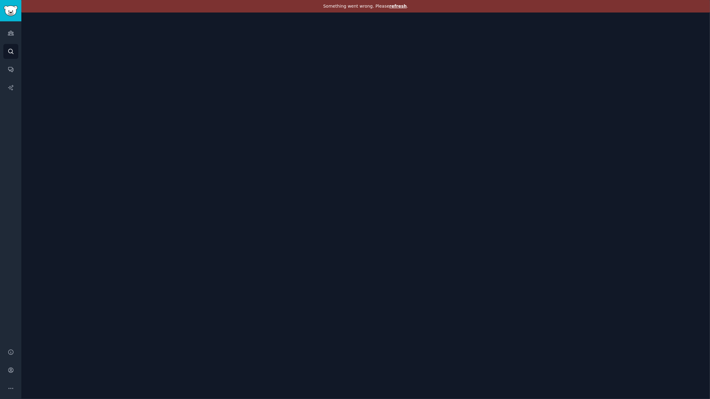
click at [398, 6] on span "refresh" at bounding box center [397, 6] width 17 height 5
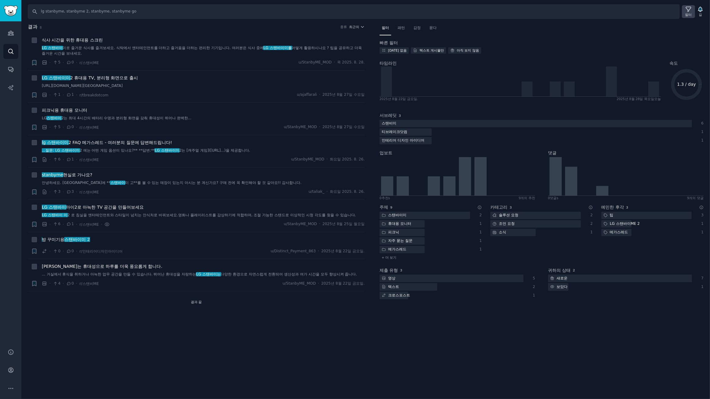
click at [687, 13] on font "필터" at bounding box center [688, 15] width 7 height 4
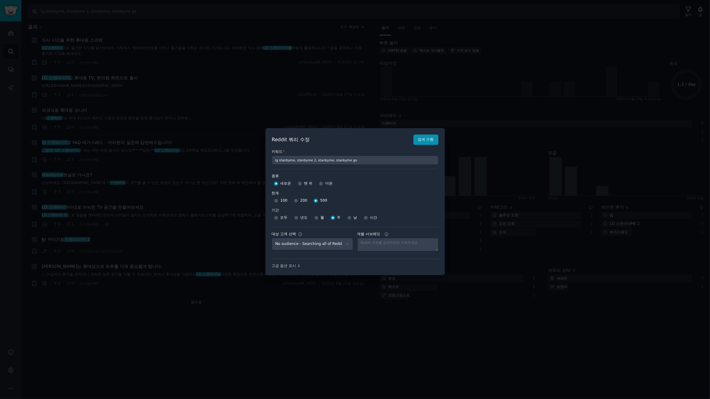
click at [336, 325] on div at bounding box center [355, 199] width 710 height 399
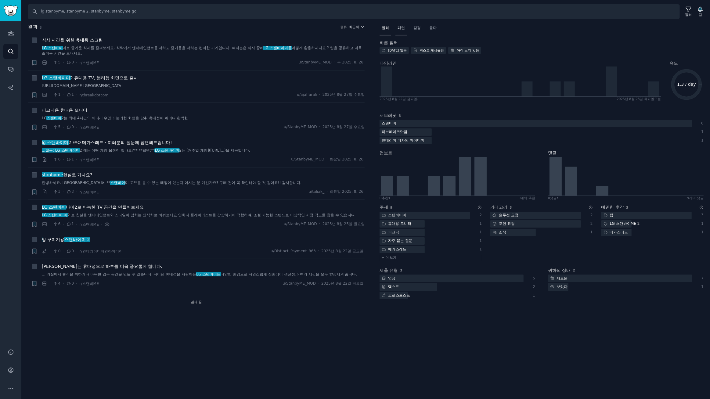
click at [400, 27] on font "패턴" at bounding box center [401, 28] width 7 height 4
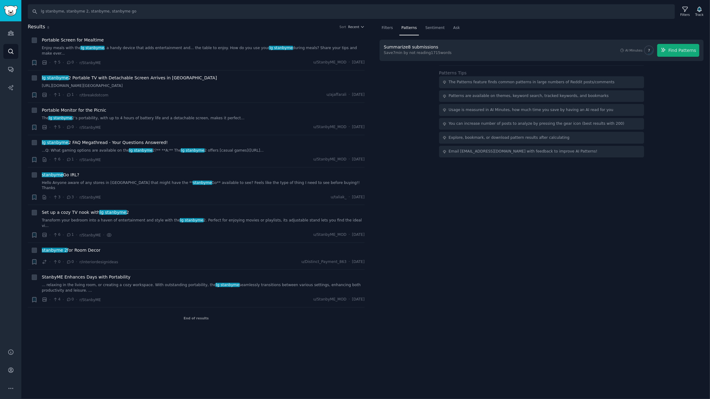
drag, startPoint x: 433, startPoint y: 276, endPoint x: 408, endPoint y: 179, distance: 100.3
click at [433, 272] on div "Filters Patterns Sentiment Ask Summarize 8 submissions Save 7 min by not readin…" at bounding box center [541, 176] width 337 height 306
click at [144, 9] on input "lg stanbyme, stanbyme 2, stanbyme, stanbyme go" at bounding box center [351, 11] width 647 height 15
click at [141, 11] on input "lg stanbyme, stanbyme 2, stanbyme, stanbyme go" at bounding box center [351, 11] width 647 height 15
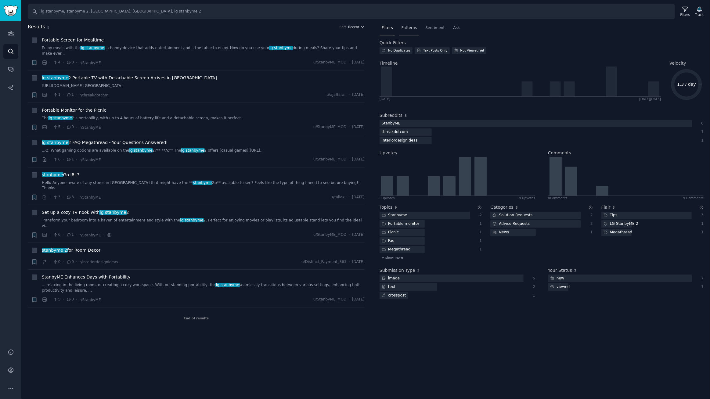
click at [410, 30] on span "Patterns" at bounding box center [408, 27] width 15 height 5
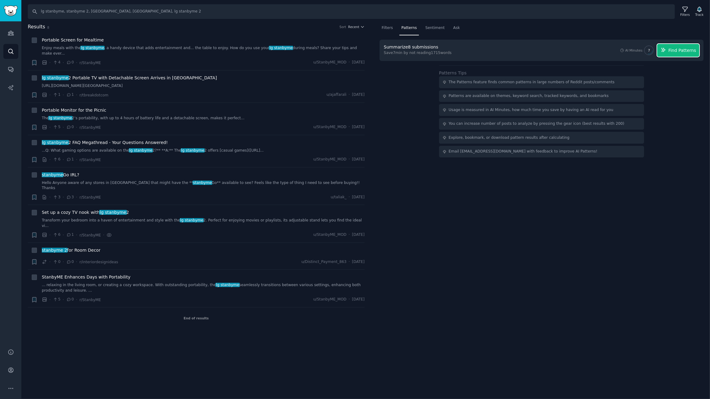
click at [685, 52] on span "Find Patterns" at bounding box center [682, 50] width 28 height 6
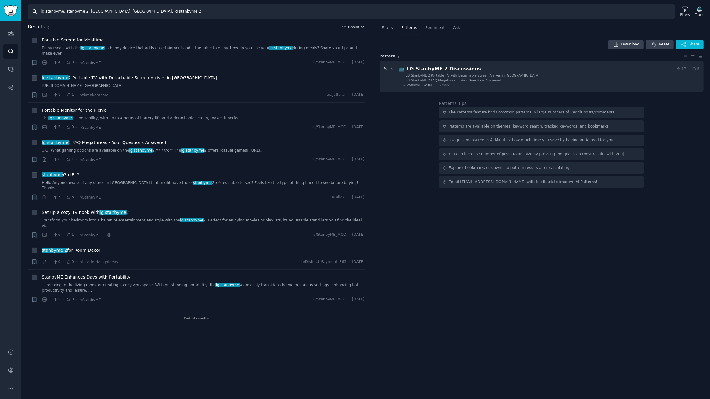
click at [174, 13] on input "lg stanbyme, stanbyme 2, [GEOGRAPHIC_DATA], [GEOGRAPHIC_DATA], lg stanbyme 2" at bounding box center [351, 11] width 647 height 15
click at [171, 13] on input "lg stanbyme, stanbyme 2, [GEOGRAPHIC_DATA], [GEOGRAPHIC_DATA], lg stanbyme 2," at bounding box center [351, 11] width 647 height 15
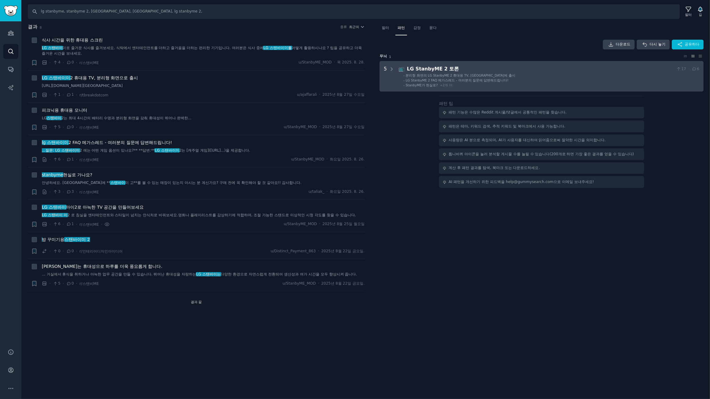
click at [536, 73] on li "- 분리형 화면의 LG StanbyME 2 휴대용 TV, UAE에 출시" at bounding box center [551, 75] width 296 height 4
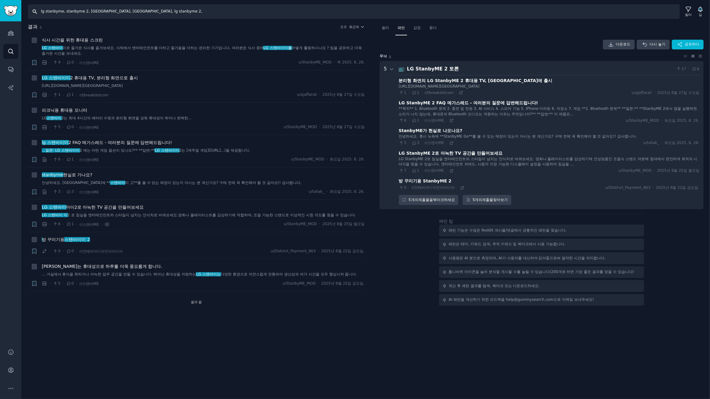
drag, startPoint x: 166, startPoint y: 13, endPoint x: 0, endPoint y: -2, distance: 166.3
click at [0, 0] on html "청중 찾다 대화 AI 보고서 돕다 계정 더 찾다 lg stanbyme, stanbyme 2, stanbyme, stanbyme go, lg s…" at bounding box center [355, 199] width 710 height 399
type input "samsung the"
click at [692, 9] on div "필터" at bounding box center [688, 11] width 13 height 13
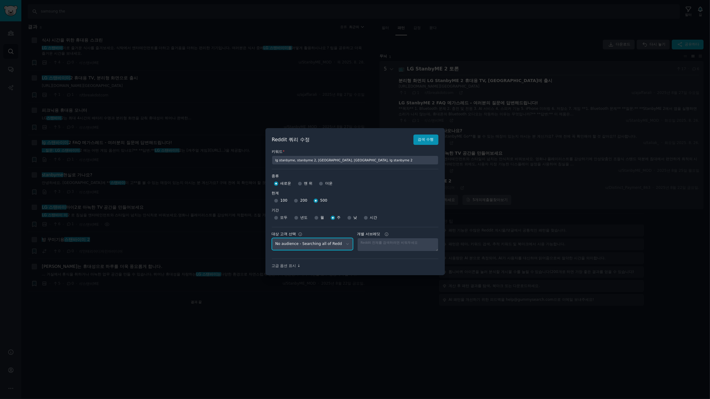
click at [344, 244] on select "No audience - Searching all of Reddit stanbyme - 35 Subreddits internetexplorer…" at bounding box center [312, 244] width 81 height 13
click at [423, 140] on font "검색 수행" at bounding box center [426, 139] width 16 height 4
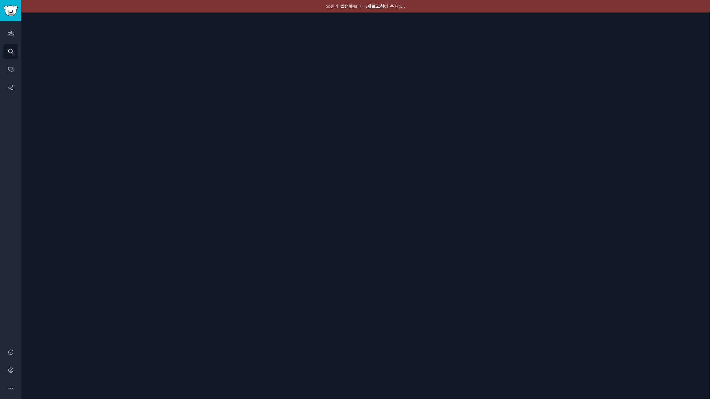
click at [370, 4] on font "새로고침" at bounding box center [375, 6] width 17 height 5
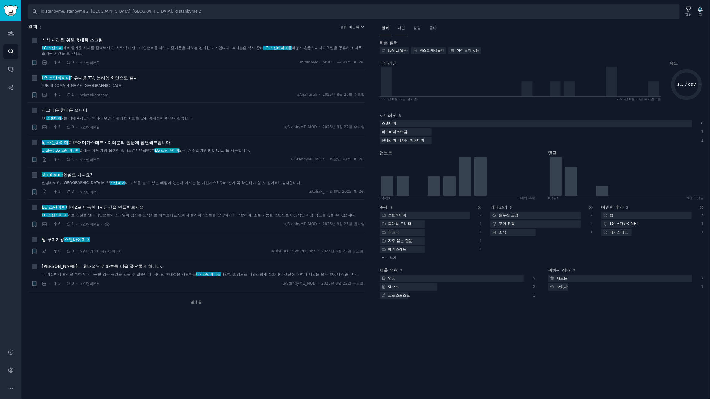
click at [403, 29] on font "패턴" at bounding box center [401, 28] width 7 height 4
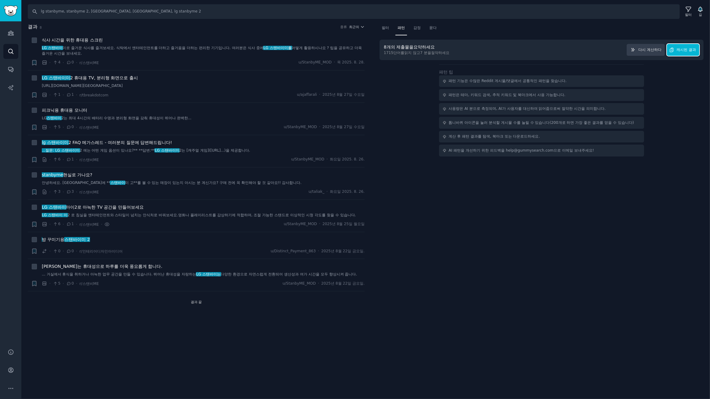
click at [689, 49] on font "캐시된 결과" at bounding box center [687, 50] width 20 height 4
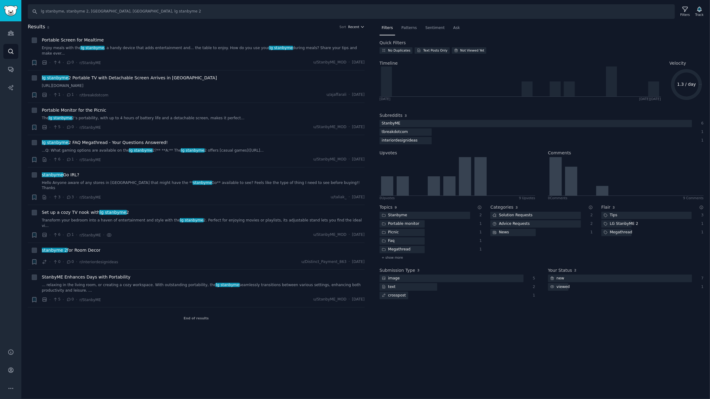
click at [359, 26] on span "Recent" at bounding box center [353, 27] width 11 height 4
click at [323, 49] on p "Upvotes" at bounding box center [323, 49] width 15 height 5
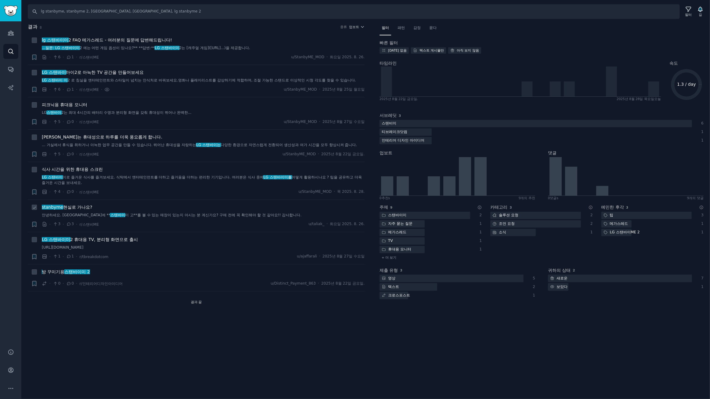
click at [83, 210] on font "현실로 가나요?" at bounding box center [77, 207] width 29 height 5
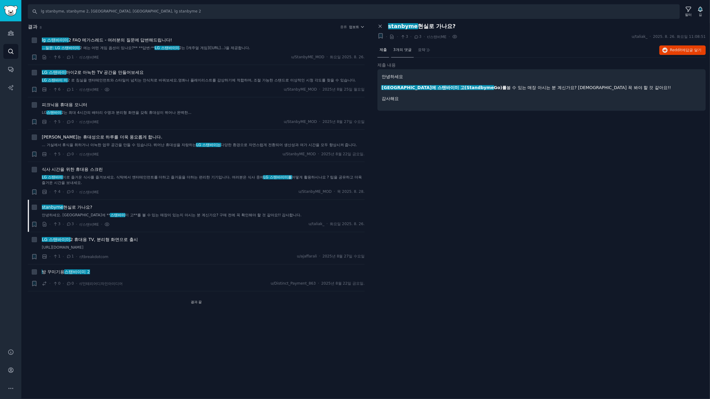
click at [399, 49] on font "3개의 댓글" at bounding box center [402, 50] width 18 height 4
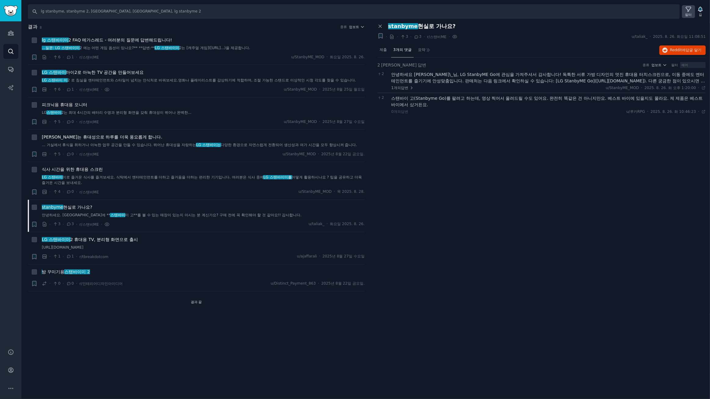
click at [689, 12] on icon at bounding box center [688, 9] width 6 height 6
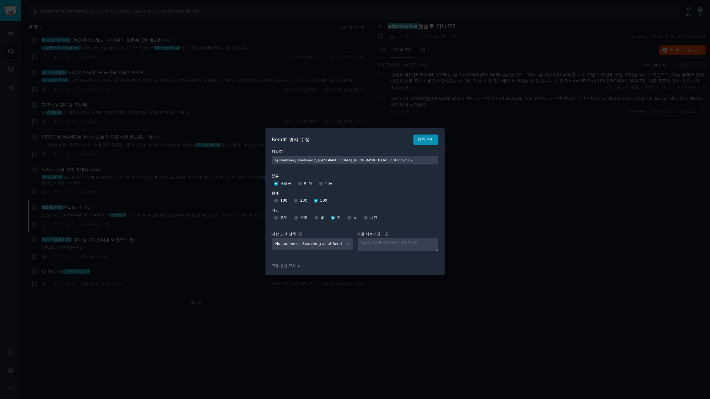
click at [318, 218] on div "월" at bounding box center [319, 218] width 10 height 10
click at [427, 139] on font "검색 수행" at bounding box center [426, 139] width 16 height 4
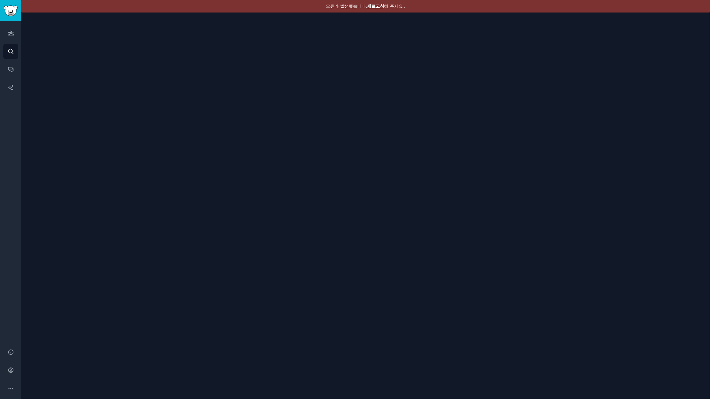
click at [376, 7] on font "새로고침" at bounding box center [375, 6] width 17 height 5
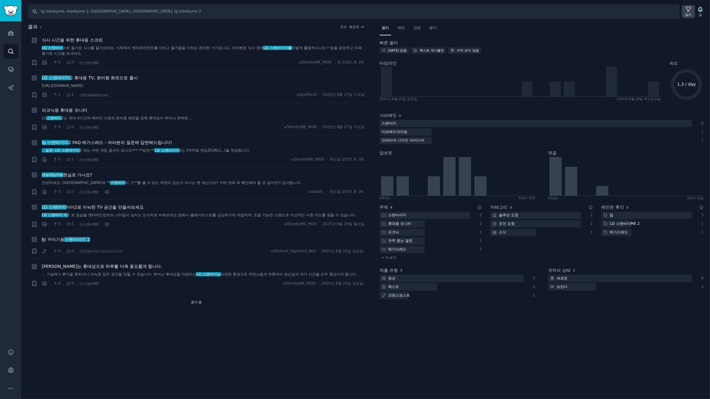
click at [689, 11] on icon at bounding box center [688, 9] width 6 height 6
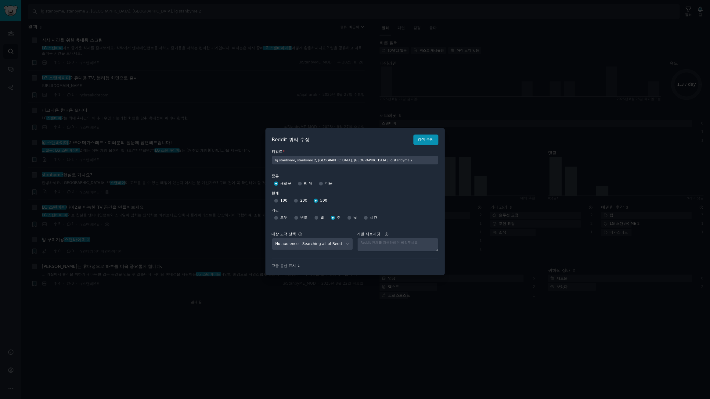
click at [313, 217] on div "모두 년도 월 주 낮 시간" at bounding box center [355, 218] width 167 height 10
click at [315, 219] on input "월" at bounding box center [316, 218] width 4 height 4
radio input "true"
click at [425, 141] on font "검색 수행" at bounding box center [426, 139] width 16 height 4
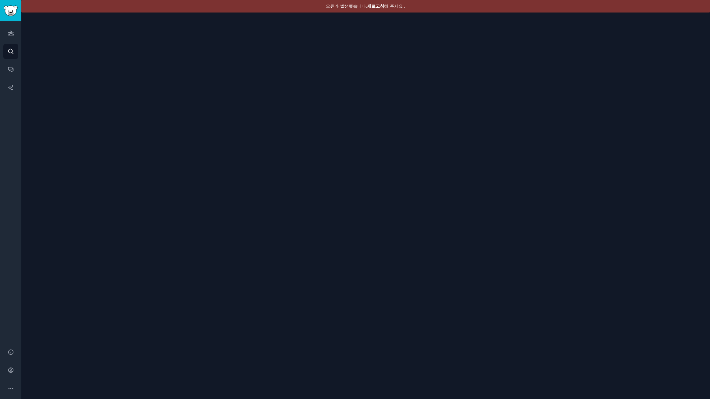
click at [375, 6] on font "새로고침" at bounding box center [375, 6] width 17 height 5
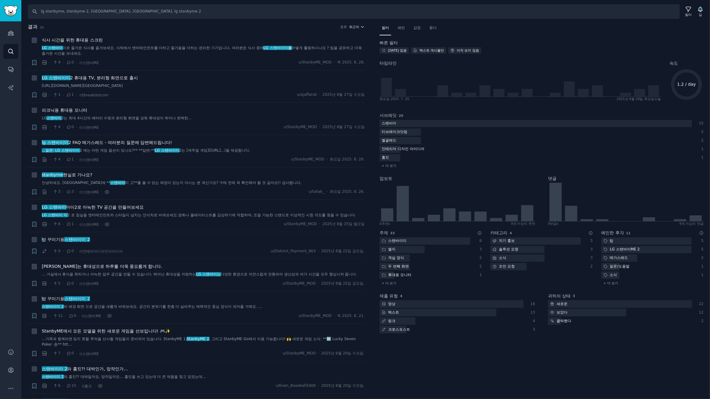
click at [362, 26] on icon "button" at bounding box center [362, 27] width 4 height 4
click at [321, 49] on p "Upvotes" at bounding box center [323, 49] width 15 height 5
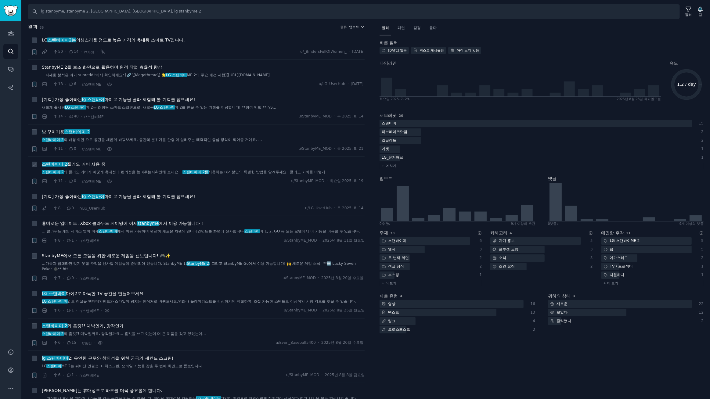
click at [239, 184] on div "· 11 · 0 · r/스탠비ME · u/StanbyME_MOD · 화요일 2025. 8. 19." at bounding box center [203, 181] width 323 height 6
click at [148, 162] on li "+ 스탠바이미 2 폴리오 커버 사용 중 스탠바이미 2 의 폴리오 커버가 어떻게 휴대성과 편의성을 높여주는지 확인해 보세요 ... 스탠바이미 2…" at bounding box center [196, 173] width 337 height 32
click at [147, 135] on div "방 꾸미기용 스탠바이미 2" at bounding box center [203, 132] width 323 height 6
click at [82, 134] on font "스탠바이미 2" at bounding box center [76, 131] width 25 height 5
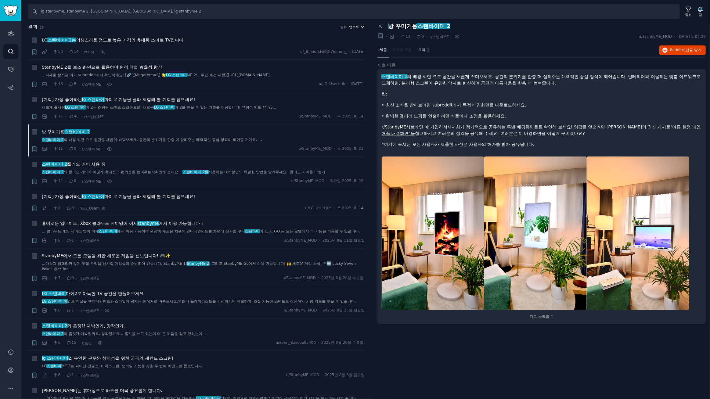
click at [358, 27] on button "업보트" at bounding box center [357, 27] width 16 height 4
click at [319, 60] on font "댓글" at bounding box center [319, 60] width 7 height 4
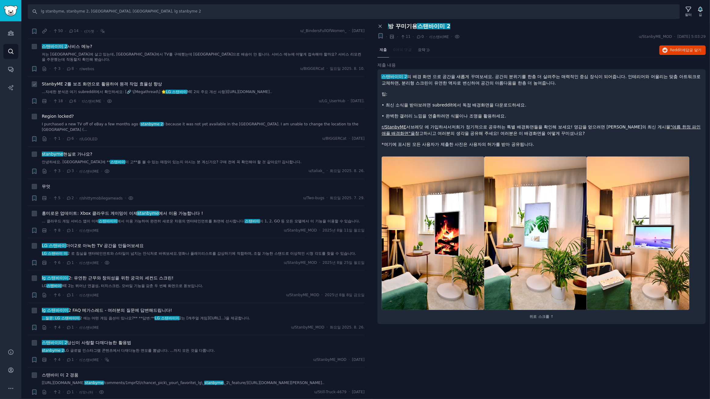
scroll to position [92, 0]
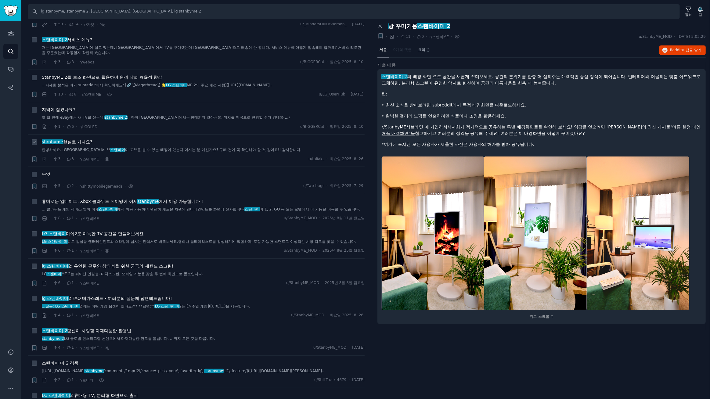
drag, startPoint x: 182, startPoint y: 149, endPoint x: 207, endPoint y: 149, distance: 25.9
click at [182, 149] on font "미 고**를 볼 수 있는 매장이 있는지 아시는 분 계신가요? 구매 전에 꼭 확인해야 할 것 같아요!! 감사합니다." at bounding box center [213, 150] width 177 height 4
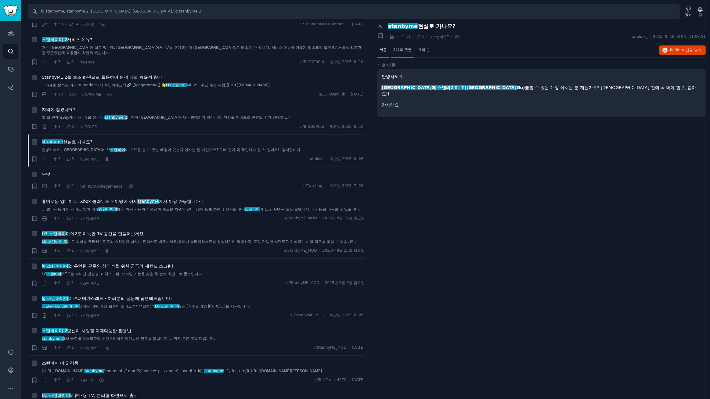
click at [406, 52] on font "3개의 댓글" at bounding box center [402, 50] width 18 height 4
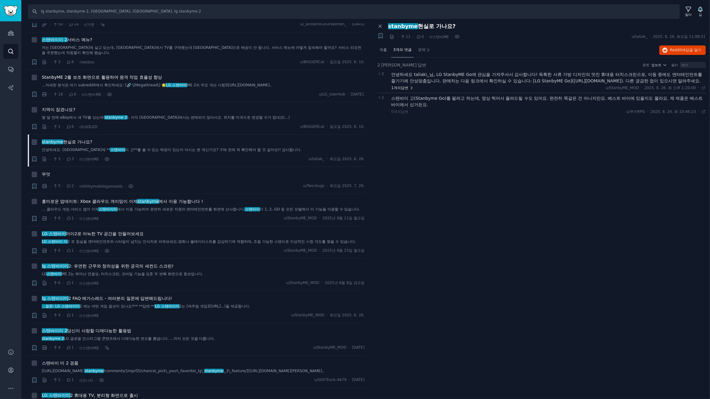
click at [401, 87] on font "답변" at bounding box center [404, 88] width 7 height 4
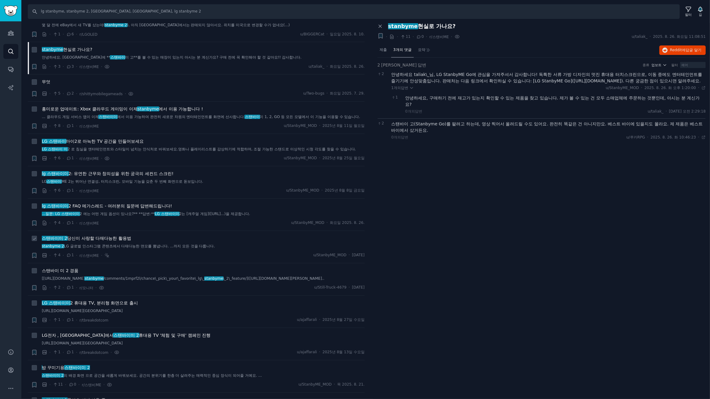
scroll to position [185, 0]
drag, startPoint x: 184, startPoint y: 16, endPoint x: 0, endPoint y: -15, distance: 186.9
click at [0, 0] on html "청중 찾다 대화 AI 보고서 돕다 계정 더 찾다 lg stanbyme, stanbyme 2, stanbyme, stanbyme go, lg s…" at bounding box center [355, 199] width 710 height 399
type input "lg gaming portal"
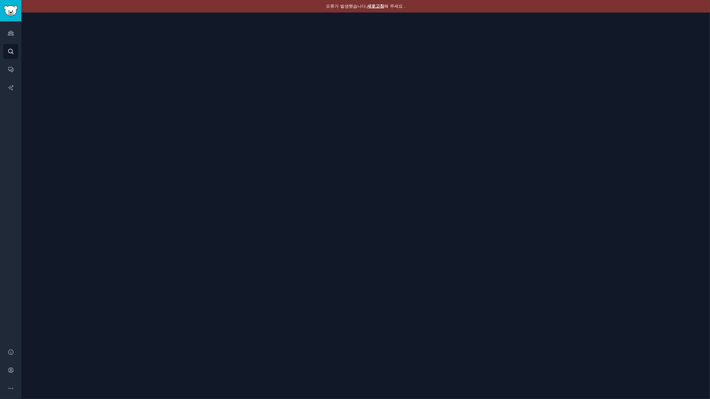
drag, startPoint x: 377, startPoint y: 5, endPoint x: 372, endPoint y: 5, distance: 5.5
click at [377, 5] on font "새로고침" at bounding box center [375, 6] width 17 height 5
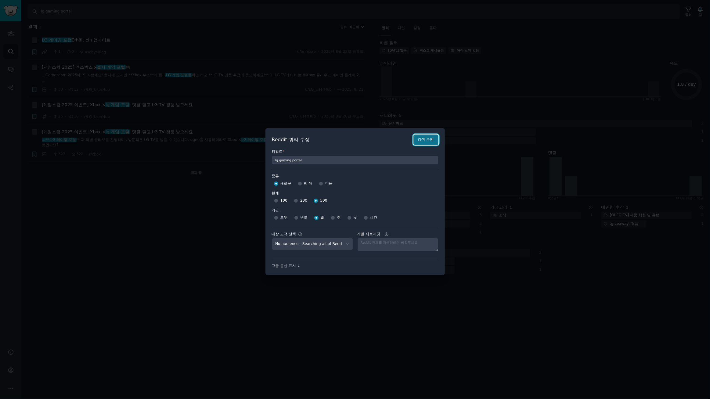
click at [424, 140] on font "검색 수행" at bounding box center [426, 139] width 16 height 4
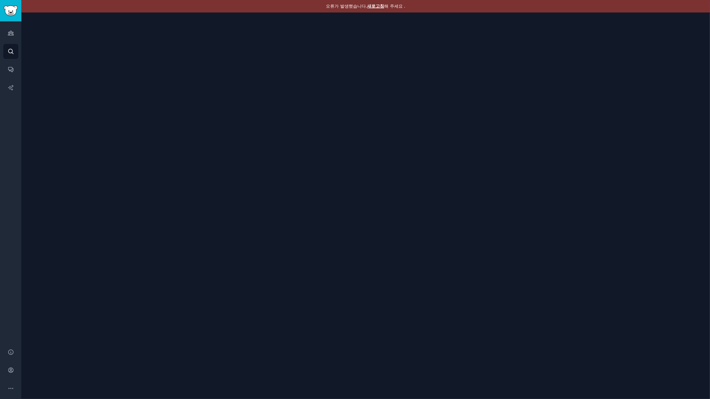
click at [372, 4] on font "새로고침" at bounding box center [375, 6] width 17 height 5
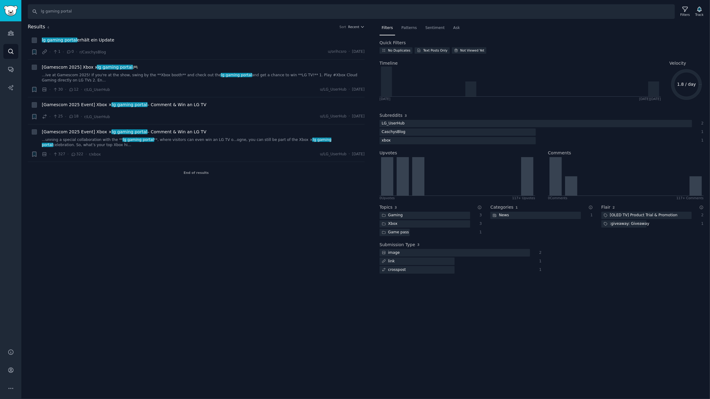
click at [132, 231] on div "Results 4 Sort Recent + lg gaming portal erhält ein Update · 1 · 0 · r/CaschysB…" at bounding box center [200, 152] width 345 height 258
click at [135, 228] on div "Results 4 Sort Recent + lg gaming portal erhält ein Update · 1 · 0 · r/CaschysB…" at bounding box center [200, 152] width 345 height 258
click at [688, 12] on icon at bounding box center [685, 9] width 6 height 6
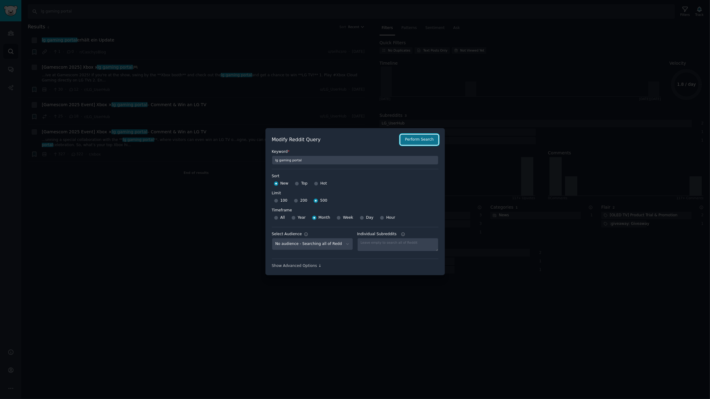
click at [421, 142] on button "Perform Search" at bounding box center [419, 140] width 38 height 10
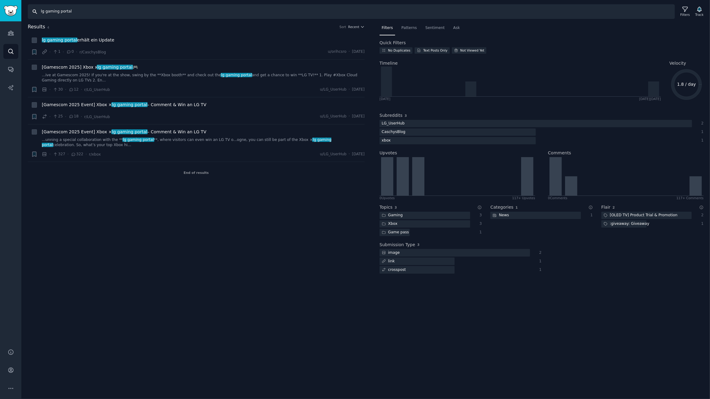
click at [114, 10] on input "lg gaming portal" at bounding box center [351, 11] width 647 height 15
click at [184, 16] on input "lg gaming portal" at bounding box center [351, 11] width 647 height 15
type input "lg gaming portal, lg game portal"
click at [687, 11] on icon at bounding box center [685, 9] width 6 height 6
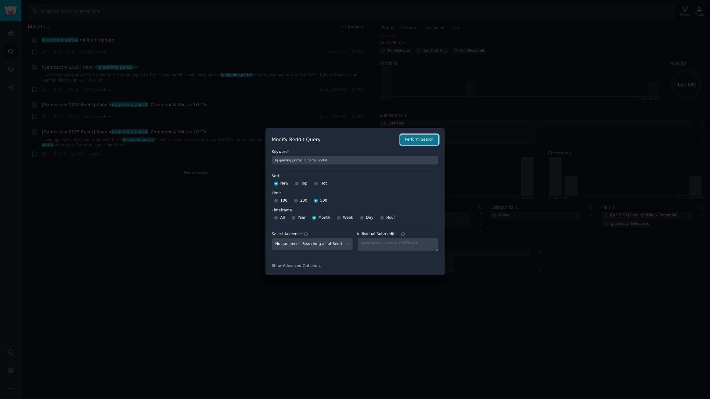
click at [415, 137] on button "Perform Search" at bounding box center [419, 140] width 38 height 10
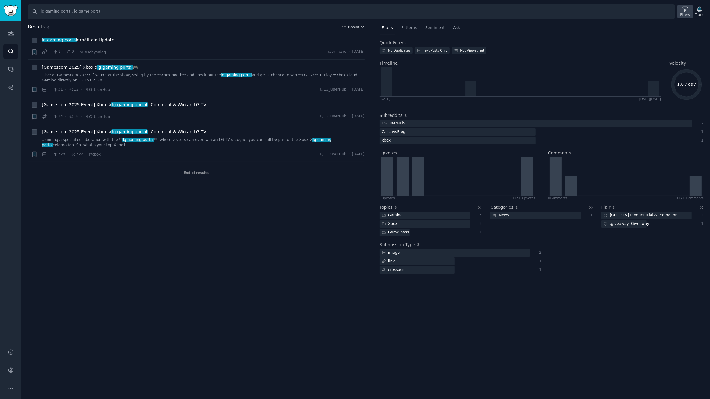
click at [685, 10] on icon at bounding box center [685, 9] width 6 height 6
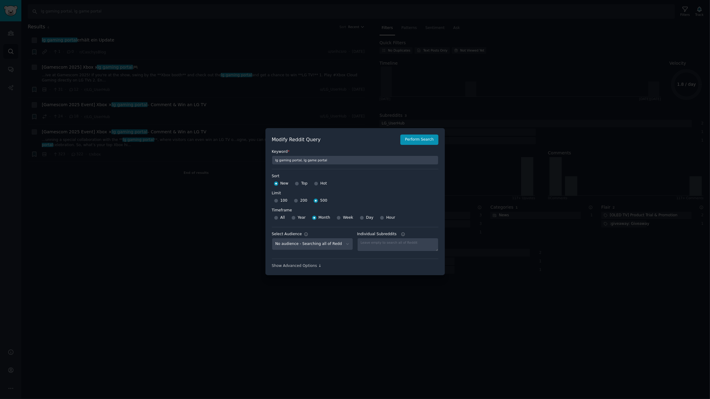
click at [294, 216] on div at bounding box center [293, 217] width 4 height 5
click at [293, 218] on input "Year" at bounding box center [293, 218] width 4 height 4
radio input "true"
click at [419, 140] on button "Perform Search" at bounding box center [419, 140] width 38 height 10
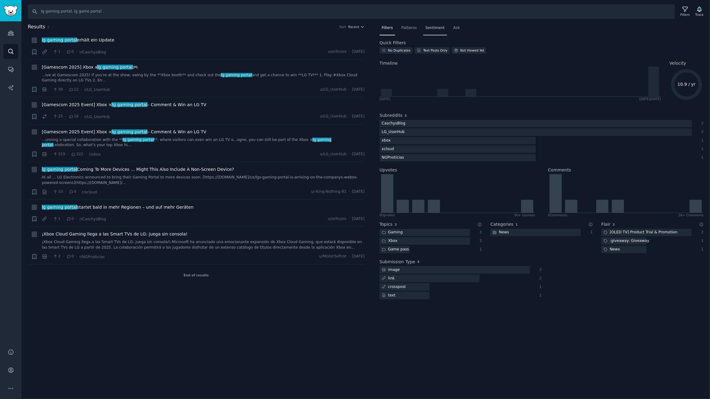
click at [428, 29] on span "Sentiment" at bounding box center [434, 27] width 19 height 5
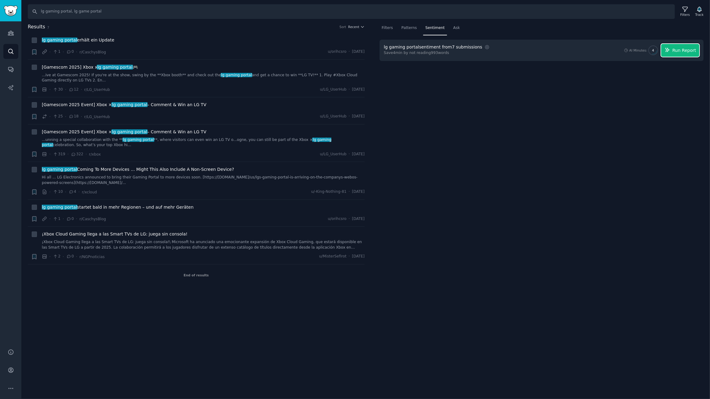
click at [683, 49] on span "Run Report" at bounding box center [684, 50] width 24 height 6
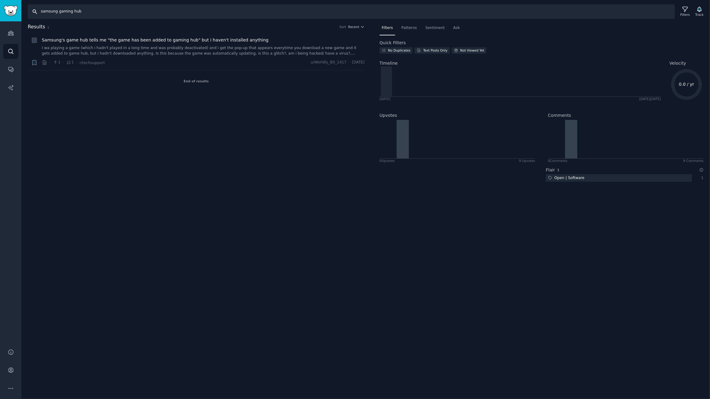
click at [107, 14] on input "samsung gaming hub" at bounding box center [351, 11] width 647 height 15
type input "samsung gaming hub, samsung game hub"
click at [684, 13] on div "Filters" at bounding box center [684, 15] width 9 height 4
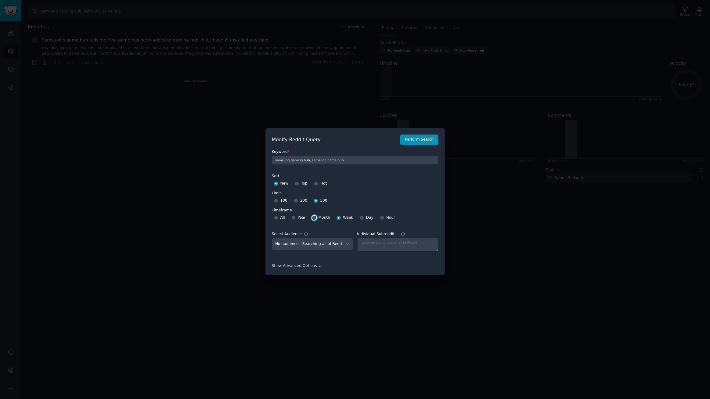
drag, startPoint x: 313, startPoint y: 218, endPoint x: 376, endPoint y: 180, distance: 73.9
click at [313, 218] on input "Month" at bounding box center [314, 218] width 4 height 4
radio input "true"
click at [415, 142] on button "Perform Search" at bounding box center [419, 140] width 38 height 10
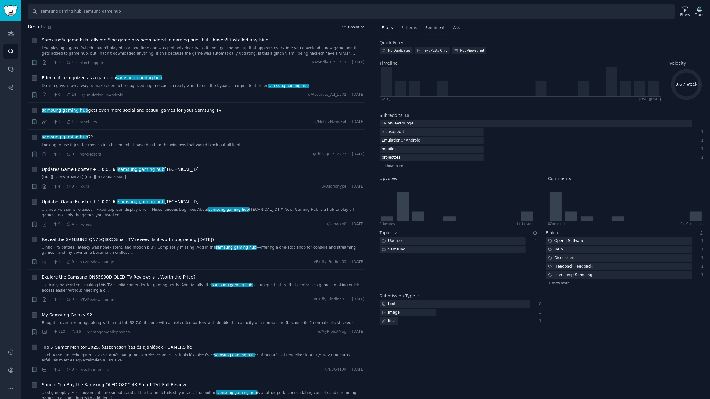
click at [431, 30] on span "Sentiment" at bounding box center [434, 27] width 19 height 5
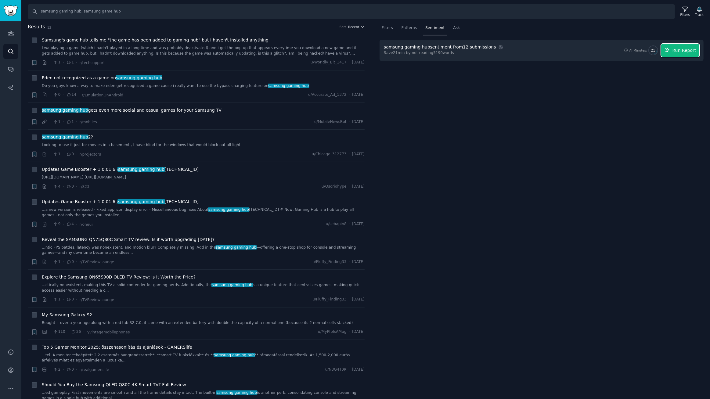
click at [687, 49] on span "Run Report" at bounding box center [684, 50] width 24 height 6
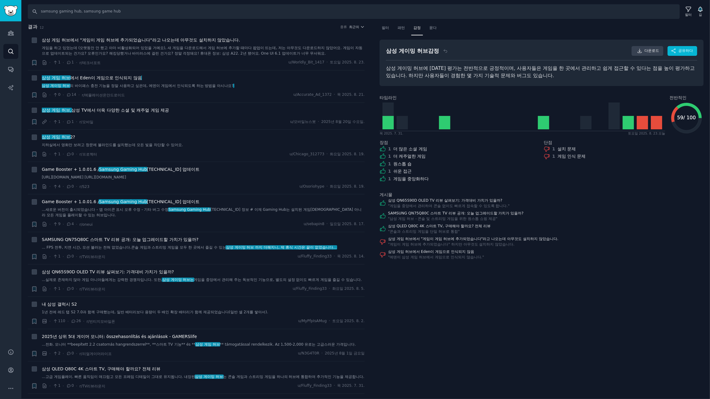
click at [519, 324] on div "필터 패턴 감정 묻다 삼성 게이밍 허브 감정 다운로드 공유하다 삼성 게이밍 허브에 [DATE] 평가는 전반적으로 긍정적이며, 사용자들은 게임을…" at bounding box center [541, 211] width 337 height 376
click at [397, 170] on font "쉬운 접근" at bounding box center [402, 171] width 18 height 5
click at [398, 150] on font "더 많은 소셜 게임" at bounding box center [410, 148] width 34 height 5
click at [398, 155] on font "더 캐주얼한 게임" at bounding box center [409, 156] width 33 height 5
click at [356, 28] on font "최근의" at bounding box center [354, 27] width 10 height 4
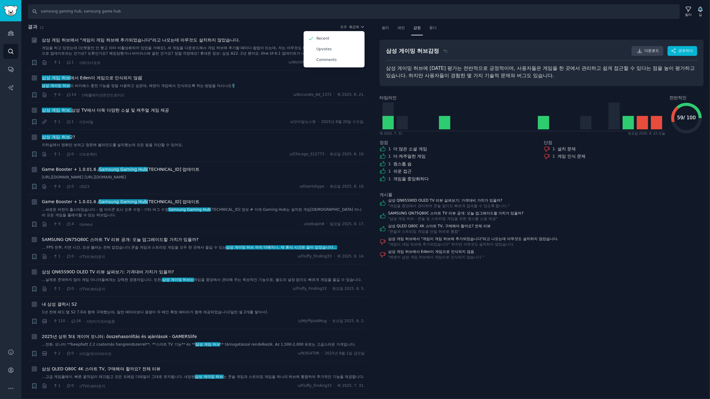
click at [249, 38] on div "삼성 게임 허브에서 "게임이 게임 허브에 추가되었습니다"라고 나오는데 아무것도 설치하지 않았습니다." at bounding box center [203, 40] width 323 height 6
click at [353, 26] on font "최근의" at bounding box center [354, 27] width 10 height 4
click at [320, 49] on font "업보트" at bounding box center [321, 49] width 11 height 4
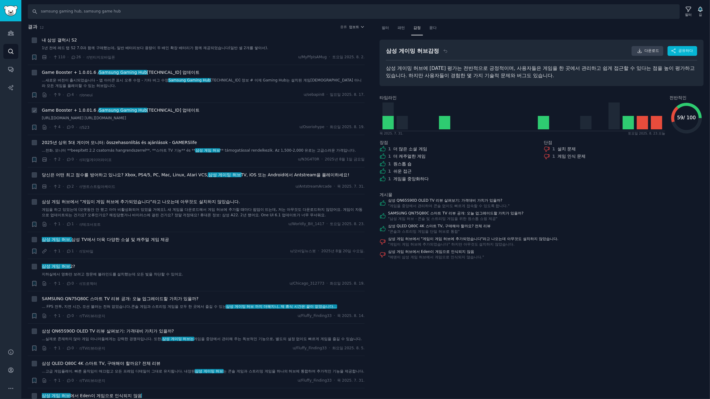
click at [257, 121] on link "[URL][DOMAIN_NAME] [URL][DOMAIN_NAME]" at bounding box center [203, 118] width 323 height 5
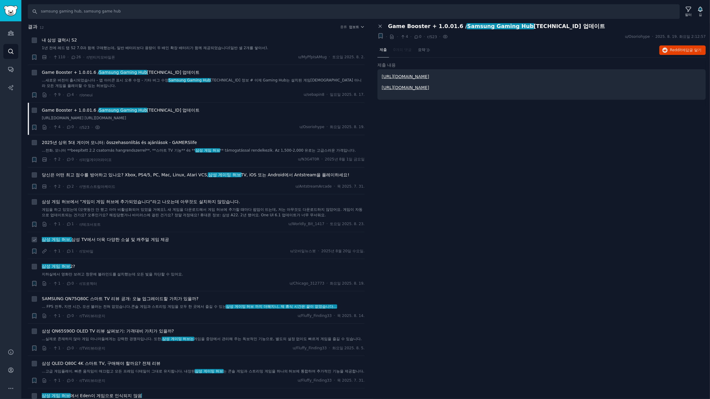
click at [136, 239] on font "삼성 TV에서 더욱 다양한 소셜 및 캐주얼 게임 제공" at bounding box center [120, 239] width 98 height 5
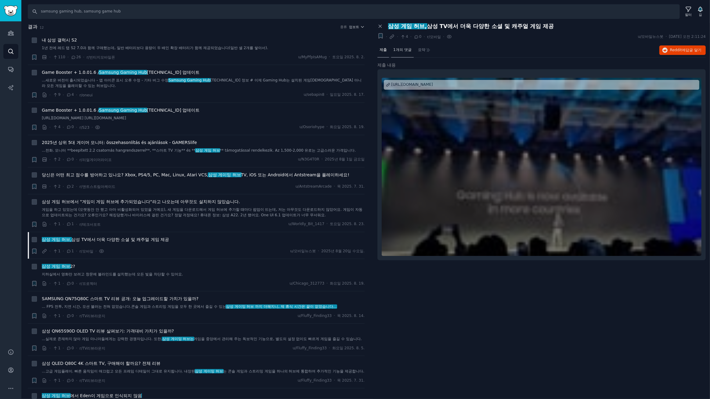
click at [406, 50] on font "1개의 댓글" at bounding box center [402, 50] width 18 height 4
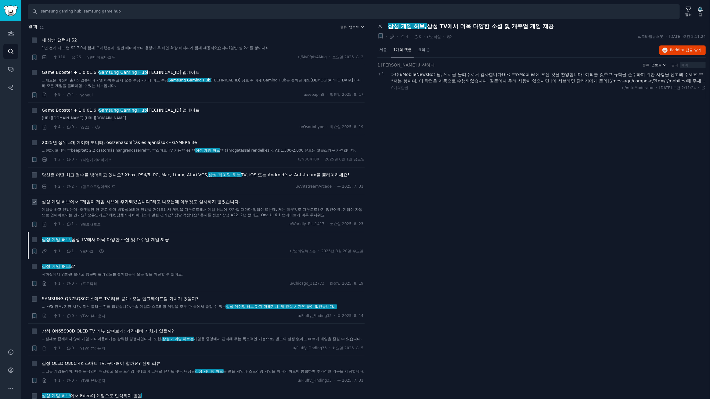
scroll to position [53, 0]
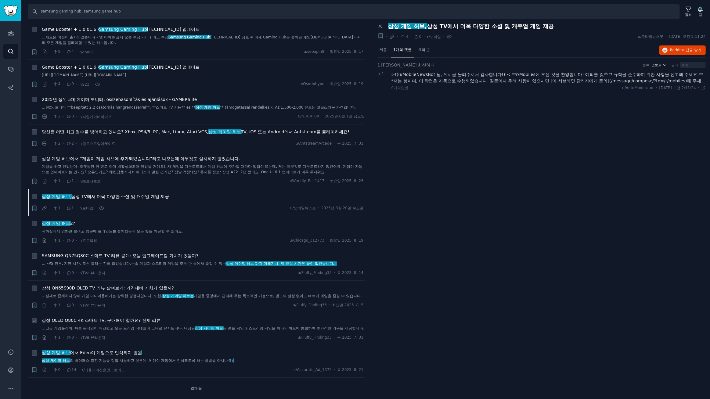
click at [250, 326] on font "는 콘솔 게임과 스트리밍 게임을 하나의 허브에 통합하여 추가적인 기능을 제공합니다." at bounding box center [293, 328] width 141 height 4
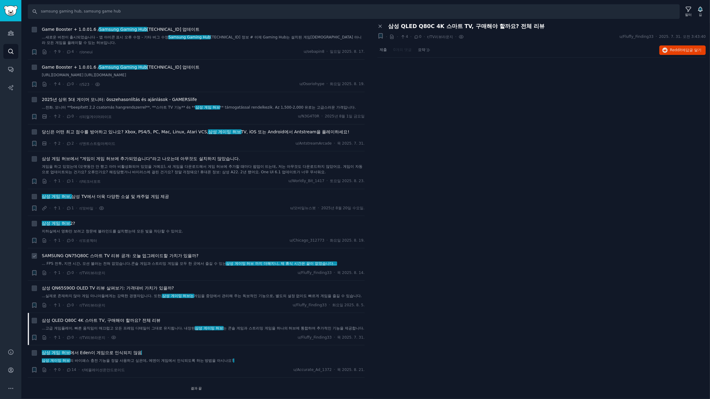
click at [156, 253] on font "SAMSUNG QN75Q80C 스마트 TV 리뷰 공개: 오늘 업그레이드할 가치가 있을까?" at bounding box center [120, 255] width 157 height 5
click at [185, 253] on font "SAMSUNG QN75Q80C 스마트 TV 리뷰 공개: 오늘 업그레이드할 가치가 있을까?" at bounding box center [120, 255] width 157 height 5
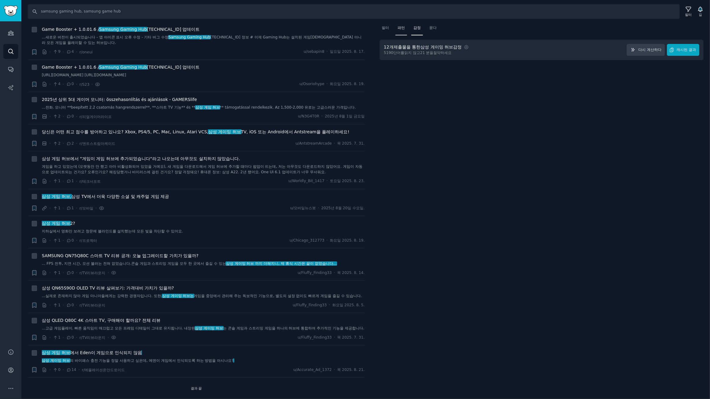
click at [400, 28] on font "패턴" at bounding box center [401, 28] width 7 height 4
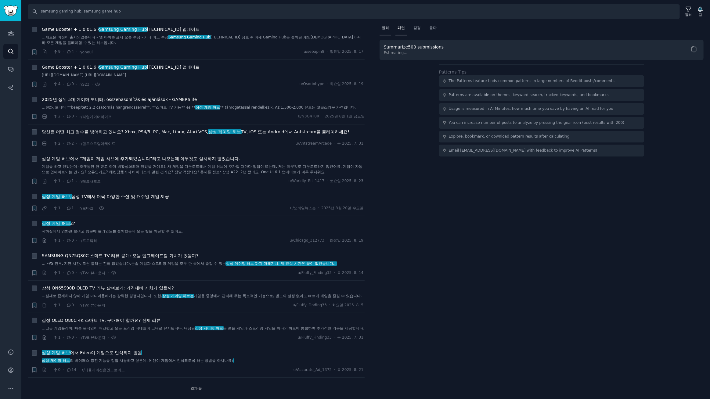
click at [383, 29] on font "필터" at bounding box center [385, 28] width 7 height 4
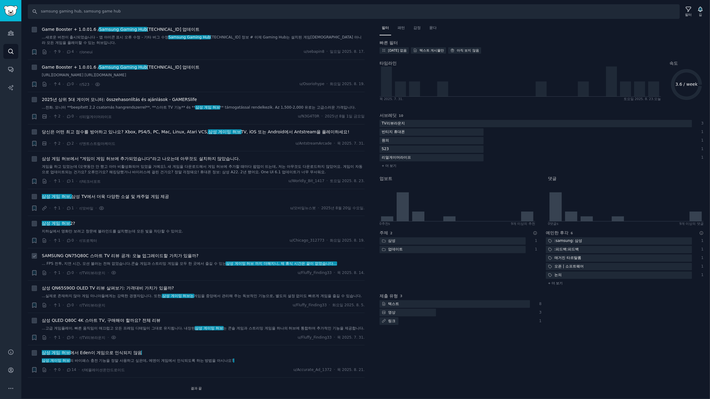
click at [146, 253] on font "SAMSUNG QN75Q80C 스마트 TV 리뷰 공개: 오늘 업그레이드할 가치가 있을까?" at bounding box center [120, 255] width 157 height 5
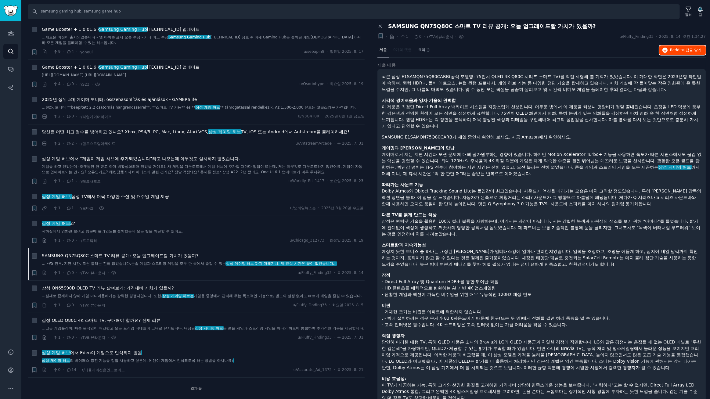
click at [677, 49] on font "Reddit에" at bounding box center [678, 50] width 16 height 4
